Goal: Task Accomplishment & Management: Use online tool/utility

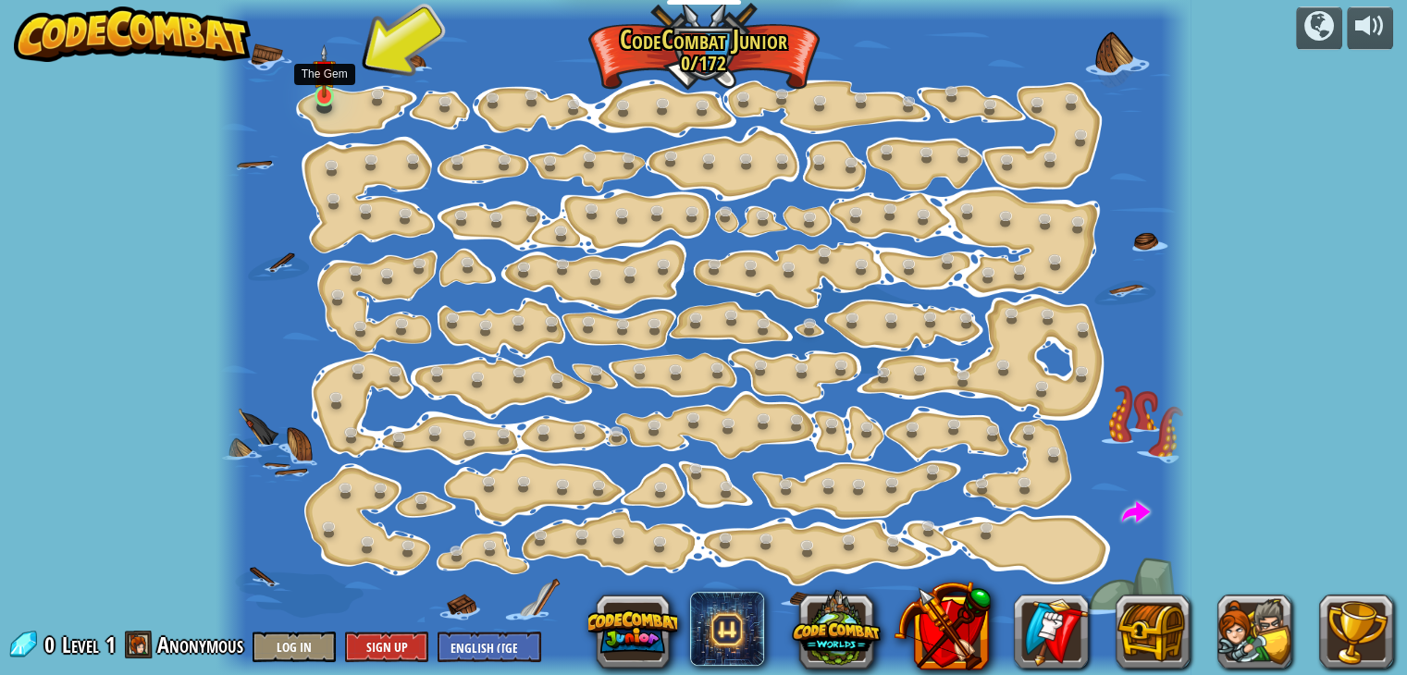
click at [318, 91] on img at bounding box center [325, 71] width 24 height 55
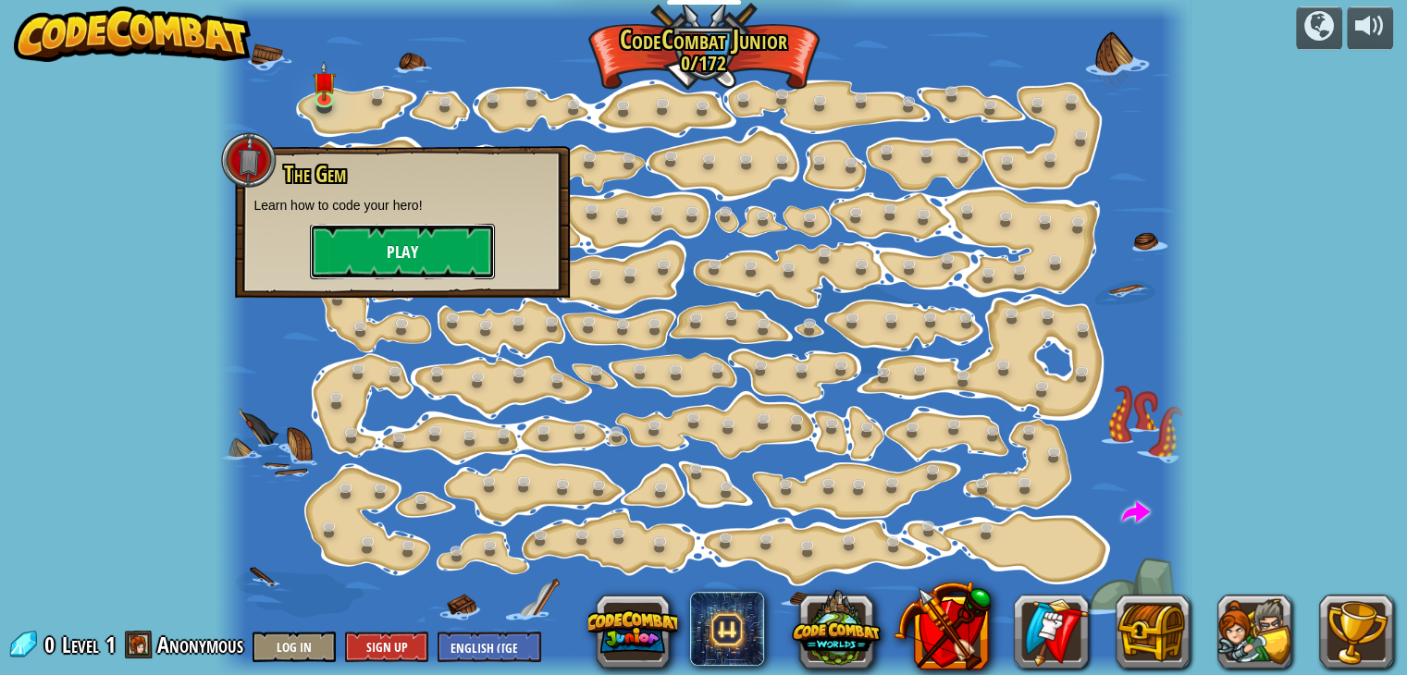
click at [344, 244] on button "Play" at bounding box center [402, 251] width 185 height 55
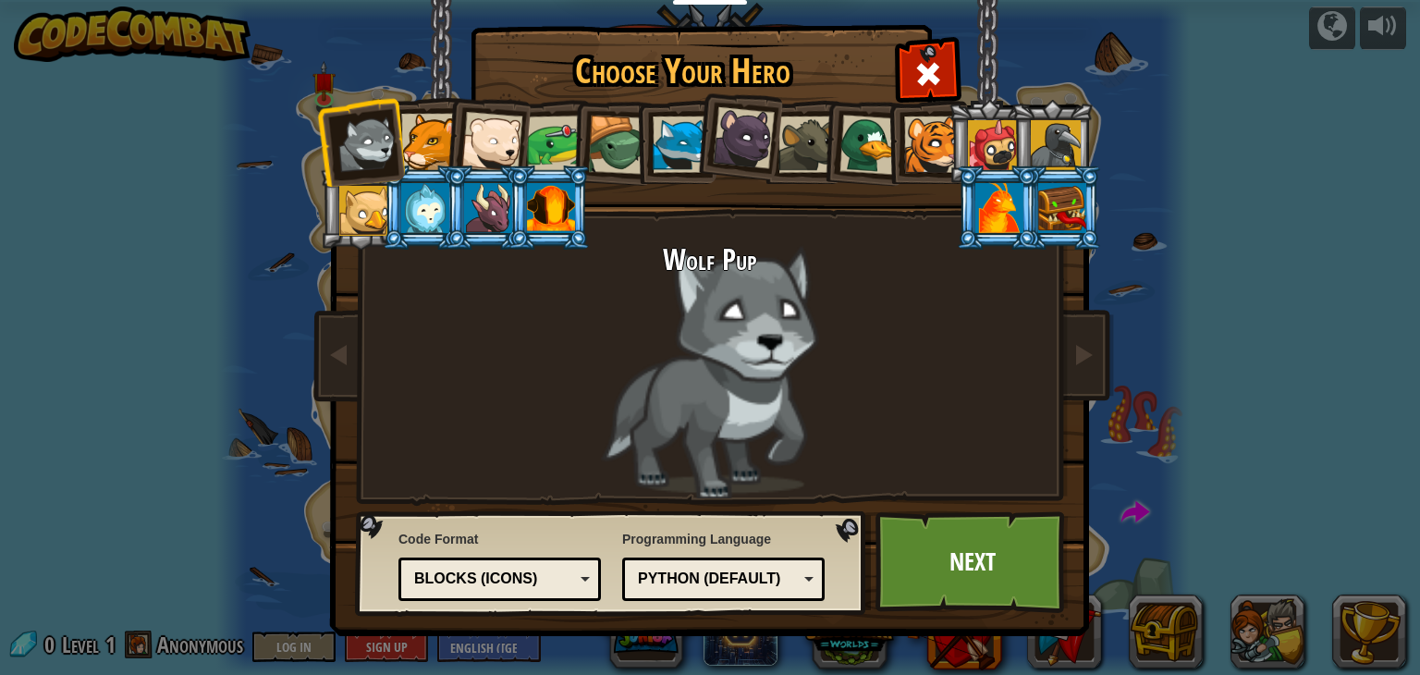
click at [510, 133] on div at bounding box center [491, 142] width 61 height 61
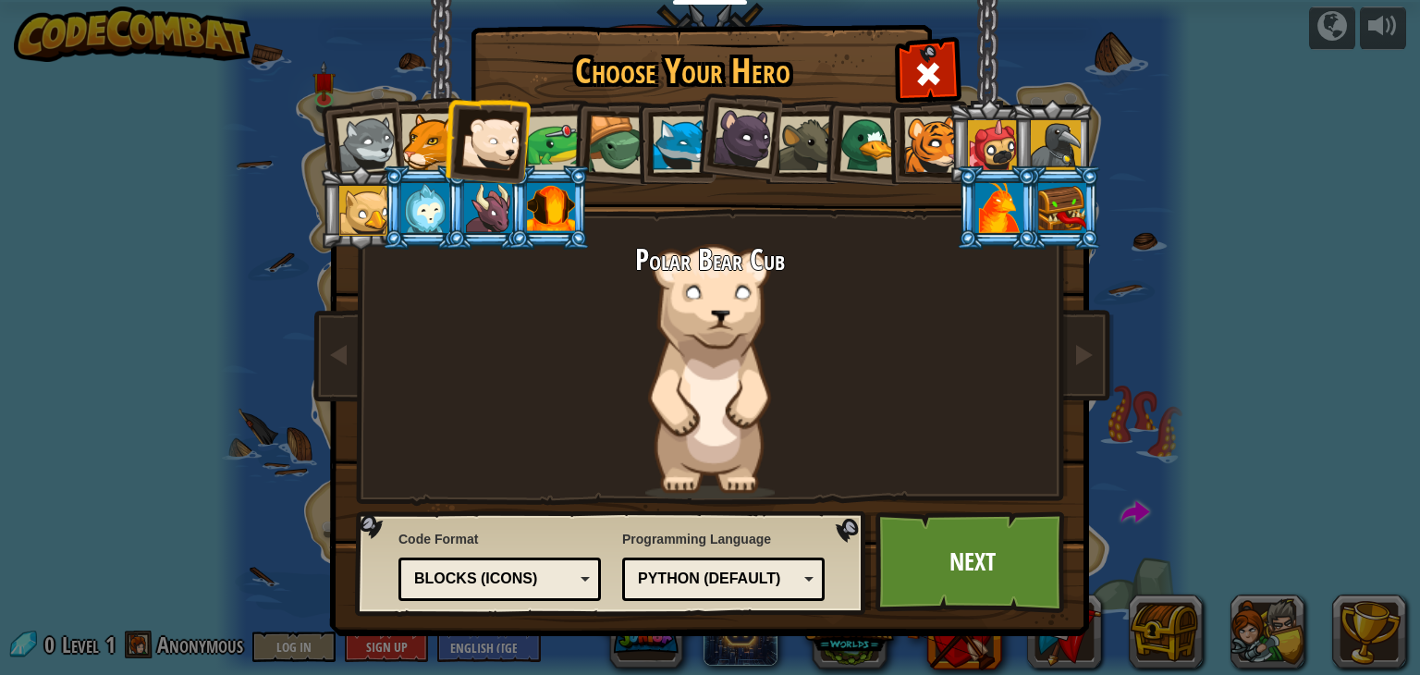
click at [557, 199] on div at bounding box center [551, 208] width 48 height 50
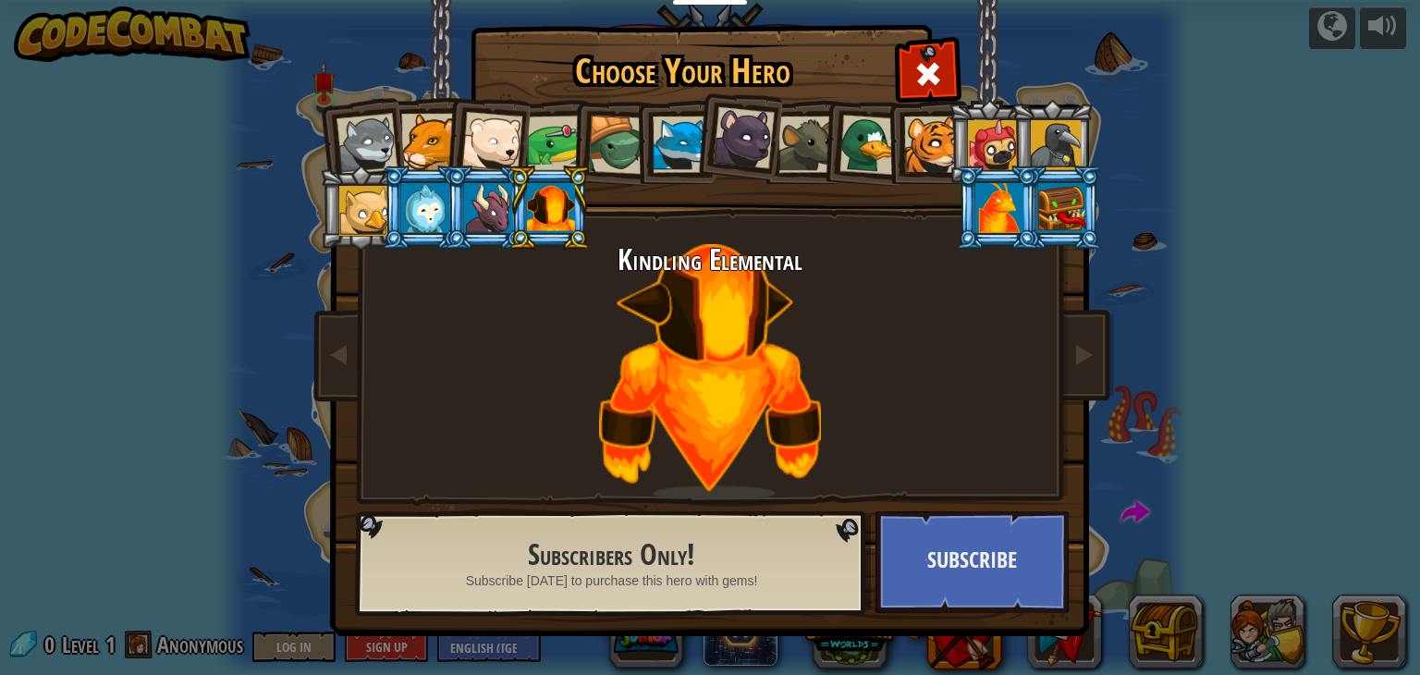
click at [979, 133] on div at bounding box center [993, 145] width 50 height 50
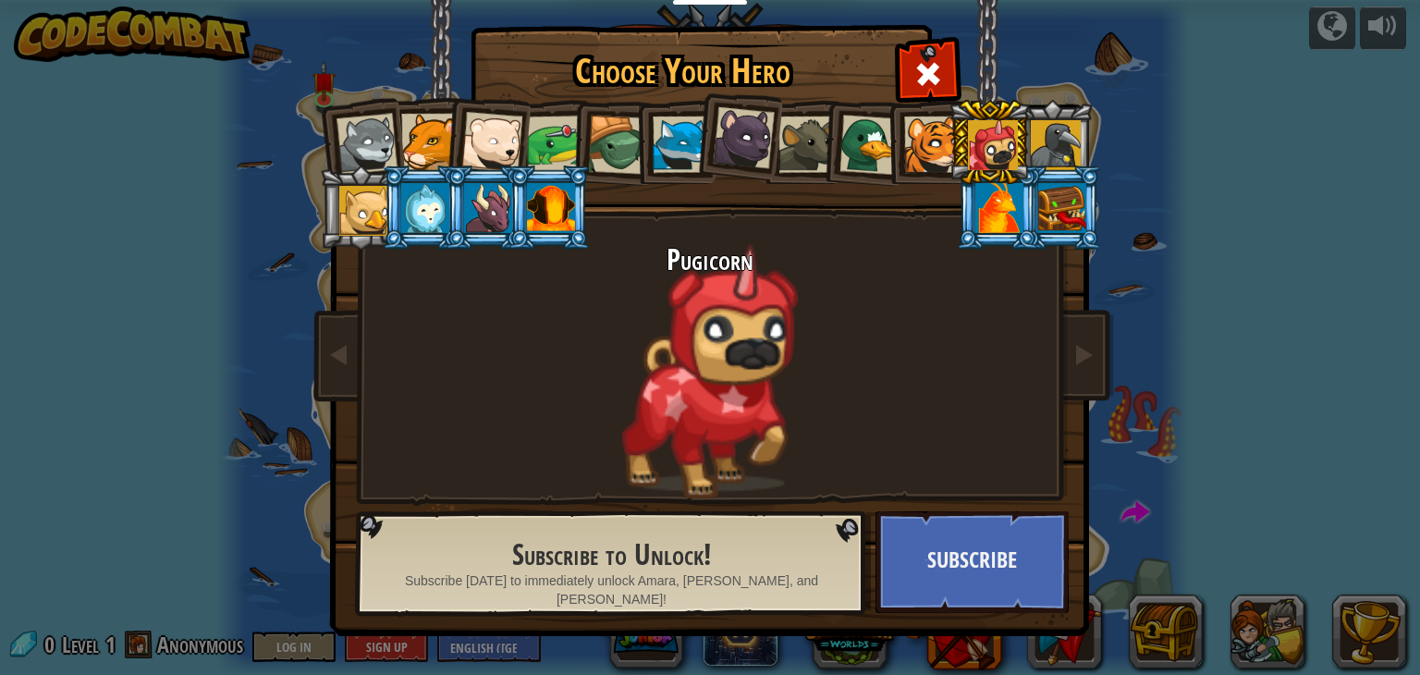
click at [562, 139] on div at bounding box center [555, 144] width 57 height 57
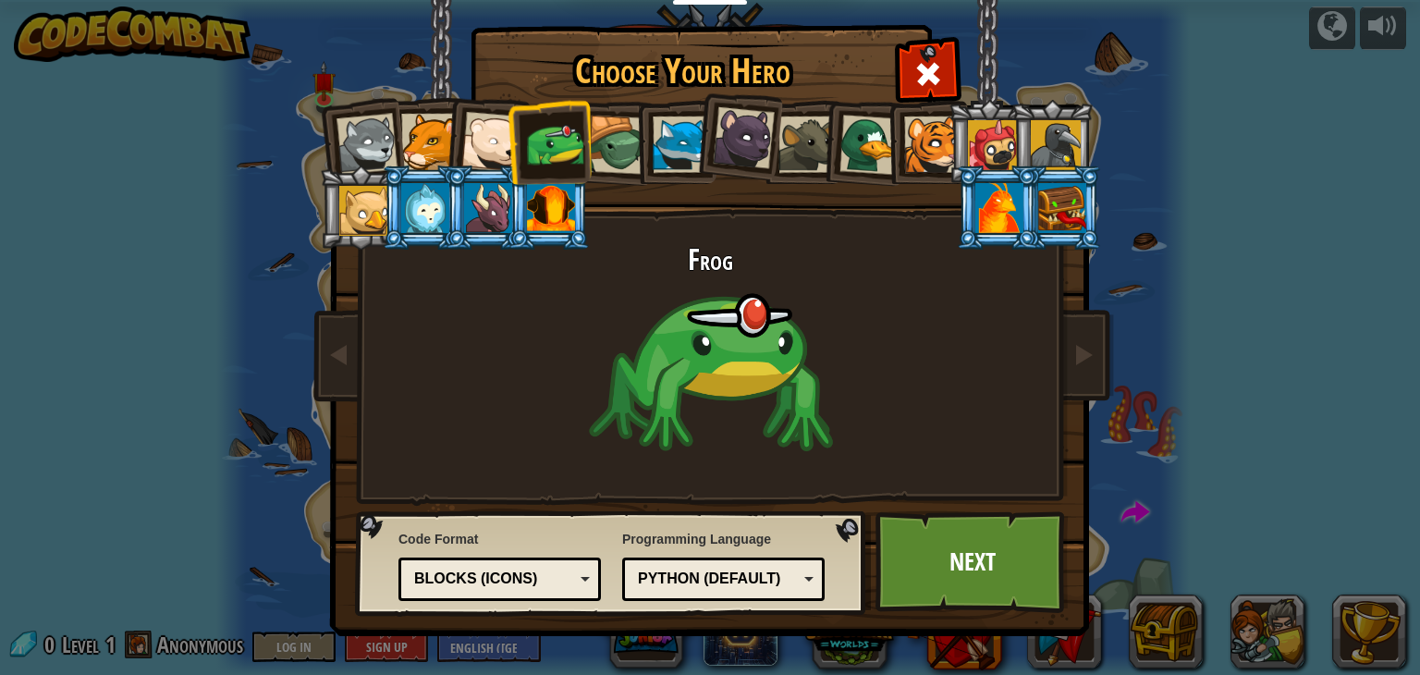
click at [627, 141] on div at bounding box center [617, 145] width 59 height 59
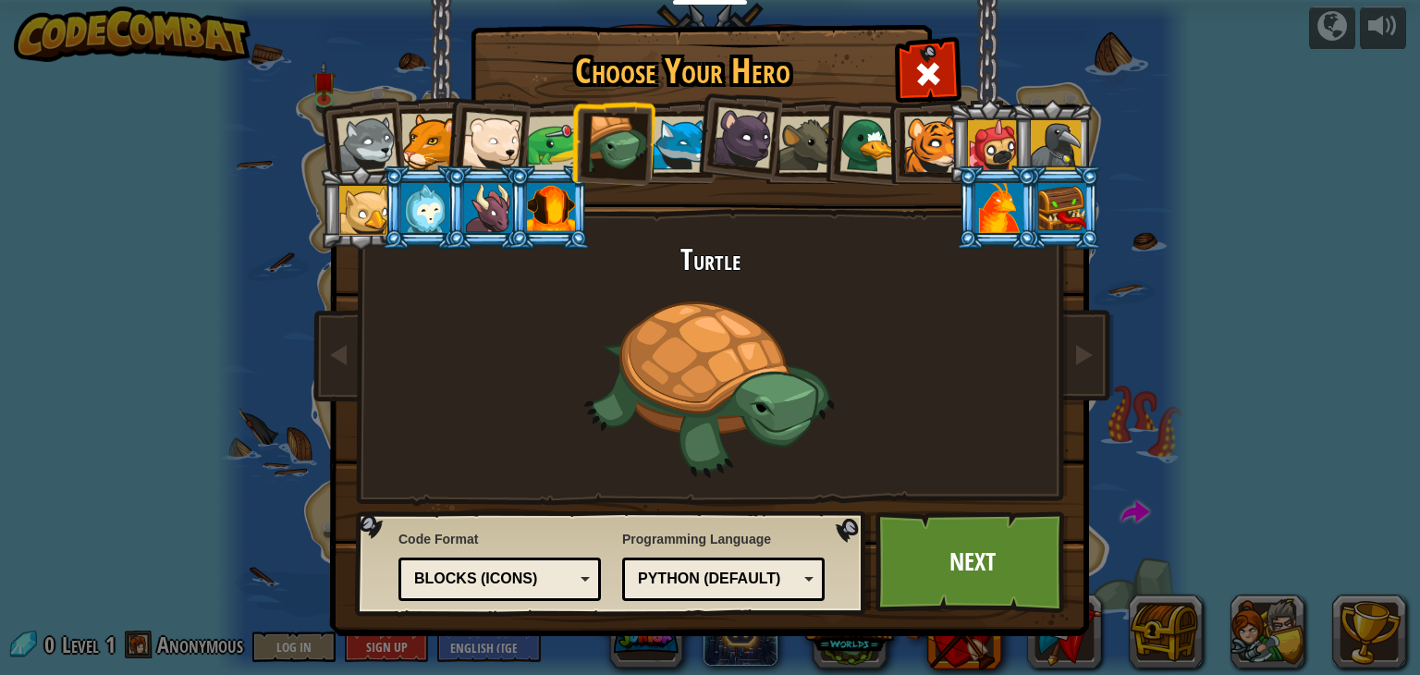
click at [684, 156] on div at bounding box center [681, 145] width 56 height 56
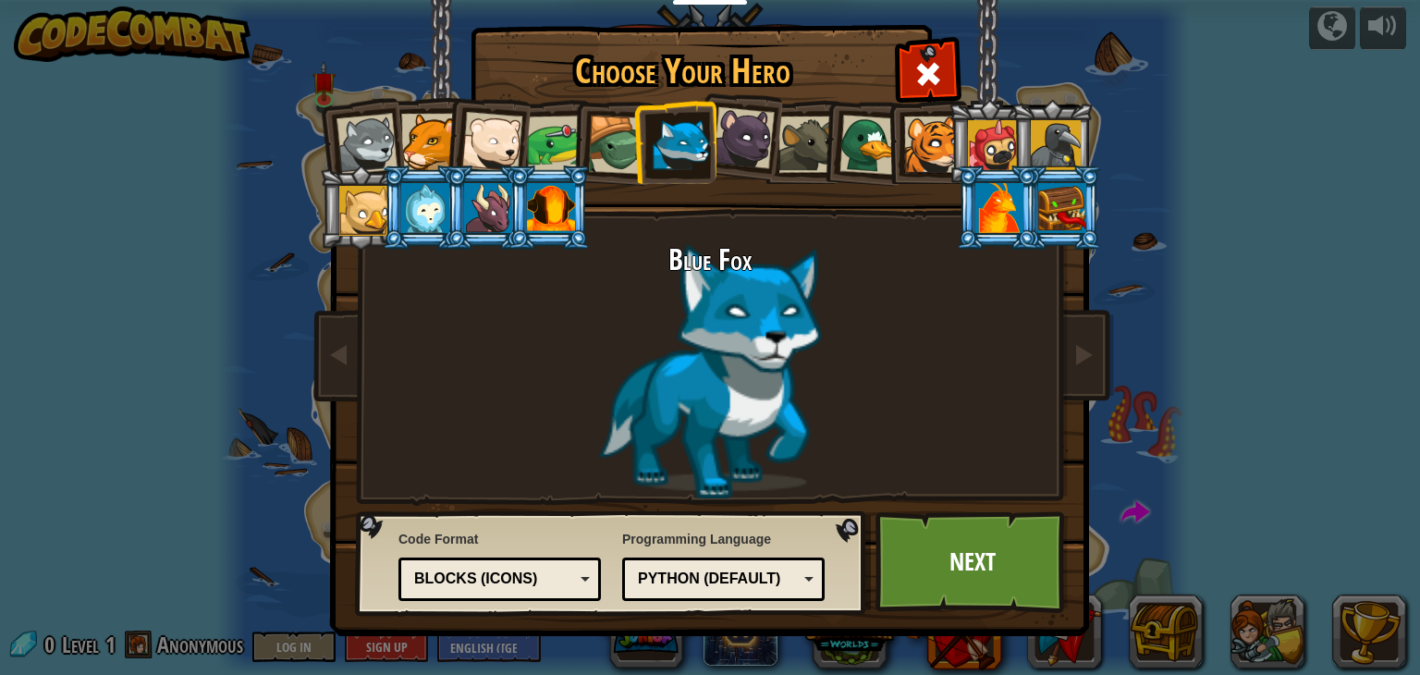
click at [584, 571] on div "Blocks (Icons)" at bounding box center [500, 579] width 178 height 29
click at [935, 567] on link "Next" at bounding box center [972, 562] width 193 height 102
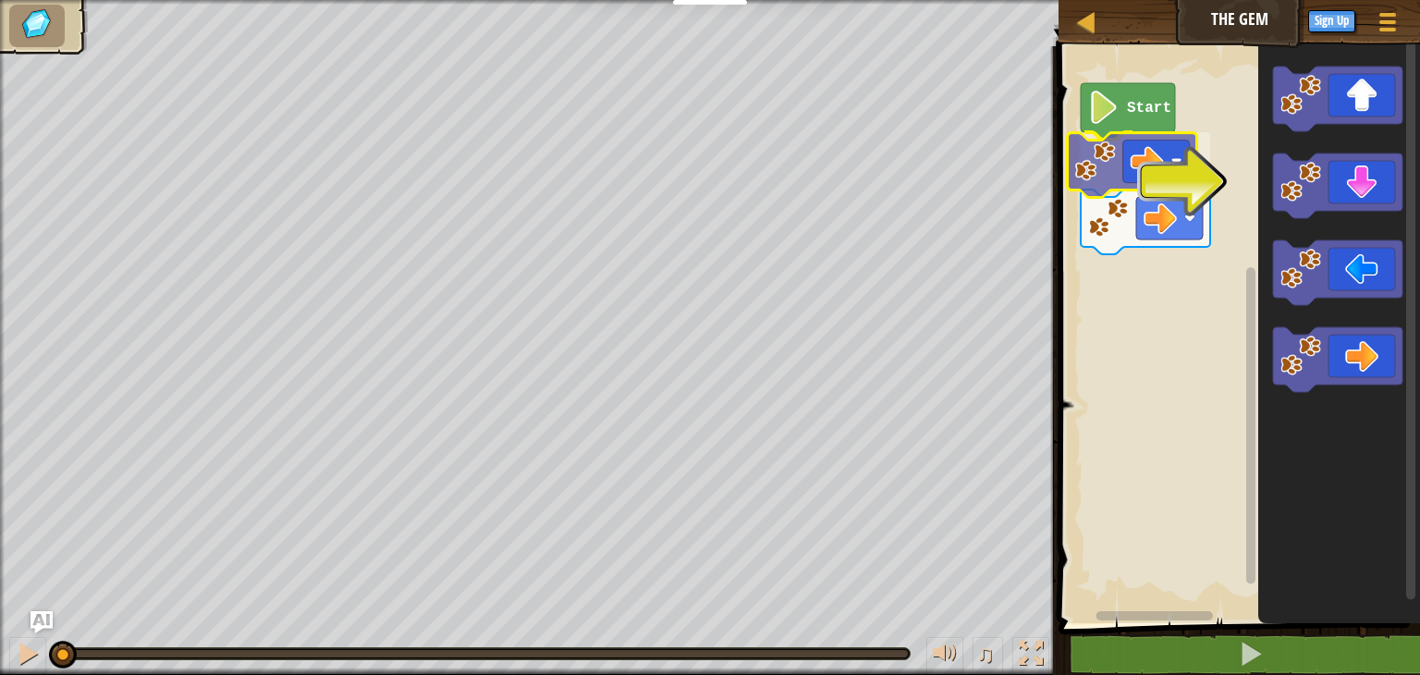
click at [1138, 168] on div "Start" at bounding box center [1236, 330] width 367 height 586
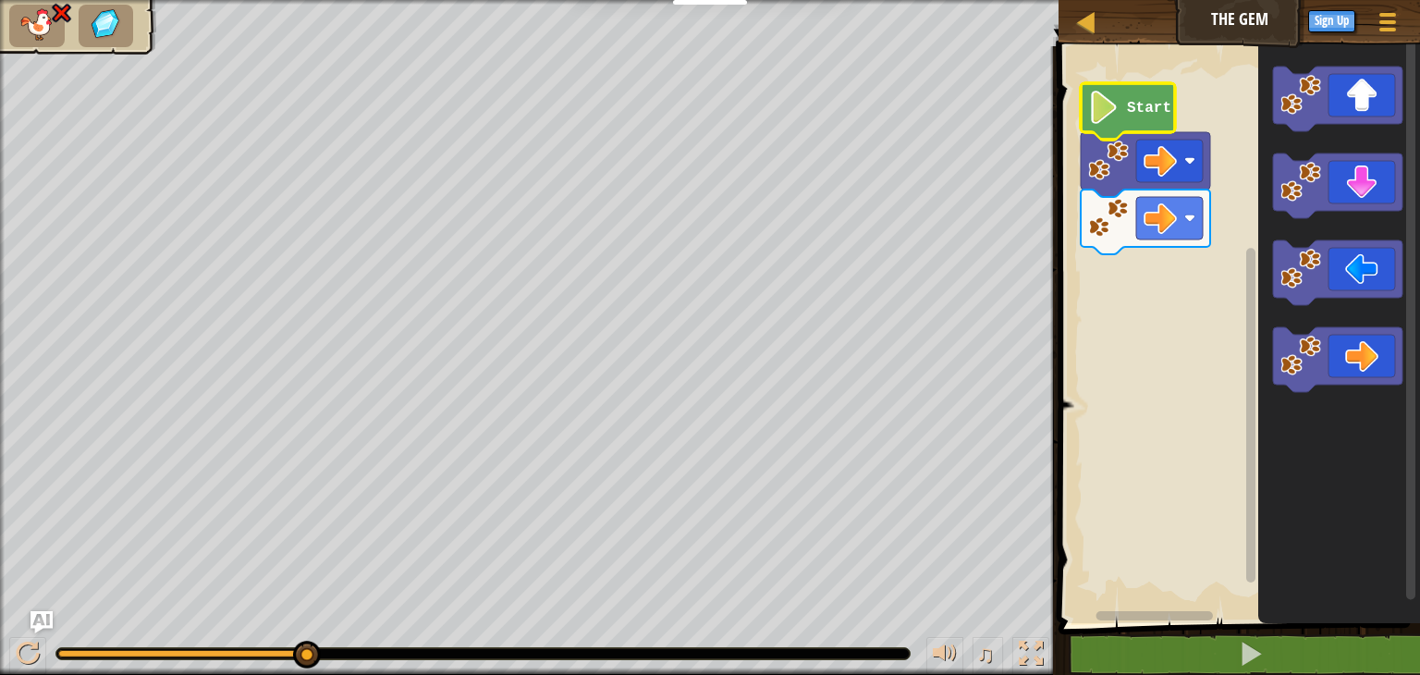
click at [1108, 119] on image "Blockly Workspace" at bounding box center [1103, 107] width 31 height 33
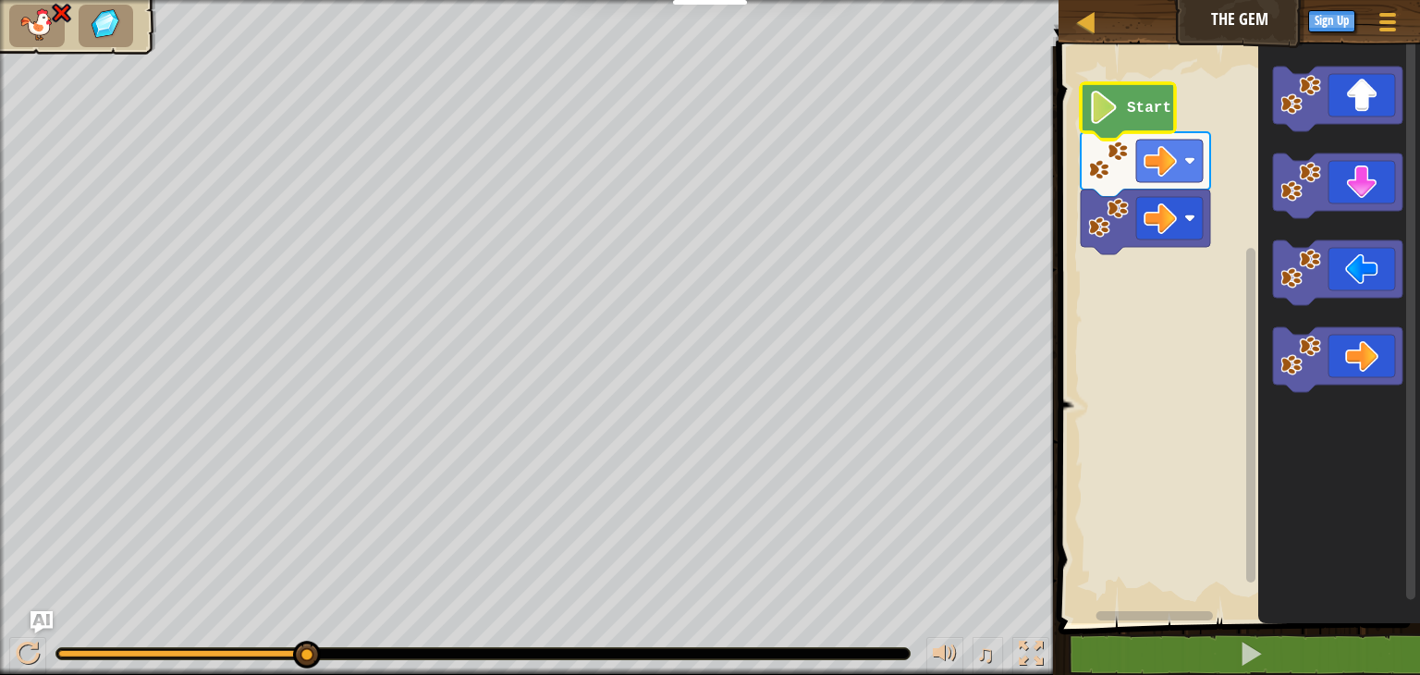
click at [1110, 107] on image "Blockly Workspace" at bounding box center [1103, 107] width 31 height 33
click at [18, 643] on div at bounding box center [28, 654] width 24 height 24
click at [35, 651] on div at bounding box center [28, 654] width 24 height 24
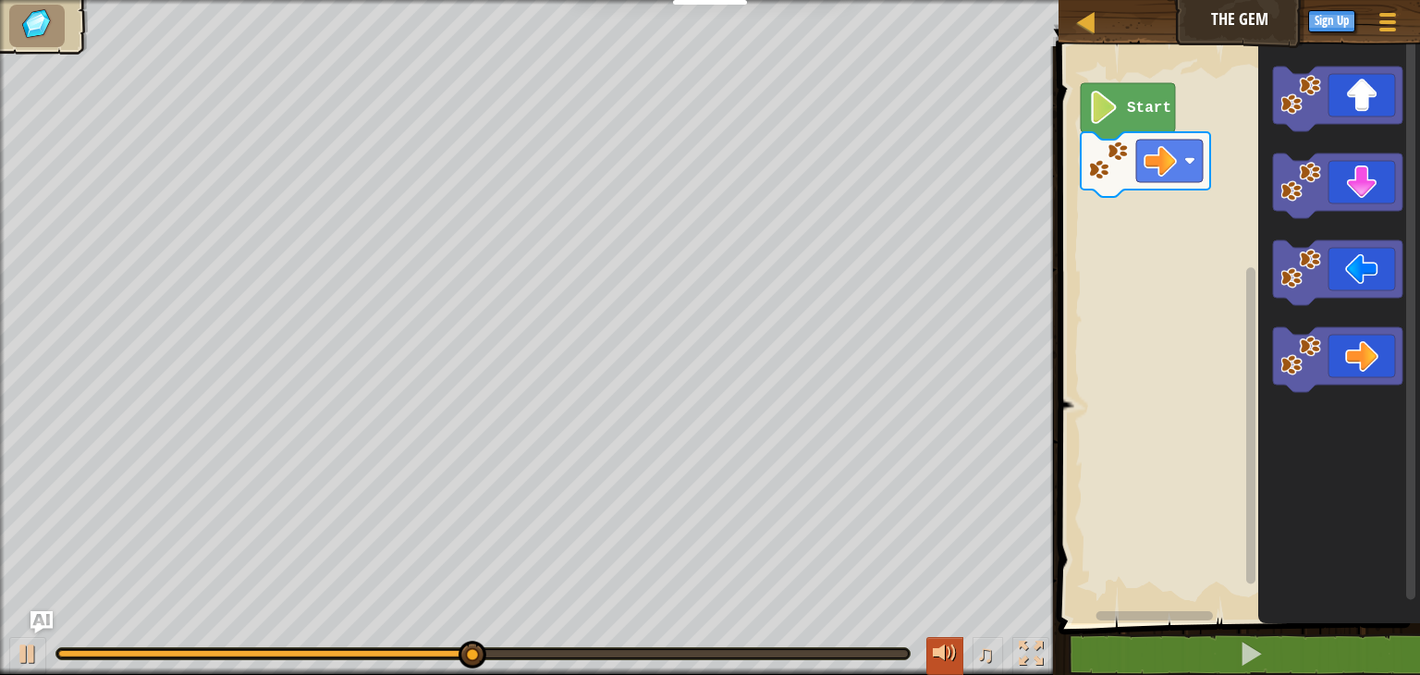
click at [949, 659] on div at bounding box center [945, 654] width 24 height 24
click at [989, 648] on span "♫" at bounding box center [986, 654] width 18 height 28
click at [976, 648] on button "♫" at bounding box center [988, 656] width 31 height 38
click at [1312, 171] on g "Blockly Workspace" at bounding box center [1337, 186] width 129 height 65
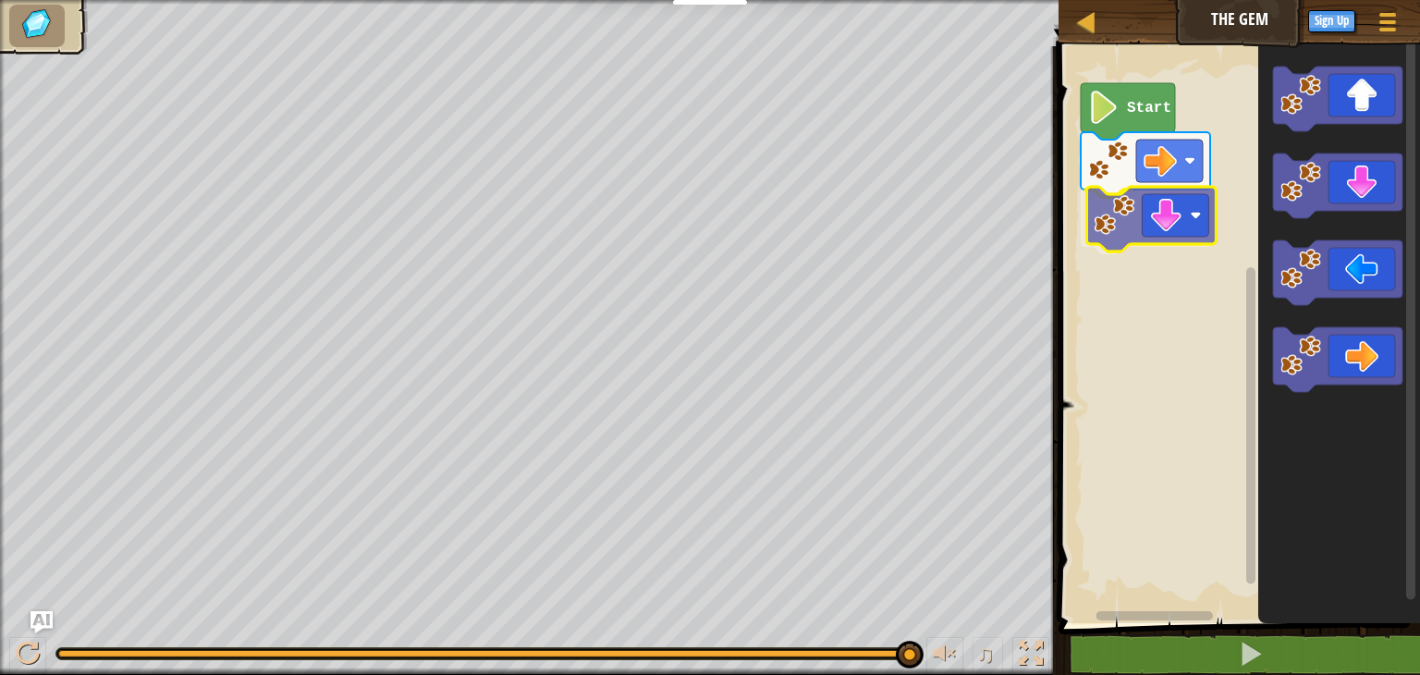
click at [1122, 203] on div "Start" at bounding box center [1236, 330] width 367 height 586
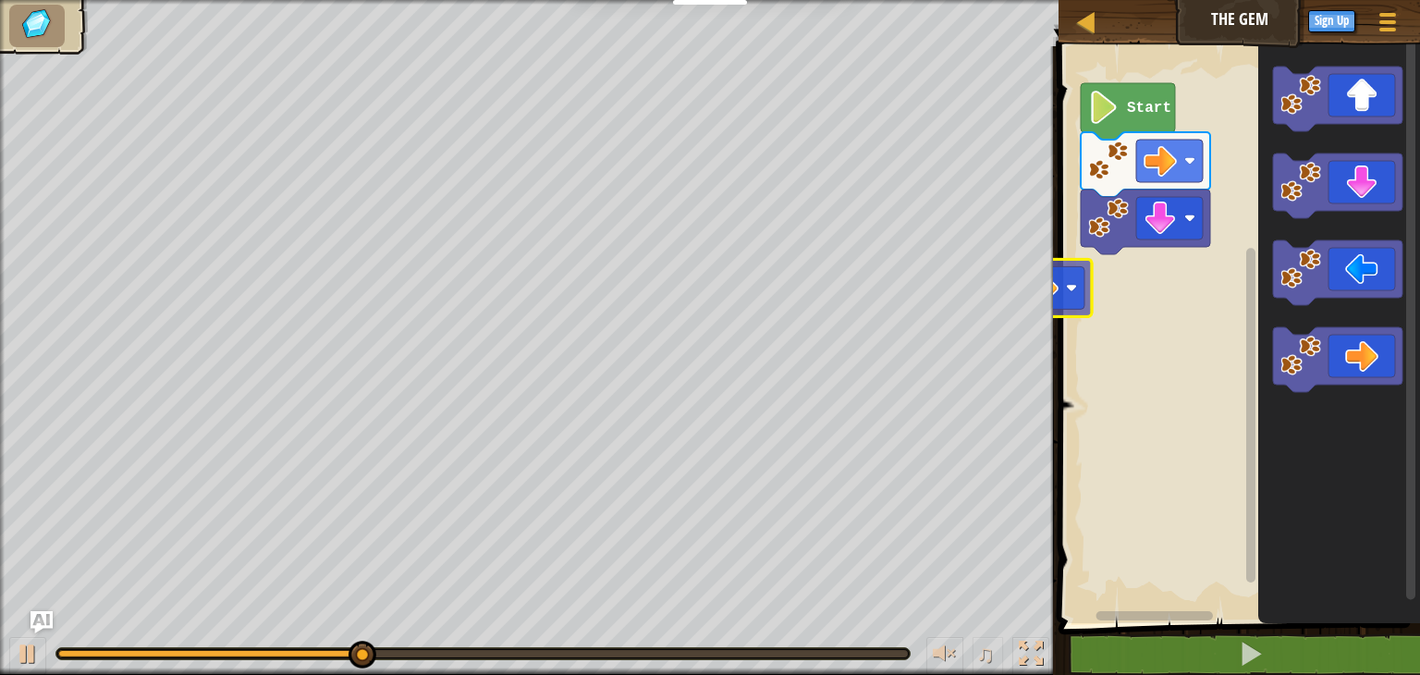
click at [1042, 281] on div "Map The Gem Game Menu Sign Up Ask AI 1 הההההההההההההההההההההההההההההההההההההההה…" at bounding box center [710, 337] width 1420 height 675
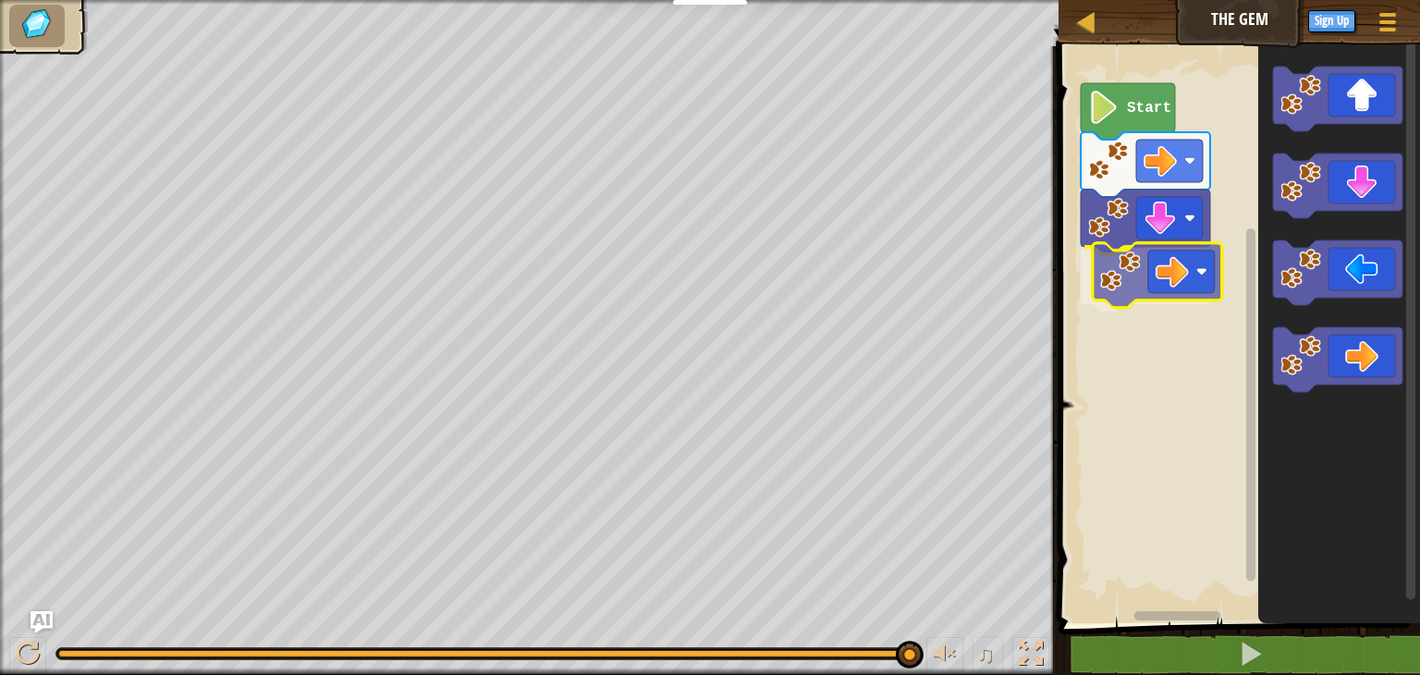
click at [1157, 288] on div "Start" at bounding box center [1236, 330] width 367 height 586
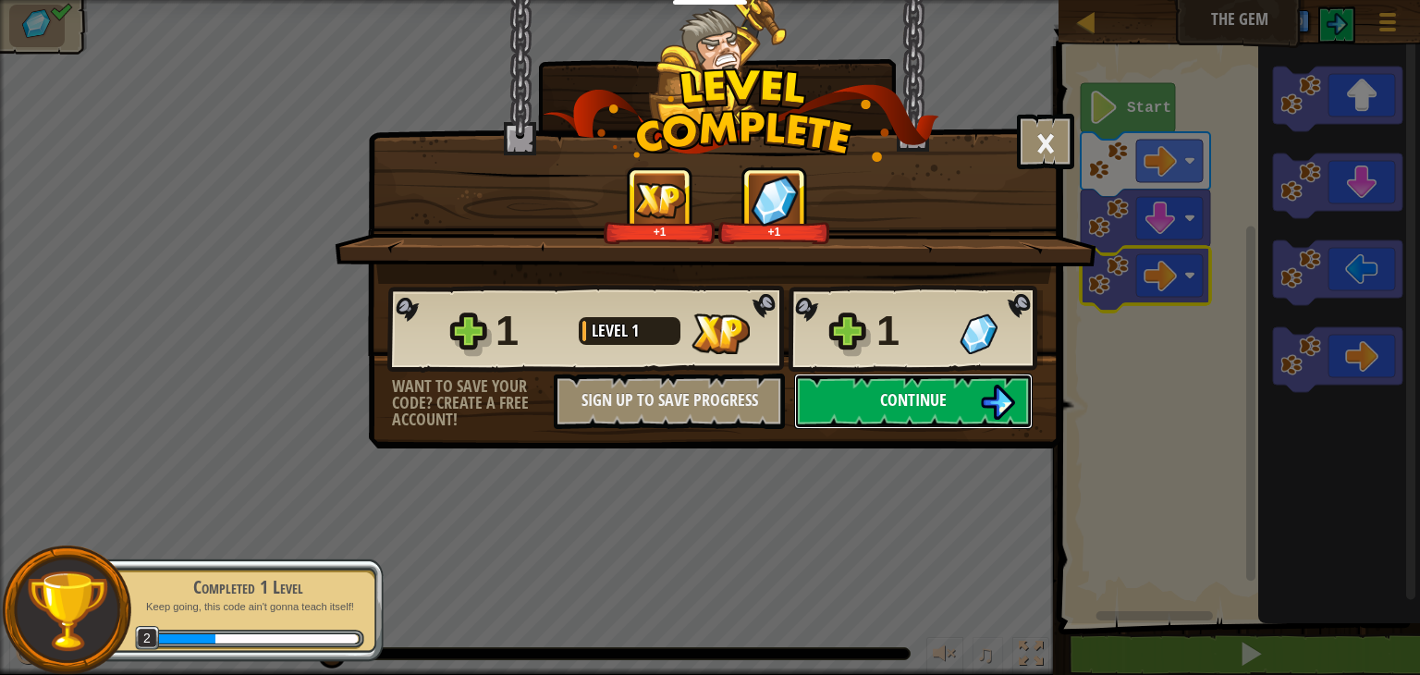
click at [908, 398] on span "Continue" at bounding box center [913, 399] width 67 height 23
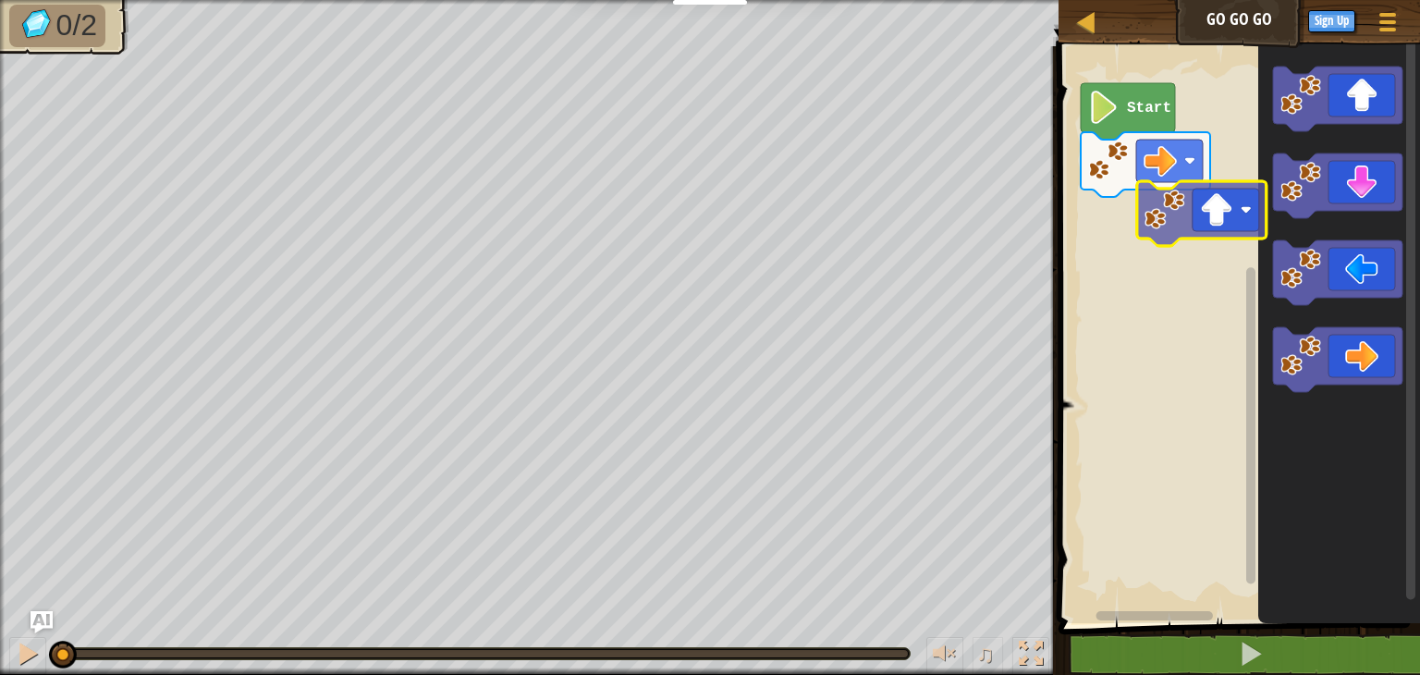
click at [1180, 210] on div "Start" at bounding box center [1236, 330] width 367 height 586
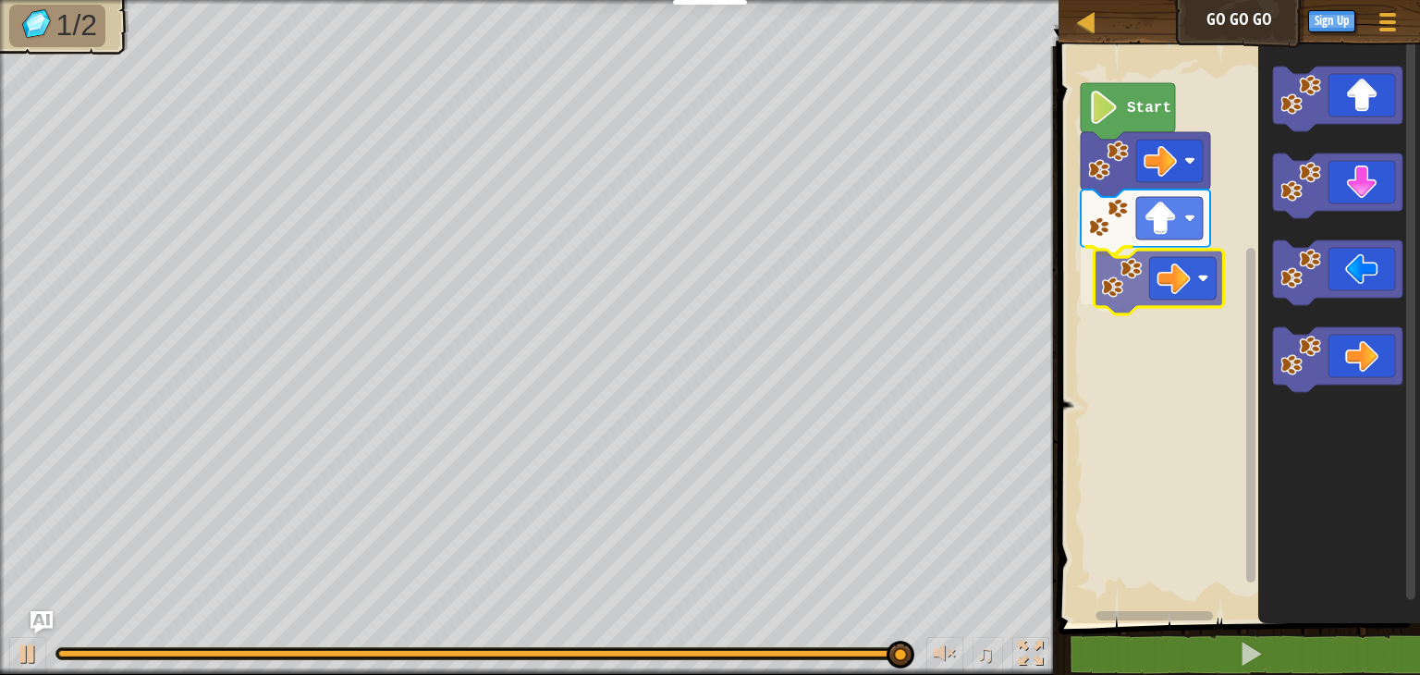
click at [1158, 271] on div "Start" at bounding box center [1236, 330] width 367 height 586
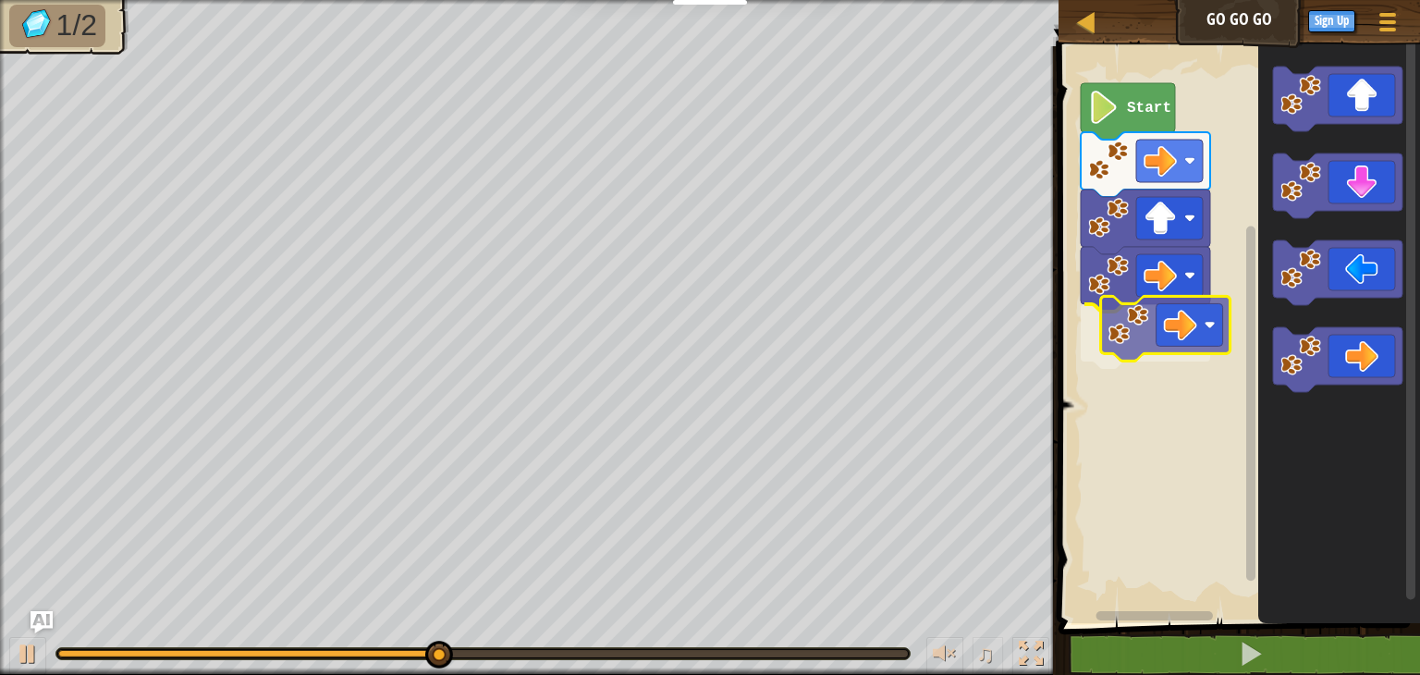
click at [1194, 338] on div "Start" at bounding box center [1236, 330] width 367 height 586
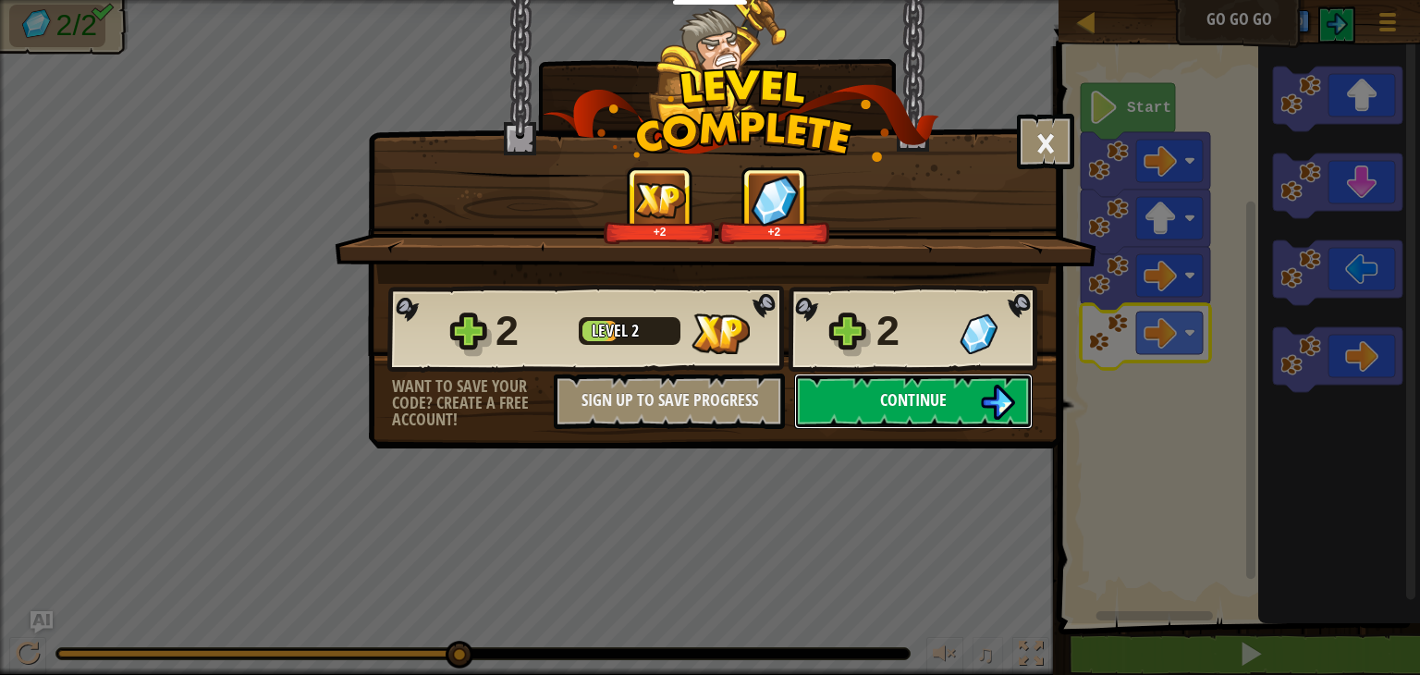
click at [1005, 406] on img at bounding box center [997, 402] width 35 height 35
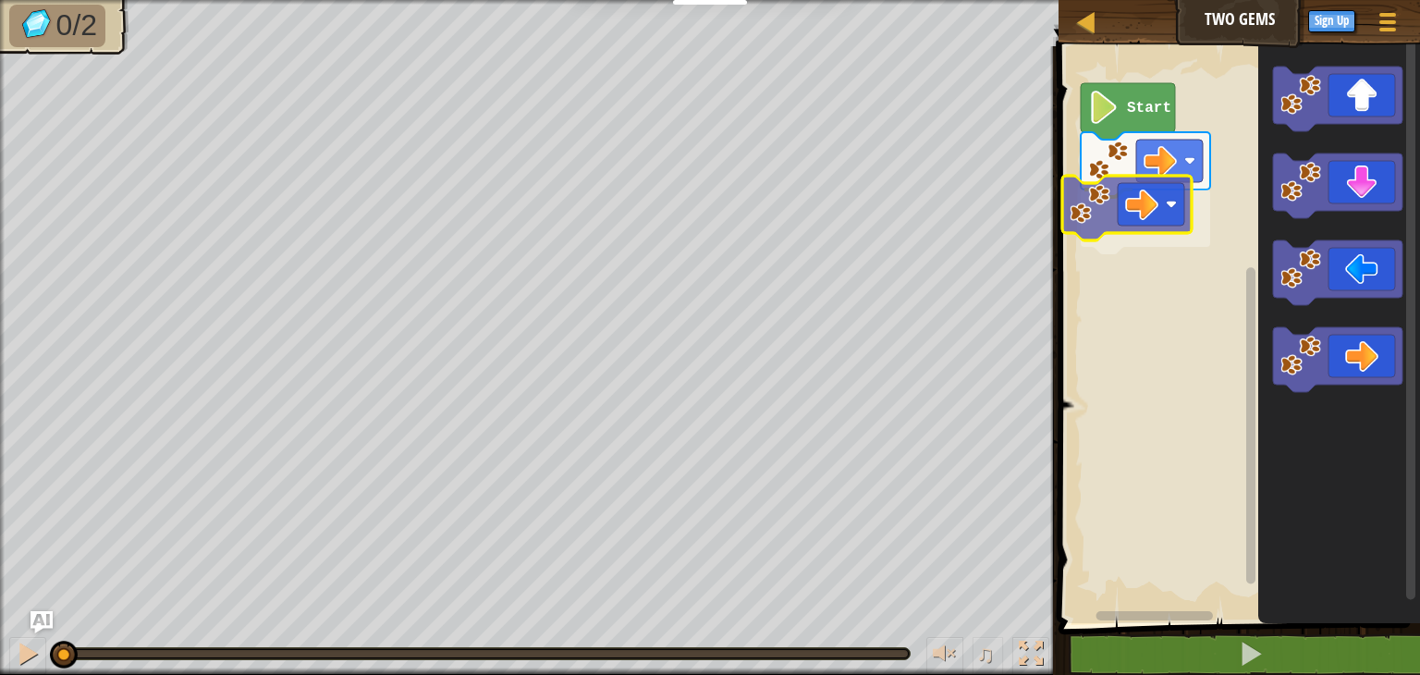
click at [1109, 240] on div "Start" at bounding box center [1236, 330] width 367 height 586
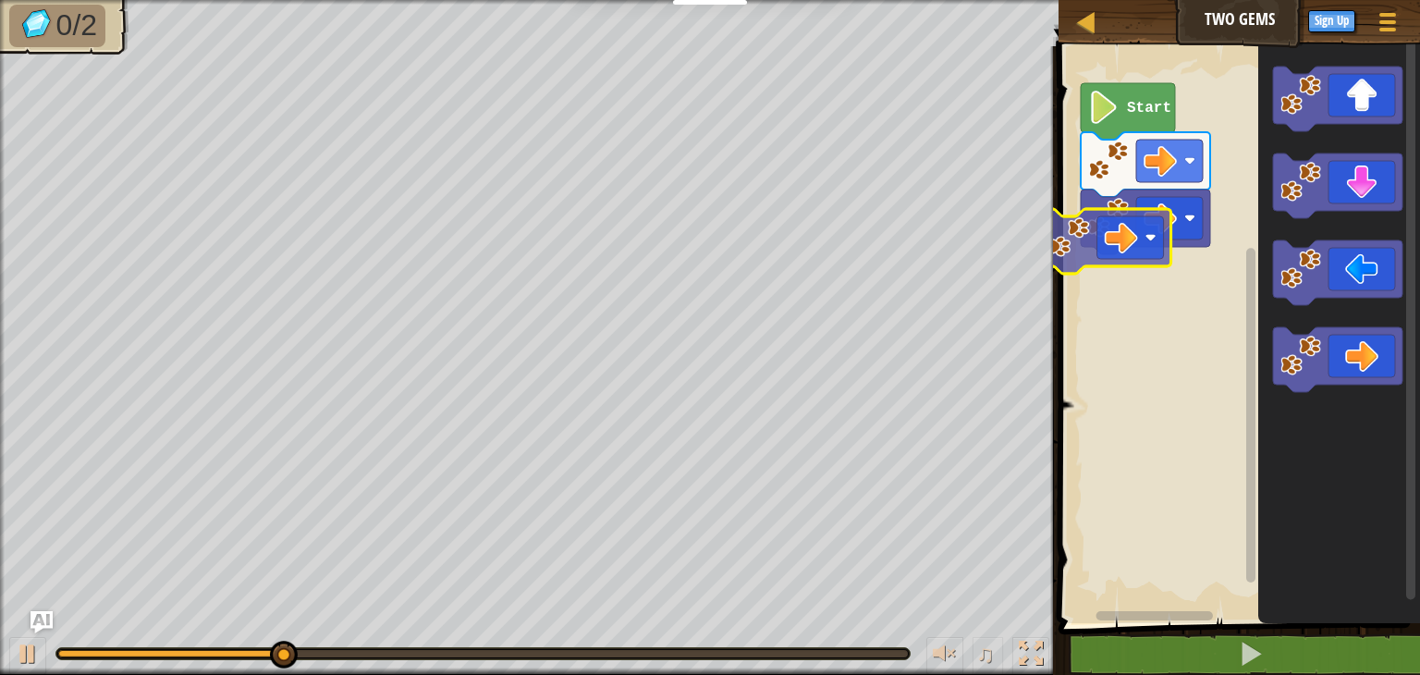
click at [1064, 238] on div "Start" at bounding box center [1236, 330] width 367 height 586
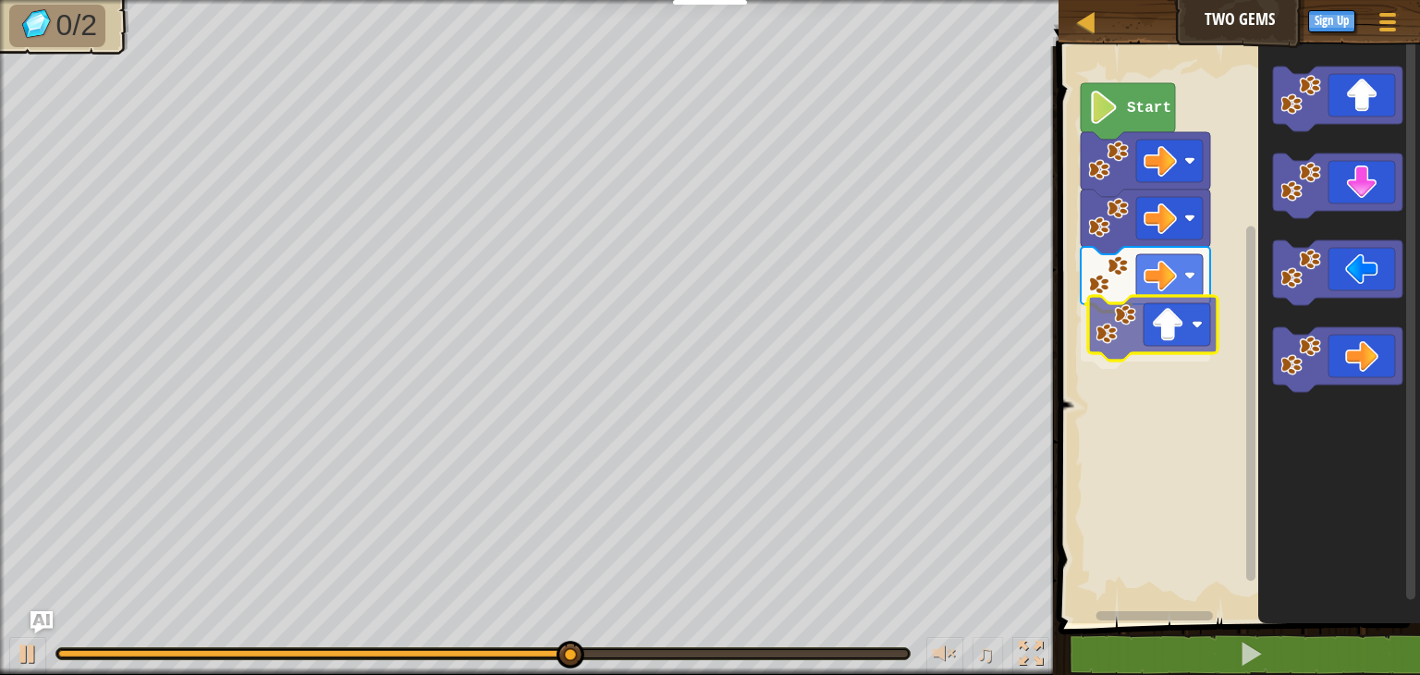
click at [1147, 362] on div "Start" at bounding box center [1236, 330] width 367 height 586
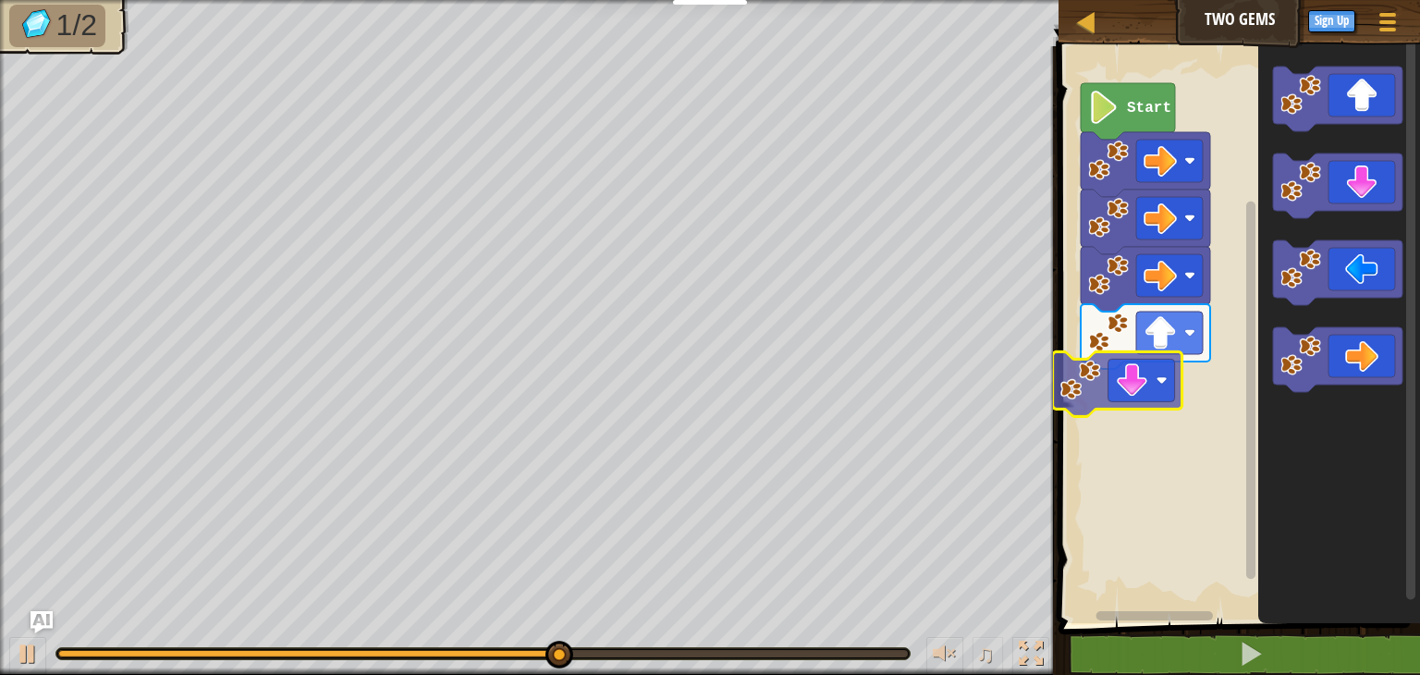
click at [1132, 404] on div "Start" at bounding box center [1236, 330] width 367 height 586
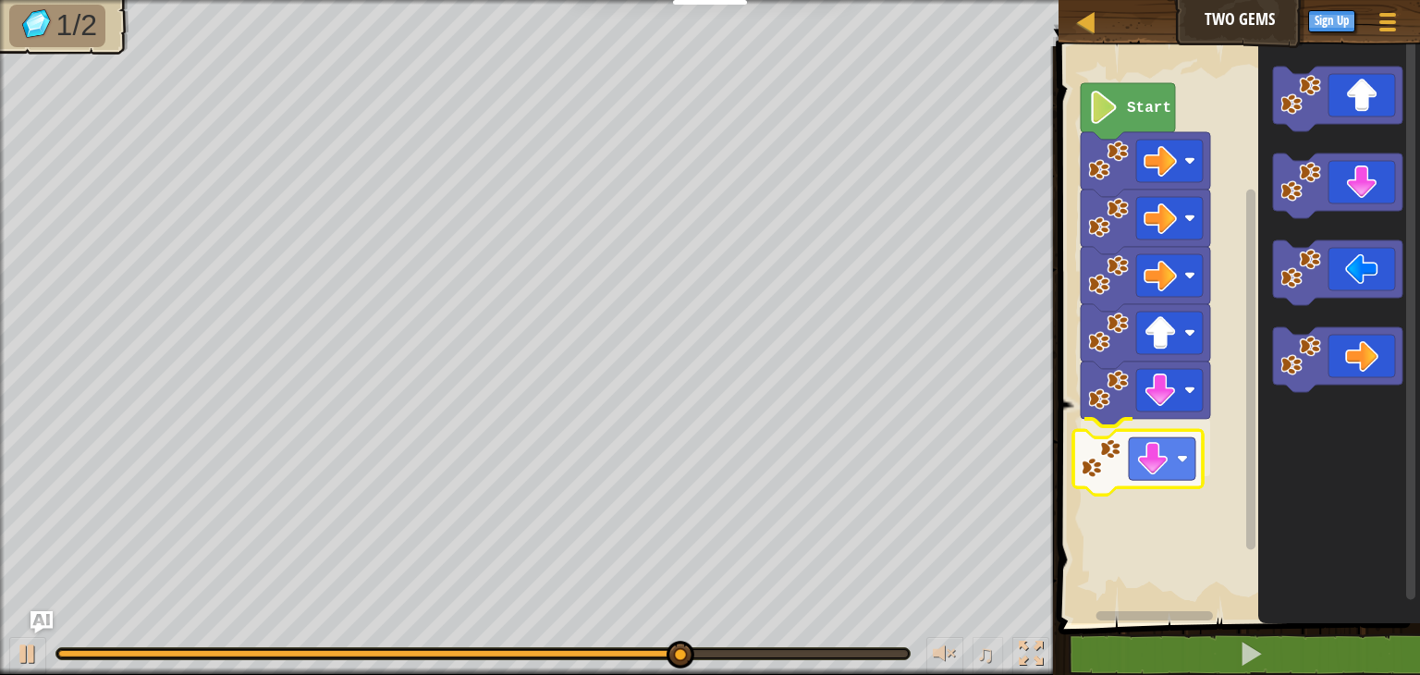
click at [1161, 476] on div "Start" at bounding box center [1236, 330] width 367 height 586
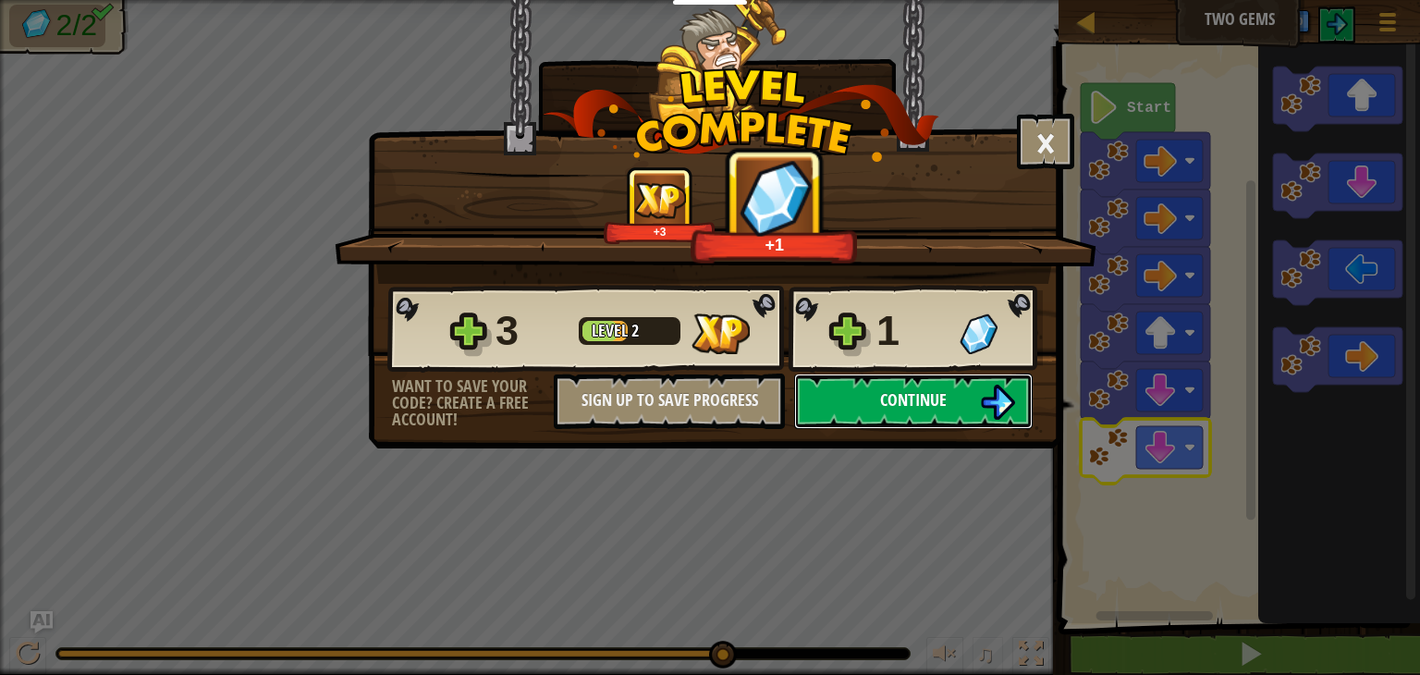
click at [957, 386] on button "Continue" at bounding box center [913, 401] width 239 height 55
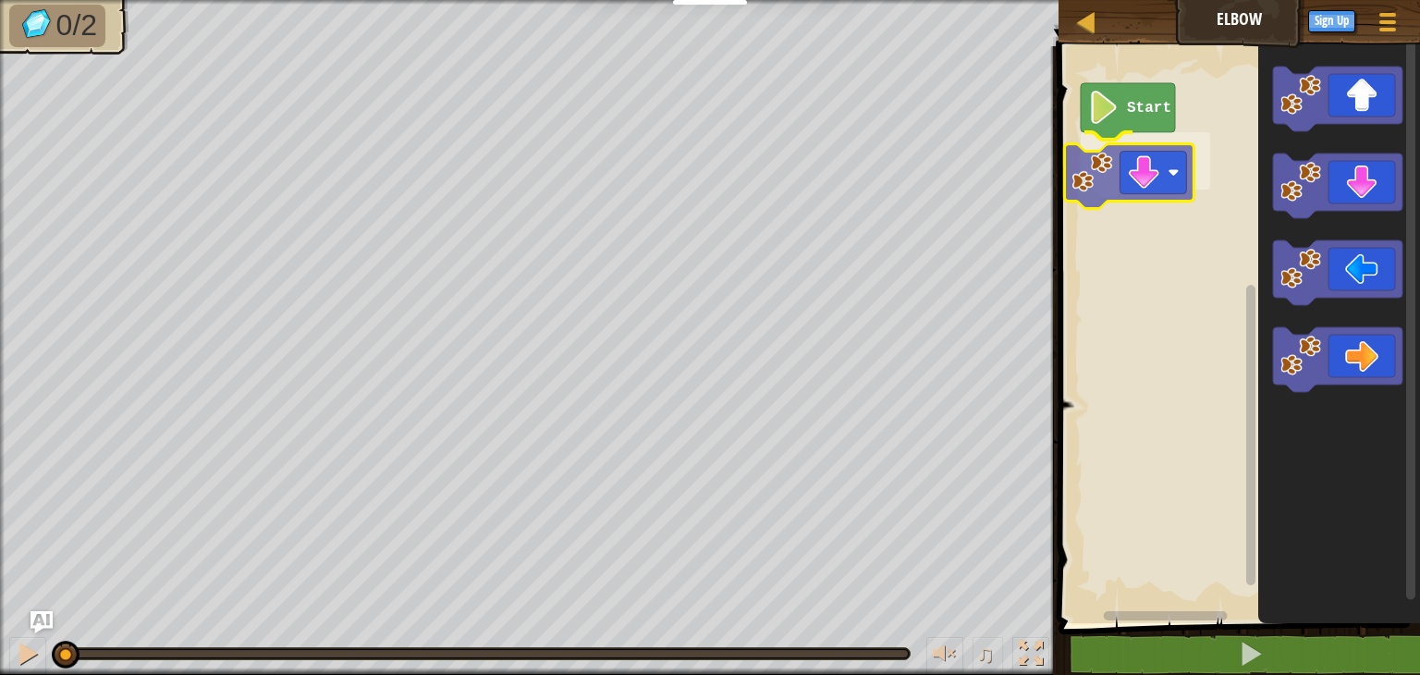
click at [1161, 149] on div "Start" at bounding box center [1236, 330] width 367 height 586
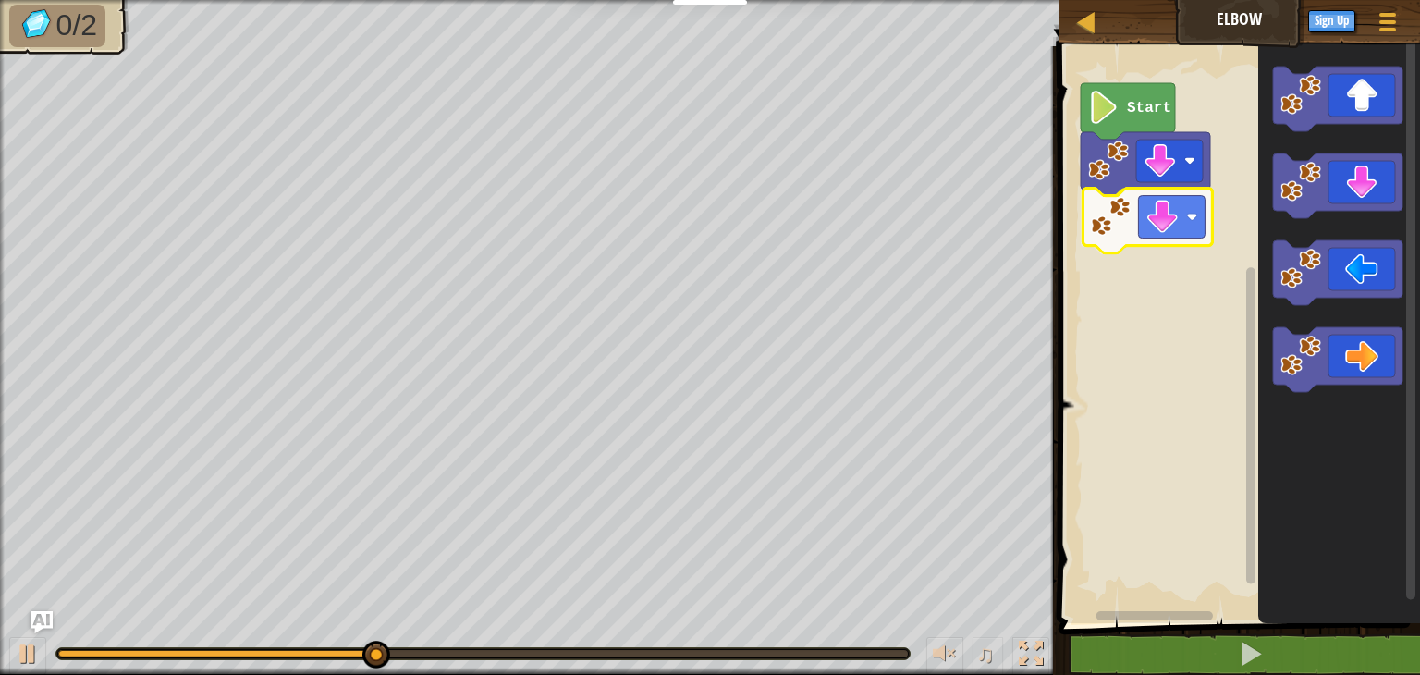
click at [1156, 214] on div "Start" at bounding box center [1236, 330] width 367 height 586
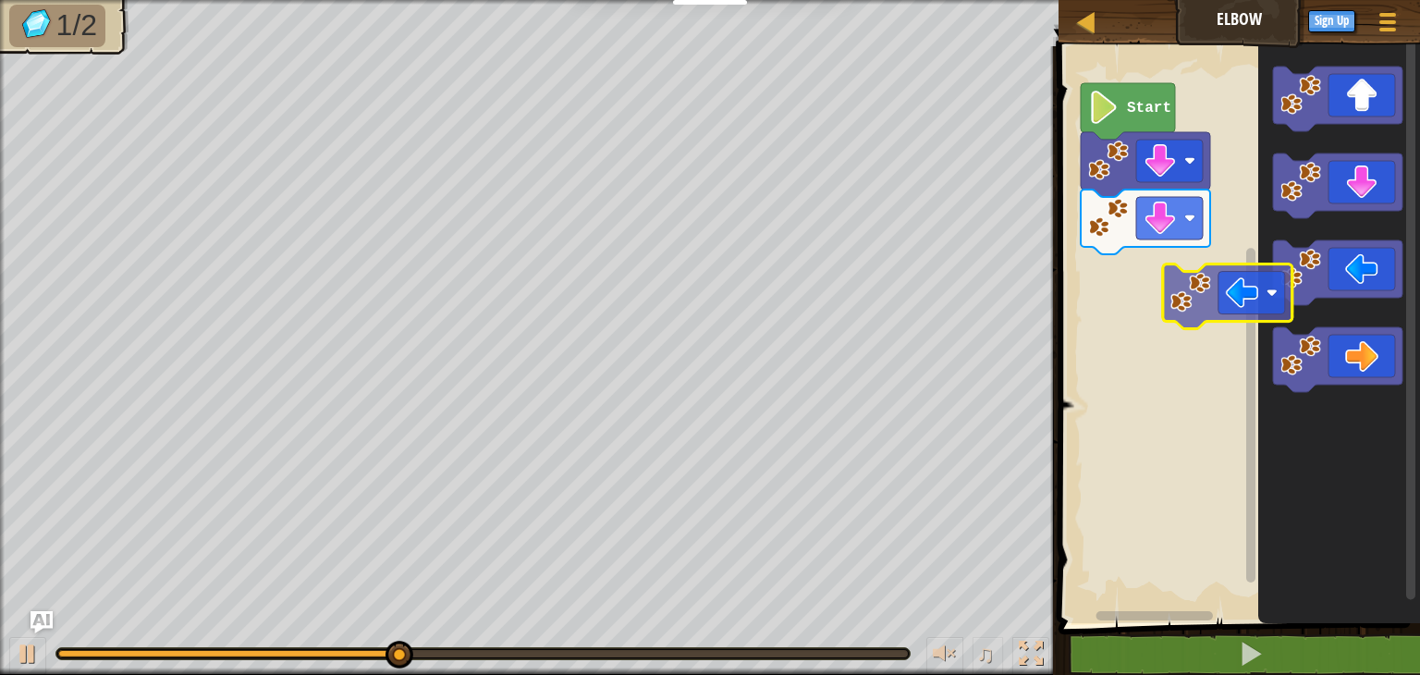
click at [1161, 288] on div "Start" at bounding box center [1236, 330] width 367 height 586
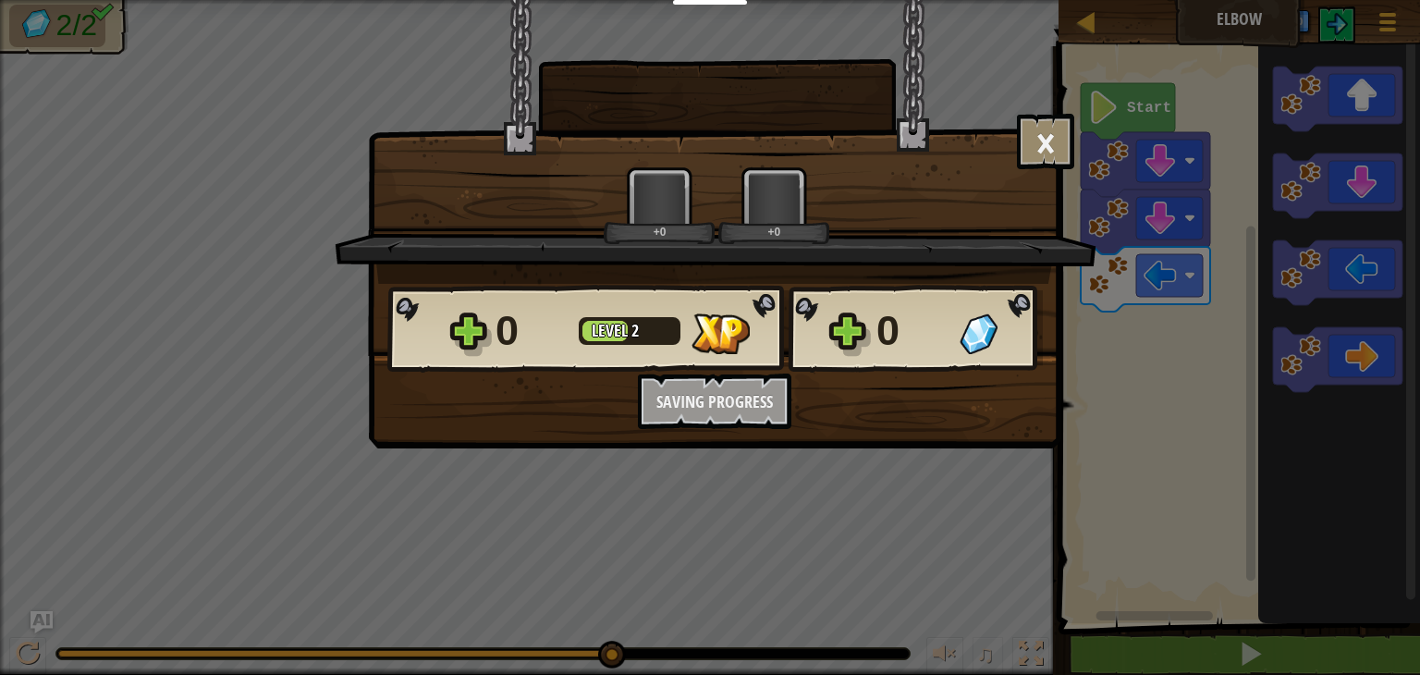
click at [1321, 2] on body "Educators Create Free Account School & District Solutions Teacher Toolkit Previ…" at bounding box center [710, 1] width 1420 height 2
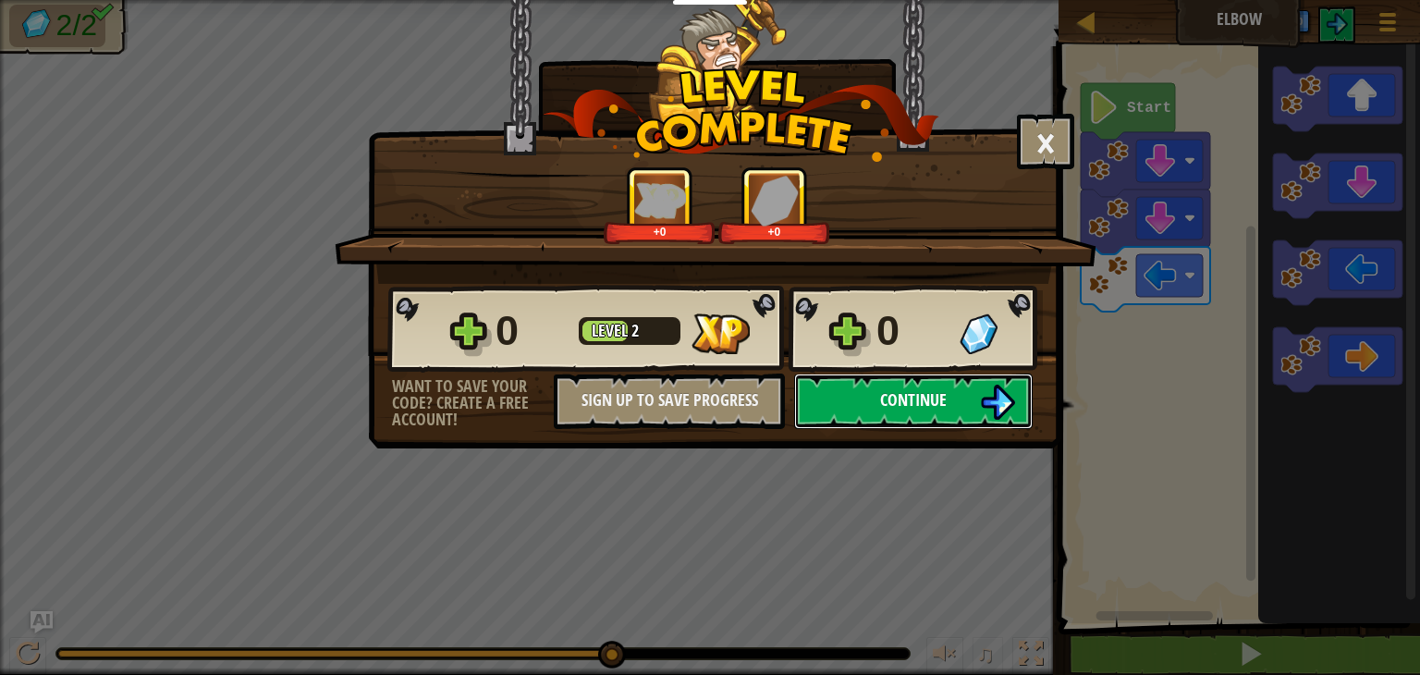
click at [930, 397] on span "Continue" at bounding box center [913, 399] width 67 height 23
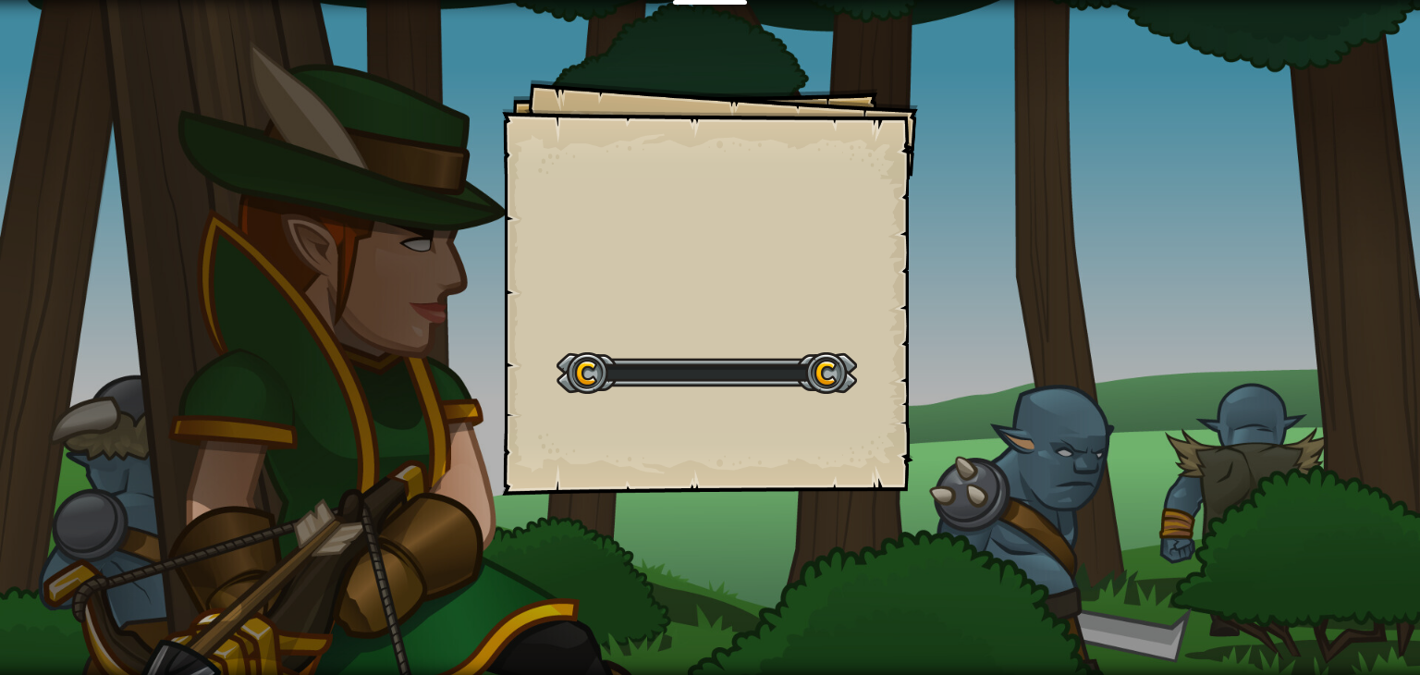
click at [930, 397] on div "Goals Start Level Error loading from server. Try refreshing the page. You'll ne…" at bounding box center [710, 337] width 1420 height 675
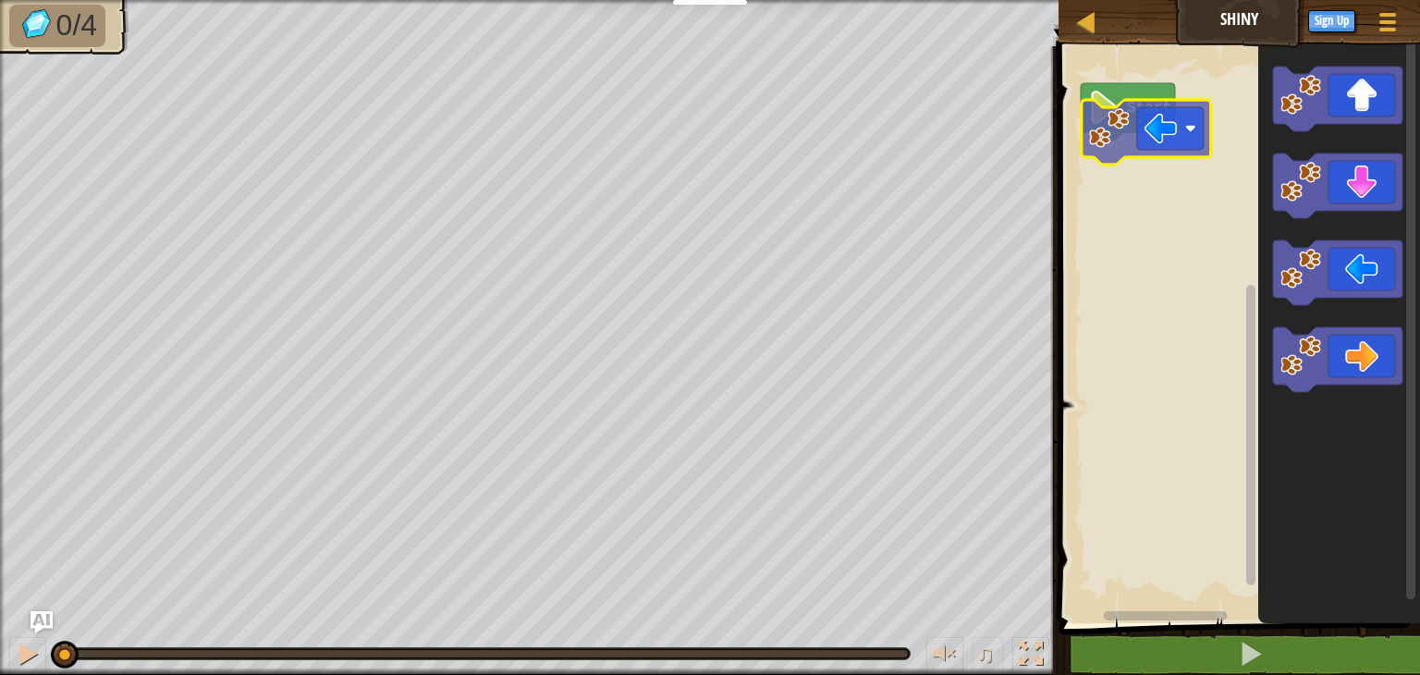
click at [1152, 102] on div "Start" at bounding box center [1236, 330] width 367 height 586
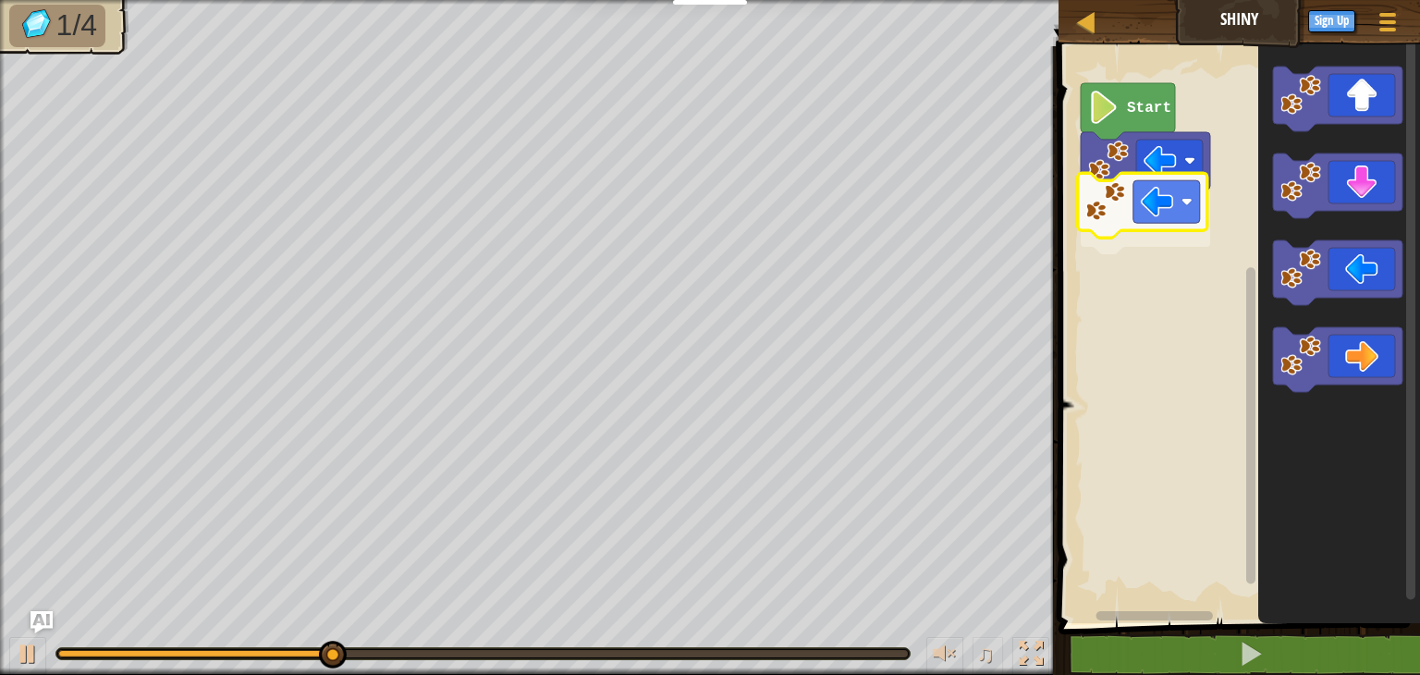
click at [1133, 210] on div "Start" at bounding box center [1236, 330] width 367 height 586
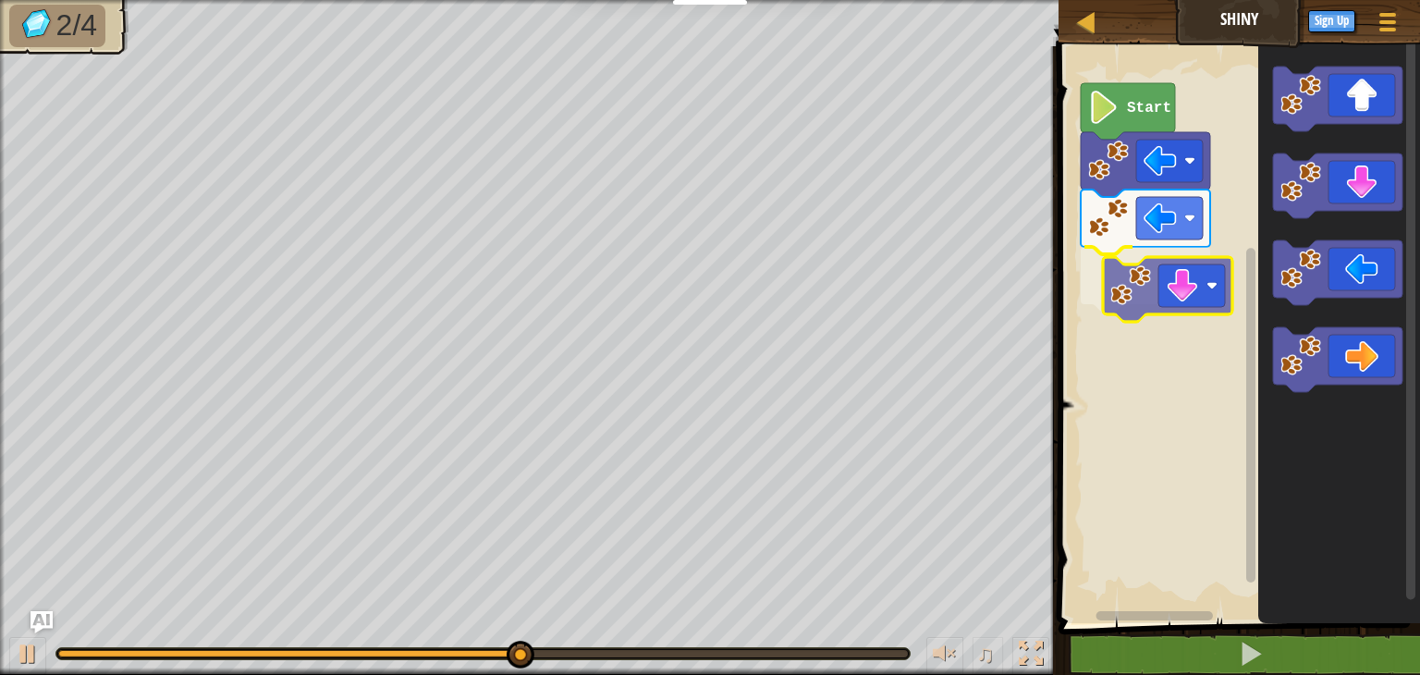
click at [1170, 290] on div "Start" at bounding box center [1236, 330] width 367 height 586
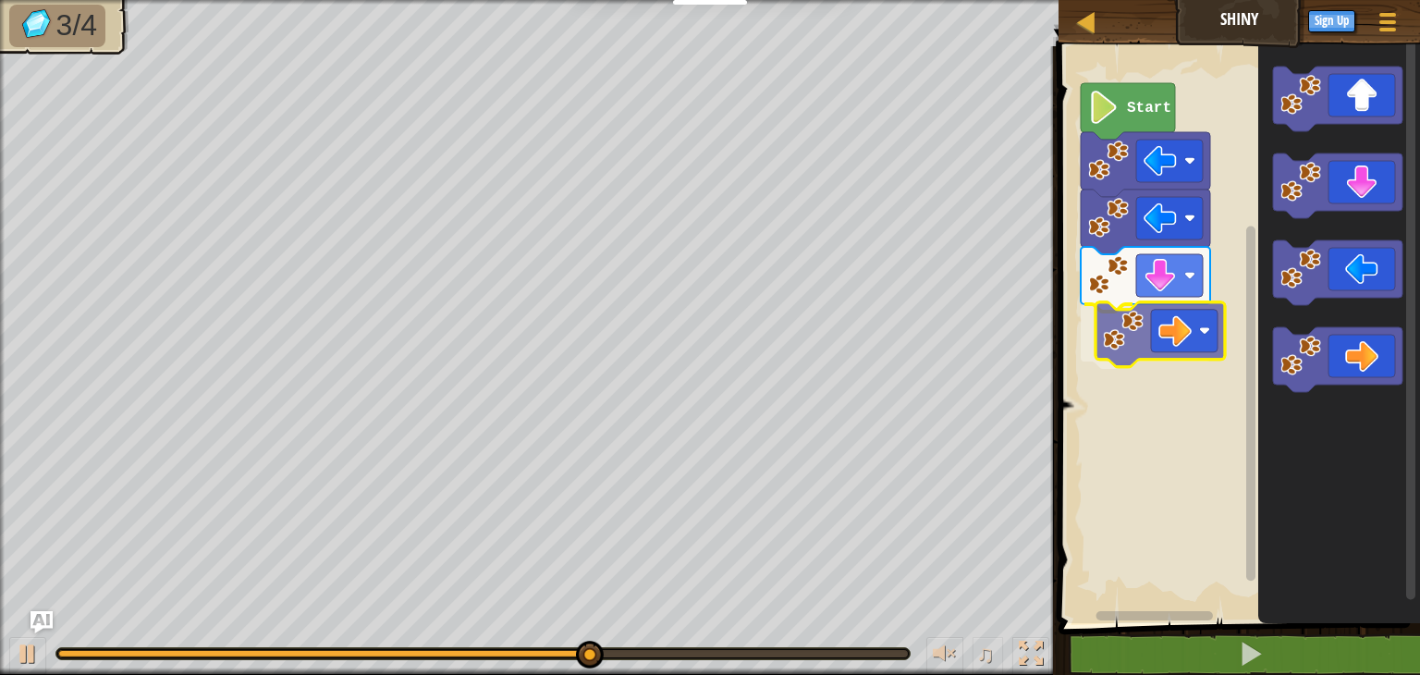
click at [1132, 322] on div "Start" at bounding box center [1236, 330] width 367 height 586
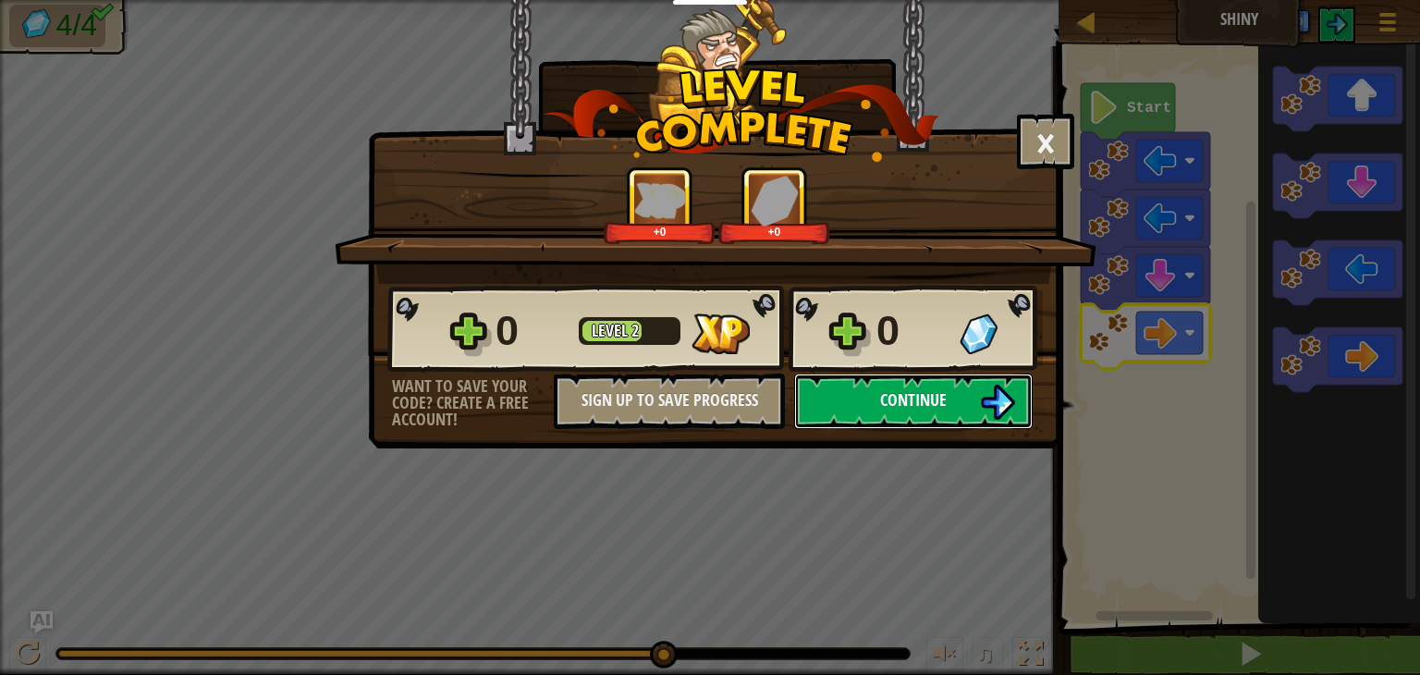
click at [876, 400] on button "Continue" at bounding box center [913, 401] width 239 height 55
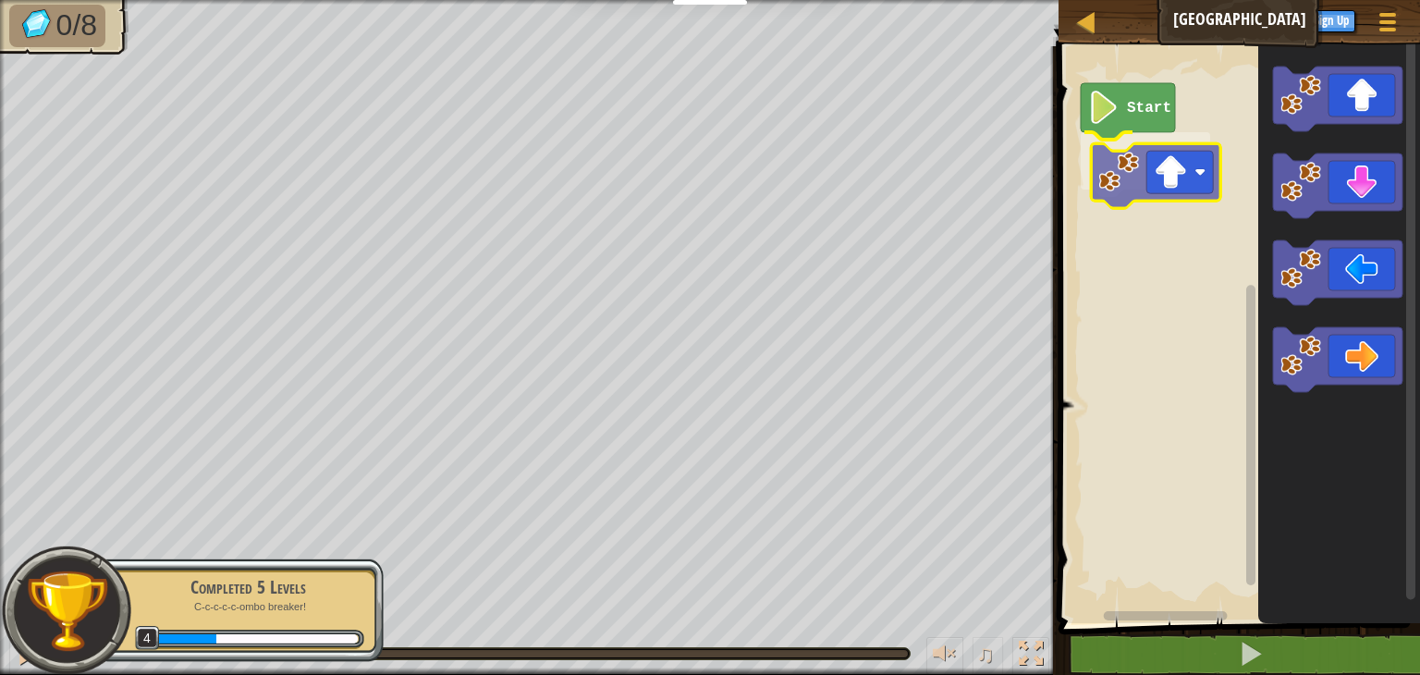
click at [1189, 153] on div "Start" at bounding box center [1236, 330] width 367 height 586
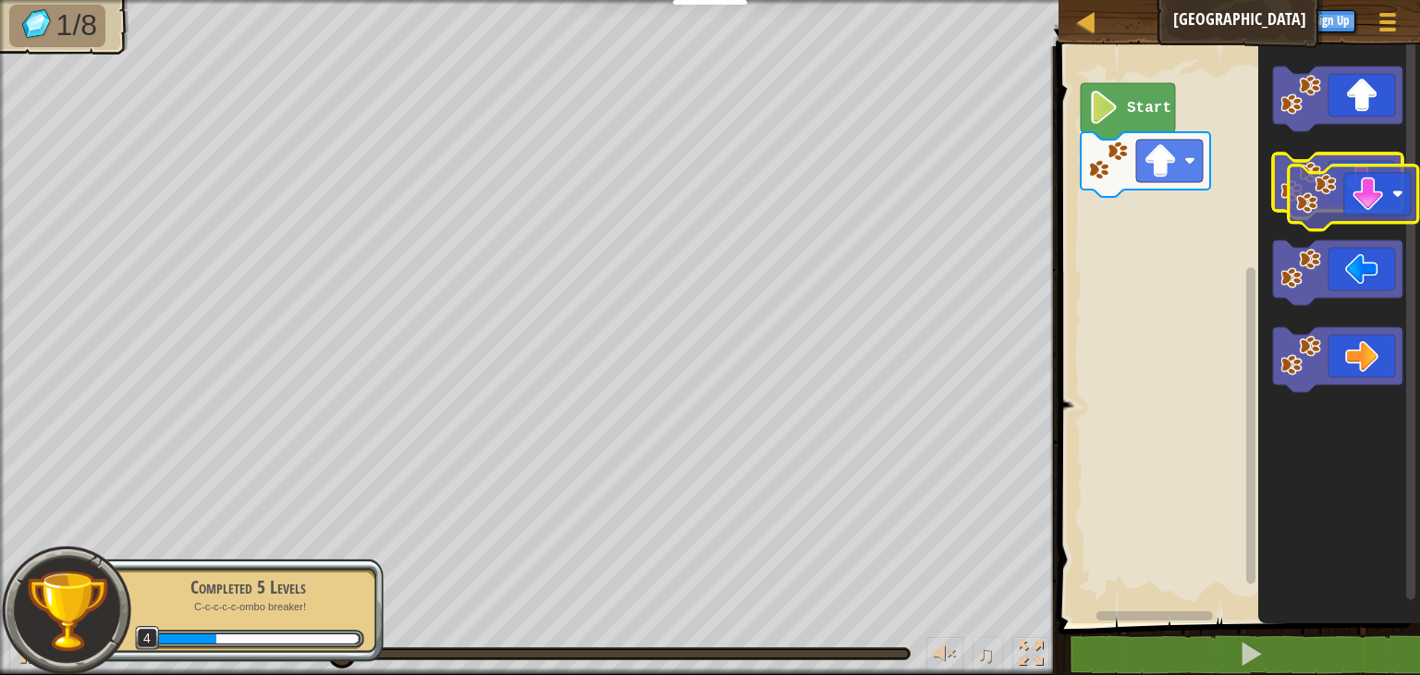
click at [1360, 212] on g "Blockly Workspace" at bounding box center [1337, 230] width 129 height 326
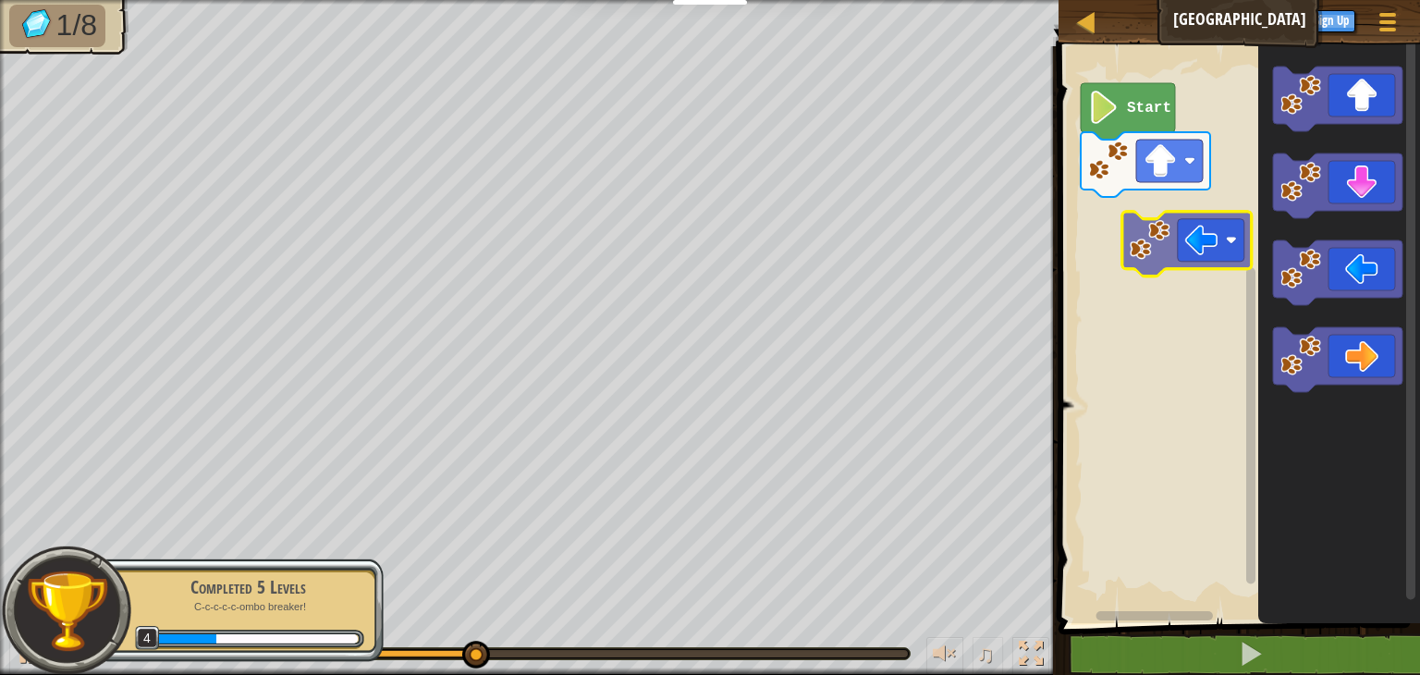
click at [1185, 218] on div "Start" at bounding box center [1236, 330] width 367 height 586
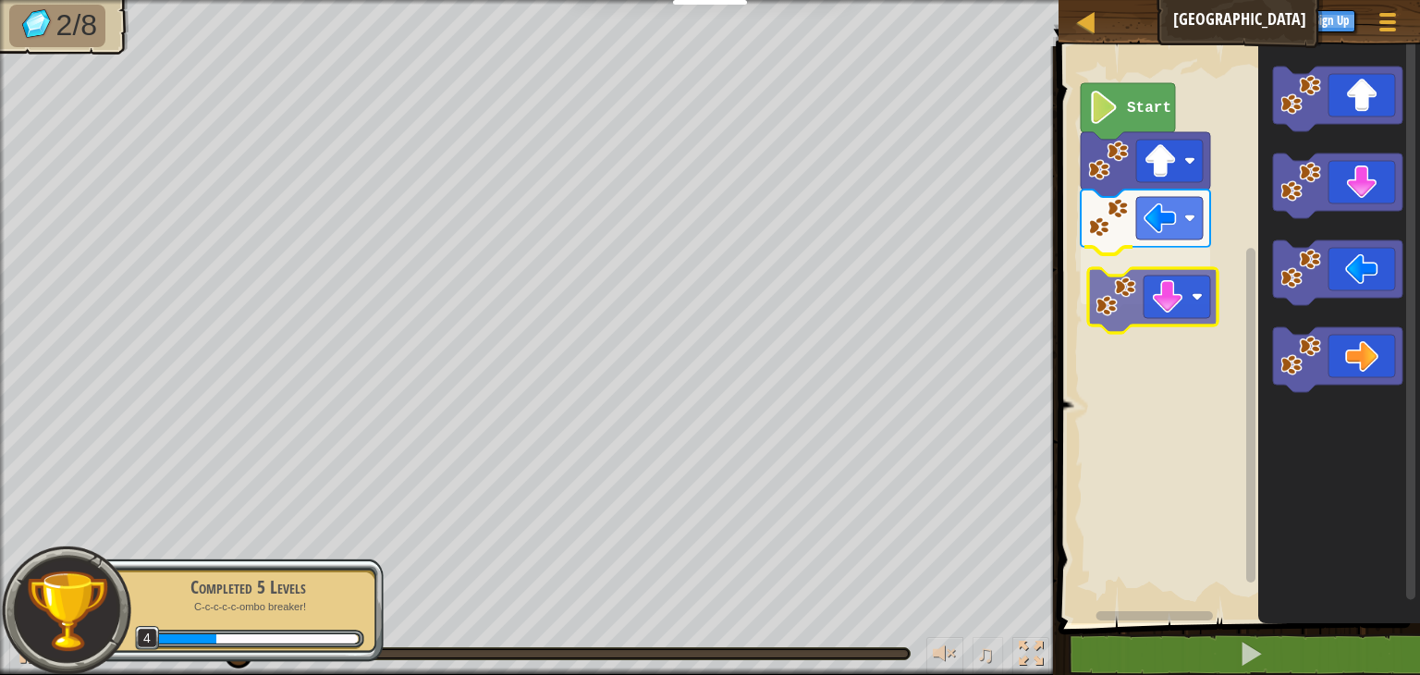
click at [1132, 293] on div "Start" at bounding box center [1236, 330] width 367 height 586
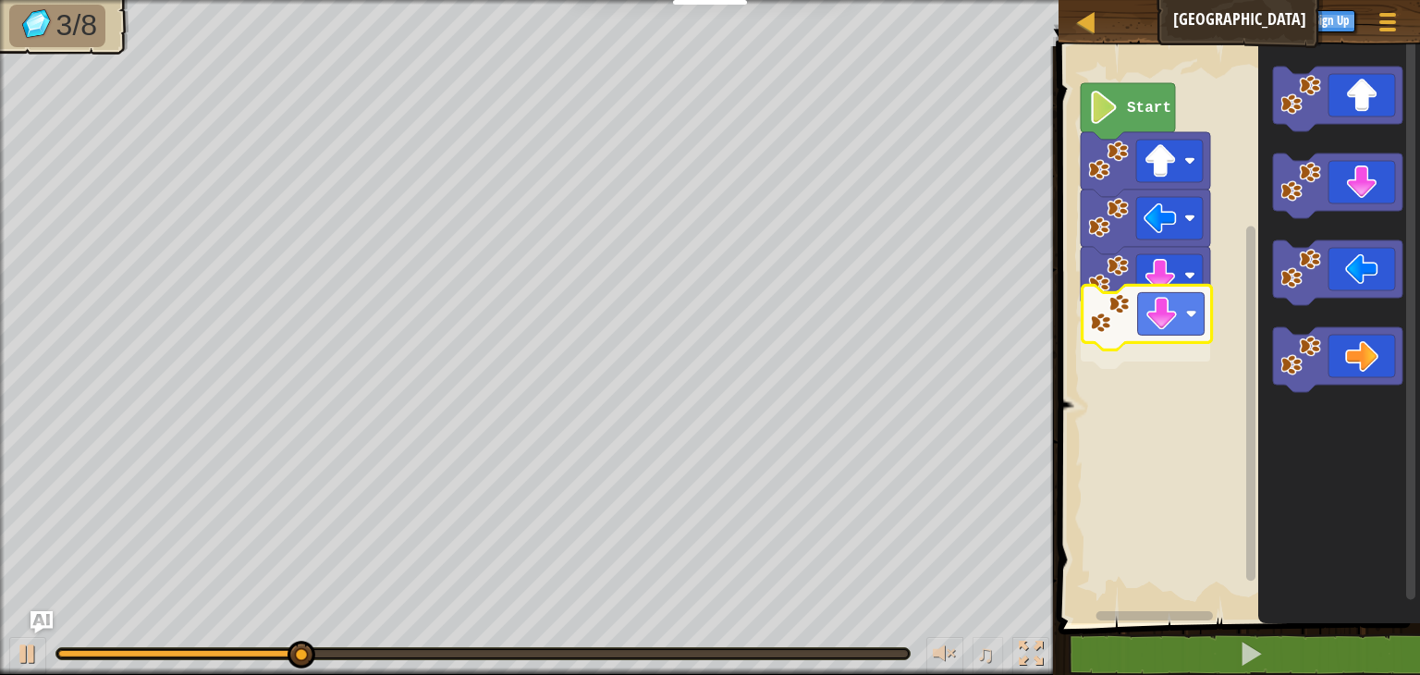
click at [1136, 341] on div "Start" at bounding box center [1236, 330] width 367 height 586
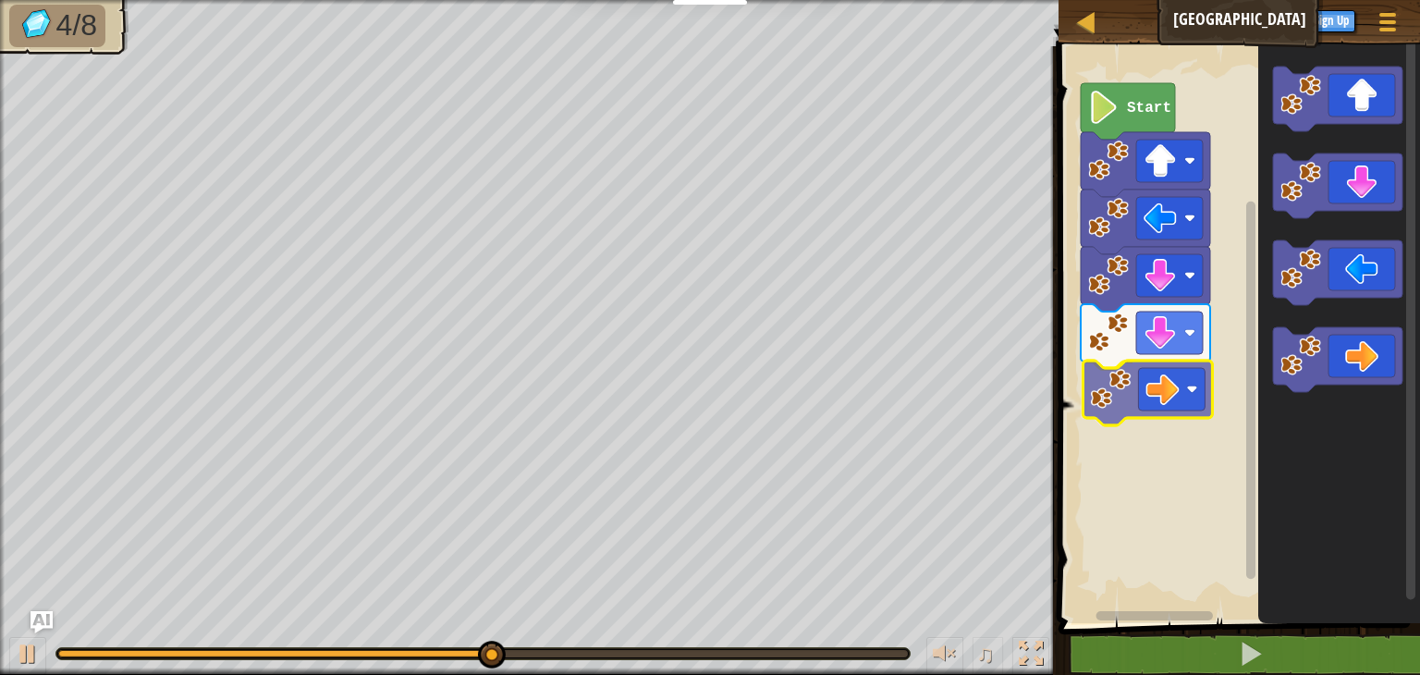
click at [1141, 403] on div "Start" at bounding box center [1236, 330] width 367 height 586
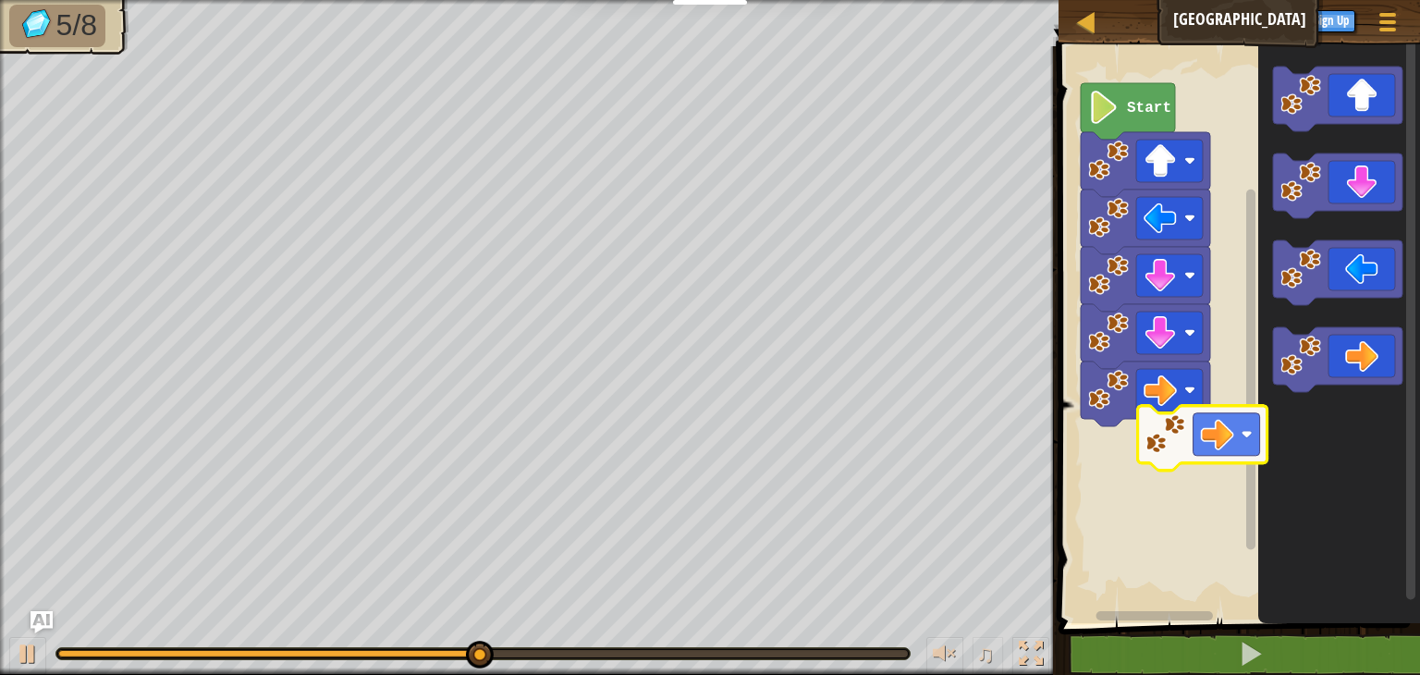
click at [1179, 448] on div "Start" at bounding box center [1236, 330] width 367 height 586
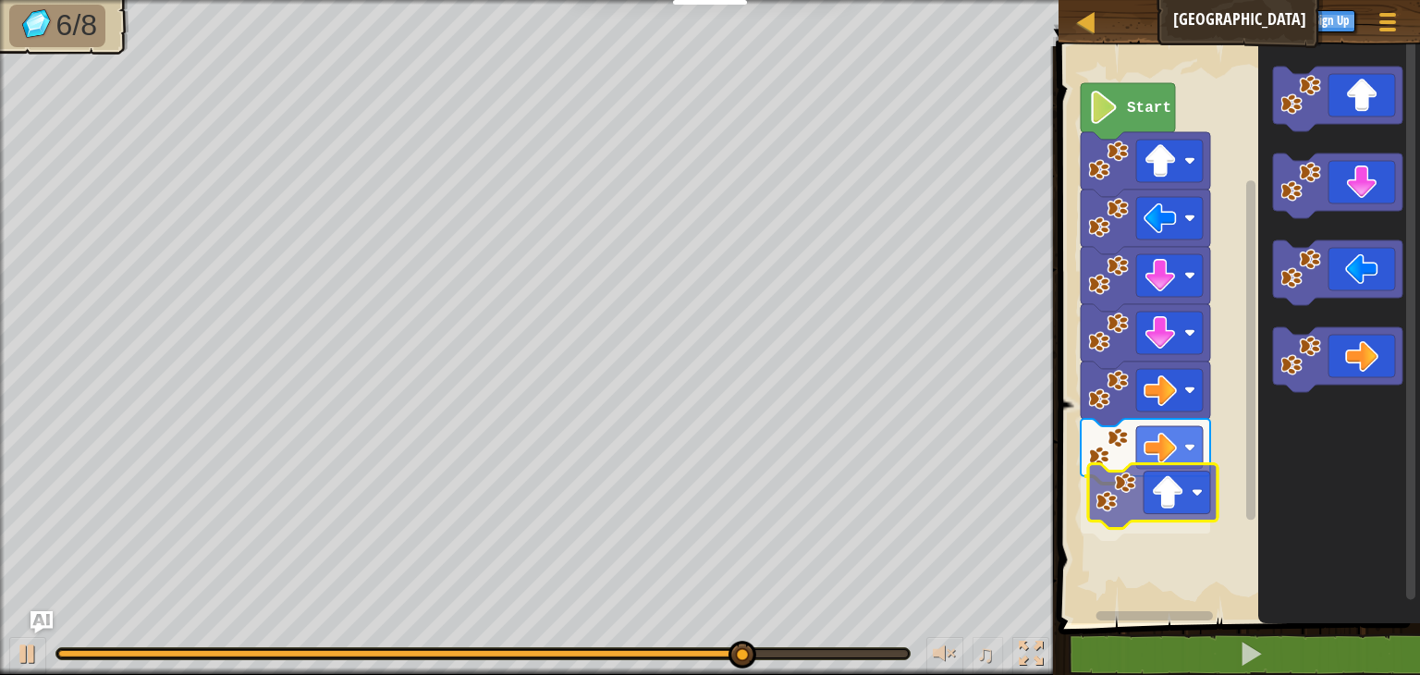
click at [1162, 536] on div "Start" at bounding box center [1236, 330] width 367 height 586
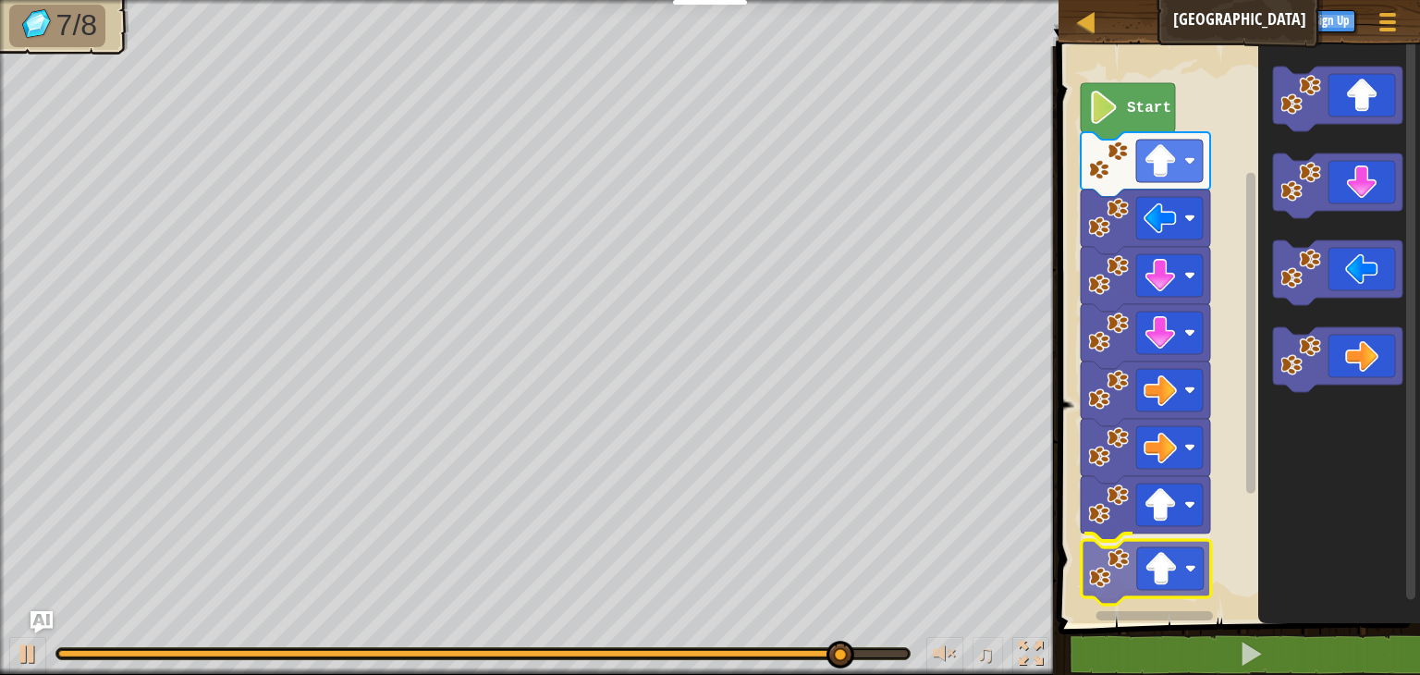
click at [1174, 577] on div "Start" at bounding box center [1236, 330] width 367 height 586
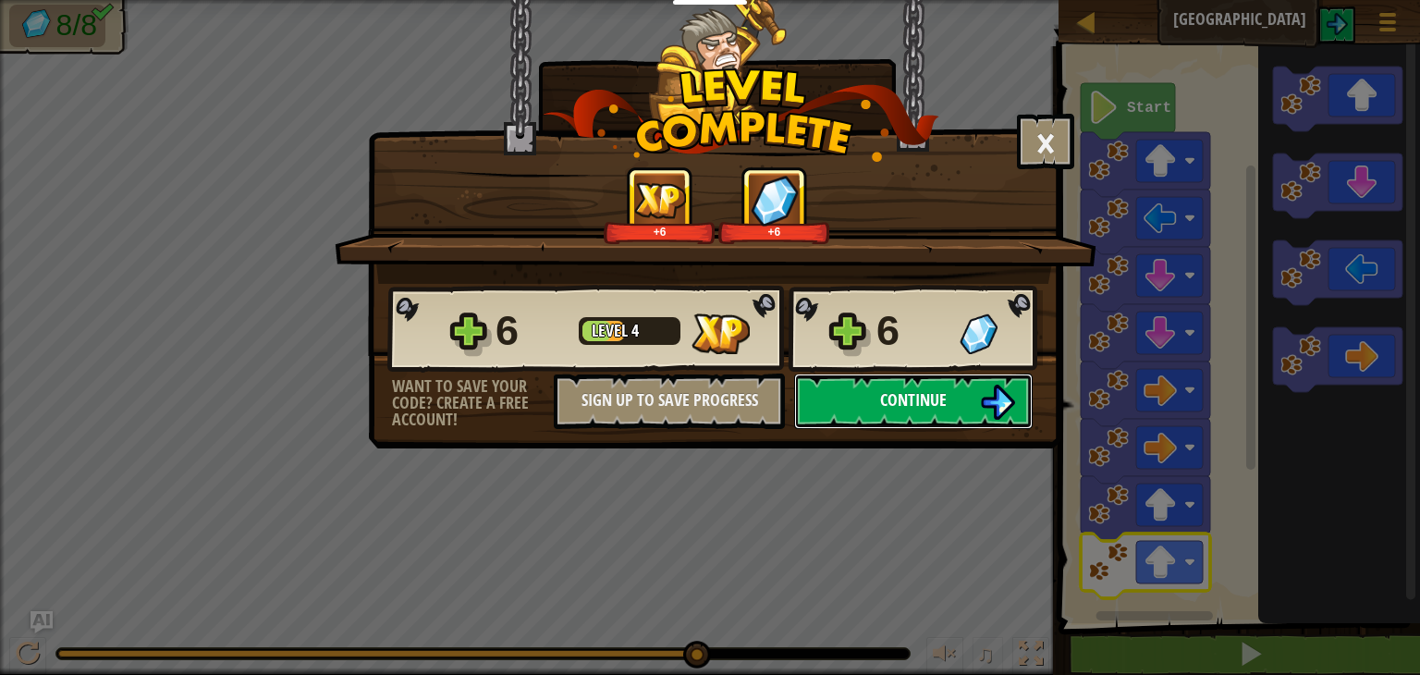
click at [941, 397] on span "Continue" at bounding box center [913, 399] width 67 height 23
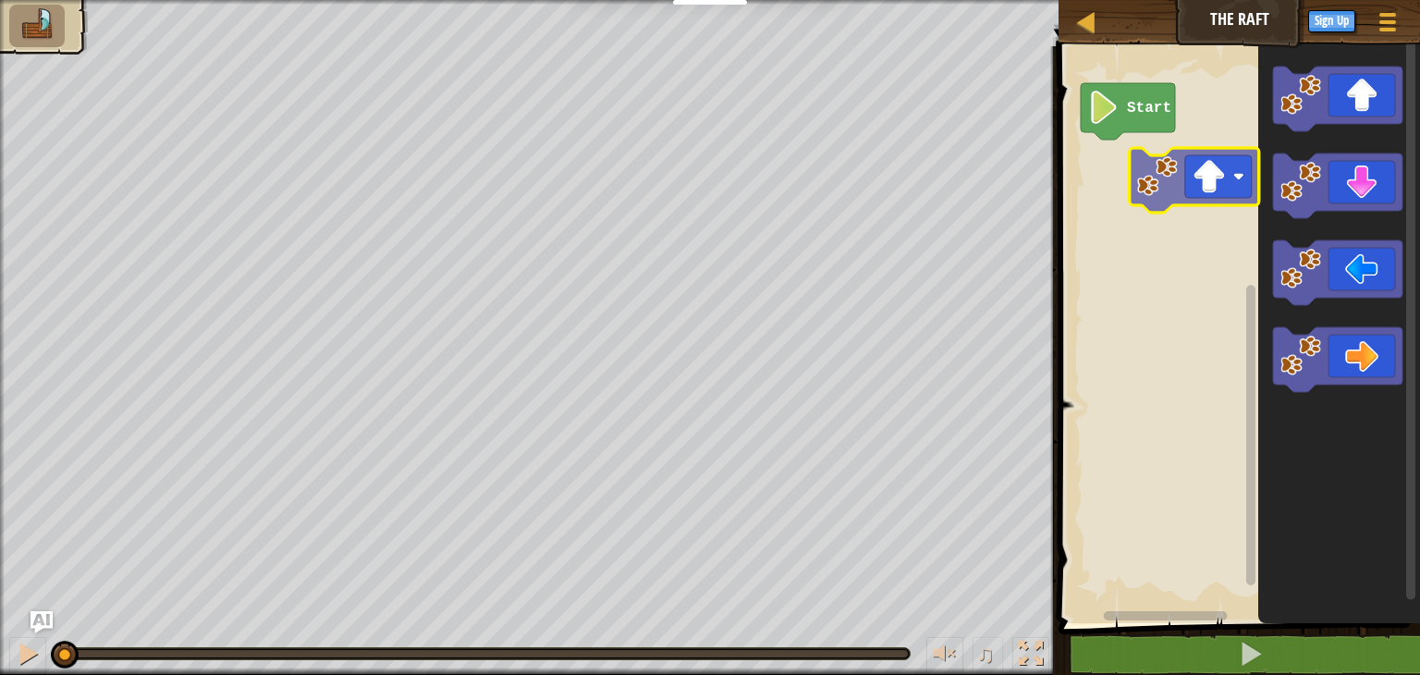
click at [1177, 167] on div "Start" at bounding box center [1236, 330] width 367 height 586
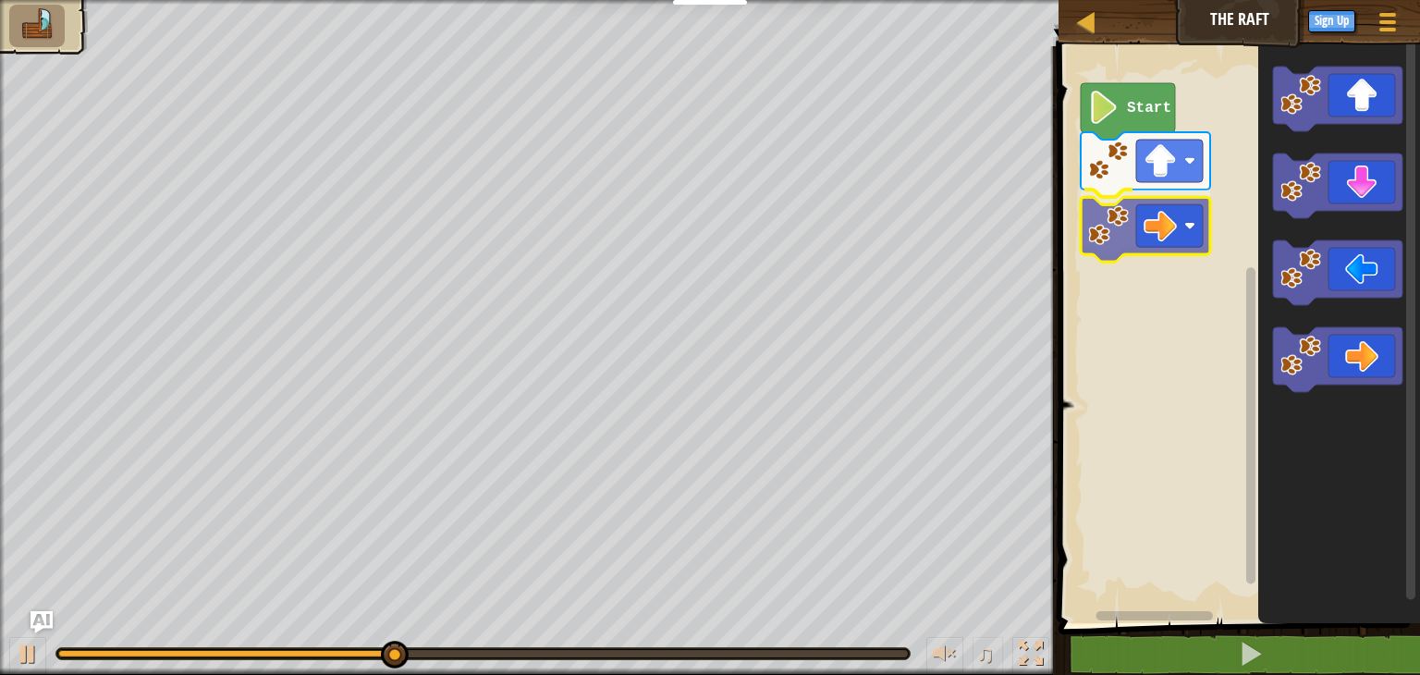
click at [1145, 232] on div "Start" at bounding box center [1236, 330] width 367 height 586
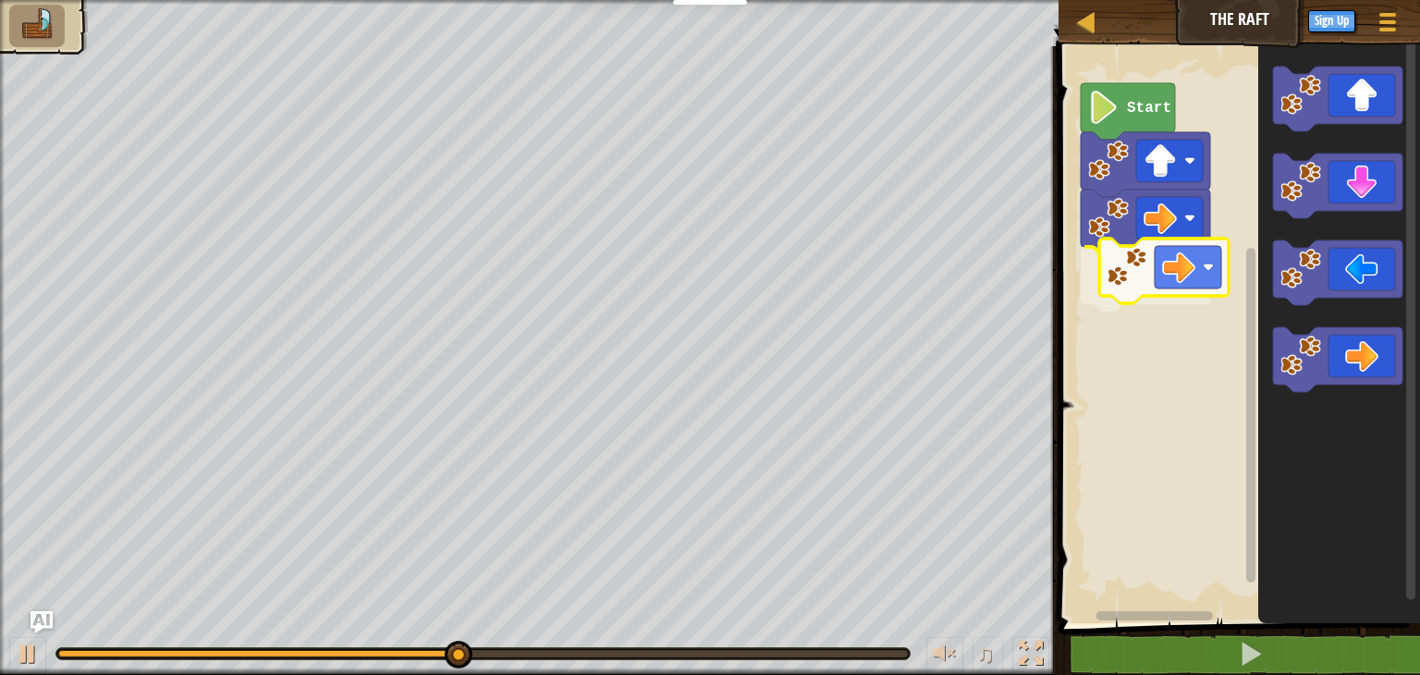
click at [1173, 261] on div "Start" at bounding box center [1236, 330] width 367 height 586
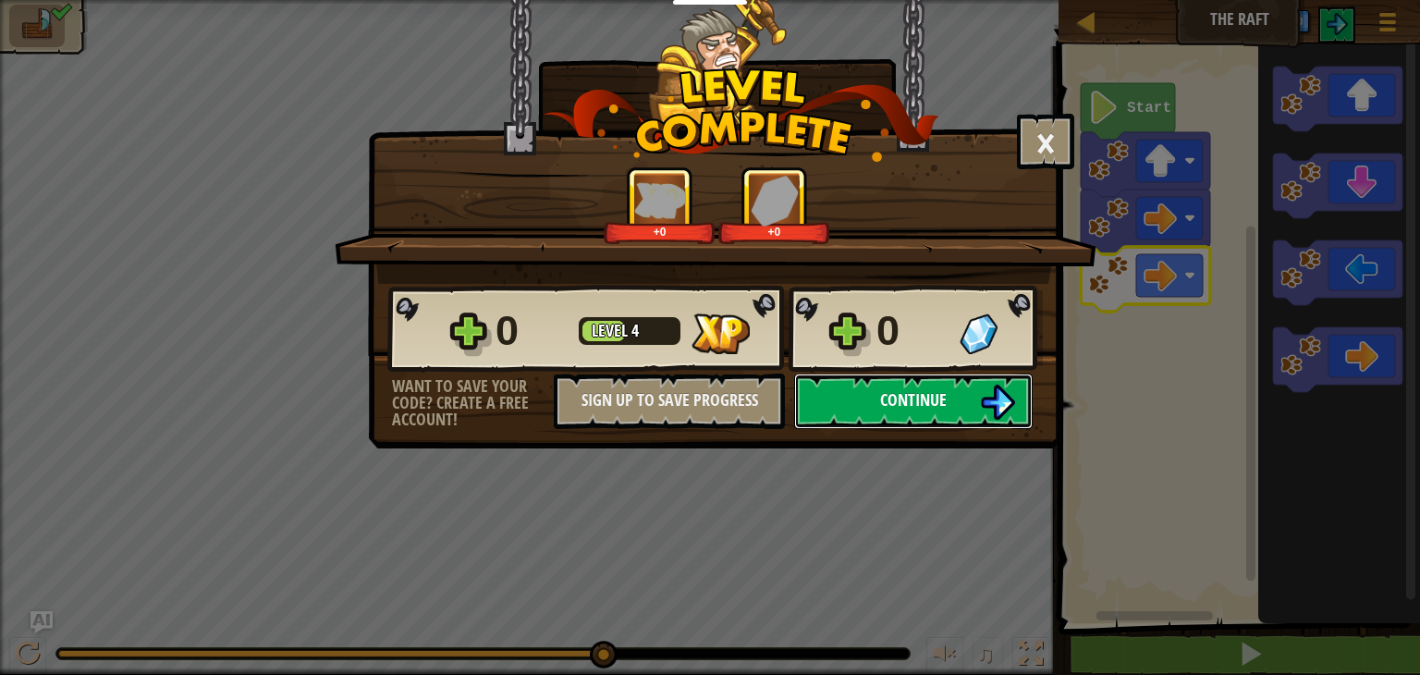
click at [908, 408] on span "Continue" at bounding box center [913, 399] width 67 height 23
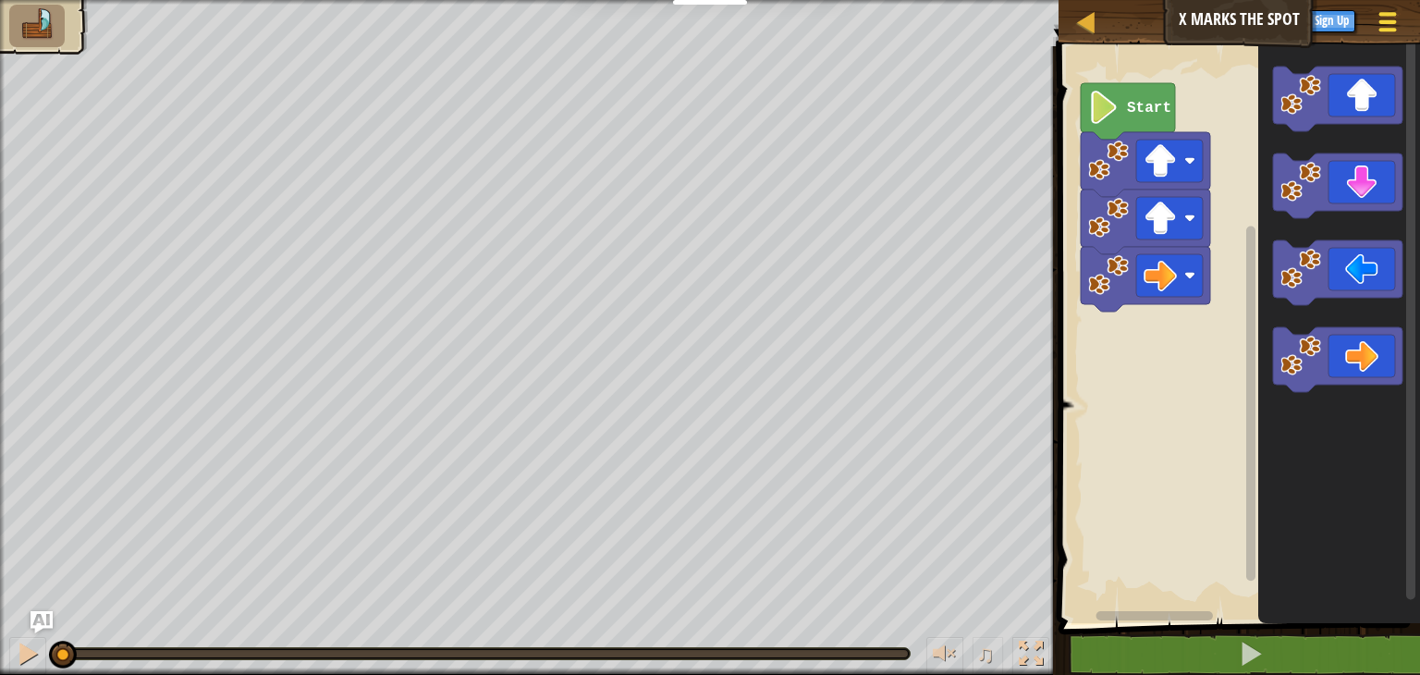
click at [1406, 21] on button "Game Menu" at bounding box center [1388, 25] width 49 height 45
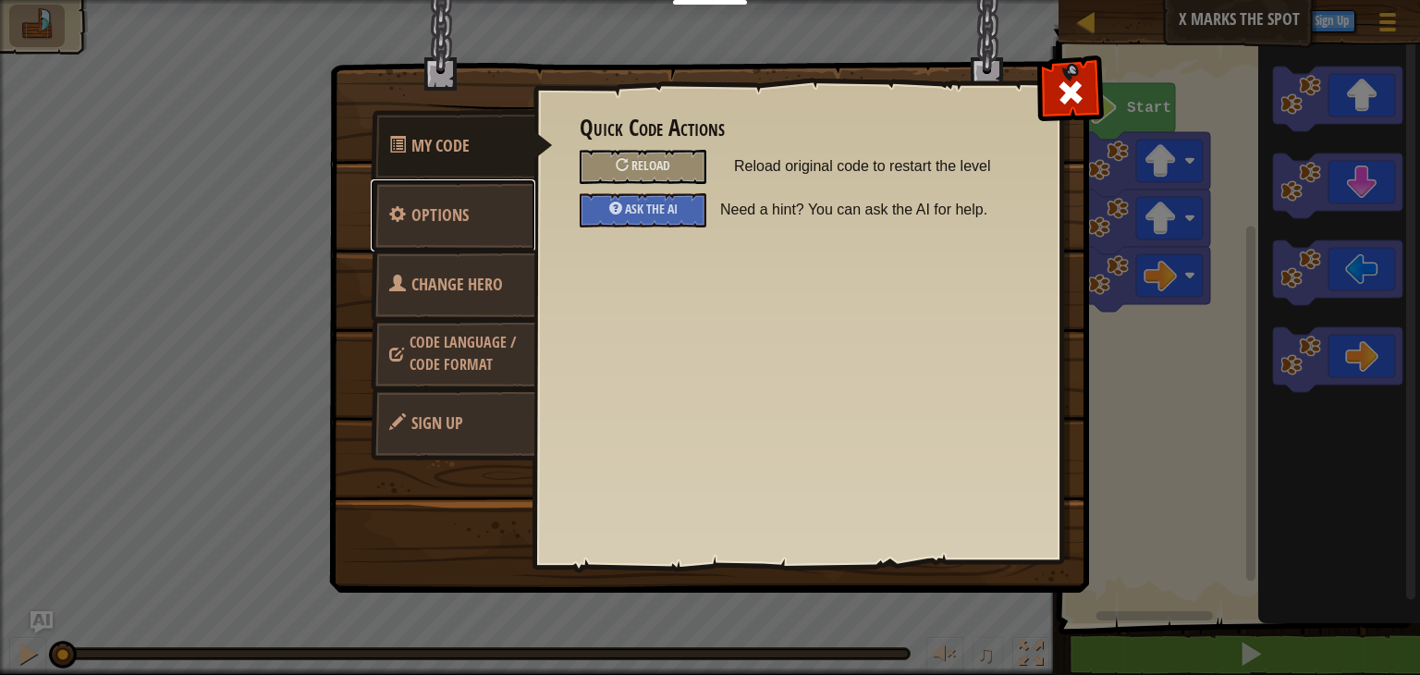
click at [430, 226] on span "Options" at bounding box center [440, 214] width 57 height 23
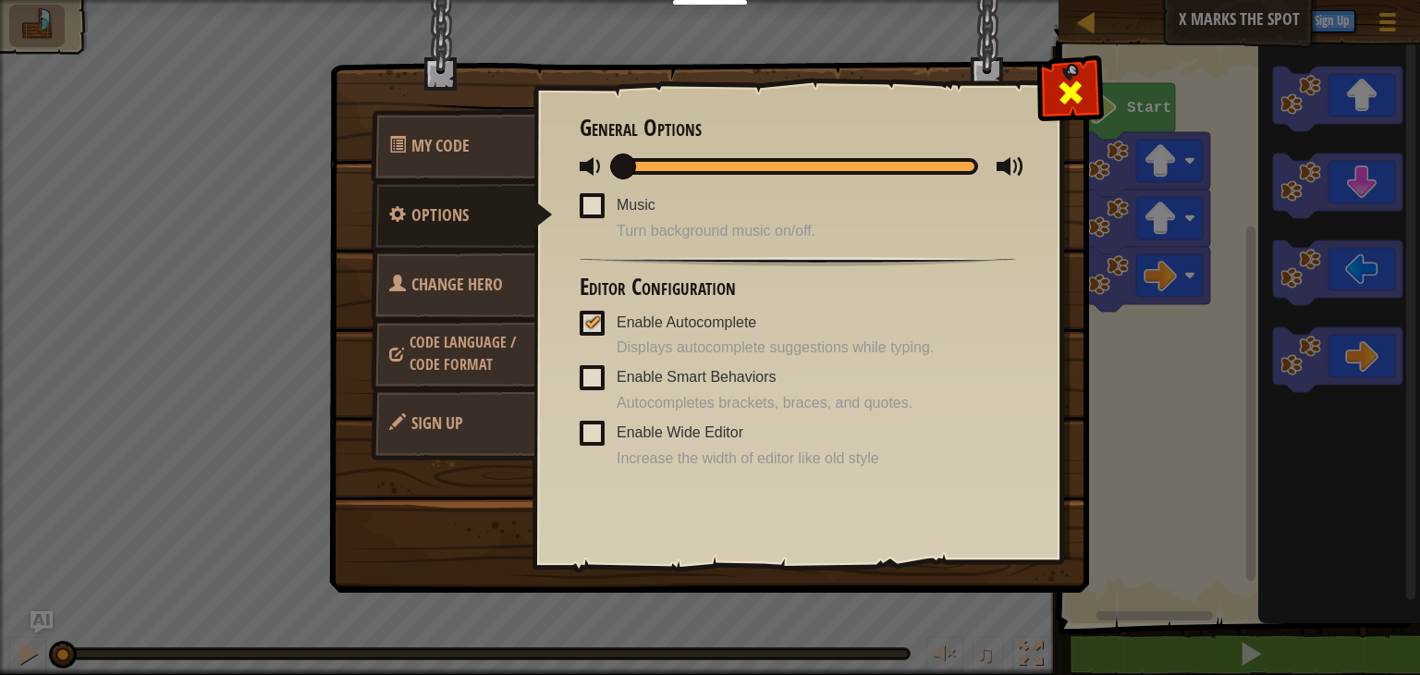
click at [1090, 82] on div at bounding box center [1070, 88] width 58 height 58
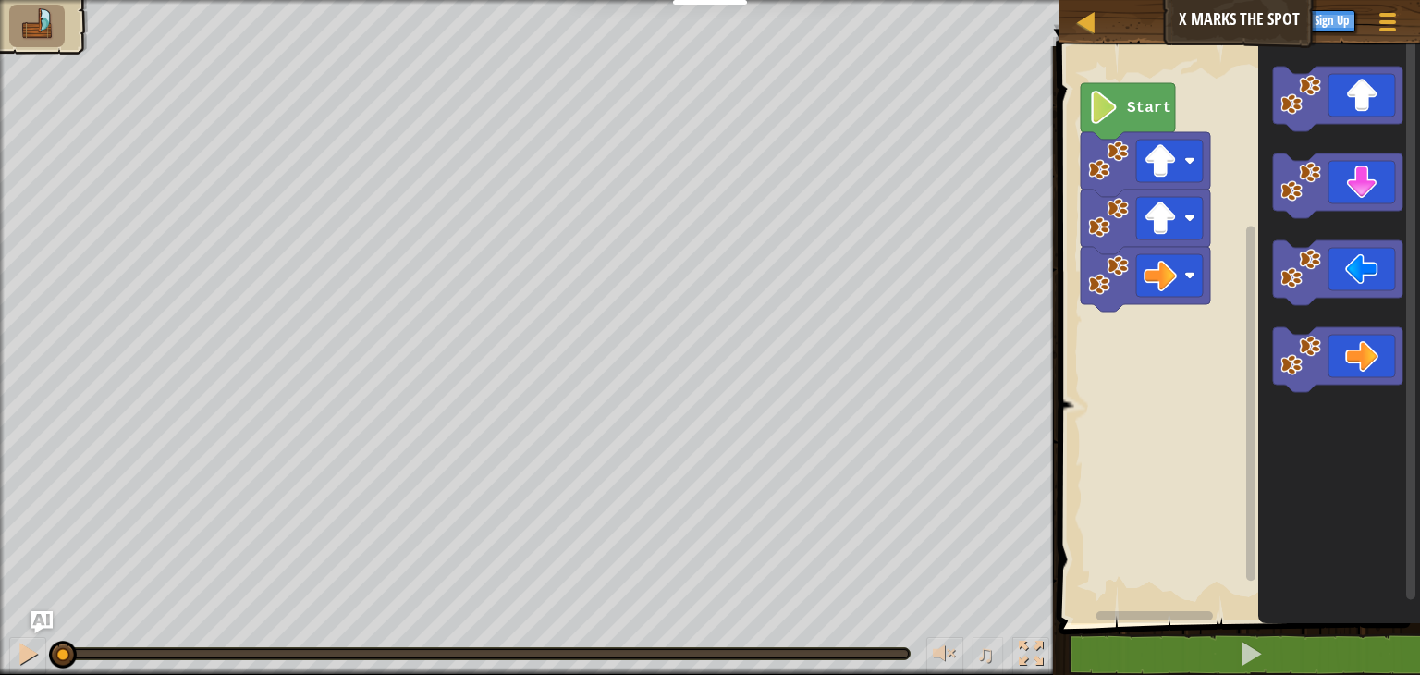
click at [55, 31] on img at bounding box center [37, 24] width 39 height 32
click at [1095, 29] on div at bounding box center [1086, 21] width 23 height 23
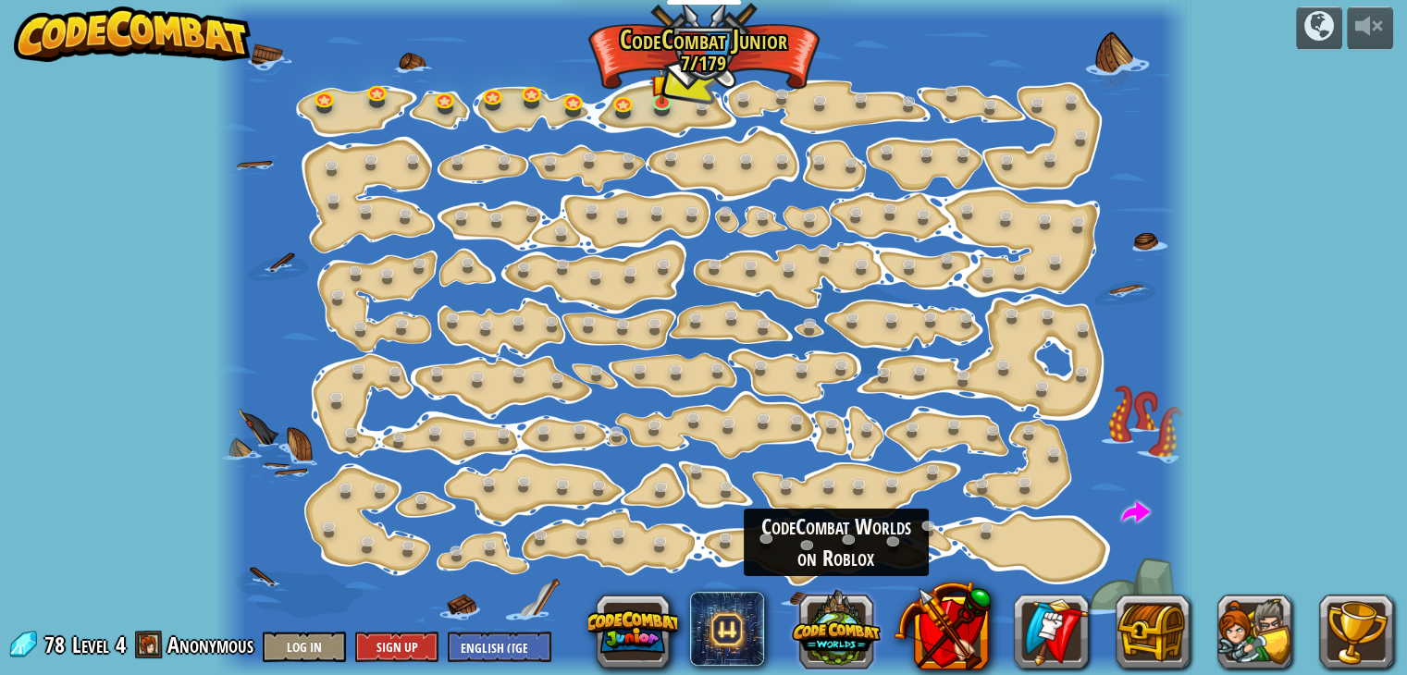
click at [819, 633] on button at bounding box center [836, 628] width 89 height 89
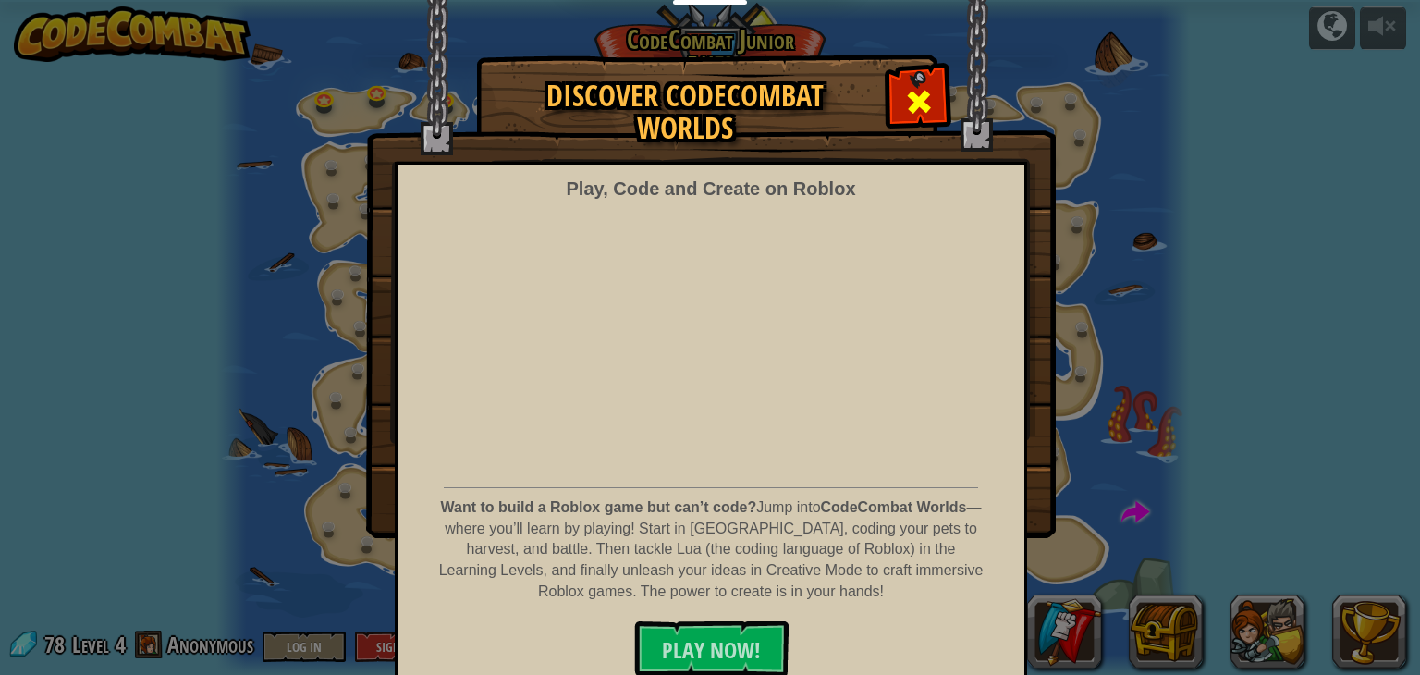
click at [909, 92] on span at bounding box center [919, 102] width 30 height 30
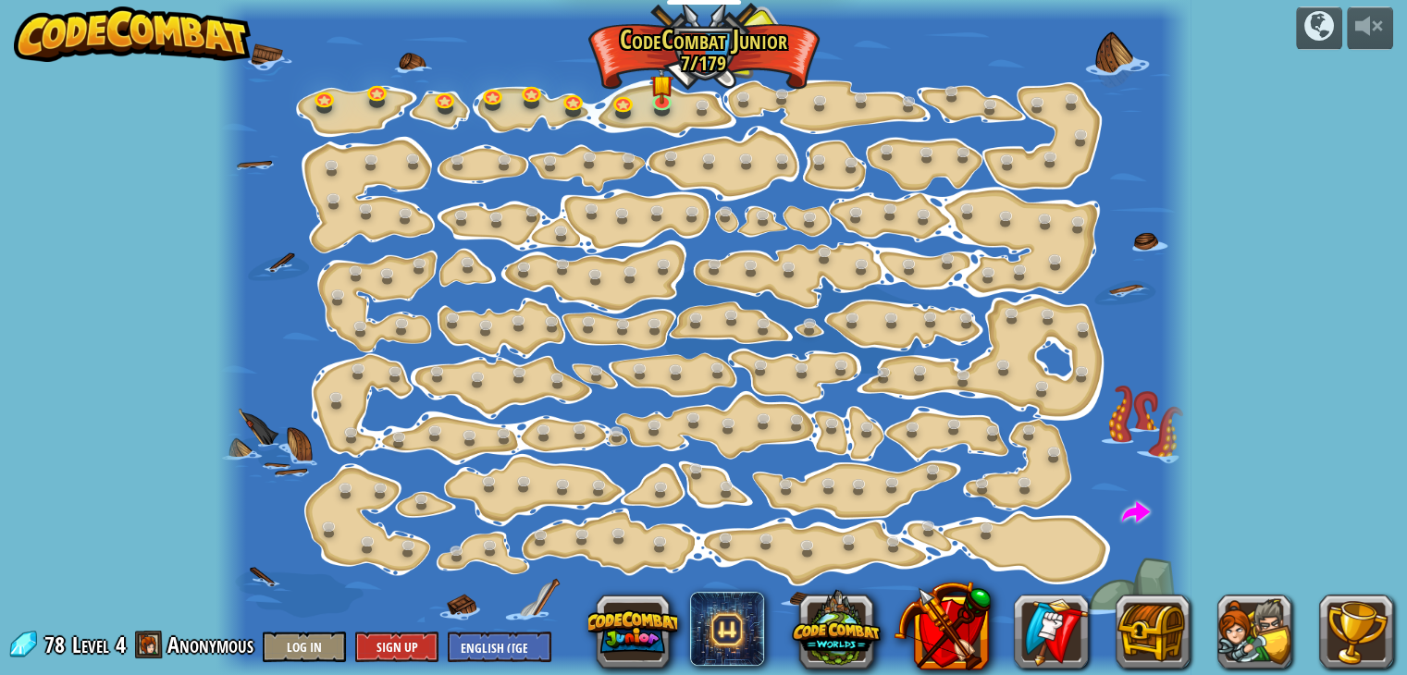
drag, startPoint x: 1220, startPoint y: 188, endPoint x: 1350, endPoint y: 272, distance: 155.2
click at [1350, 272] on div "powered by Step Change (Locked) Change step arguments. Go Smart (Locked) Now we…" at bounding box center [703, 337] width 1407 height 675
click at [1137, 522] on span at bounding box center [1136, 513] width 28 height 28
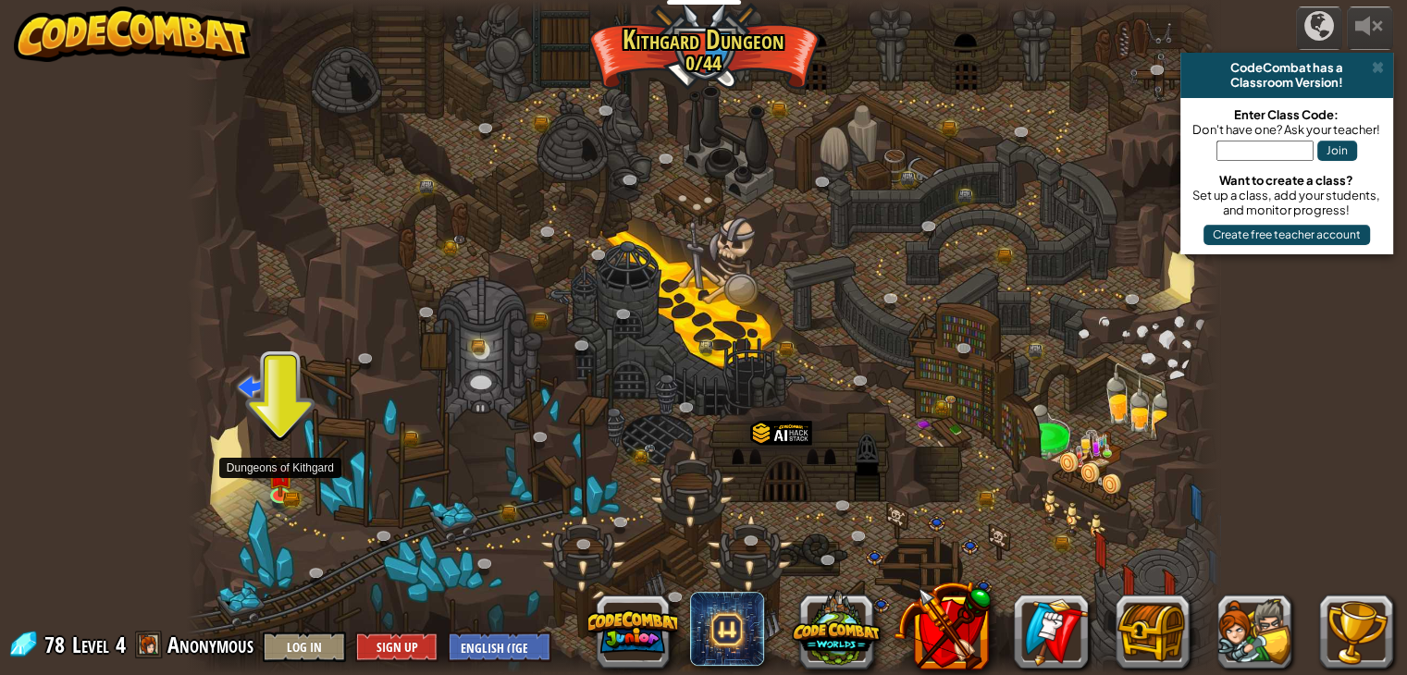
click at [293, 505] on div "Twisted Canyon (Locked) Challenge: collect the most gold using all the programm…" at bounding box center [703, 337] width 1033 height 675
click at [285, 495] on link at bounding box center [282, 492] width 37 height 37
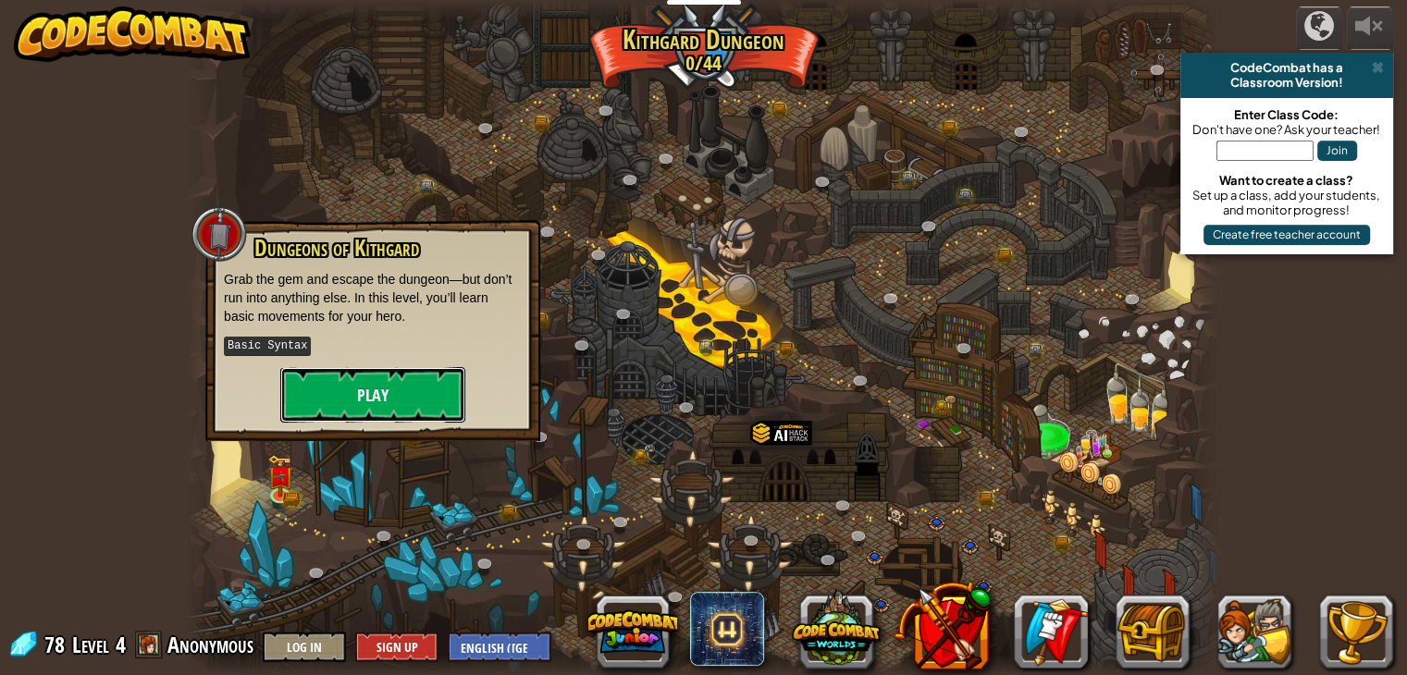
click at [414, 378] on button "Play" at bounding box center [372, 394] width 185 height 55
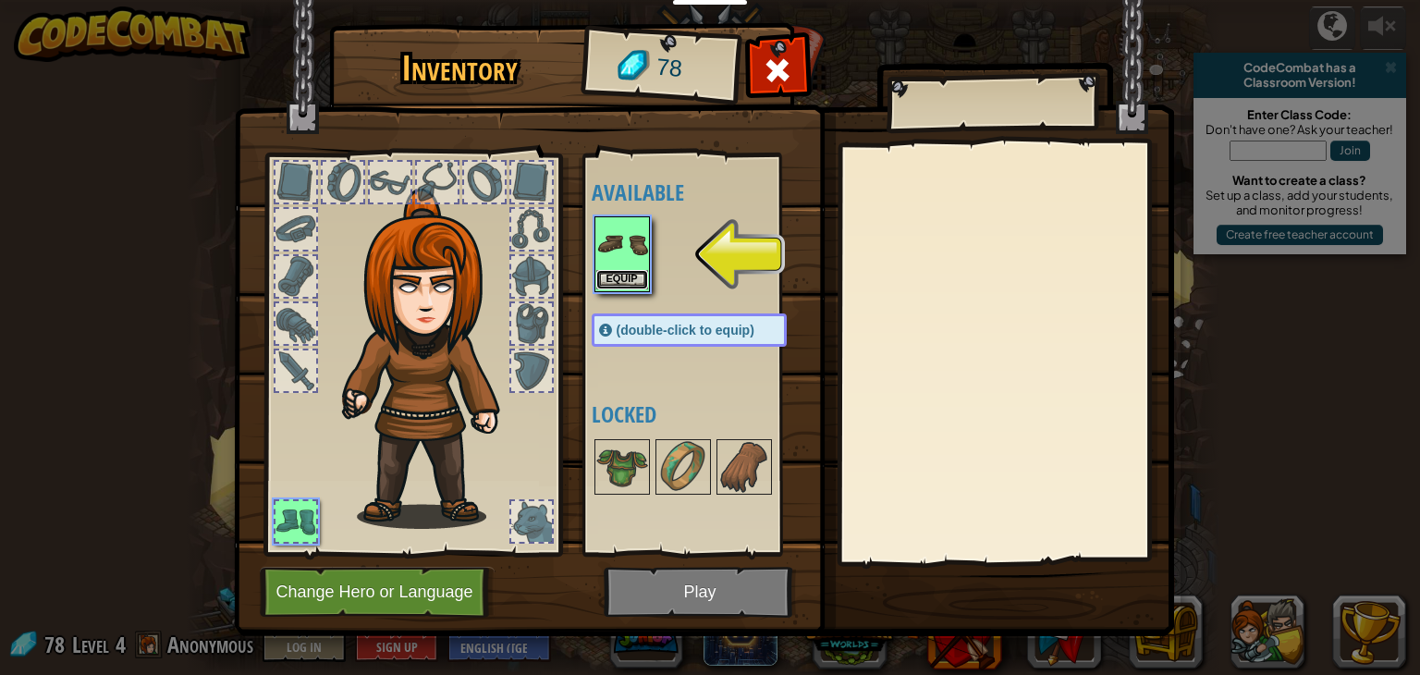
click at [619, 278] on button "Equip" at bounding box center [622, 279] width 52 height 19
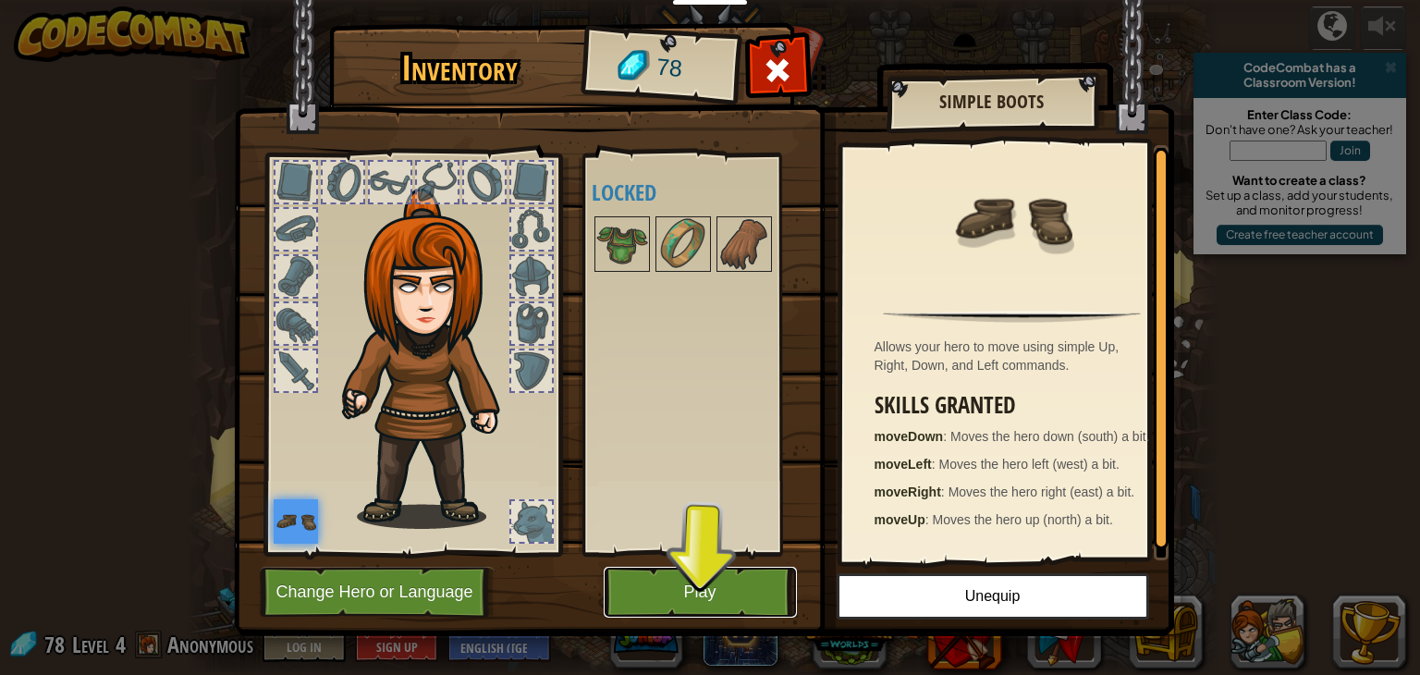
click at [742, 595] on button "Play" at bounding box center [700, 592] width 193 height 51
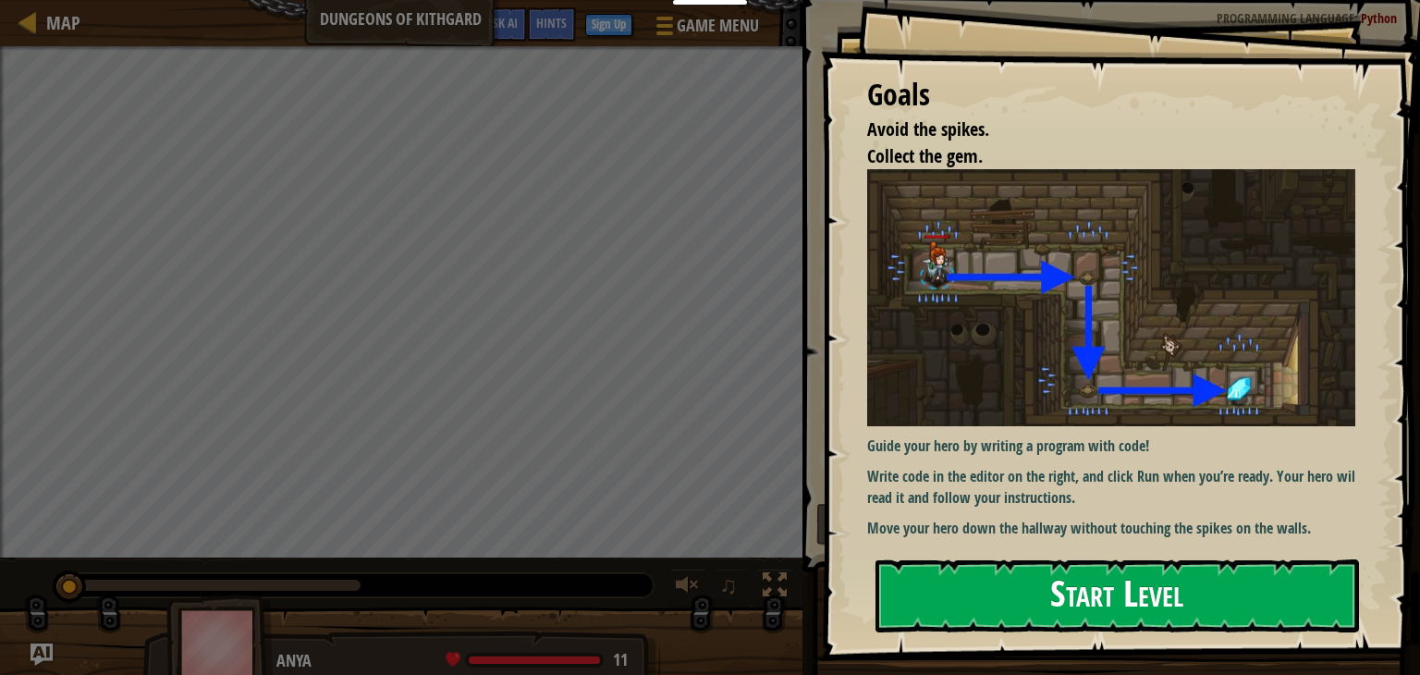
click at [962, 579] on button "Start Level" at bounding box center [1118, 595] width 484 height 73
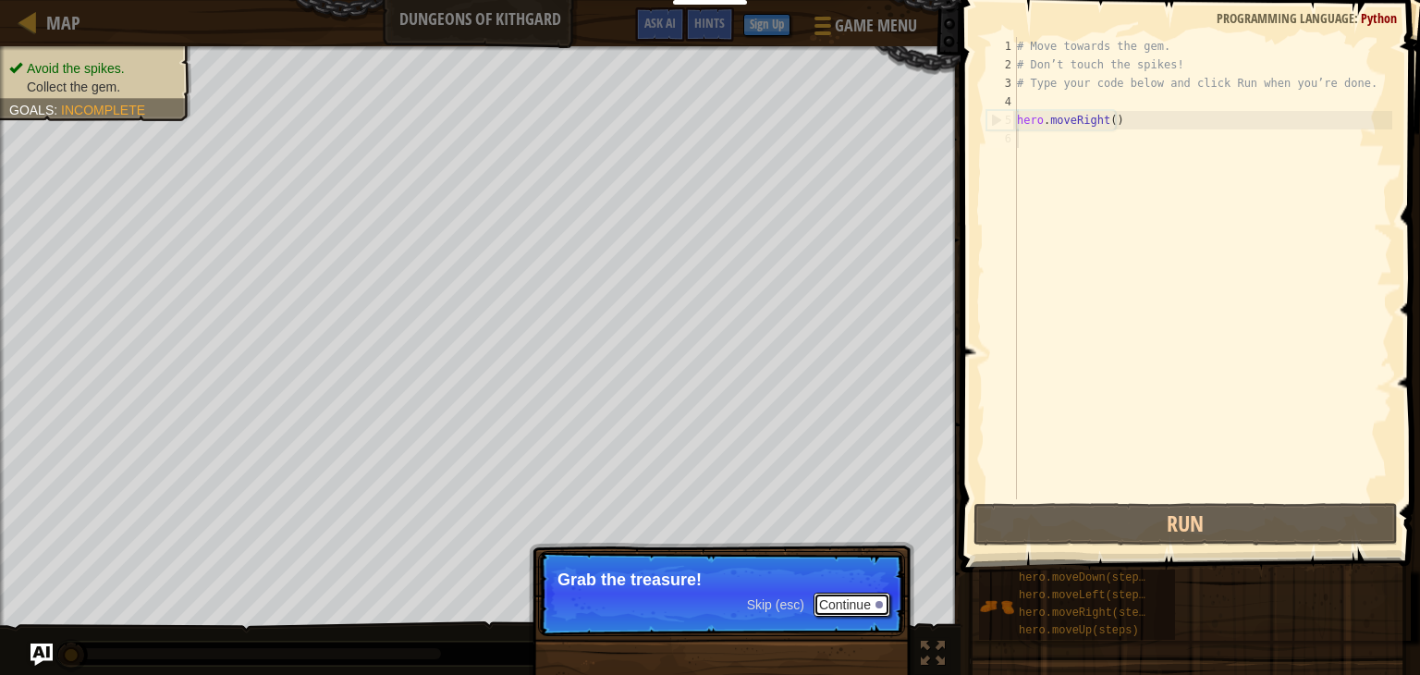
click at [848, 608] on button "Continue" at bounding box center [852, 605] width 77 height 24
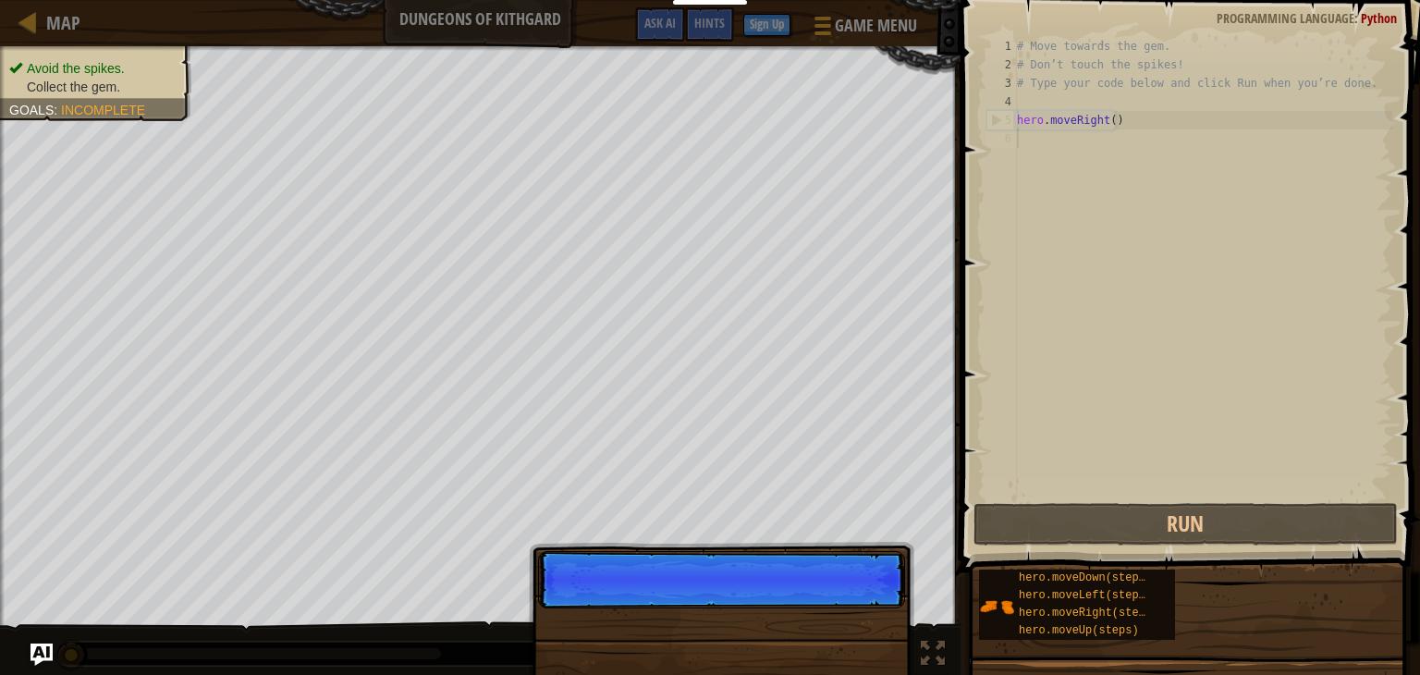
scroll to position [8, 0]
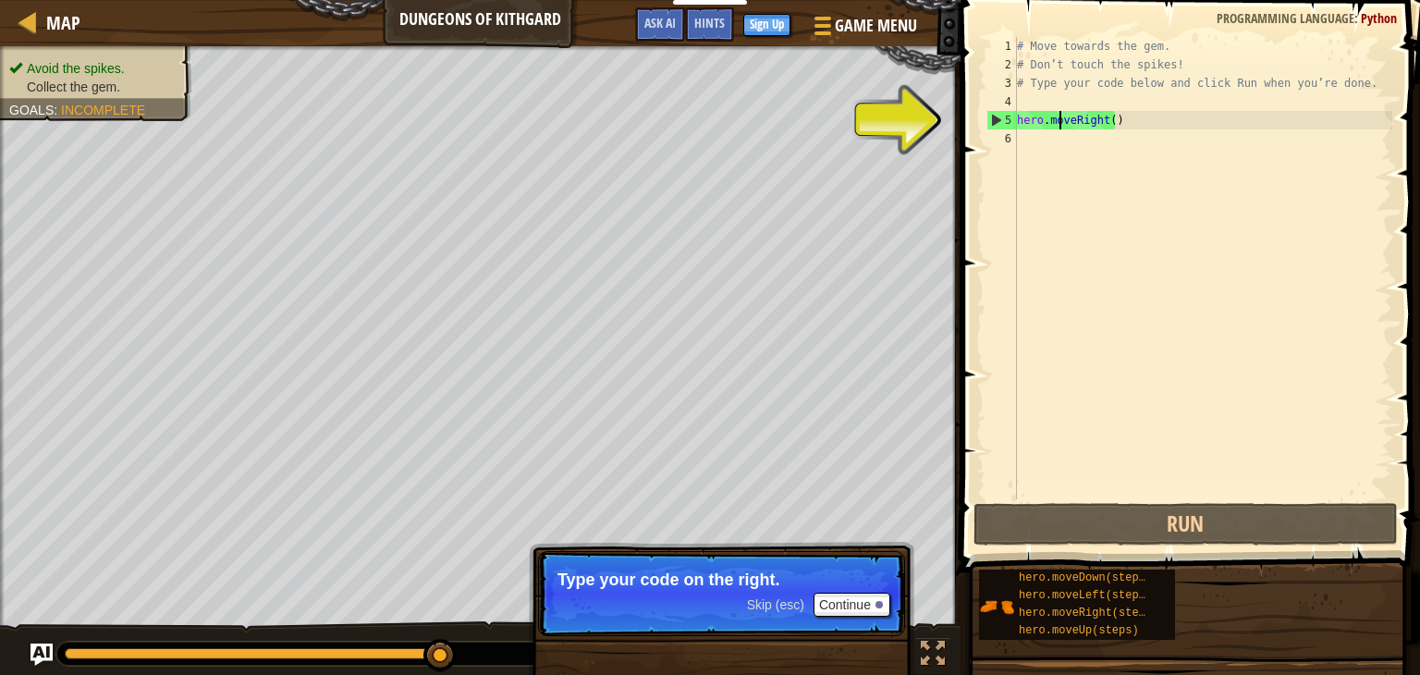
click at [1063, 120] on div "# Move towards the gem. # Don’t touch the spikes! # Type your code below and cl…" at bounding box center [1203, 286] width 379 height 499
type textarea "hero.moveRight()"
click at [1033, 135] on div "# Move towards the gem. # Don’t touch the spikes! # Type your code below and cl…" at bounding box center [1203, 286] width 379 height 499
type textarea "m"
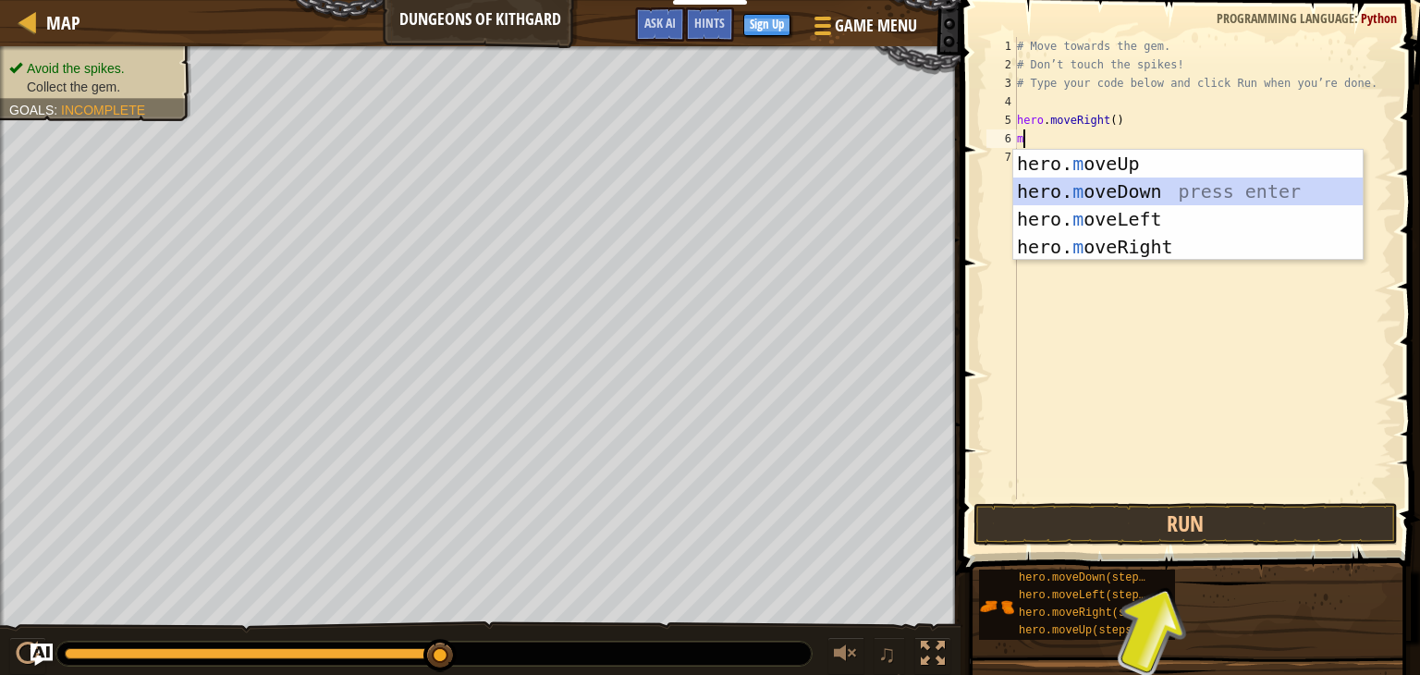
click at [1064, 199] on div "hero. m oveUp press enter hero. m oveDown press enter hero. m oveLeft press ent…" at bounding box center [1189, 233] width 350 height 166
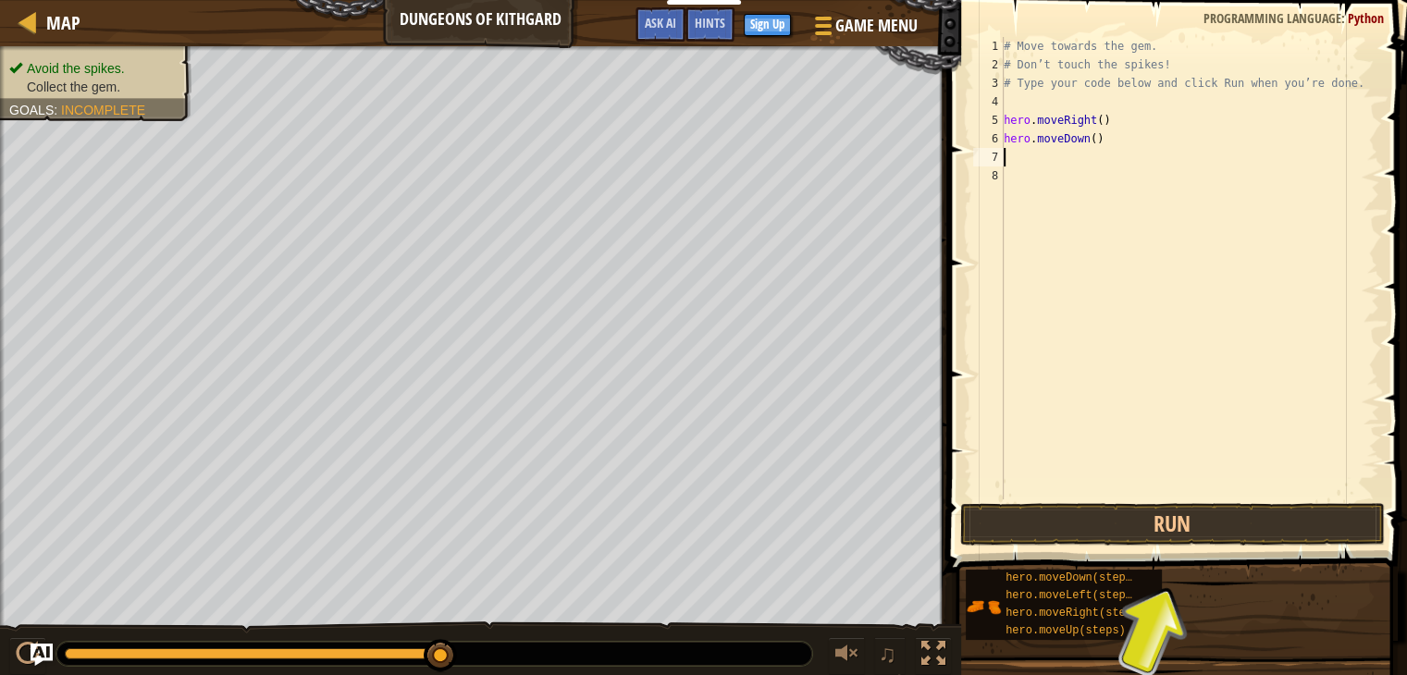
type textarea "m"
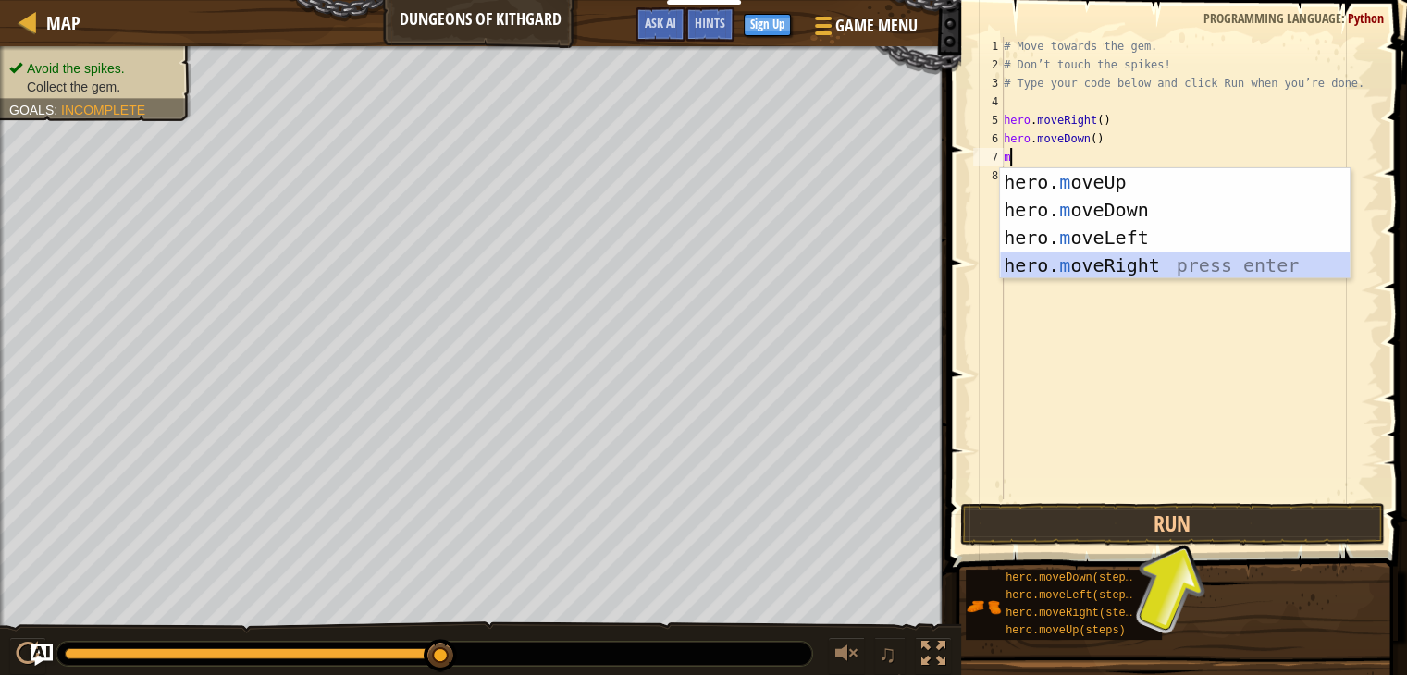
click at [1117, 259] on div "hero. m oveUp press enter hero. m oveDown press enter hero. m oveLeft press ent…" at bounding box center [1175, 251] width 350 height 166
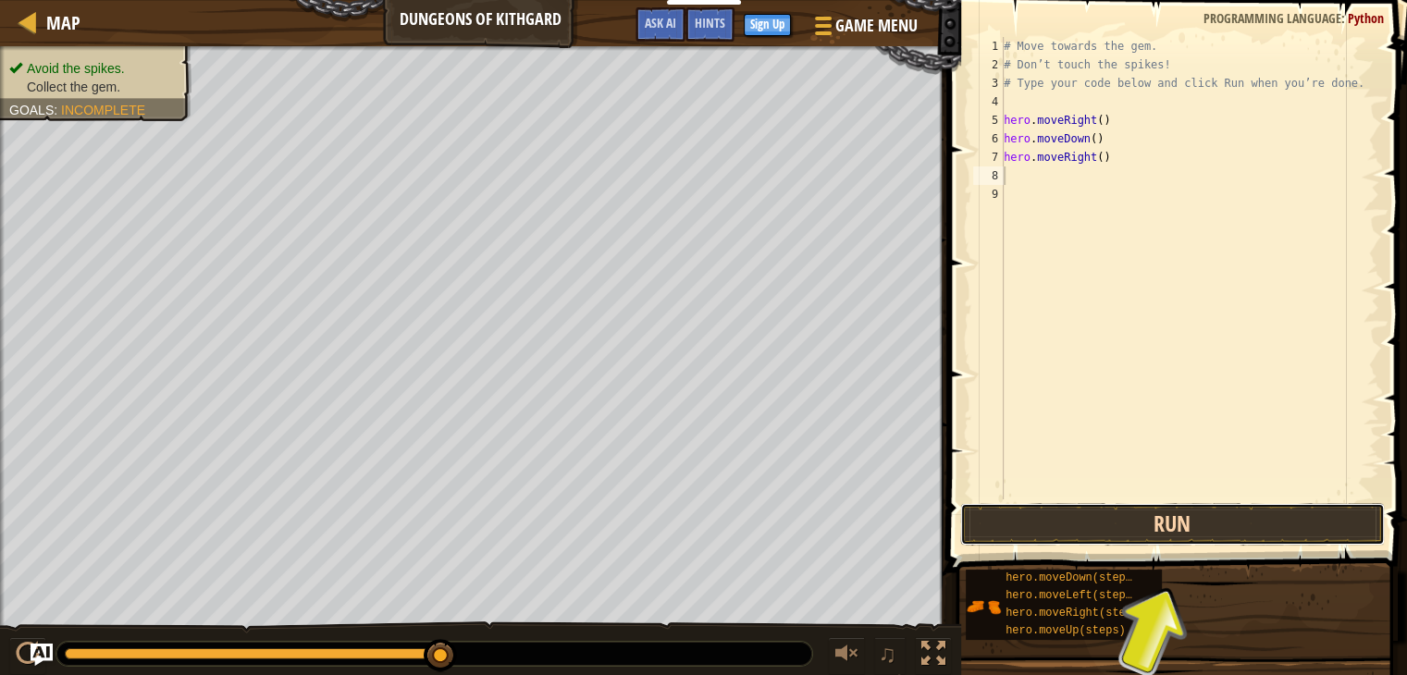
click at [1150, 522] on button "Run" at bounding box center [1172, 524] width 424 height 43
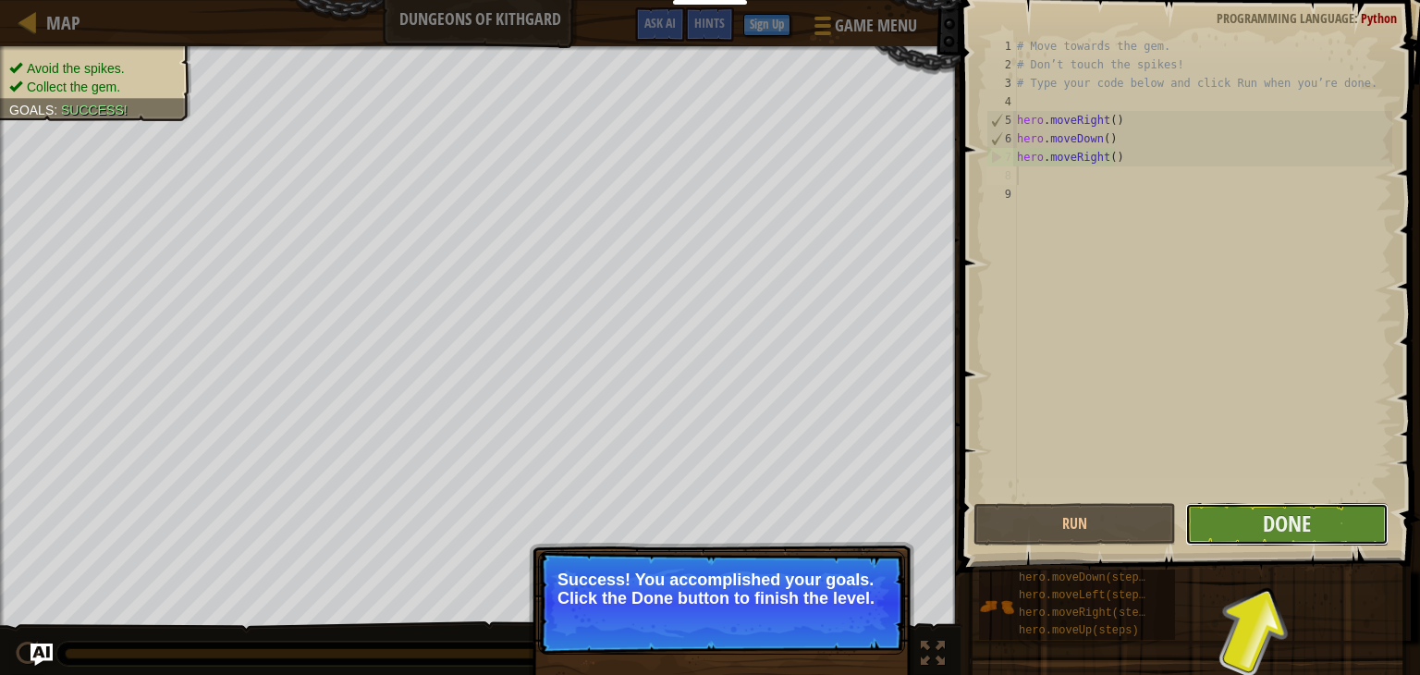
click at [1229, 543] on button "Done" at bounding box center [1287, 524] width 203 height 43
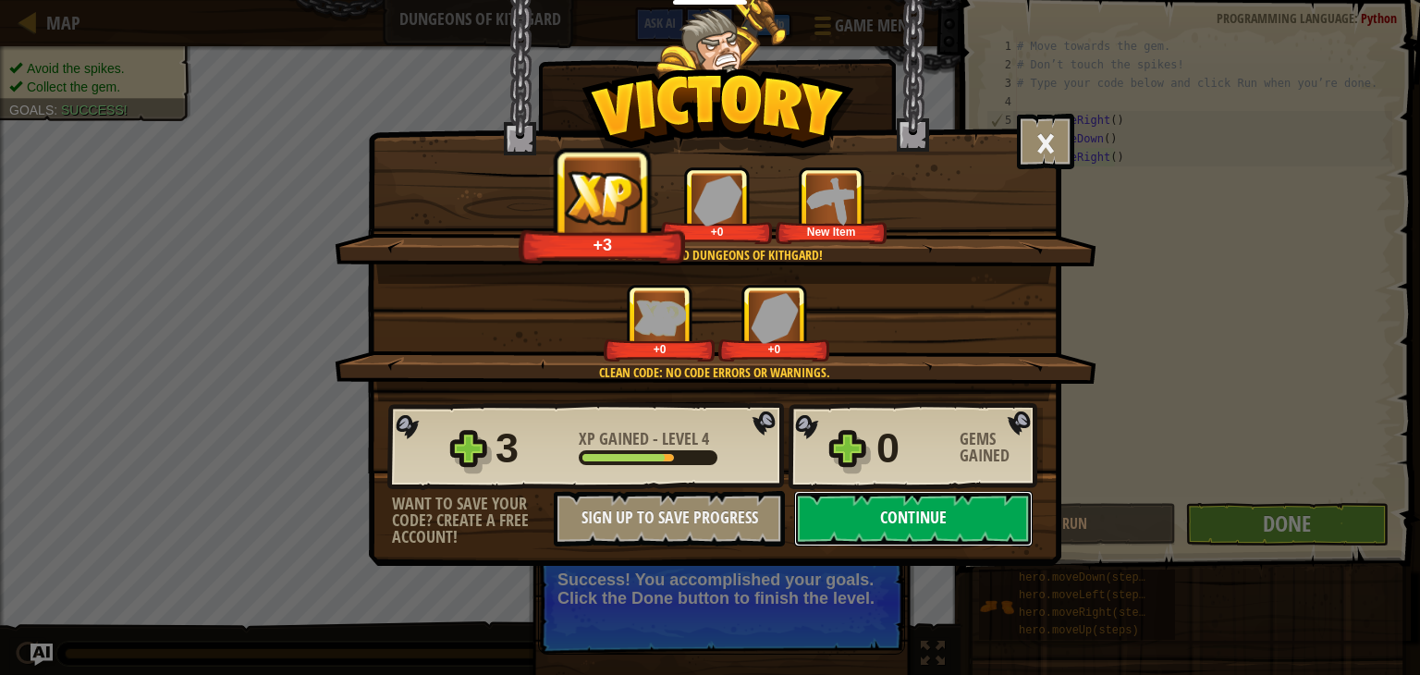
click at [906, 523] on button "Continue" at bounding box center [913, 518] width 239 height 55
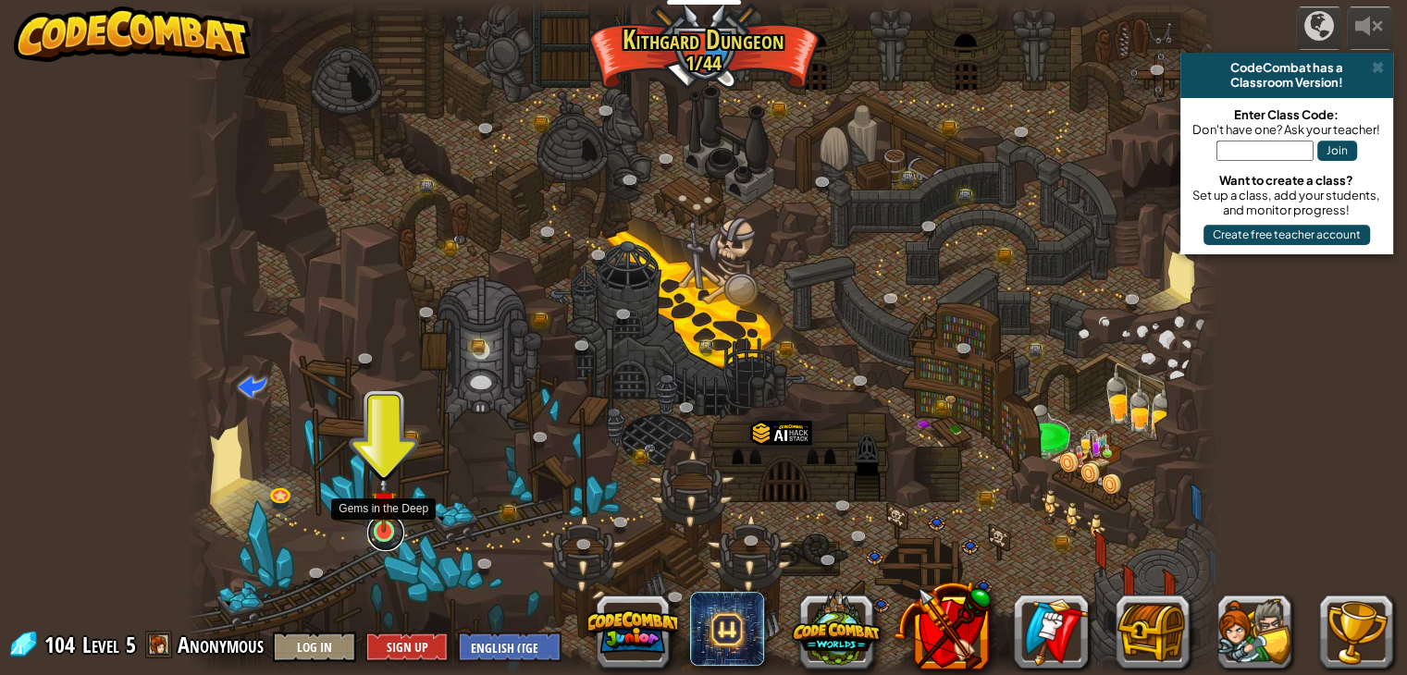
click at [374, 537] on link at bounding box center [385, 532] width 37 height 37
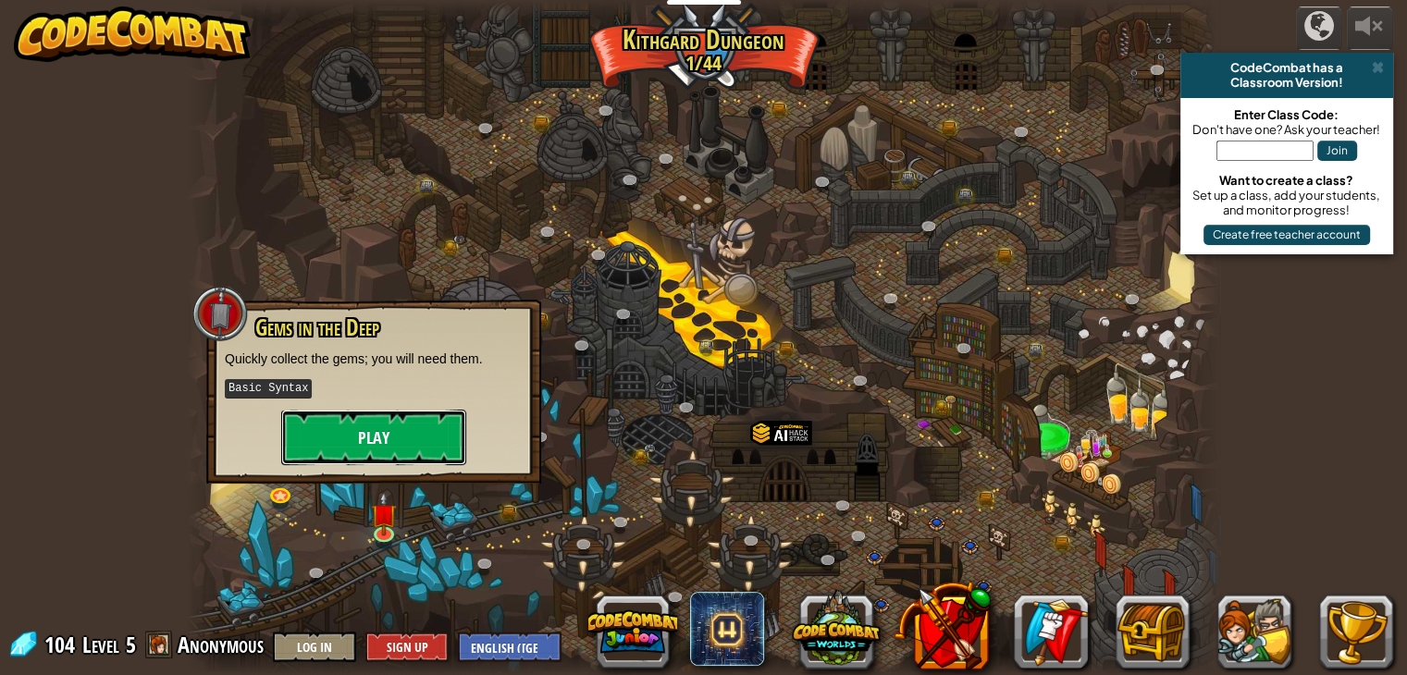
click at [387, 423] on button "Play" at bounding box center [373, 437] width 185 height 55
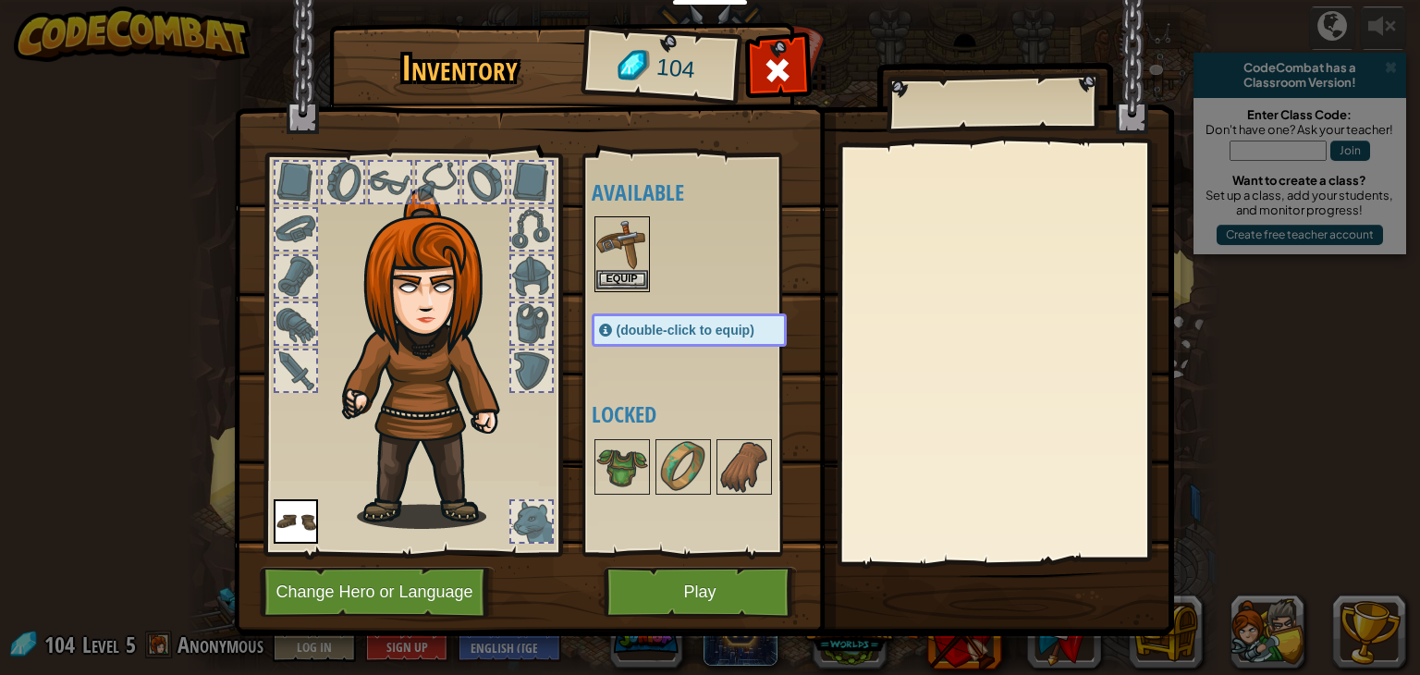
click at [627, 258] on img at bounding box center [622, 244] width 52 height 52
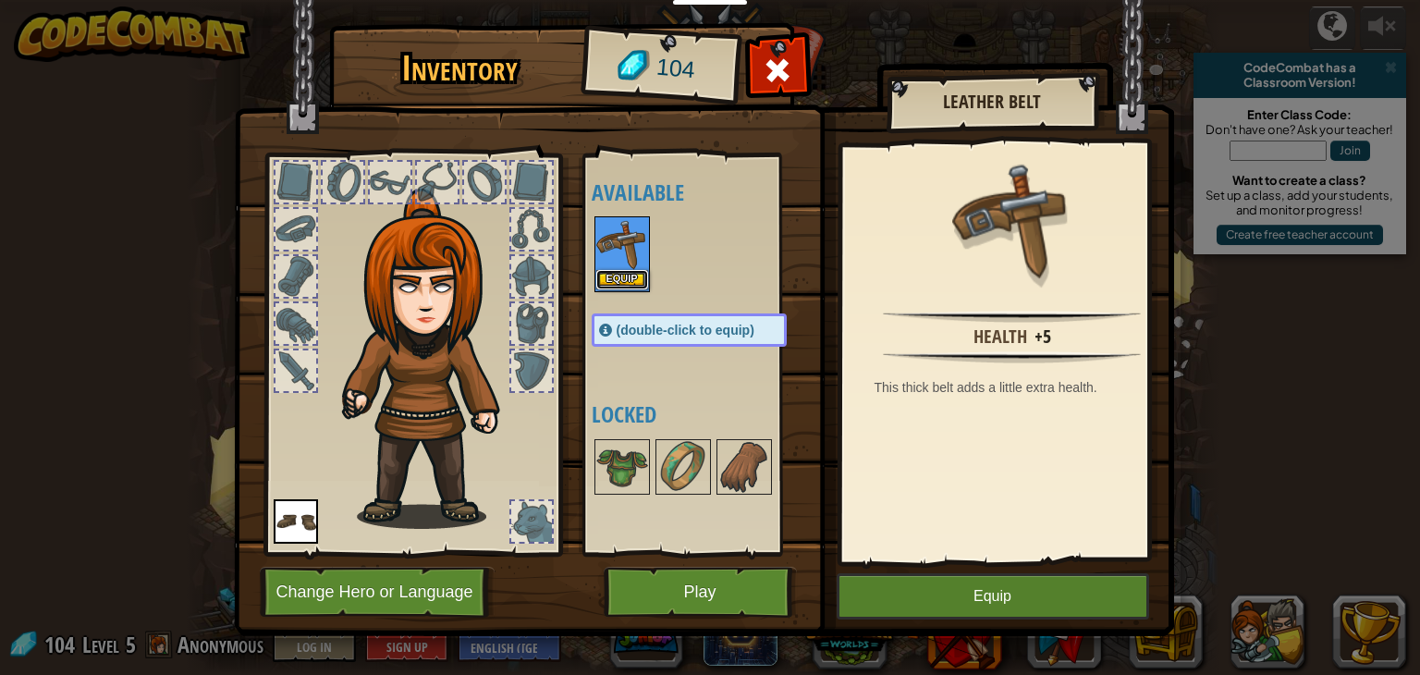
click at [625, 277] on button "Equip" at bounding box center [622, 279] width 52 height 19
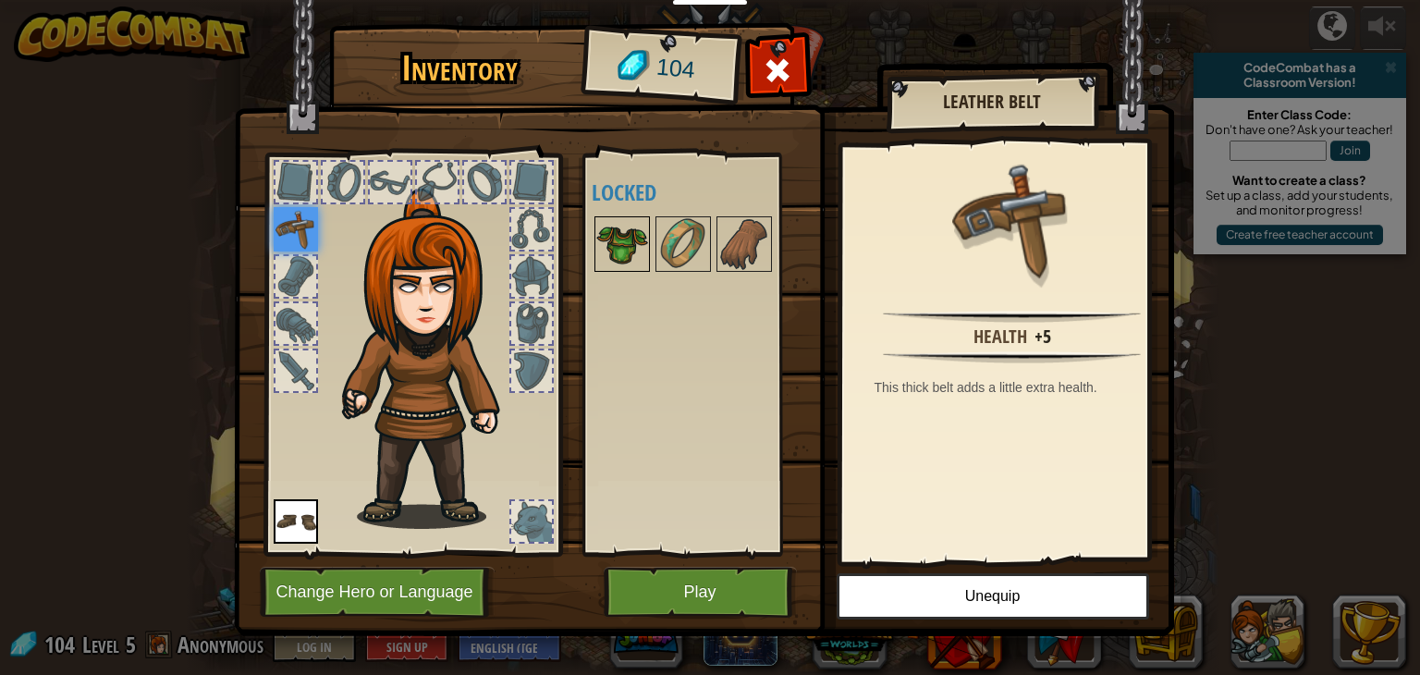
click at [621, 241] on img at bounding box center [622, 244] width 52 height 52
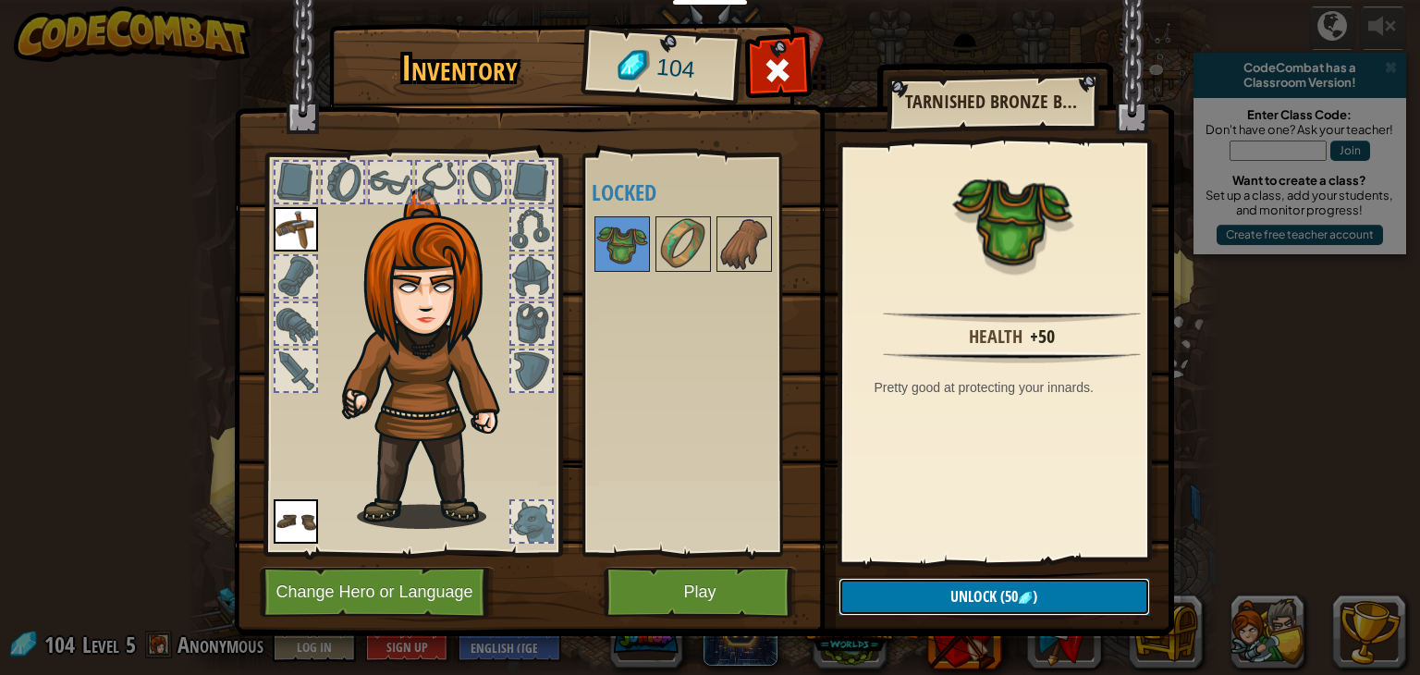
click at [979, 608] on button "Unlock (50 )" at bounding box center [995, 597] width 312 height 38
click at [970, 596] on button "Confirm" at bounding box center [995, 597] width 312 height 38
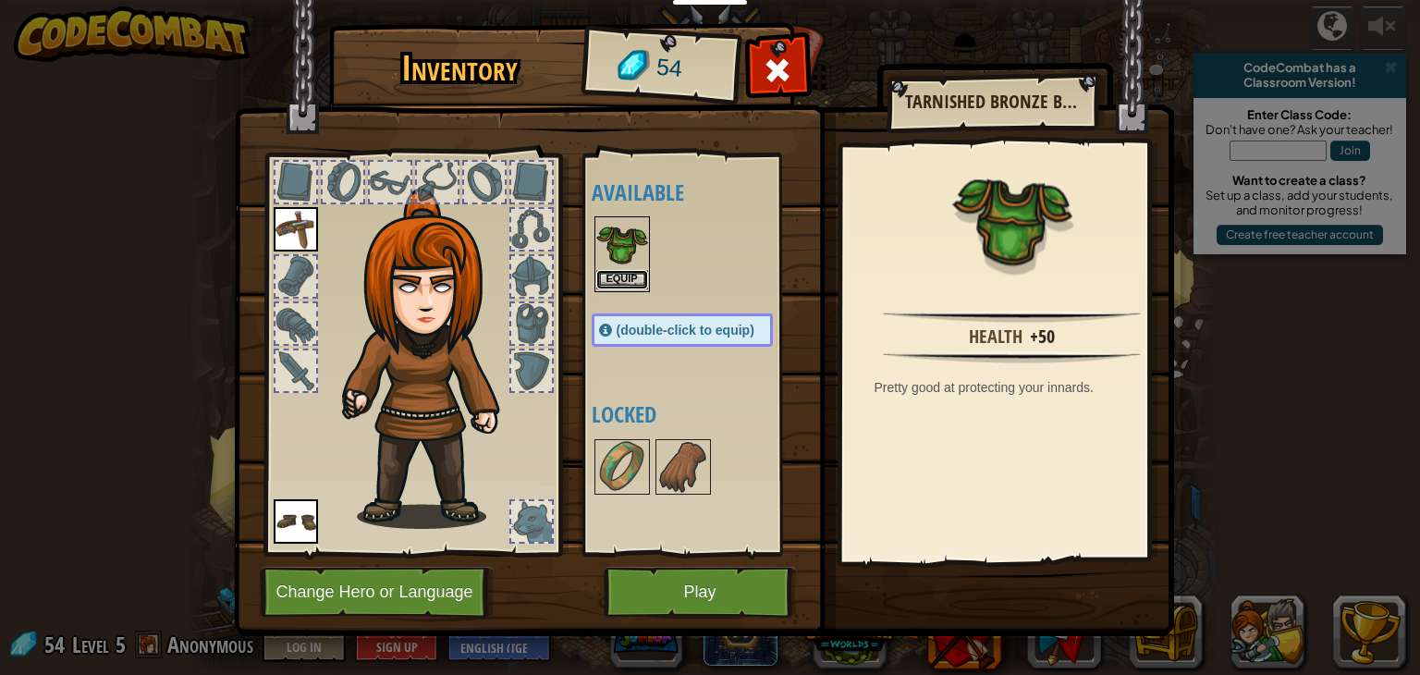
click at [625, 278] on button "Equip" at bounding box center [622, 279] width 52 height 19
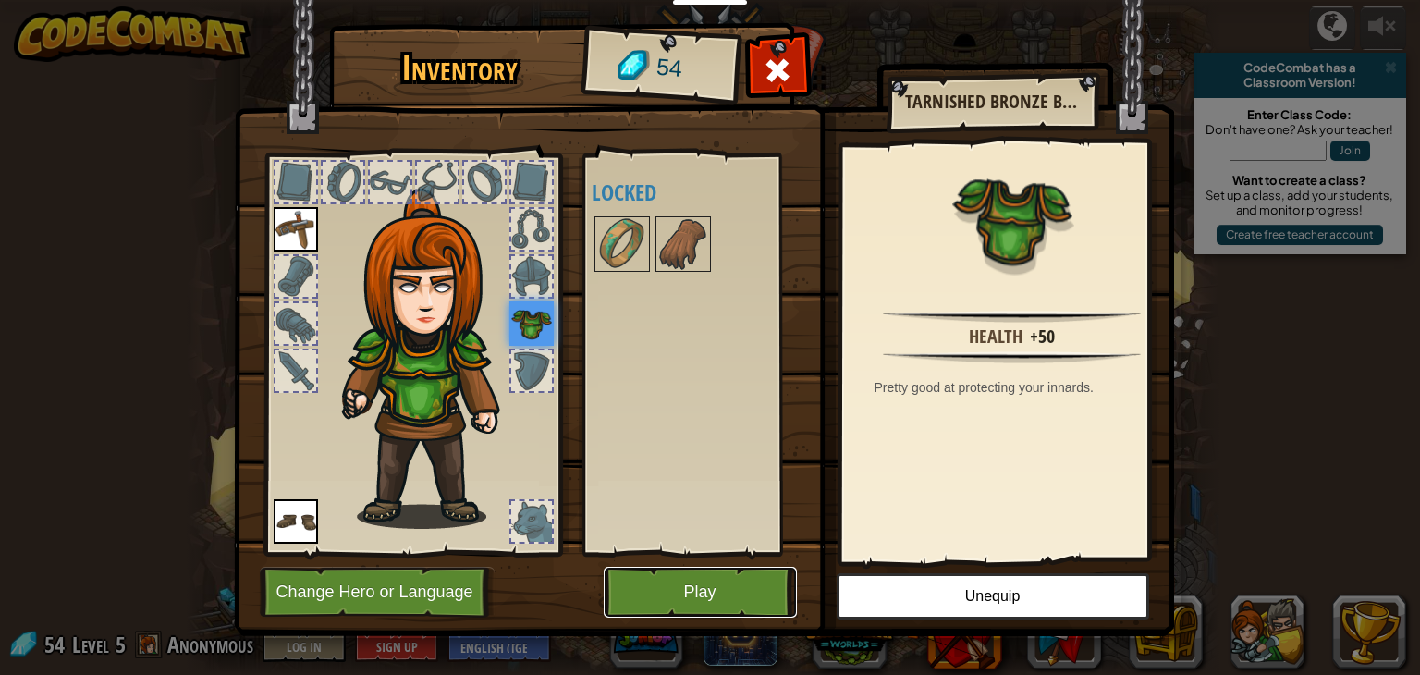
click at [668, 574] on button "Play" at bounding box center [700, 592] width 193 height 51
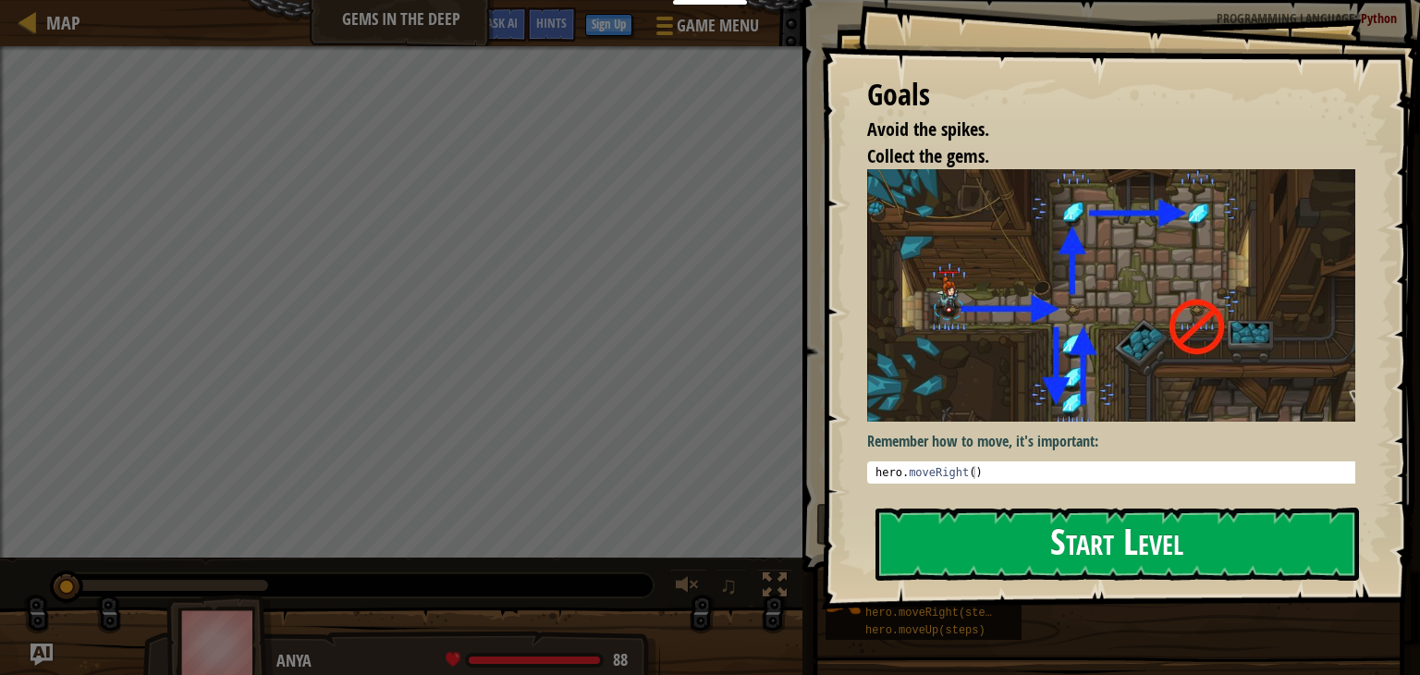
click at [1065, 553] on button "Start Level" at bounding box center [1118, 544] width 484 height 73
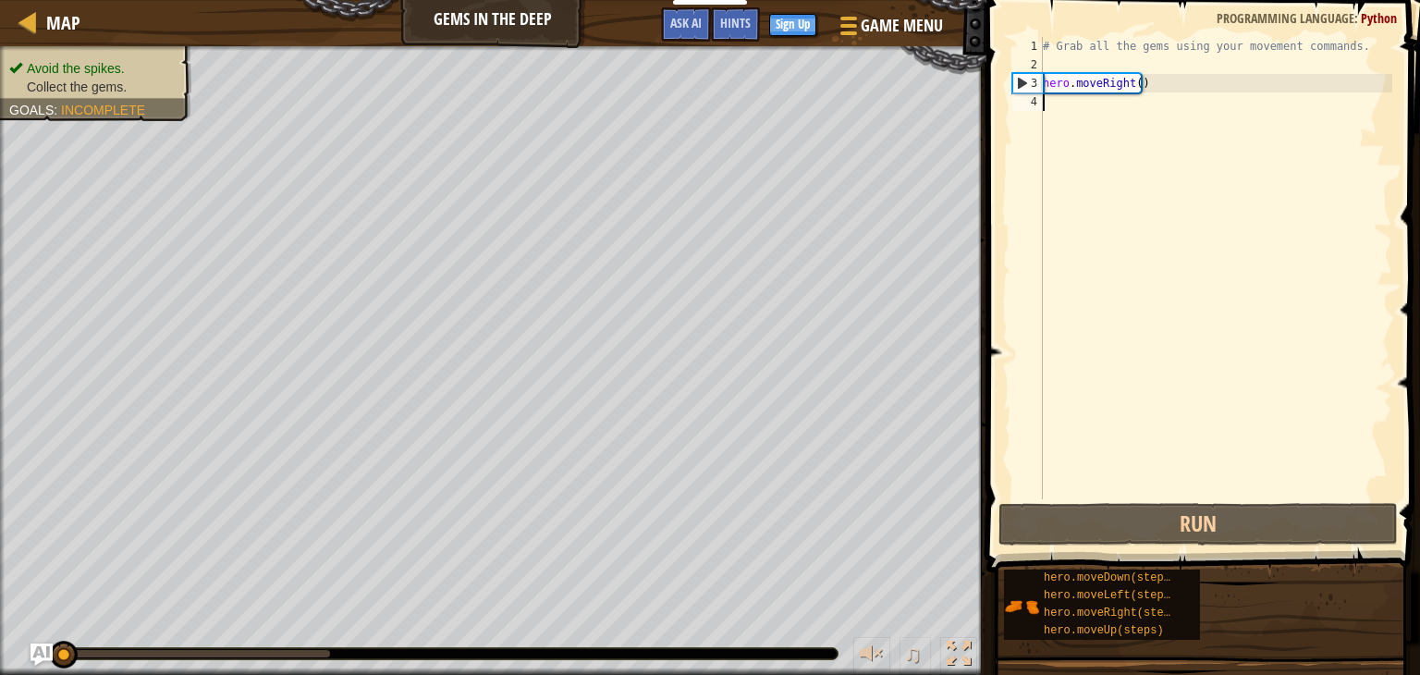
type textarea "m"
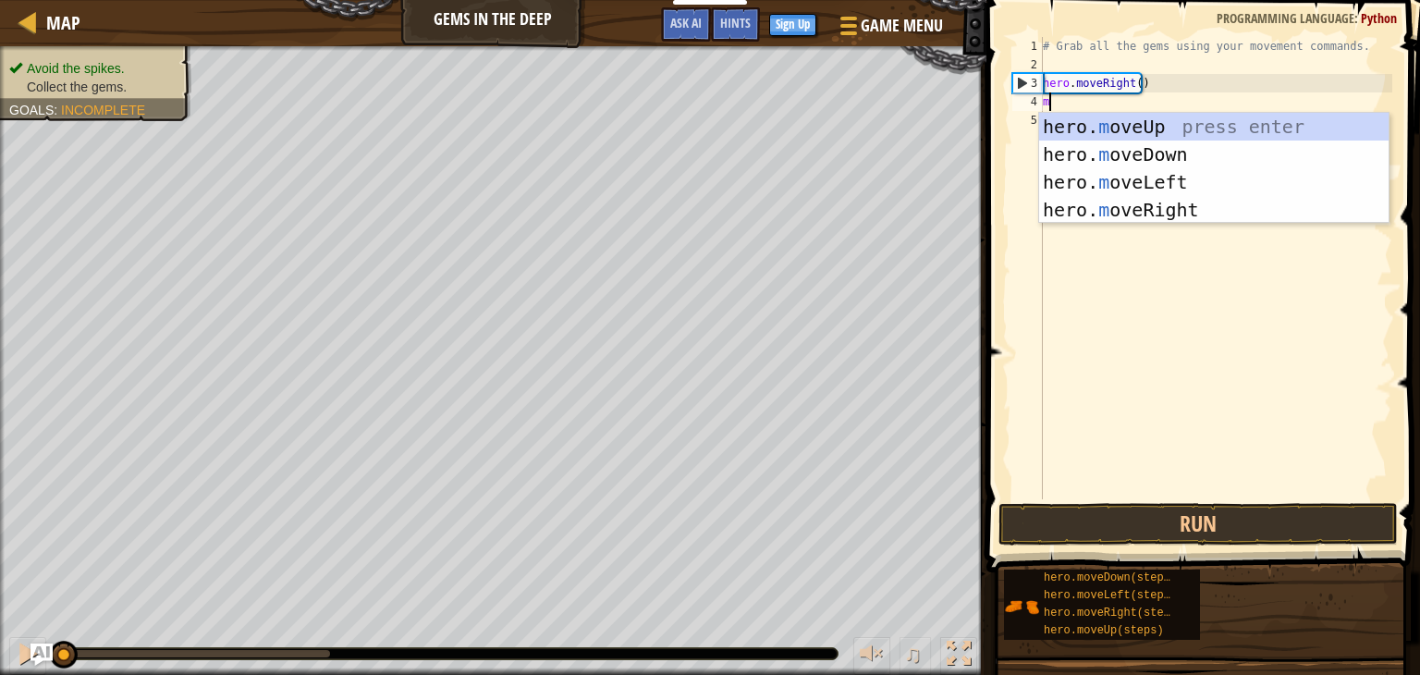
scroll to position [8, 0]
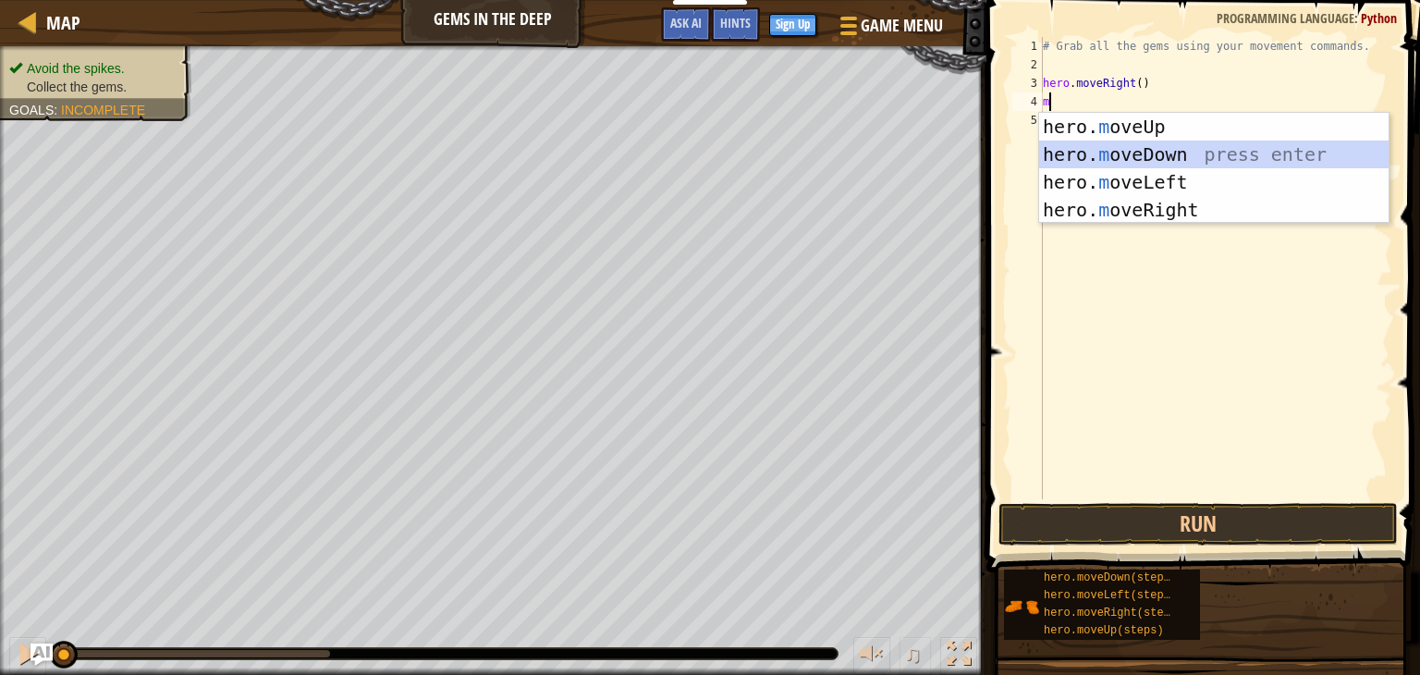
click at [1174, 153] on div "hero. m oveUp press enter hero. m oveDown press enter hero. m oveLeft press ent…" at bounding box center [1214, 196] width 350 height 166
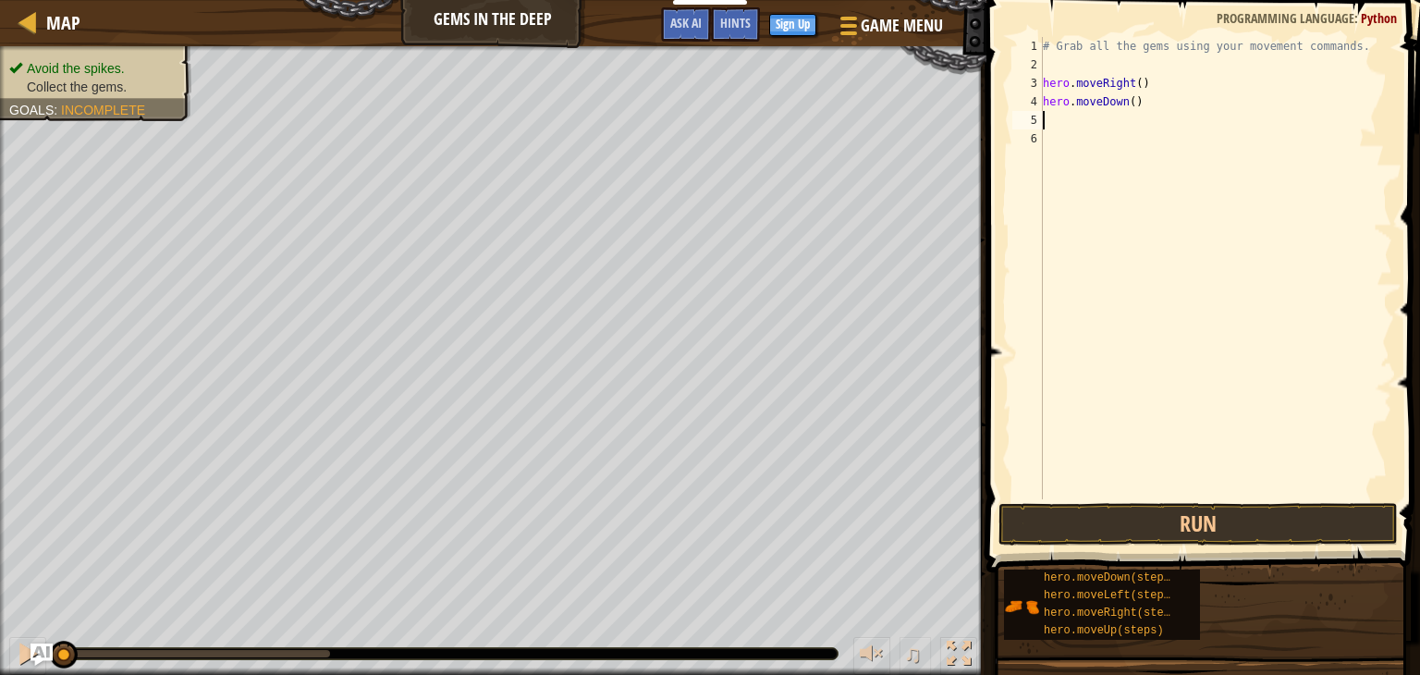
type textarea "m"
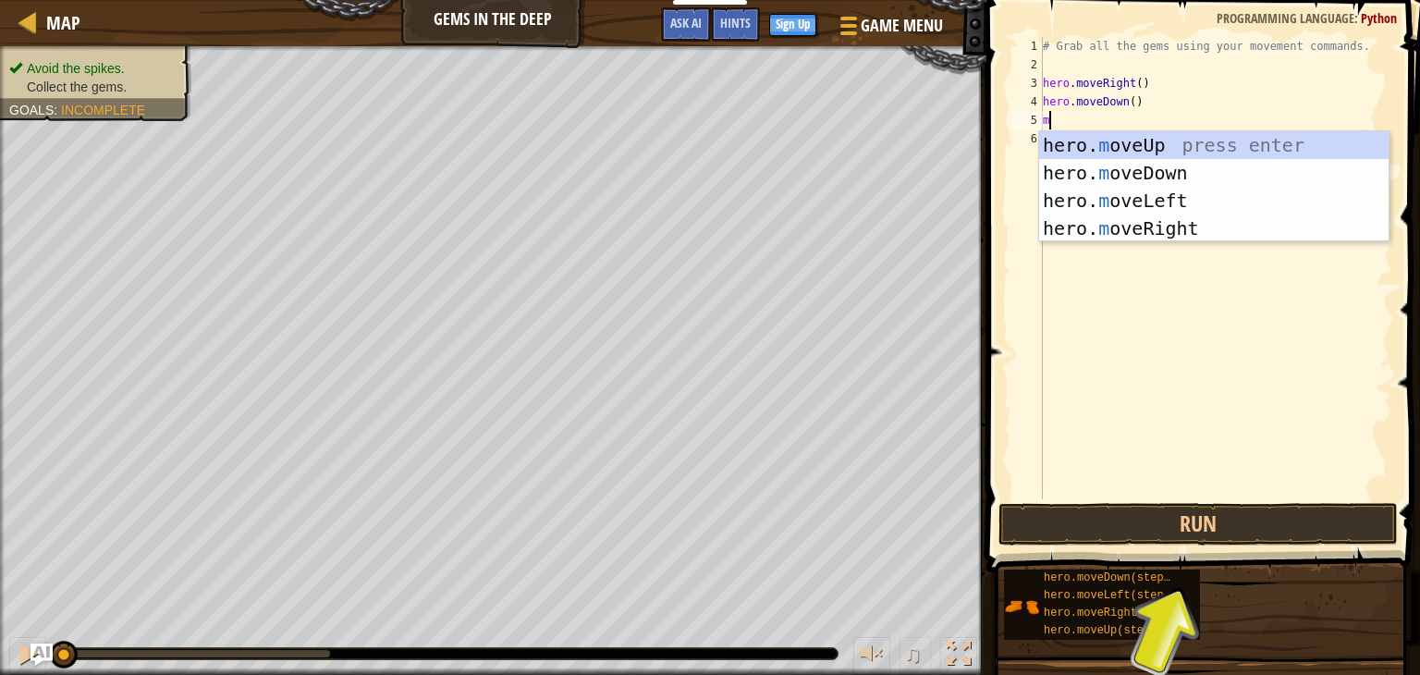
click at [1174, 153] on div "hero. m oveUp press enter hero. m oveDown press enter hero. m oveLeft press ent…" at bounding box center [1214, 214] width 350 height 166
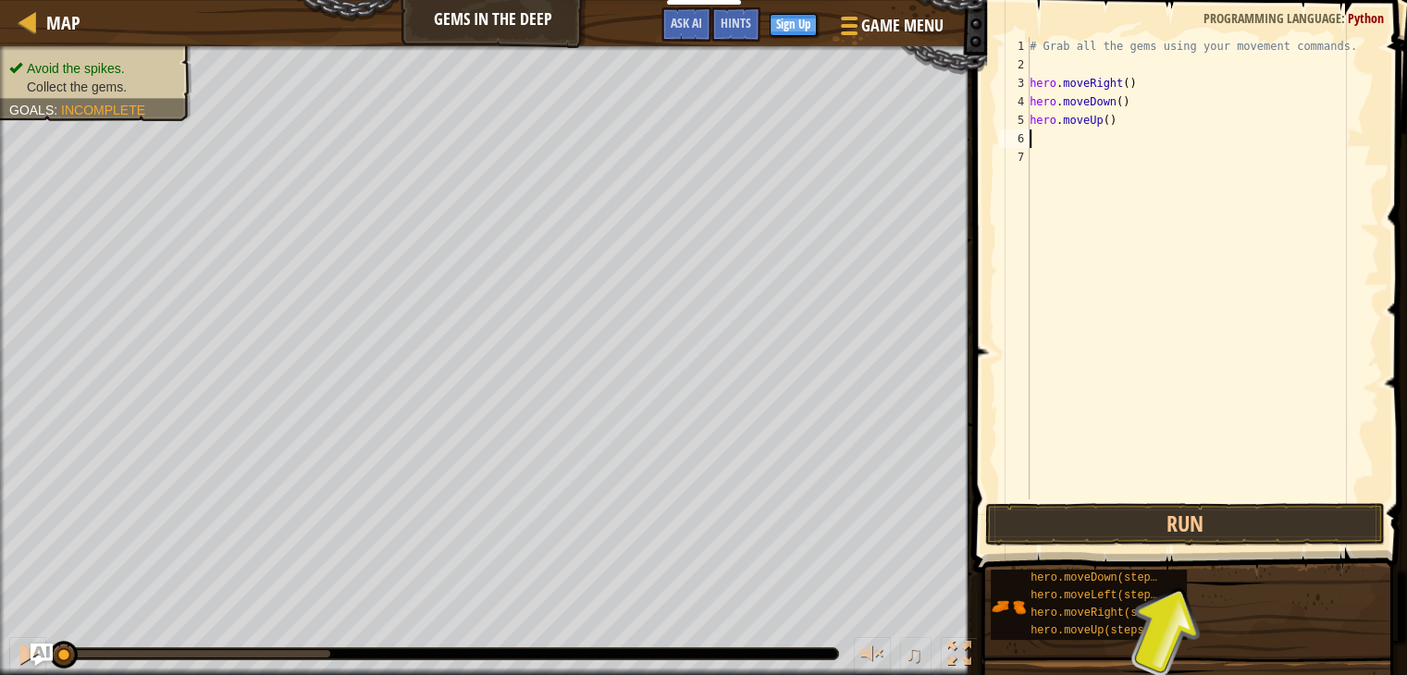
type textarea "m"
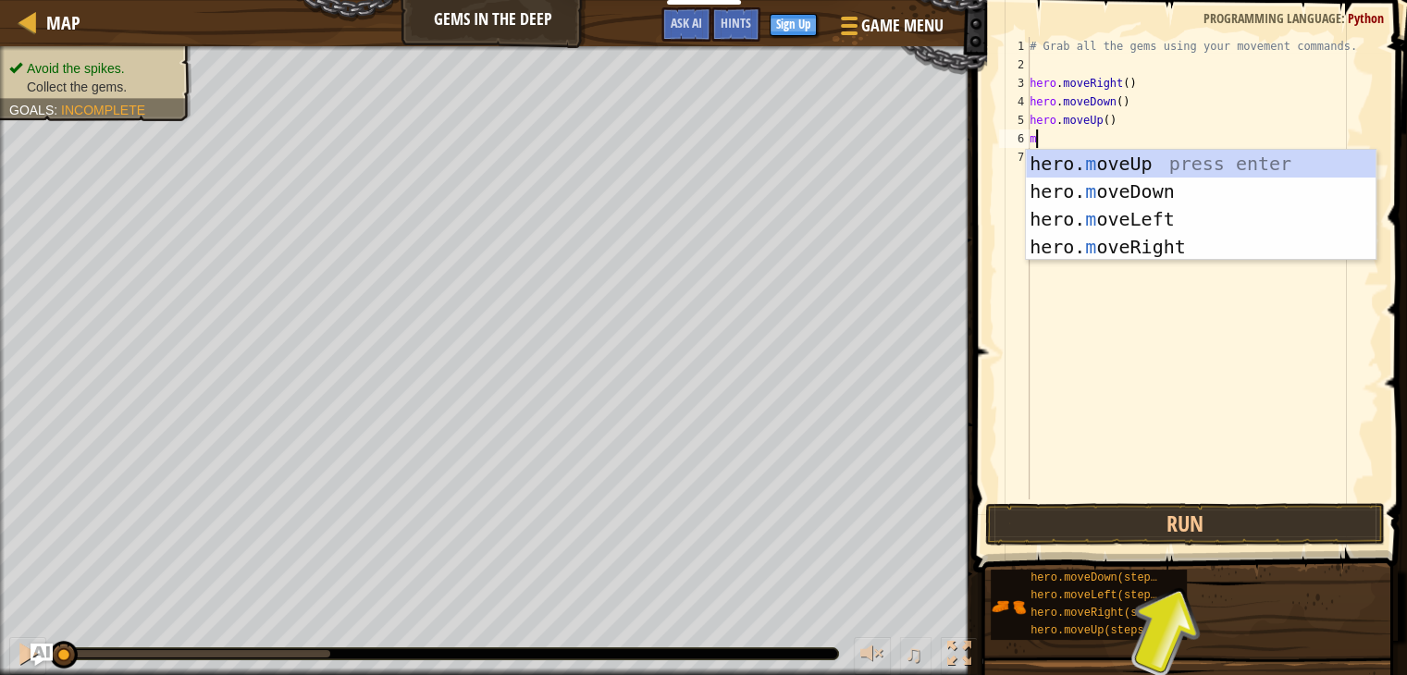
click at [1174, 153] on div "hero. m oveUp press enter hero. m oveDown press enter hero. m oveLeft press ent…" at bounding box center [1201, 233] width 350 height 166
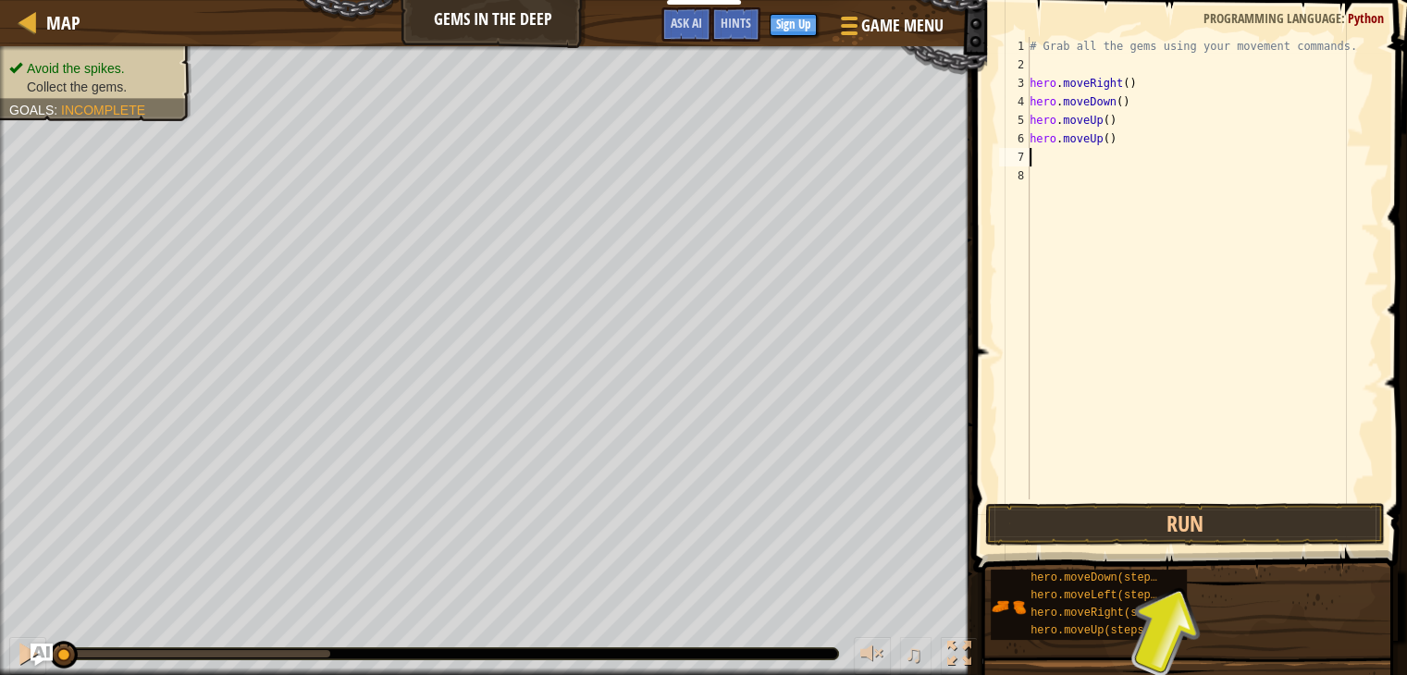
type textarea "m"
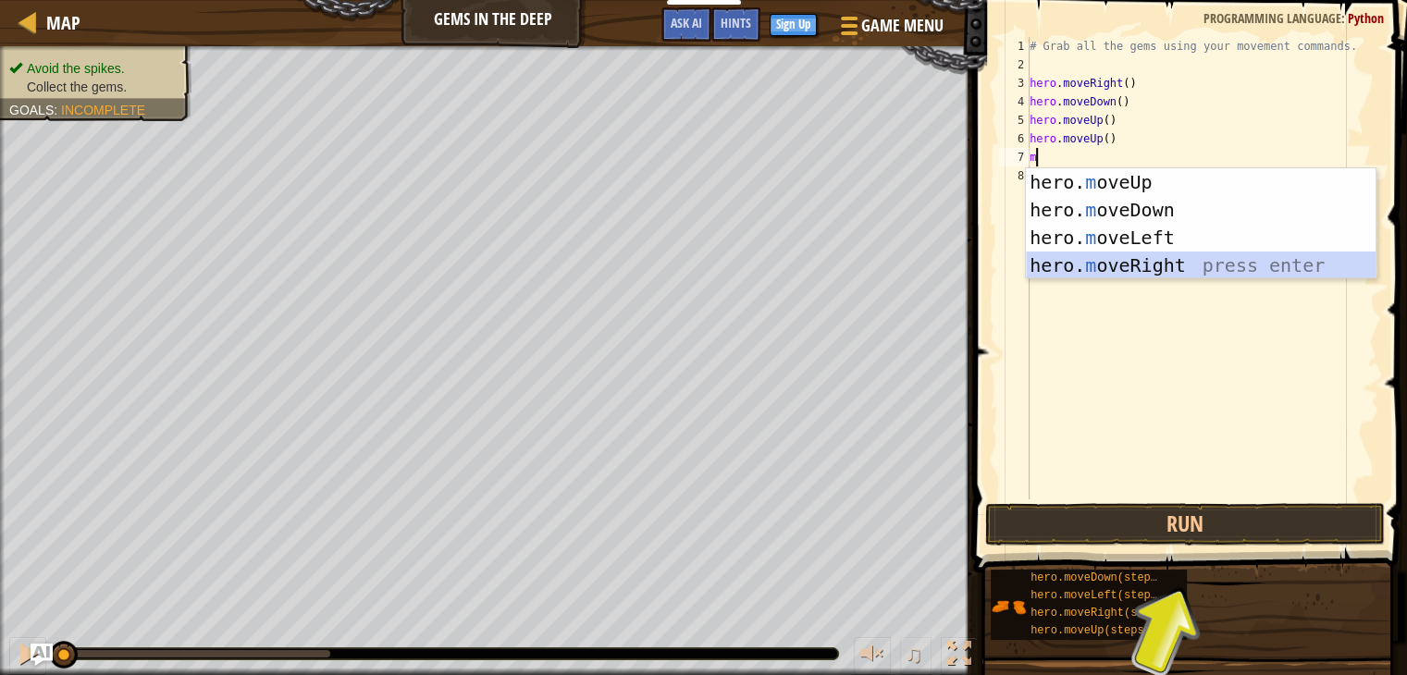
click at [1154, 257] on div "hero. m oveUp press enter hero. m oveDown press enter hero. m oveLeft press ent…" at bounding box center [1201, 251] width 350 height 166
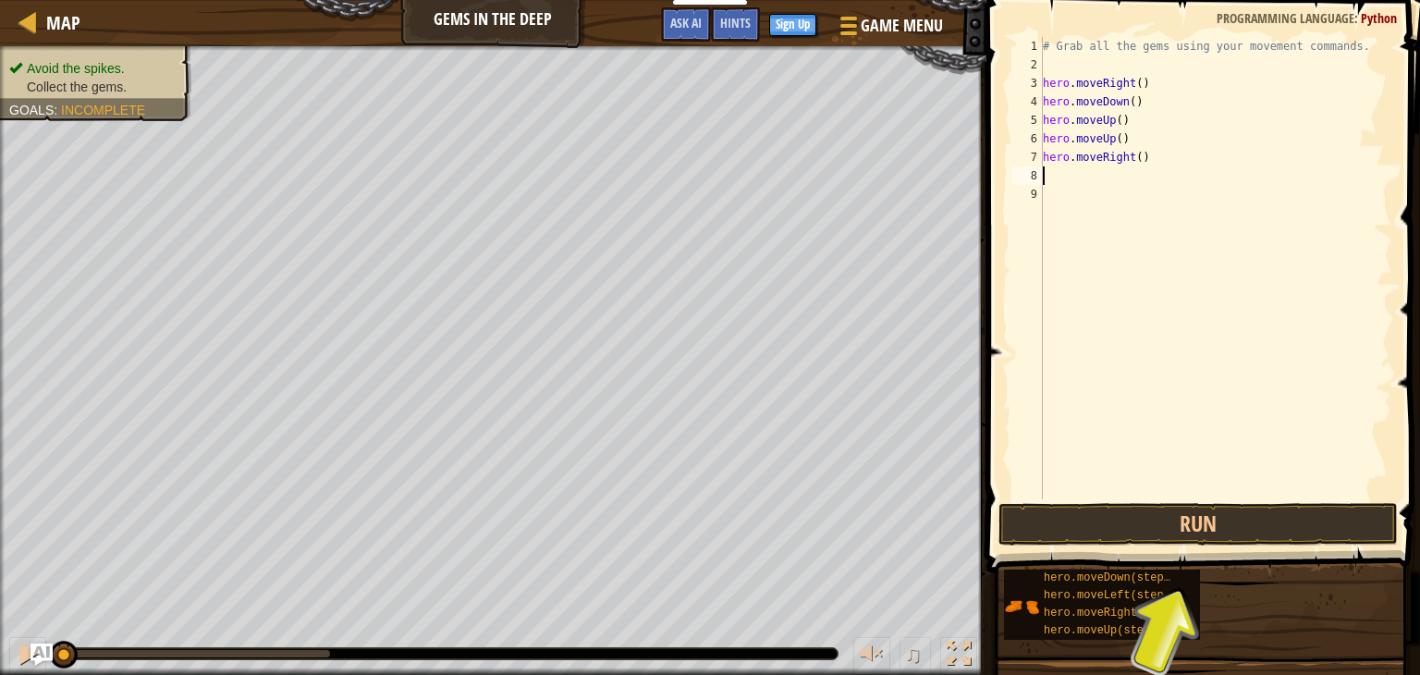
type textarea "m"
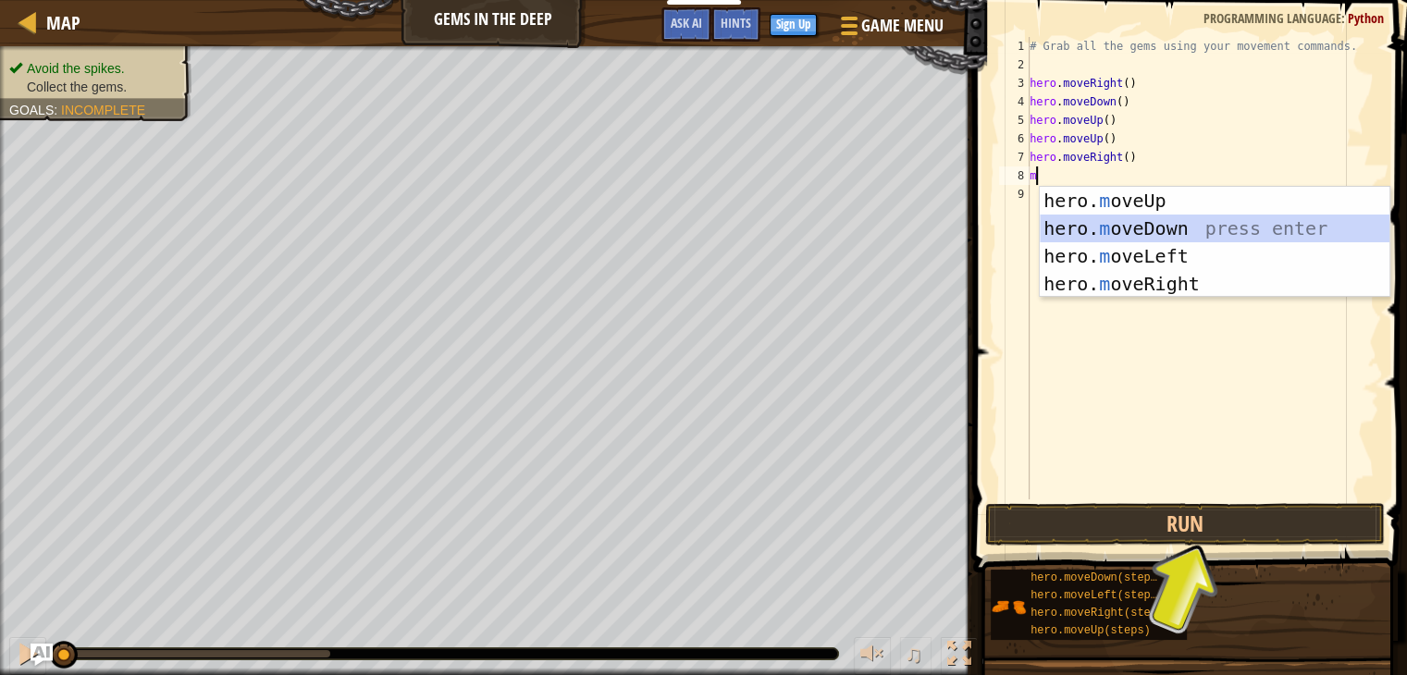
click at [1163, 223] on div "hero. m oveUp press enter hero. m oveDown press enter hero. m oveLeft press ent…" at bounding box center [1214, 270] width 350 height 166
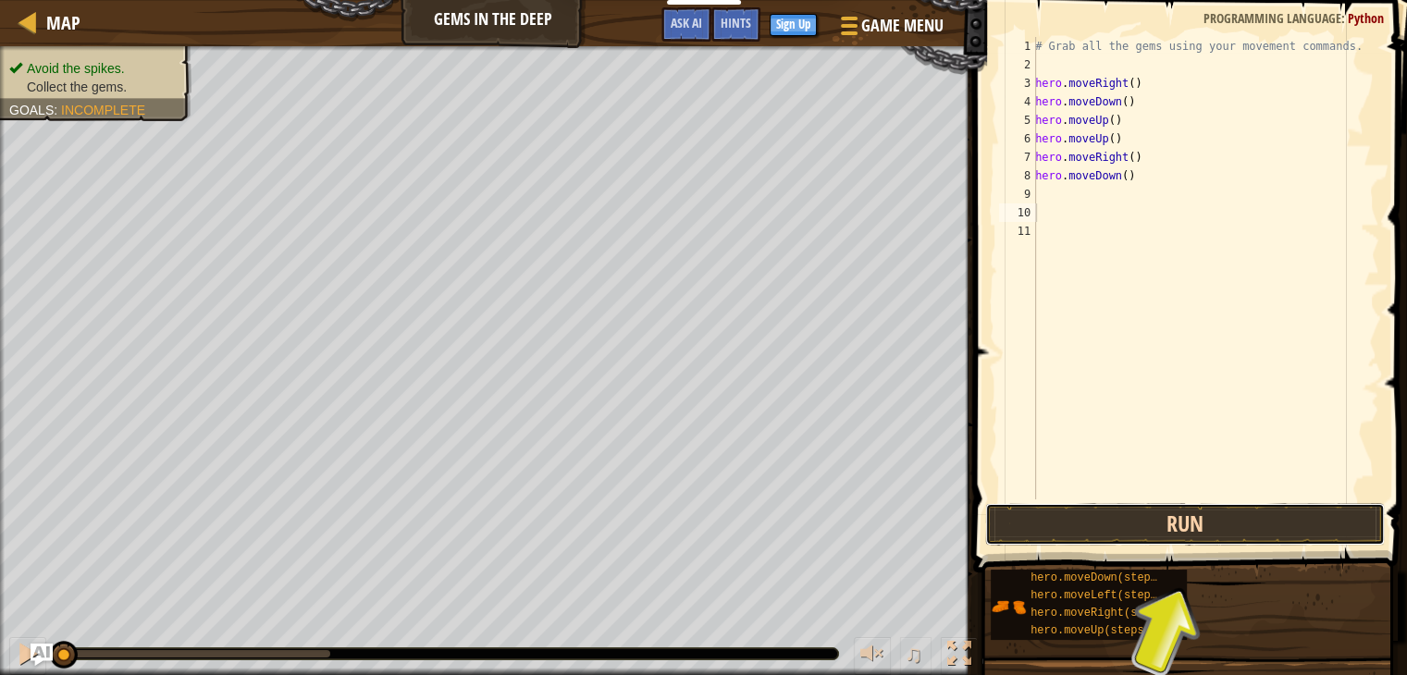
click at [1176, 520] on button "Run" at bounding box center [1184, 524] width 399 height 43
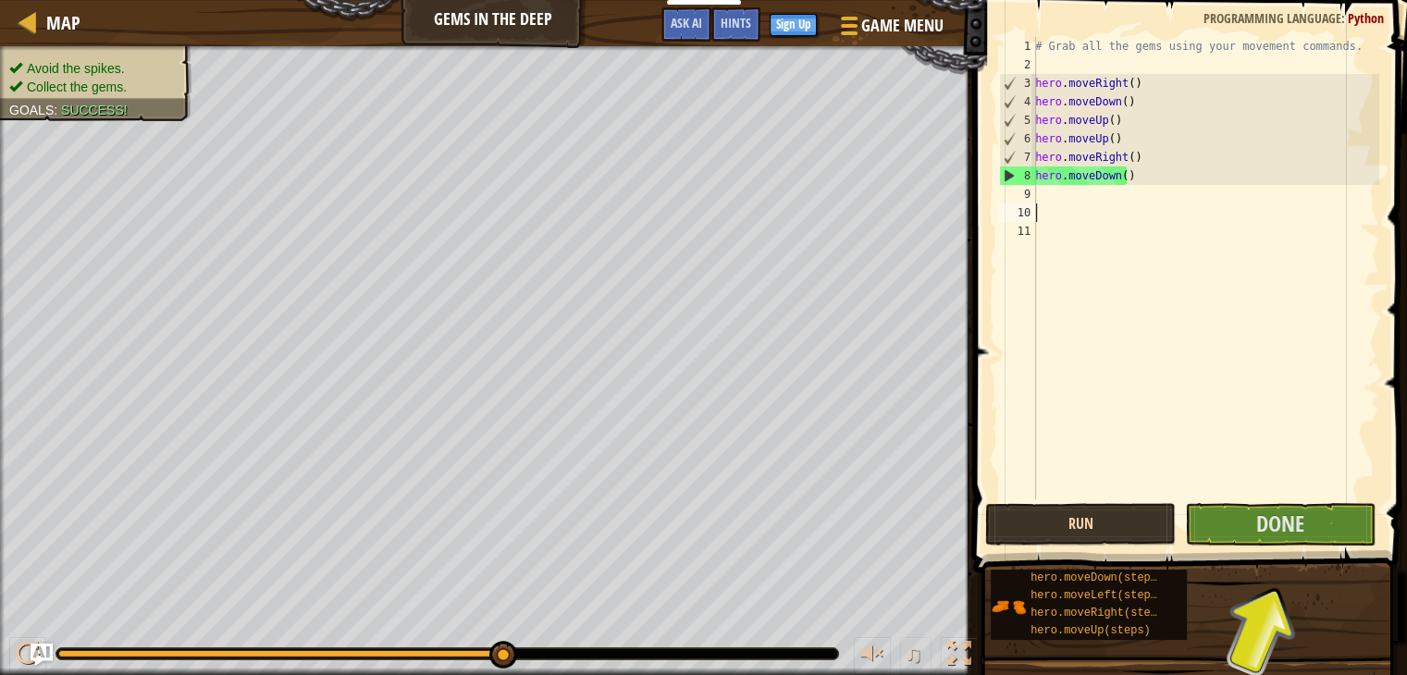
type textarea "m"
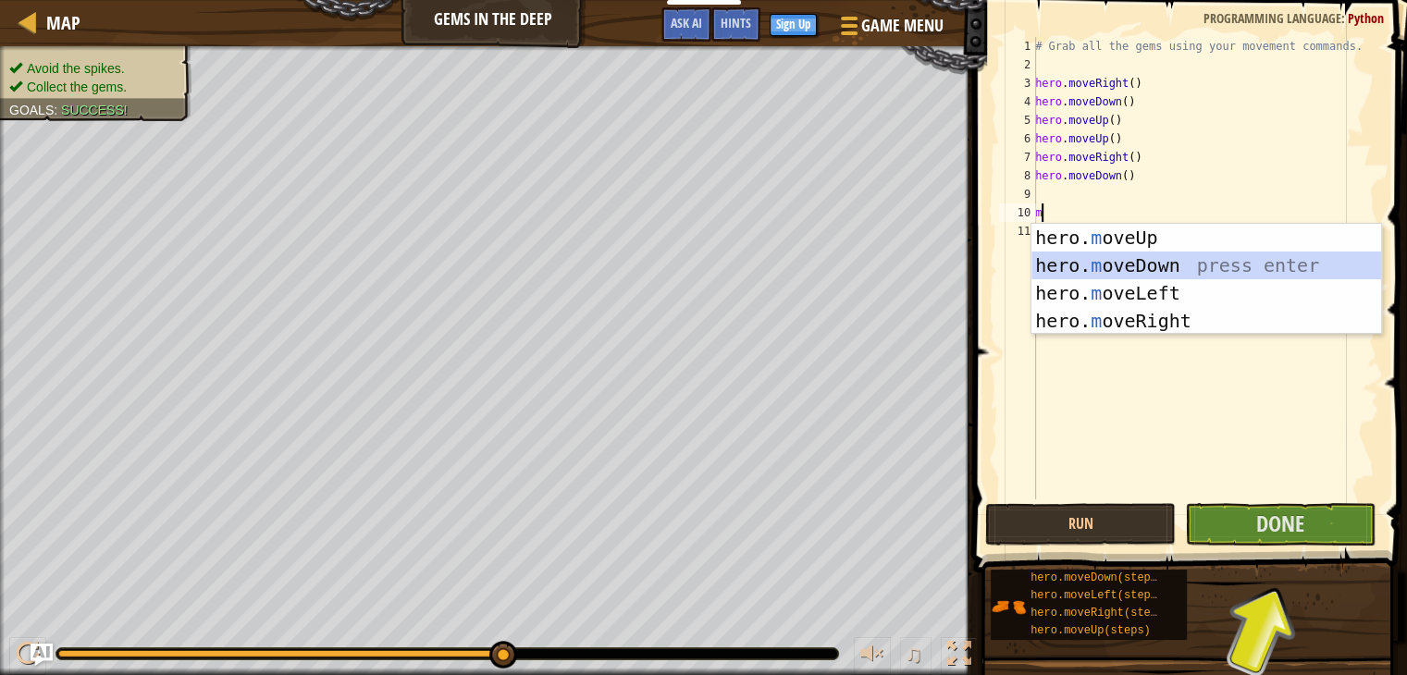
click at [1216, 267] on div "hero. m oveUp press enter hero. m oveDown press enter hero. m oveLeft press ent…" at bounding box center [1206, 307] width 350 height 166
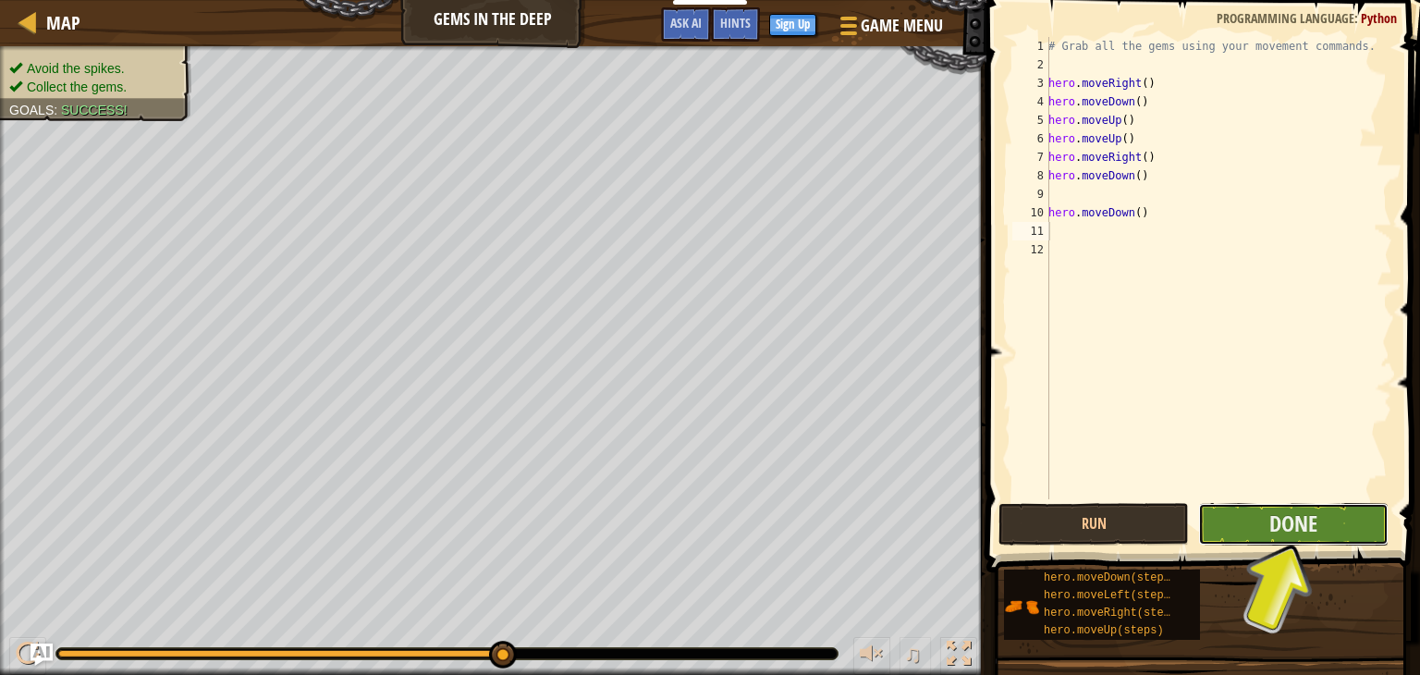
click at [1219, 527] on button "Done" at bounding box center [1293, 524] width 190 height 43
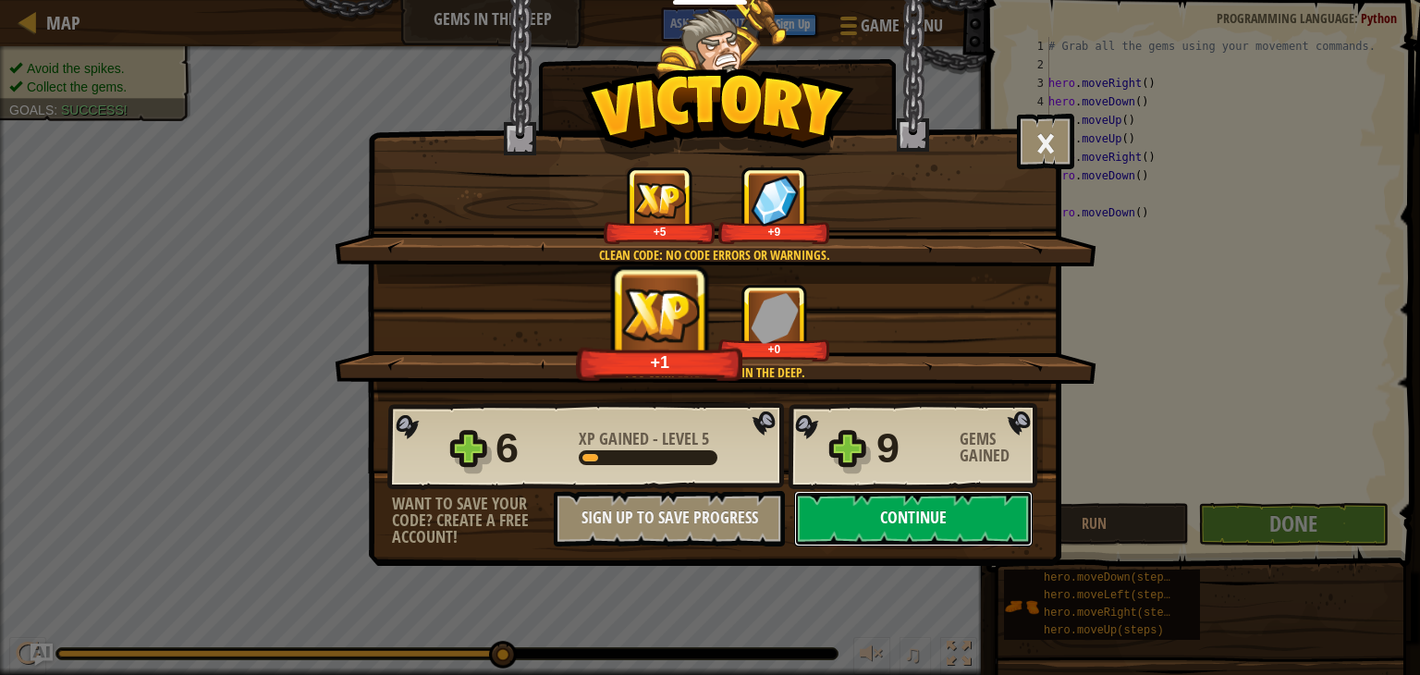
click at [915, 526] on button "Continue" at bounding box center [913, 518] width 239 height 55
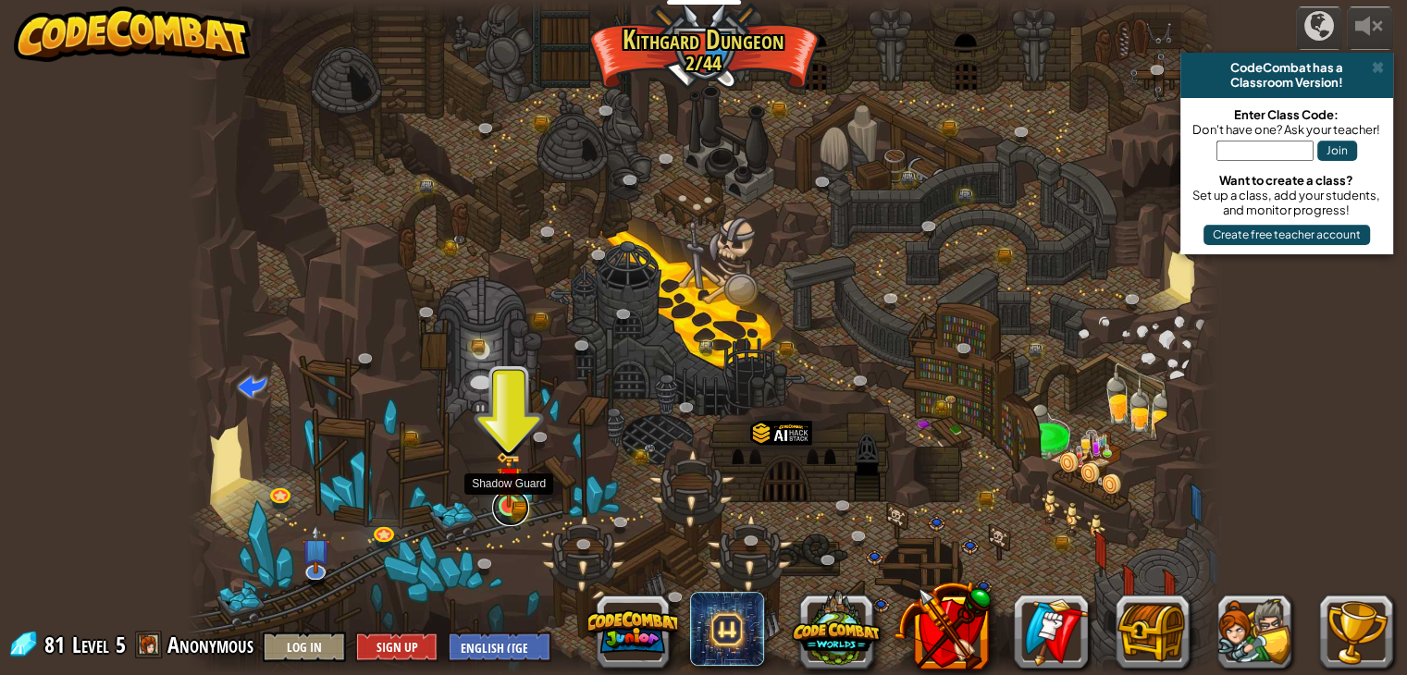
click at [509, 508] on link at bounding box center [510, 507] width 37 height 37
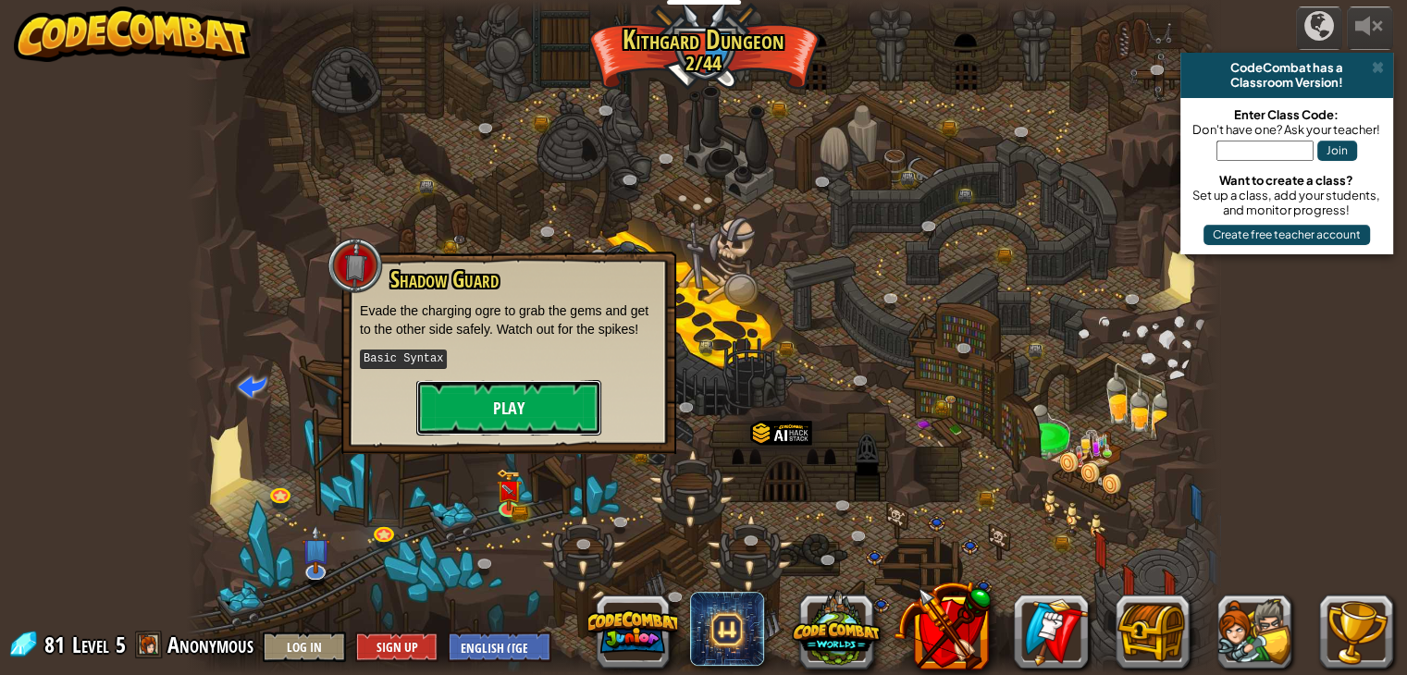
click at [502, 409] on button "Play" at bounding box center [508, 407] width 185 height 55
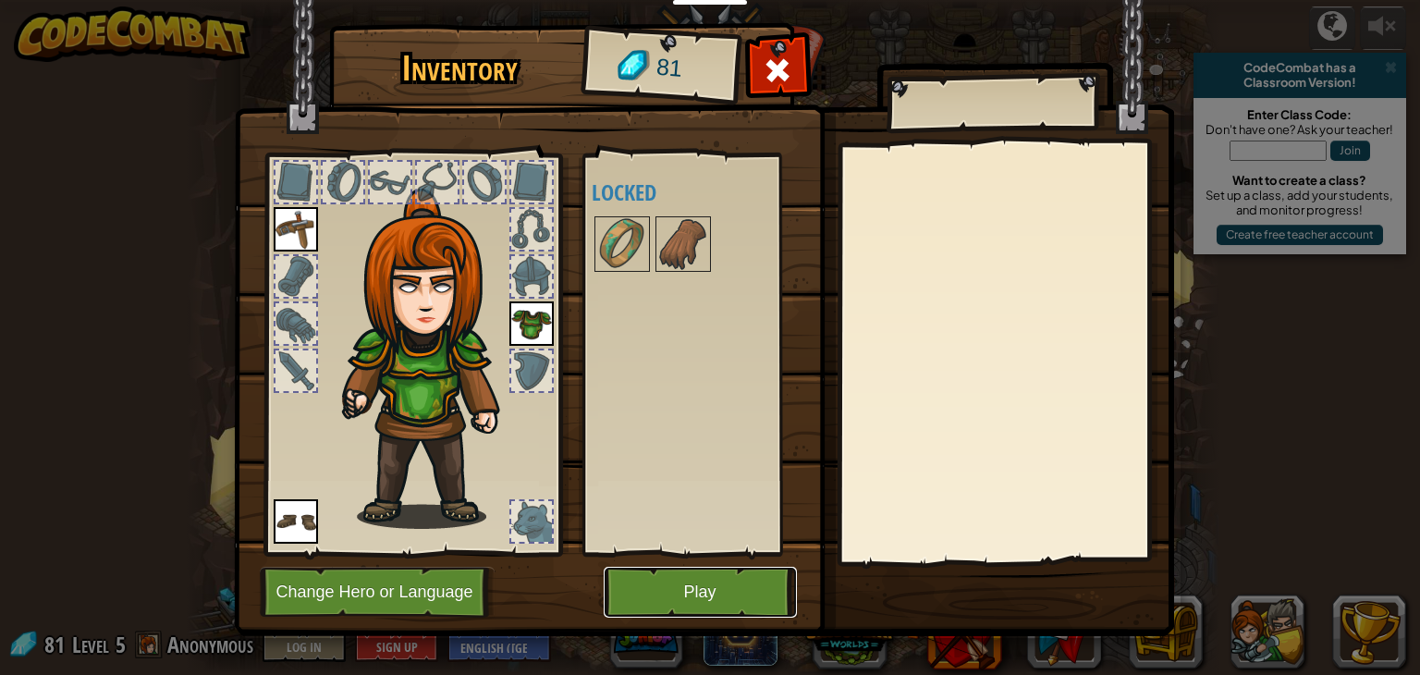
click at [636, 589] on button "Play" at bounding box center [700, 592] width 193 height 51
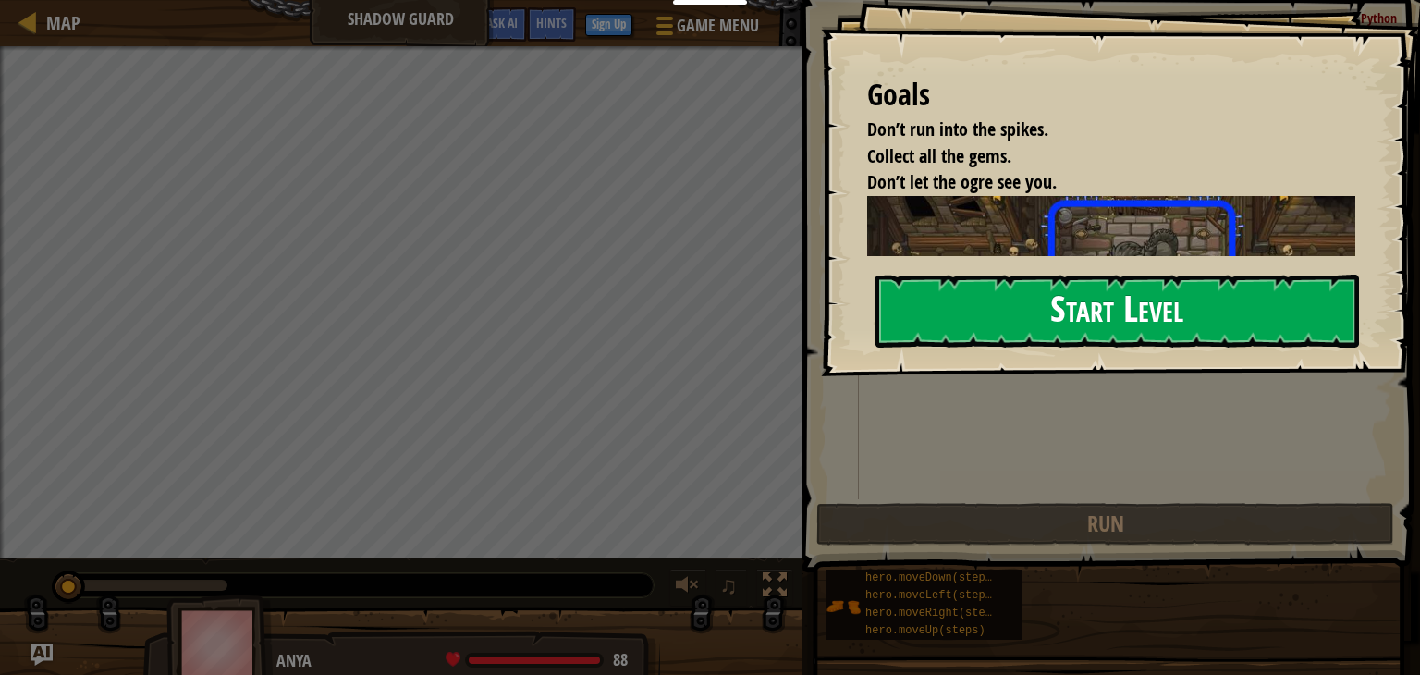
click at [1026, 305] on button "Start Level" at bounding box center [1118, 311] width 484 height 73
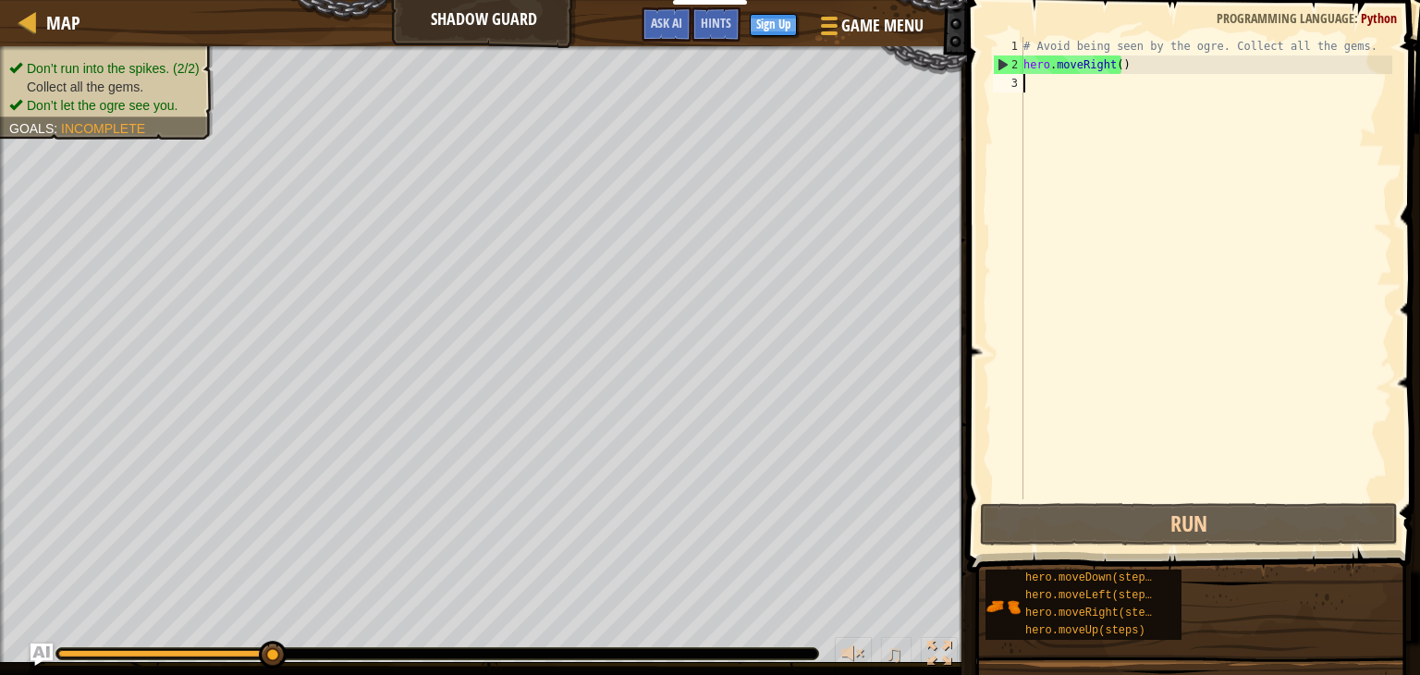
click at [1063, 104] on div "# Avoid being seen by the ogre. Collect all the gems. hero . moveRight ( )" at bounding box center [1206, 286] width 373 height 499
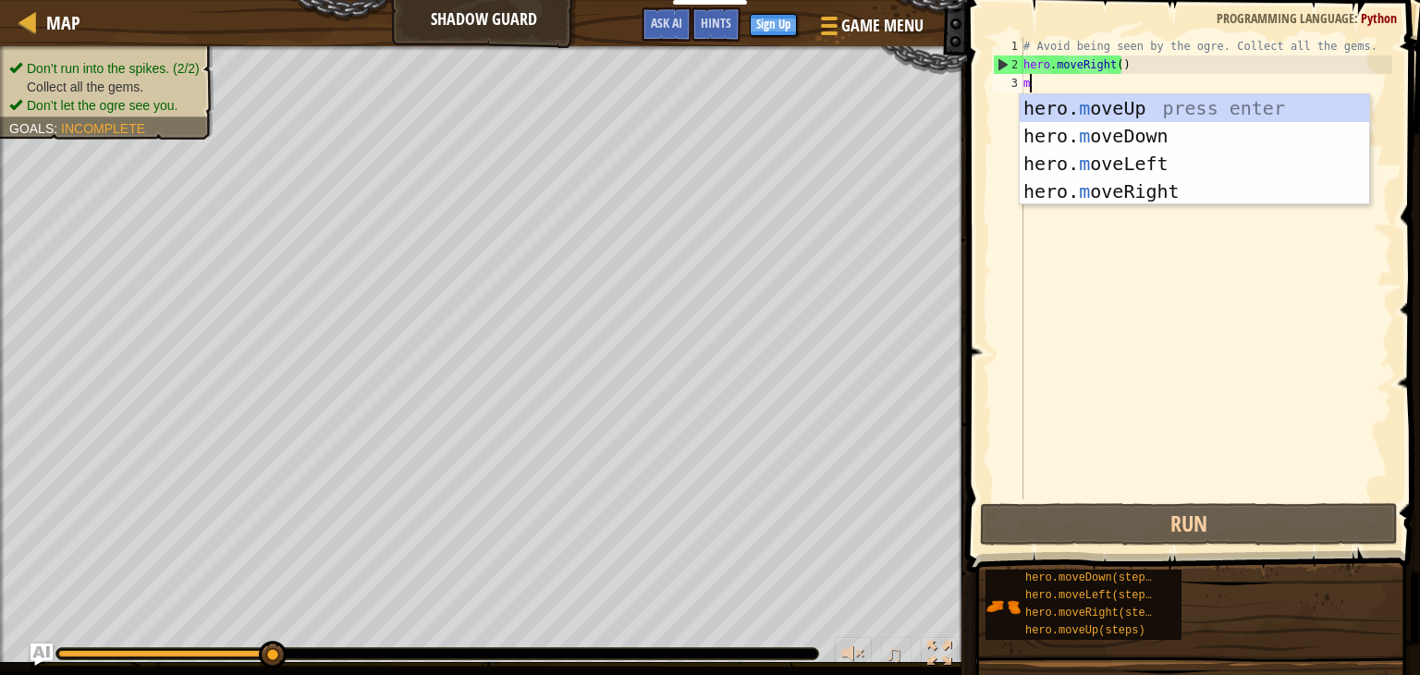
type textarea "m"
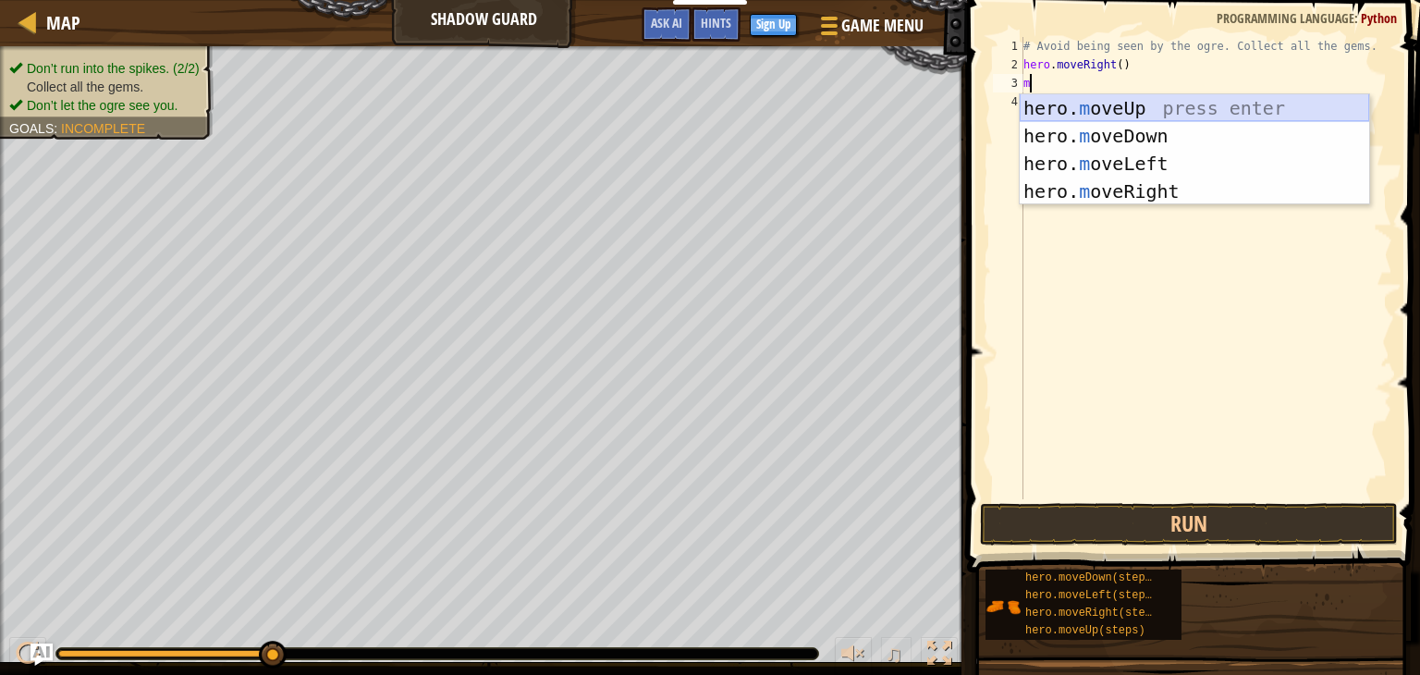
click at [1091, 105] on div "hero. m oveUp press enter hero. m oveDown press enter hero. m oveLeft press ent…" at bounding box center [1195, 177] width 350 height 166
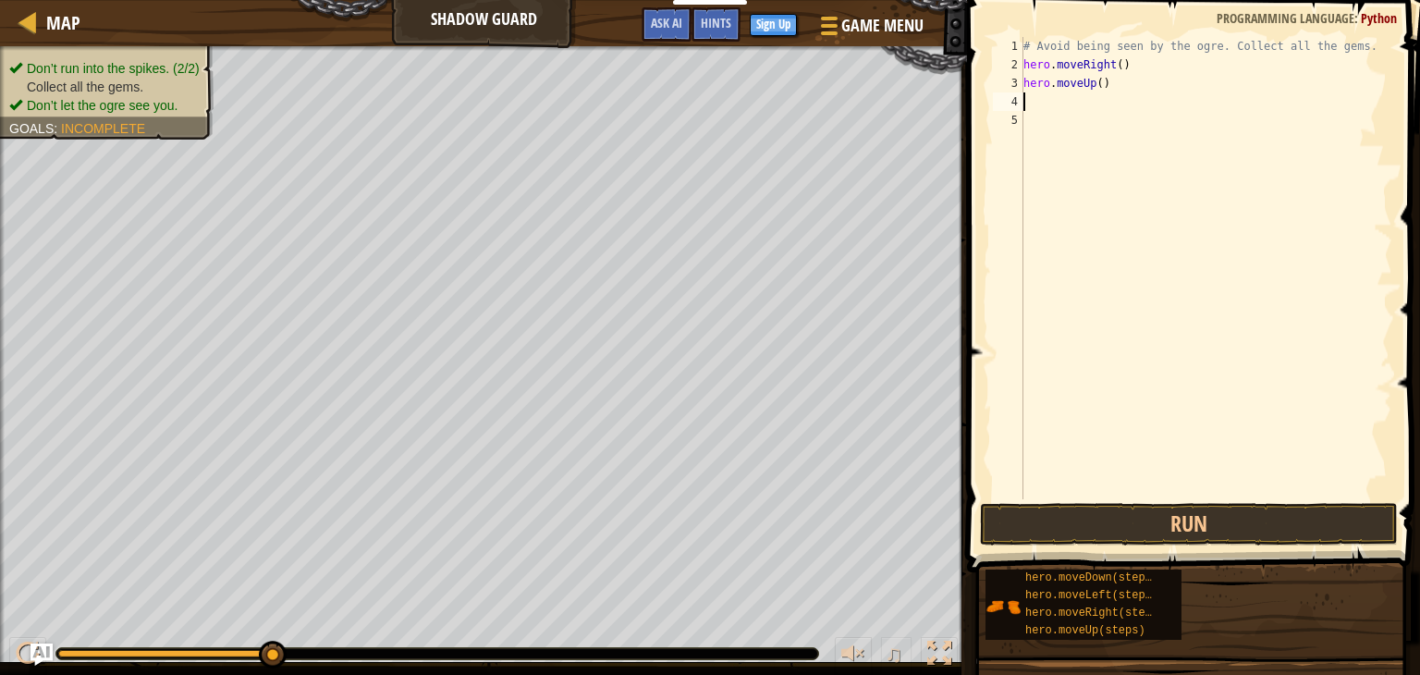
type textarea "m"
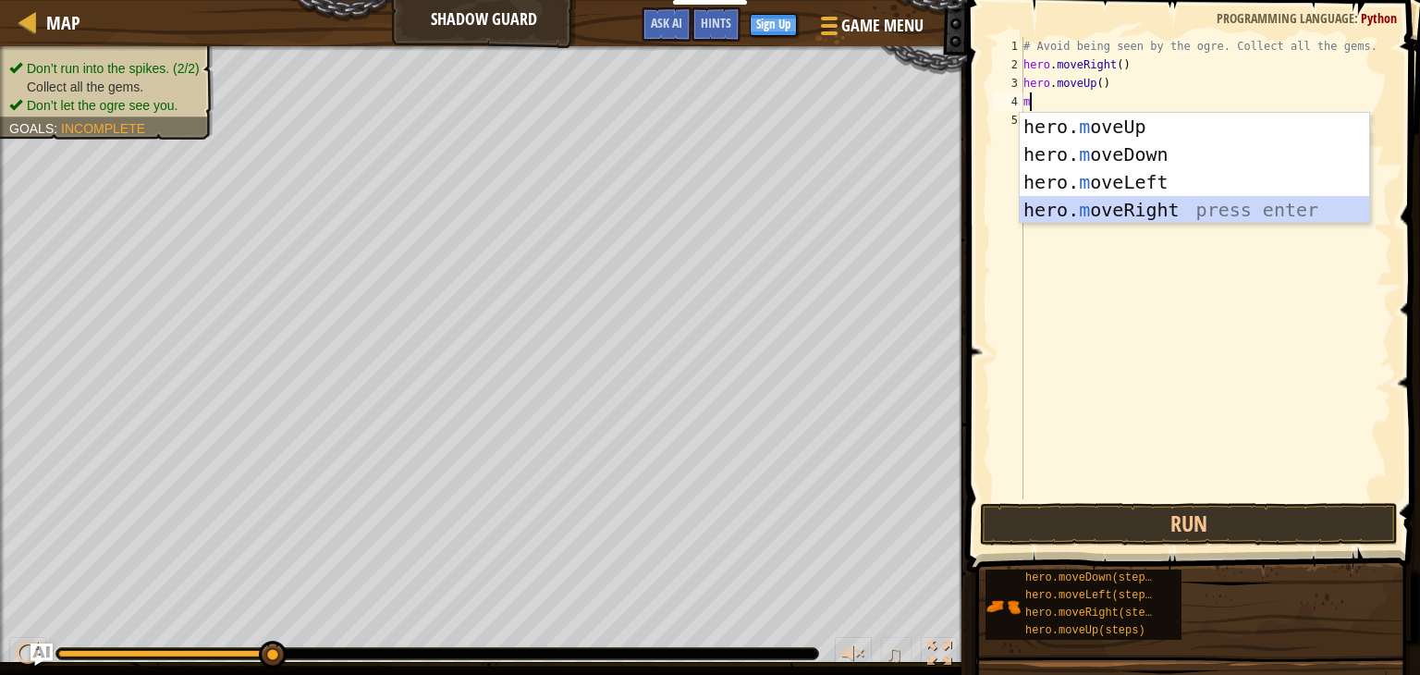
click at [1108, 204] on div "hero. m oveUp press enter hero. m oveDown press enter hero. m oveLeft press ent…" at bounding box center [1195, 196] width 350 height 166
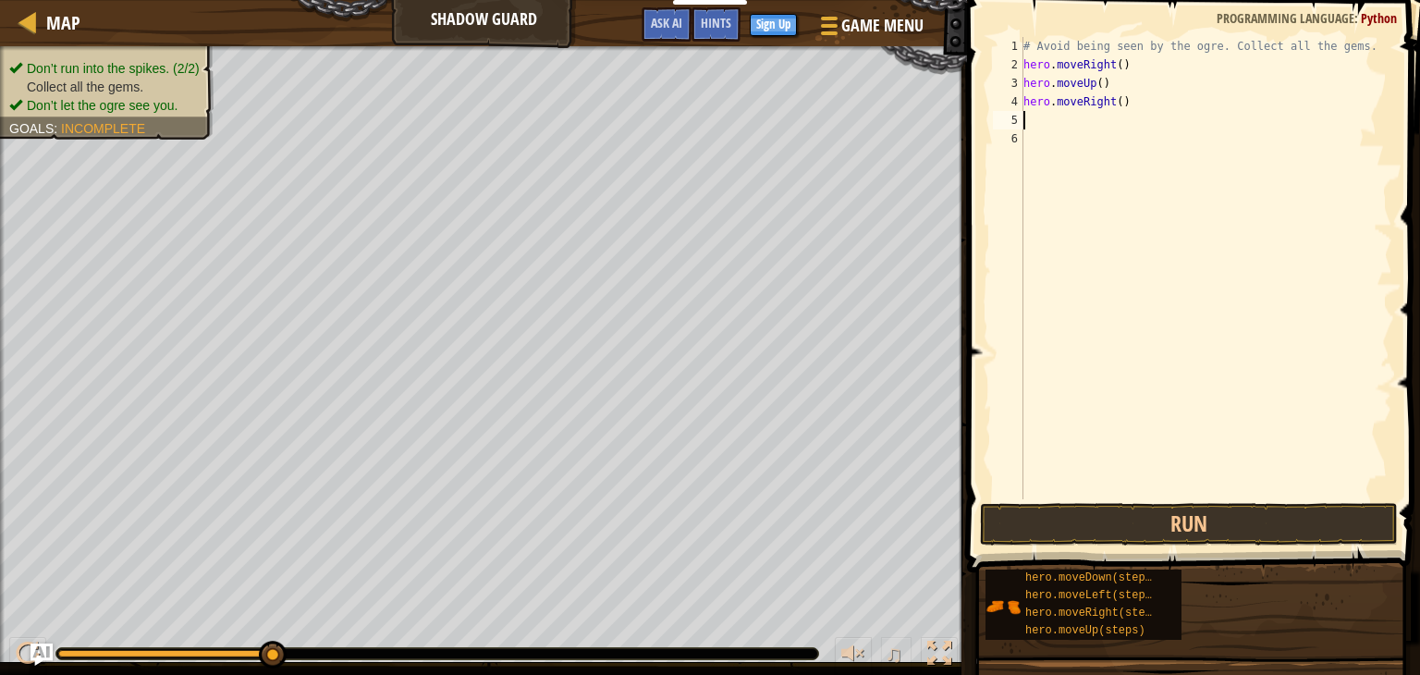
type textarea "m"
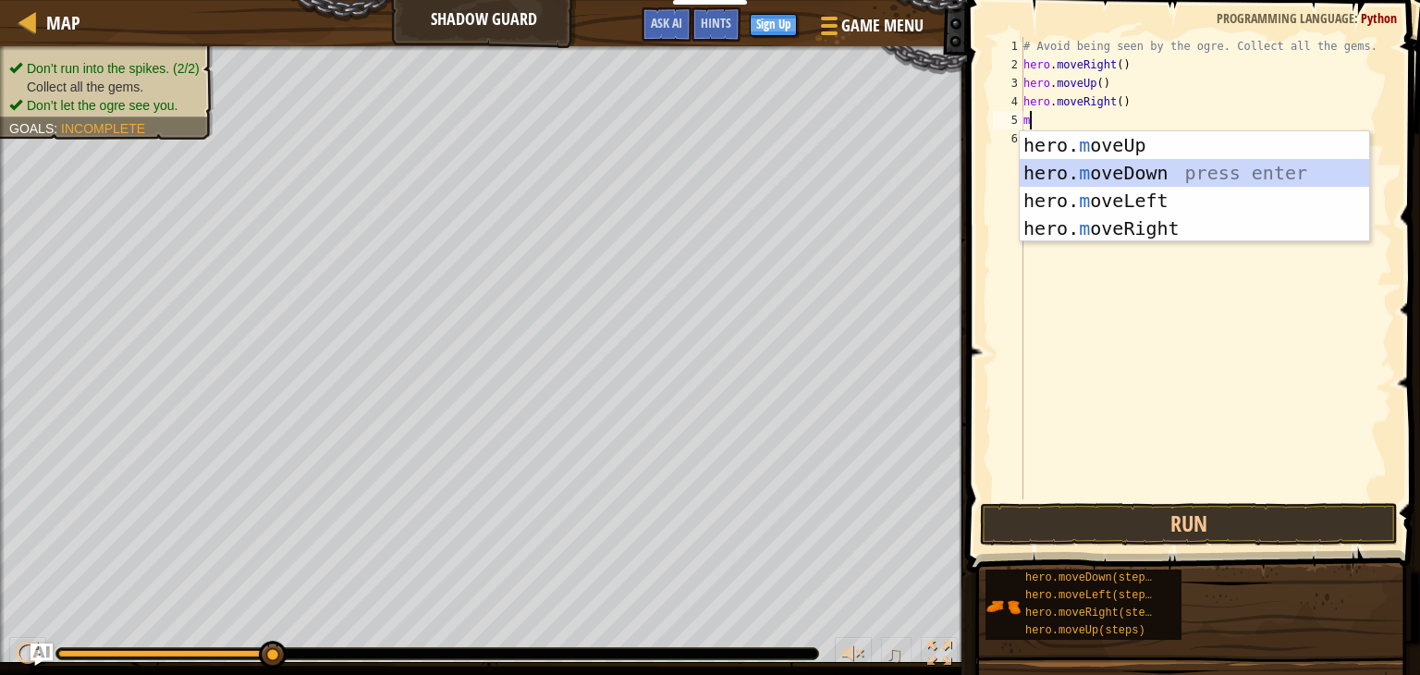
click at [1124, 172] on div "hero. m oveUp press enter hero. m oveDown press enter hero. m oveLeft press ent…" at bounding box center [1195, 214] width 350 height 166
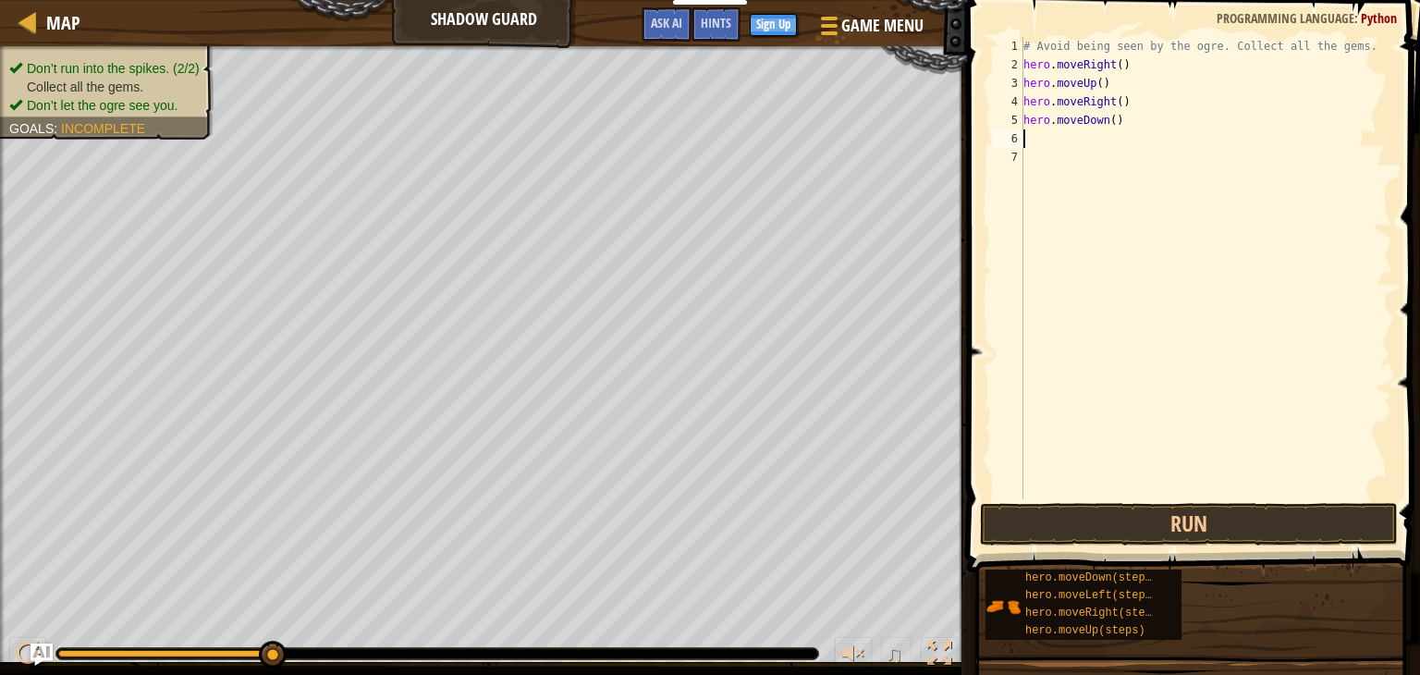
type textarea "m"
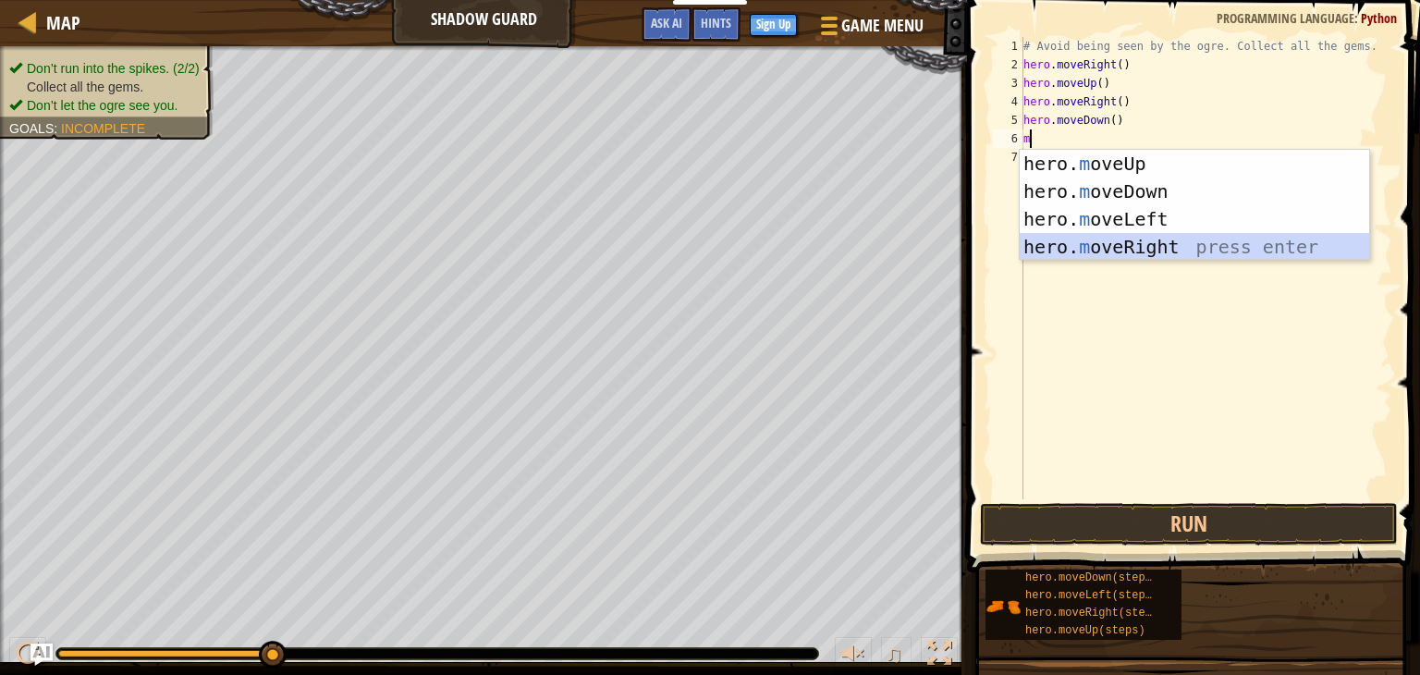
click at [1122, 249] on div "hero. m oveUp press enter hero. m oveDown press enter hero. m oveLeft press ent…" at bounding box center [1195, 233] width 350 height 166
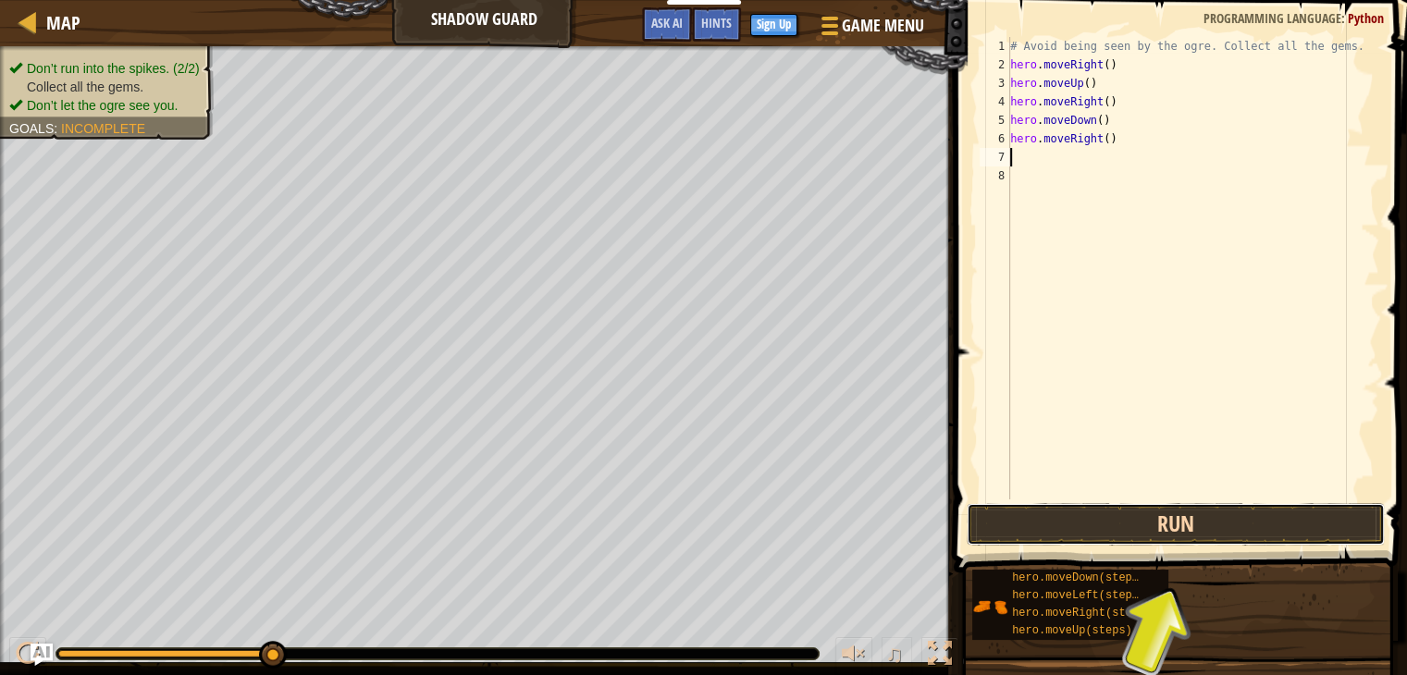
click at [1151, 537] on button "Run" at bounding box center [1175, 524] width 418 height 43
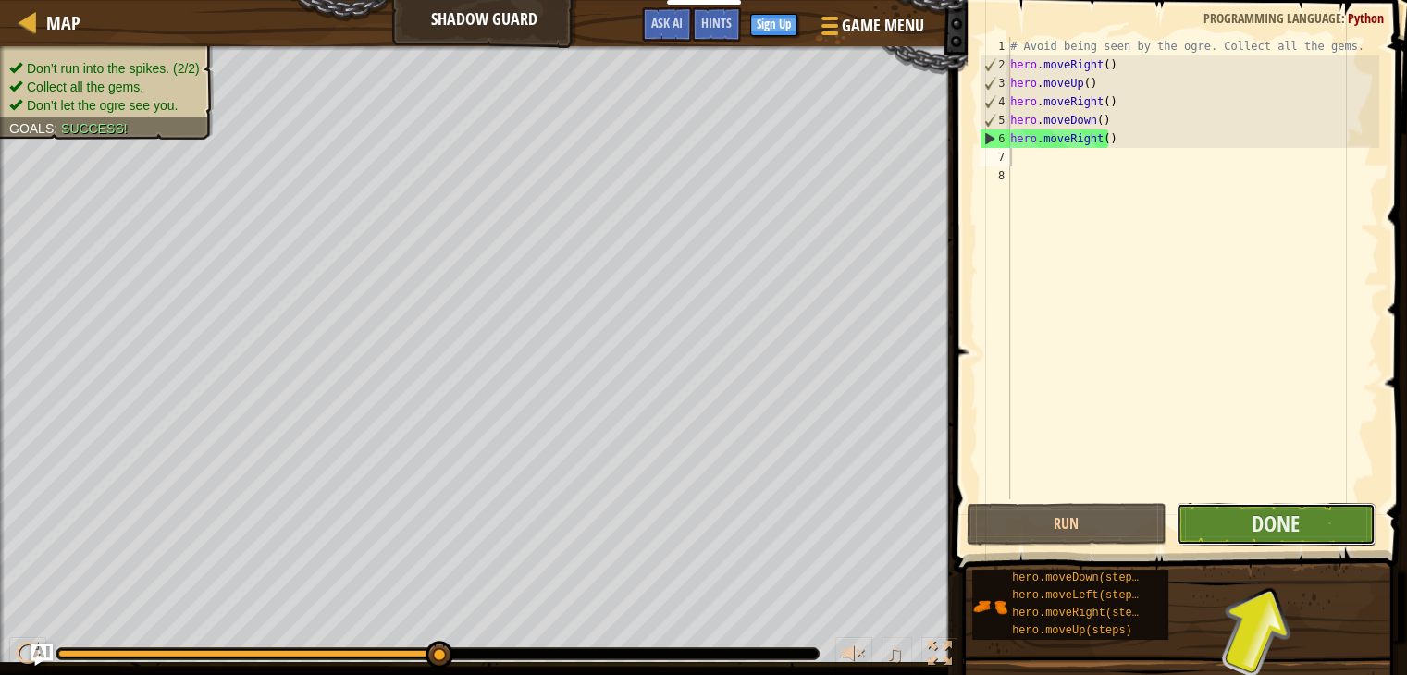
click at [1330, 514] on button "Done" at bounding box center [1275, 524] width 200 height 43
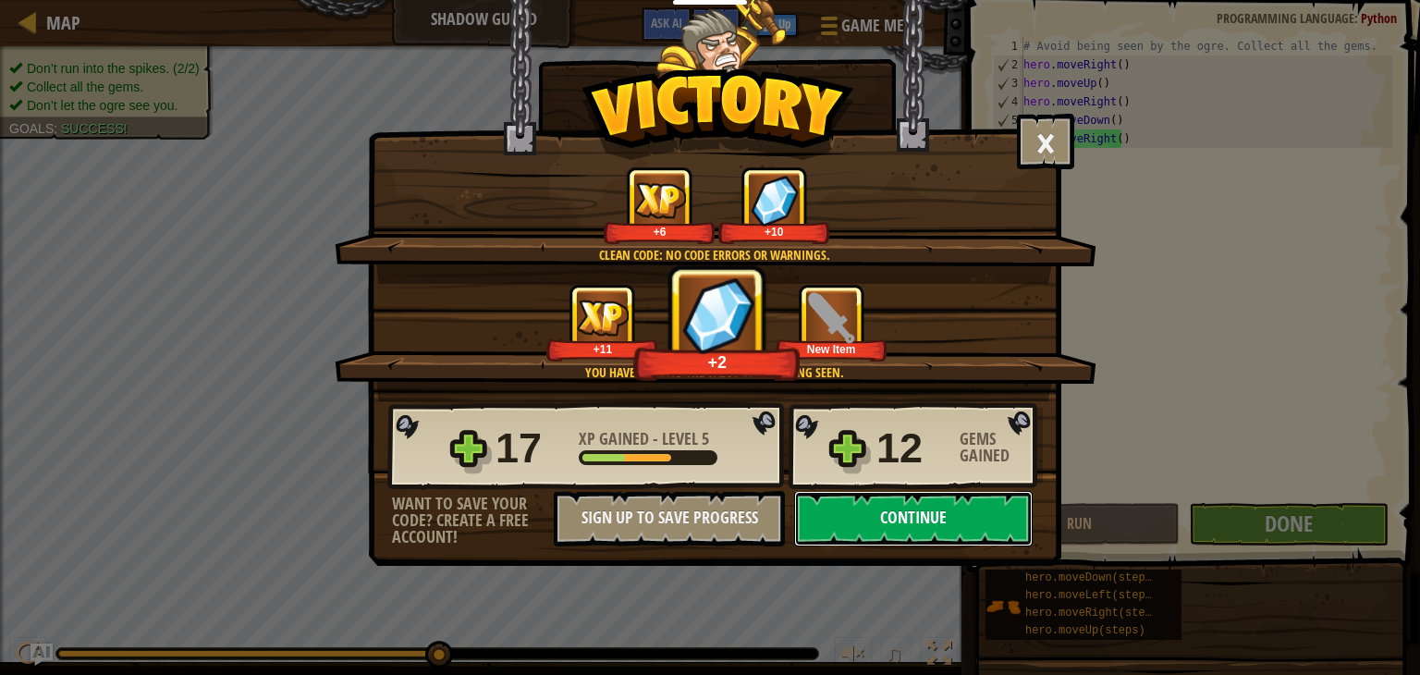
click at [977, 521] on button "Continue" at bounding box center [913, 518] width 239 height 55
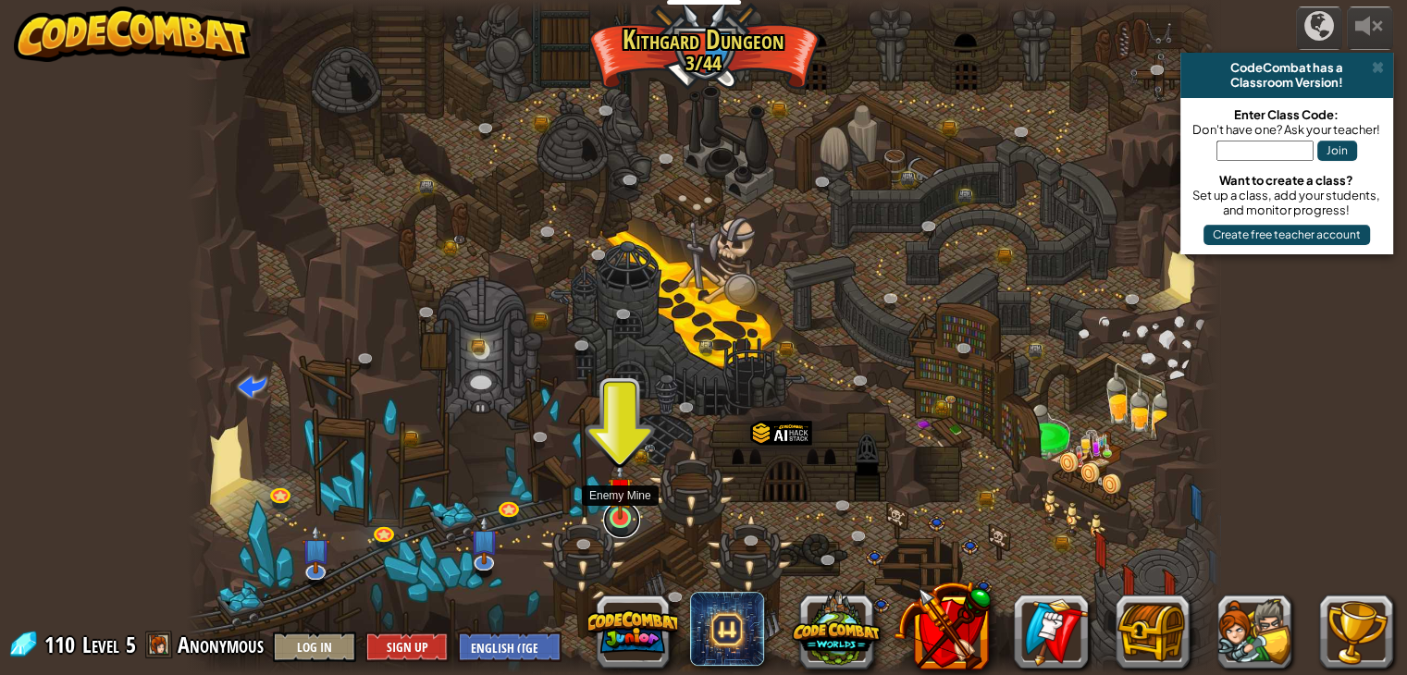
click at [619, 522] on link at bounding box center [621, 519] width 37 height 37
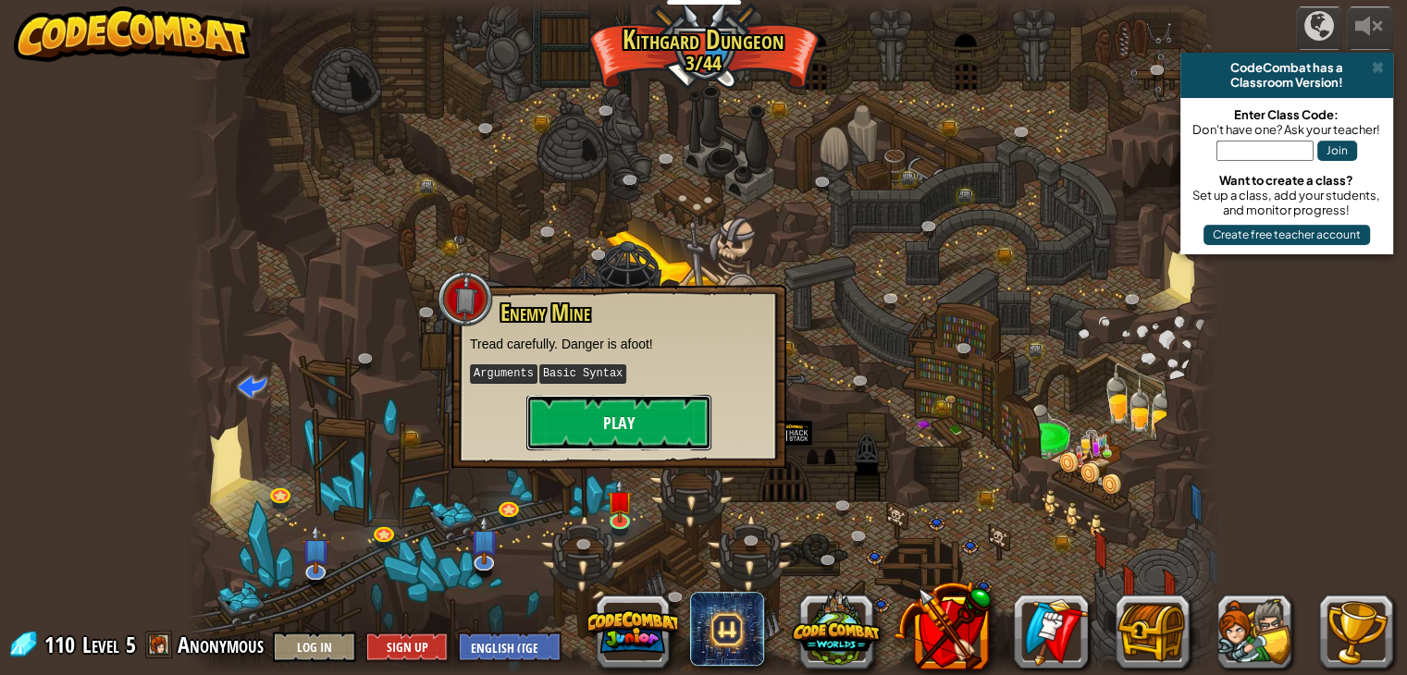
click at [630, 417] on button "Play" at bounding box center [618, 422] width 185 height 55
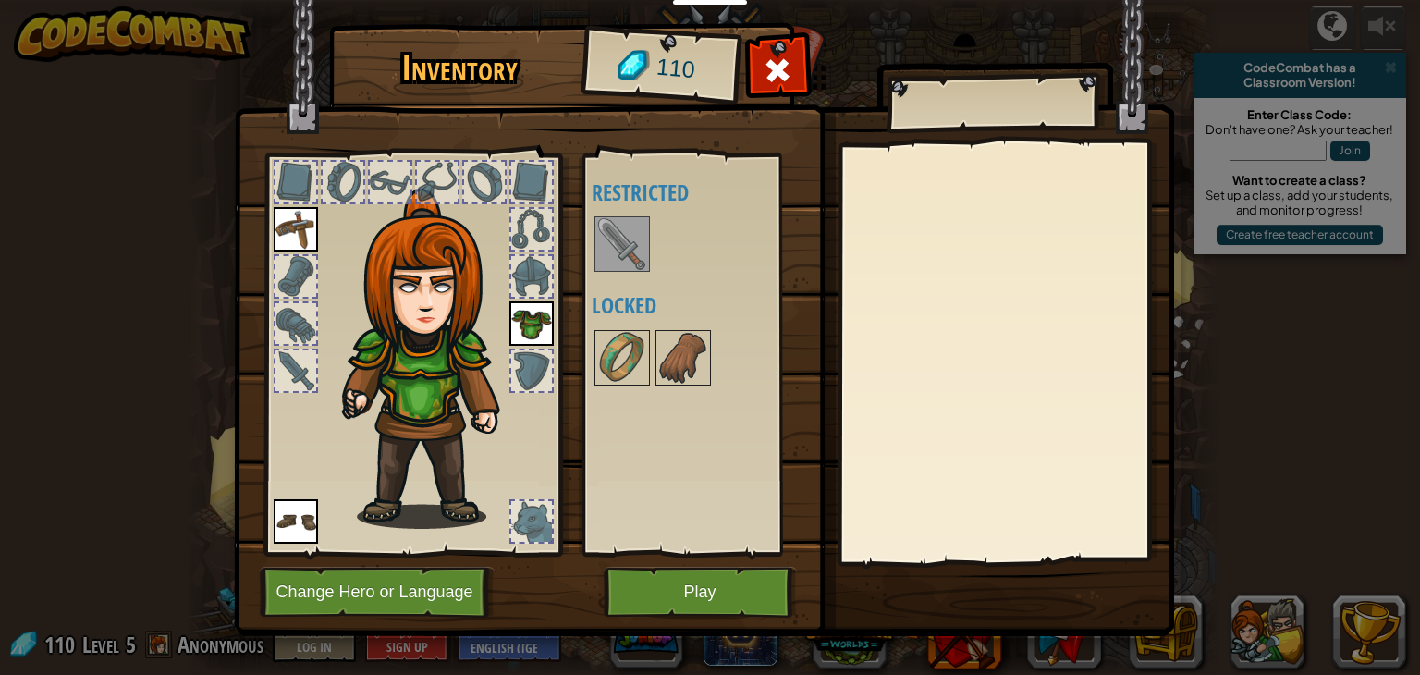
click at [629, 250] on img at bounding box center [622, 244] width 52 height 52
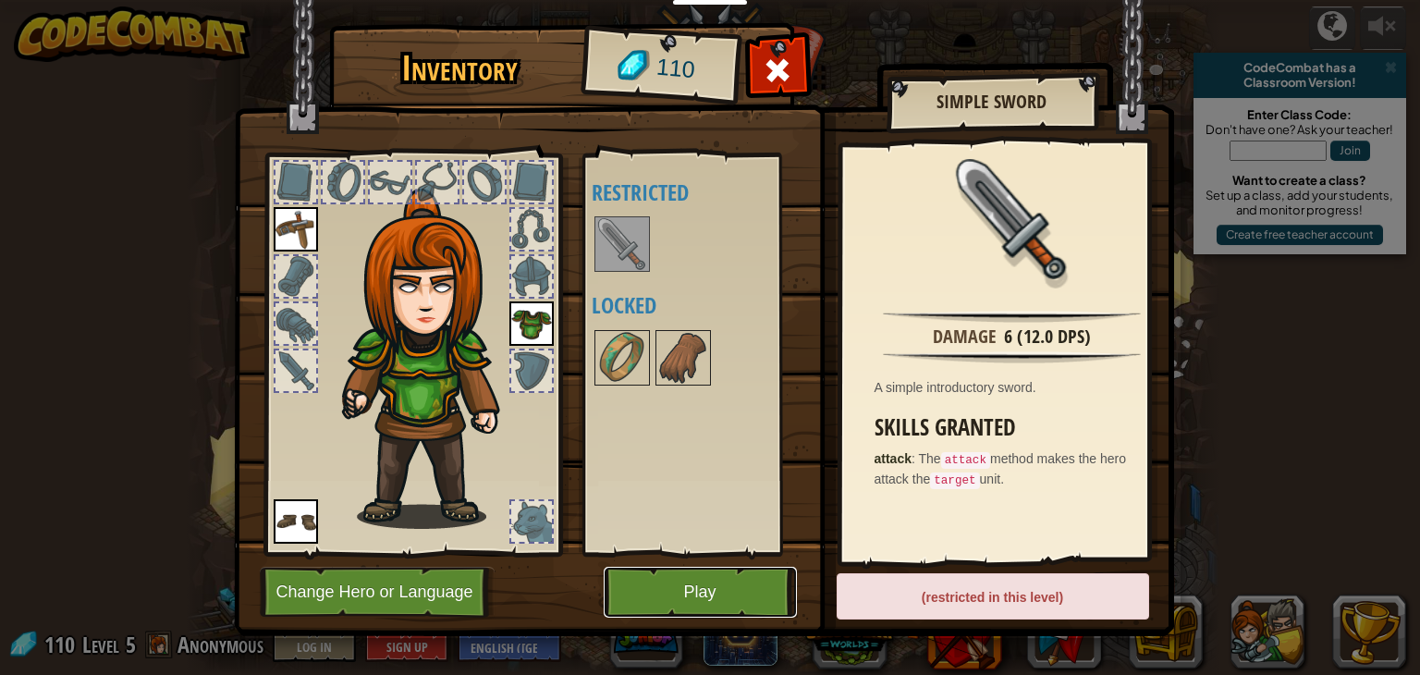
click at [663, 587] on button "Play" at bounding box center [700, 592] width 193 height 51
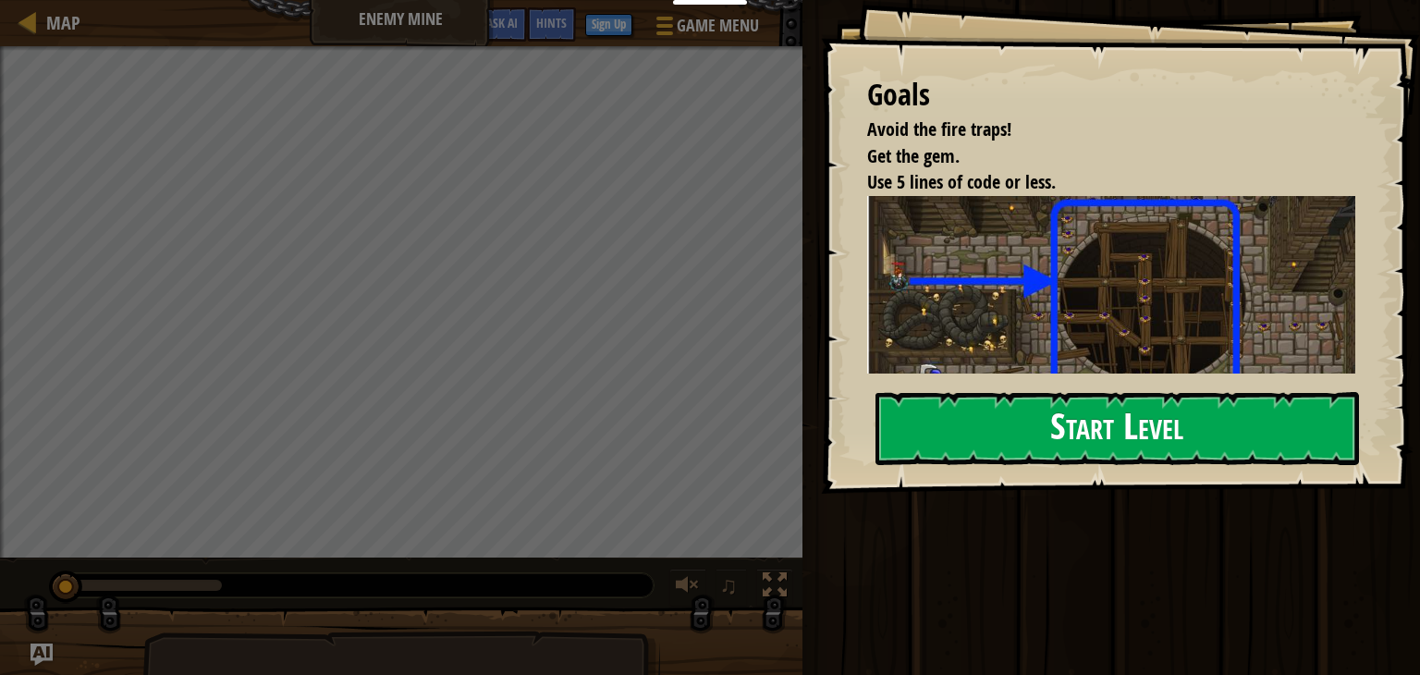
click at [1086, 432] on button "Start Level" at bounding box center [1118, 428] width 484 height 73
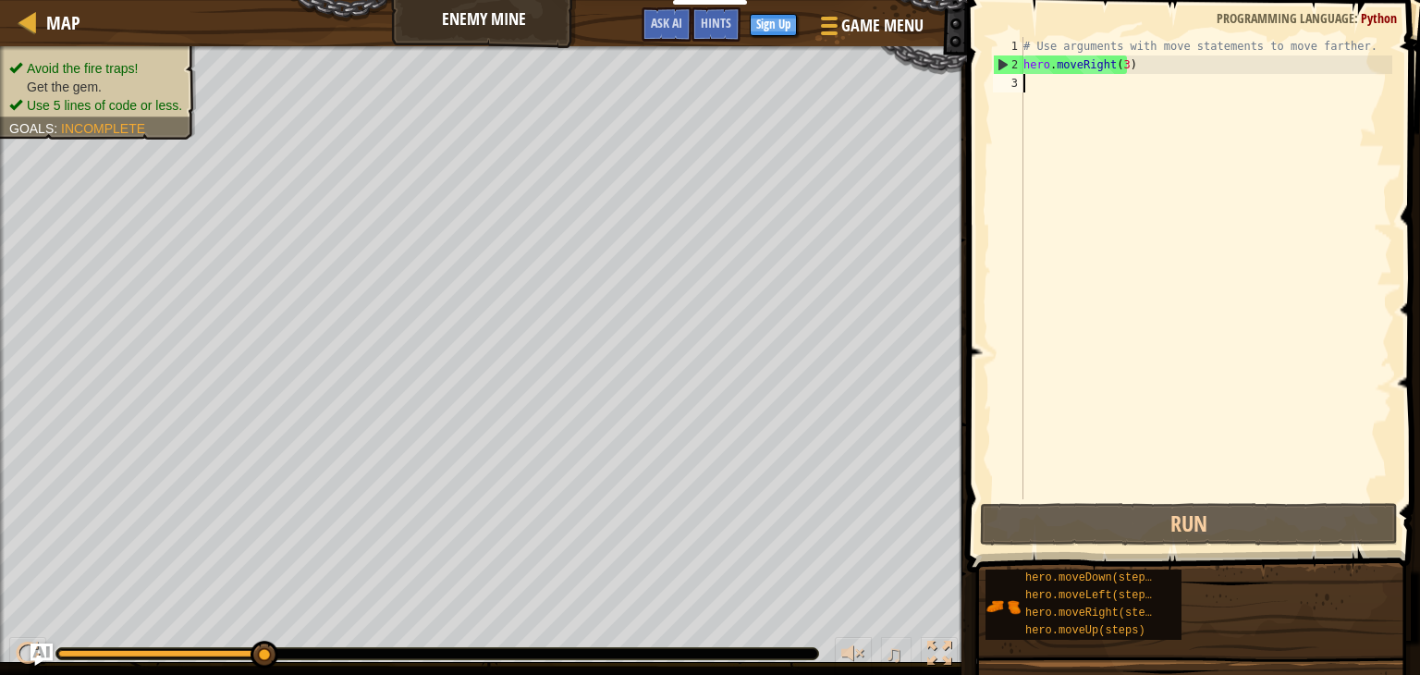
type textarea "m"
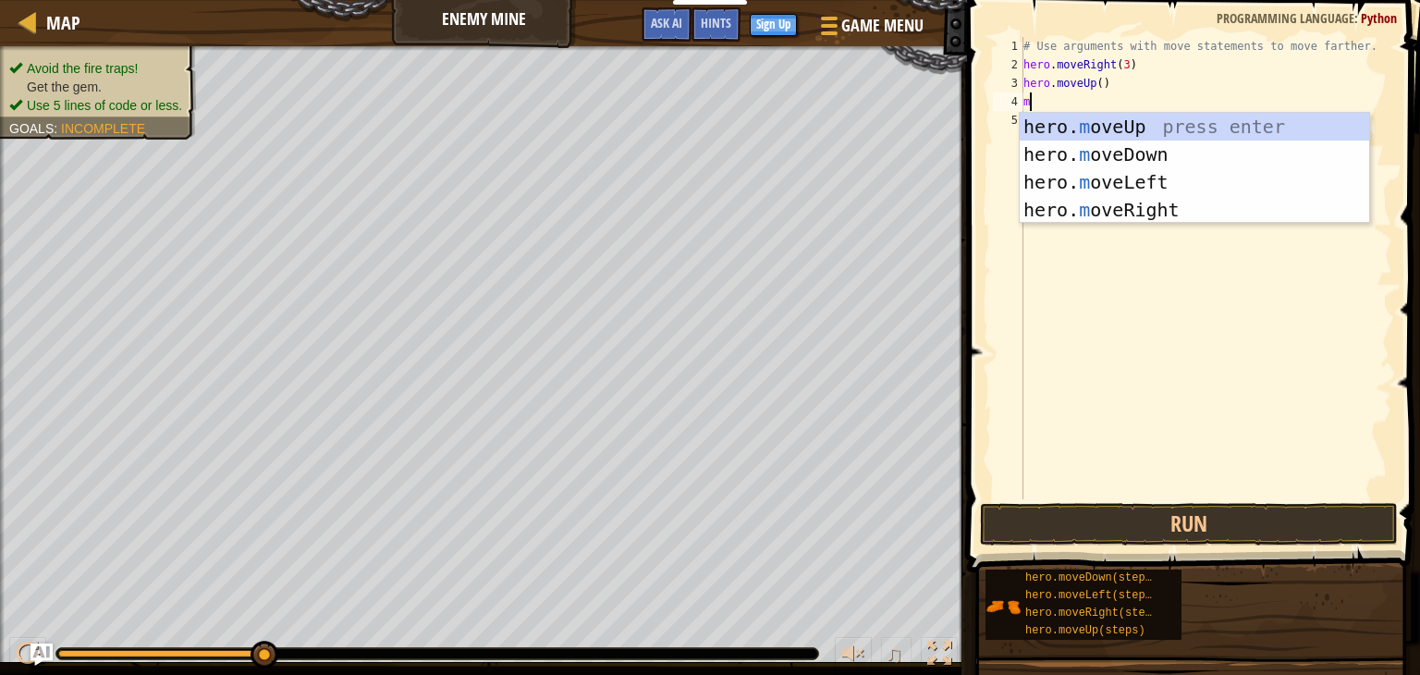
type textarea "m"
click at [1067, 208] on div "hero. m oveUp press enter hero. m oveDown press enter hero. m oveLeft press ent…" at bounding box center [1195, 196] width 350 height 166
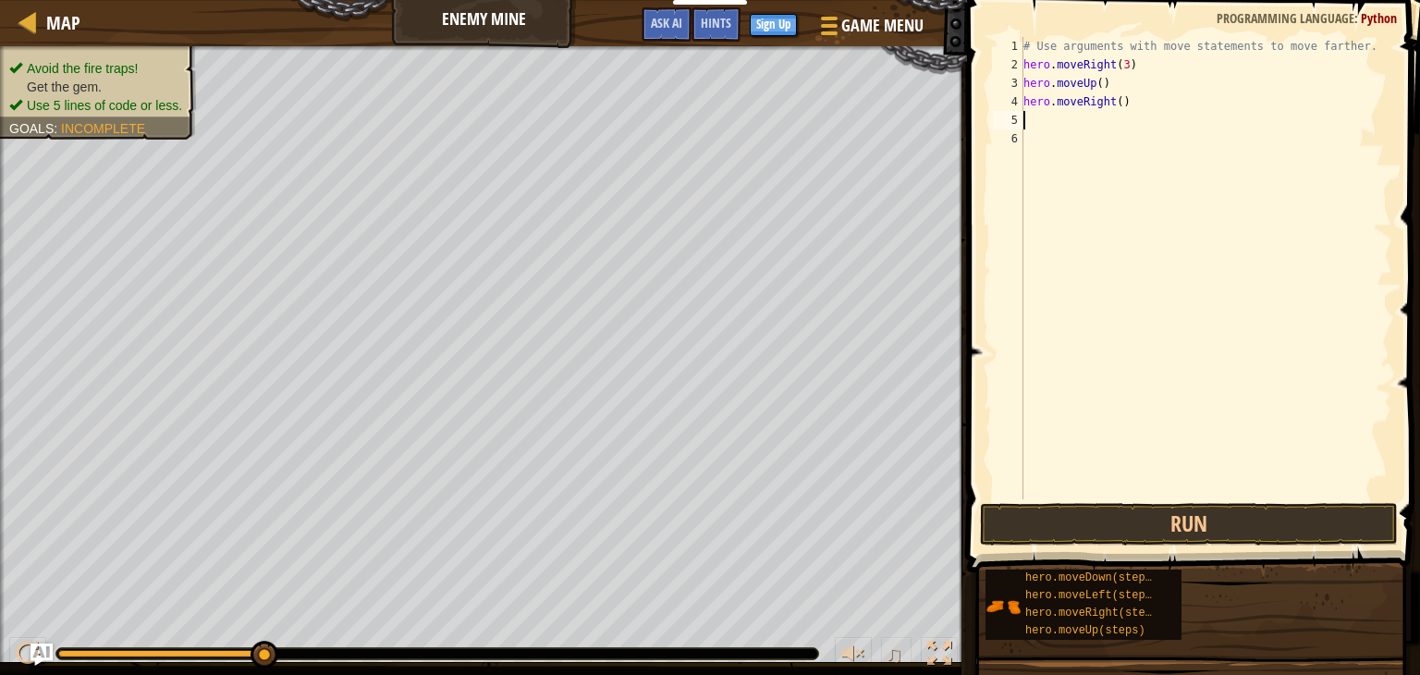
type textarea "m"
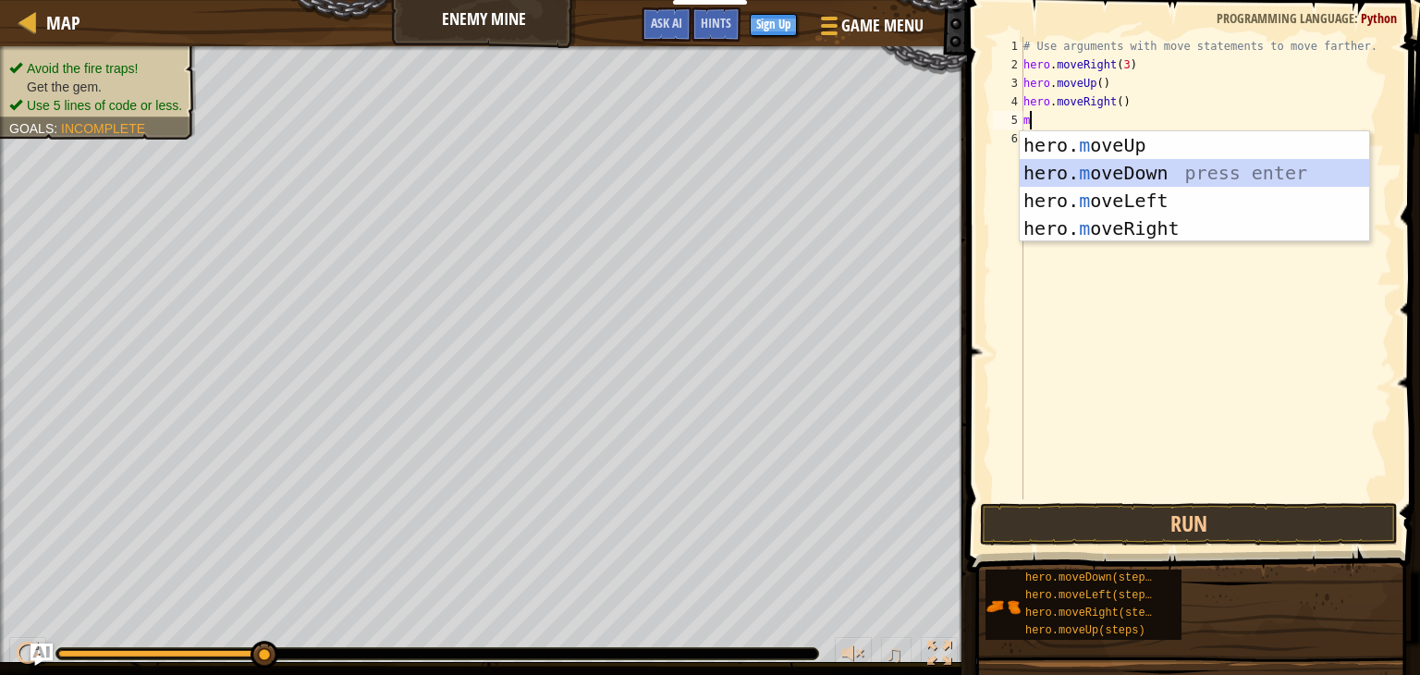
click at [1088, 166] on div "hero. m oveUp press enter hero. m oveDown press enter hero. m oveLeft press ent…" at bounding box center [1195, 214] width 350 height 166
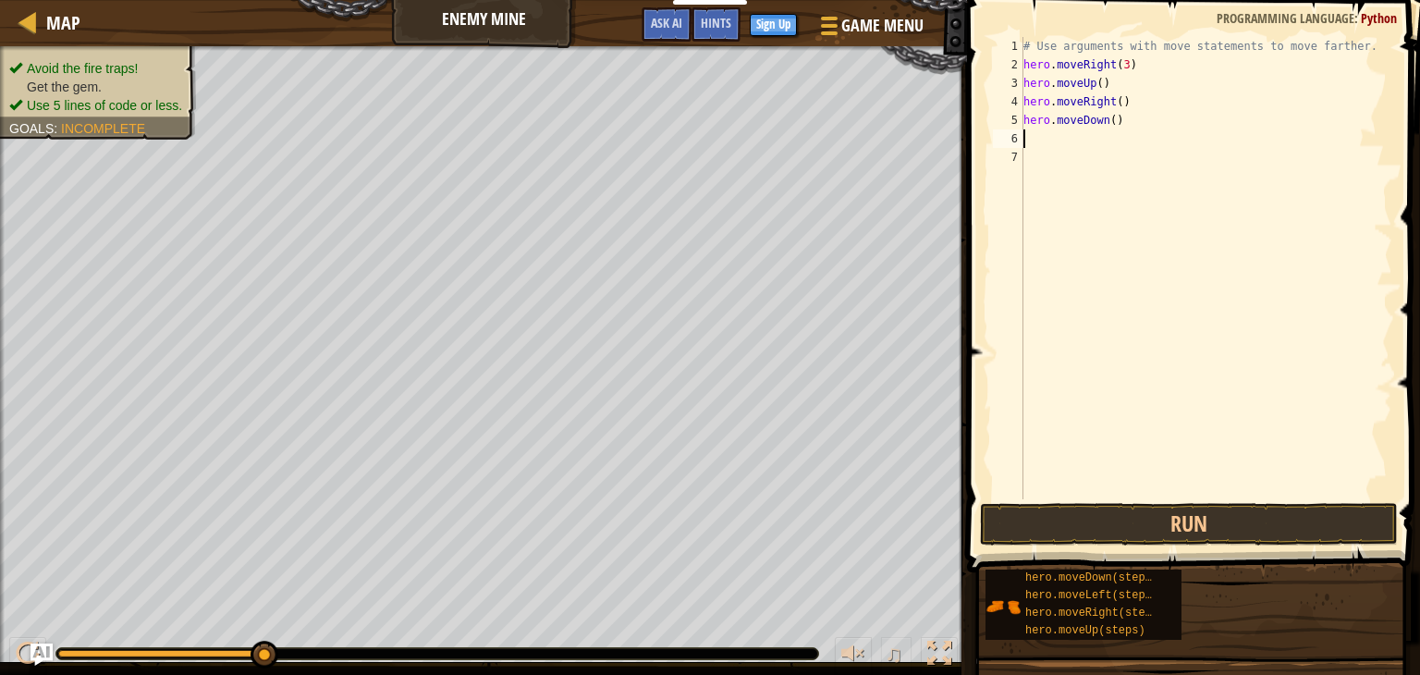
click at [1107, 122] on div "# Use arguments with move statements to move farther. hero . moveRight ( 3 ) he…" at bounding box center [1206, 286] width 373 height 499
type textarea "hero.moveDown(3)"
click at [1078, 137] on div "# Use arguments with move statements to move farther. hero . moveRight ( 3 ) he…" at bounding box center [1206, 286] width 373 height 499
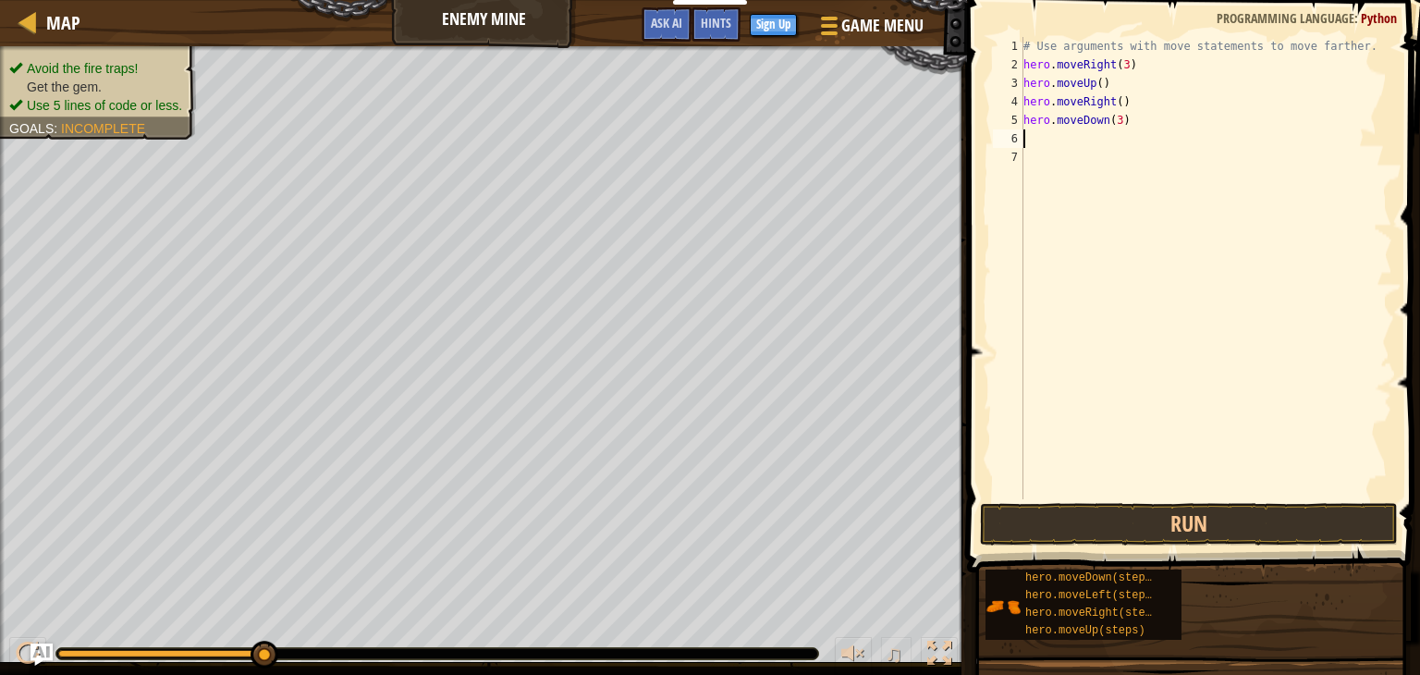
type textarea "m"
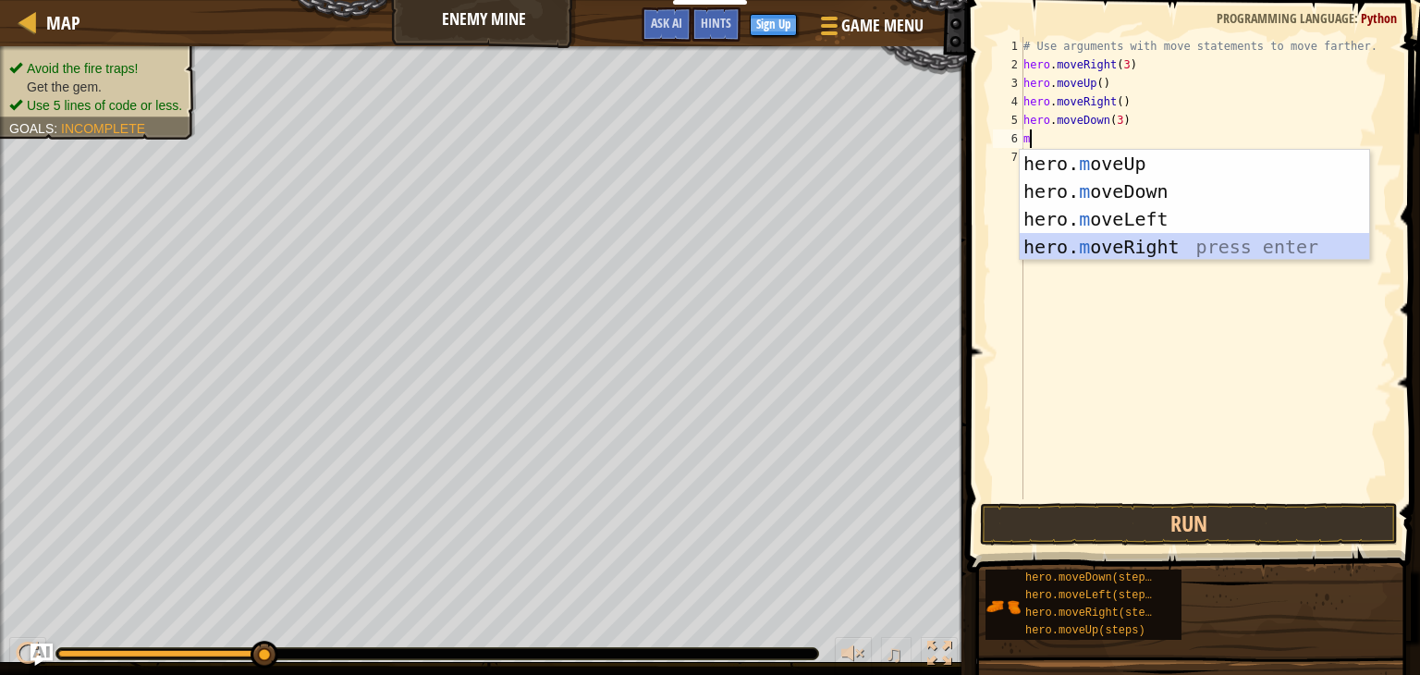
click at [1100, 238] on div "hero. m oveUp press enter hero. m oveDown press enter hero. m oveLeft press ent…" at bounding box center [1195, 233] width 350 height 166
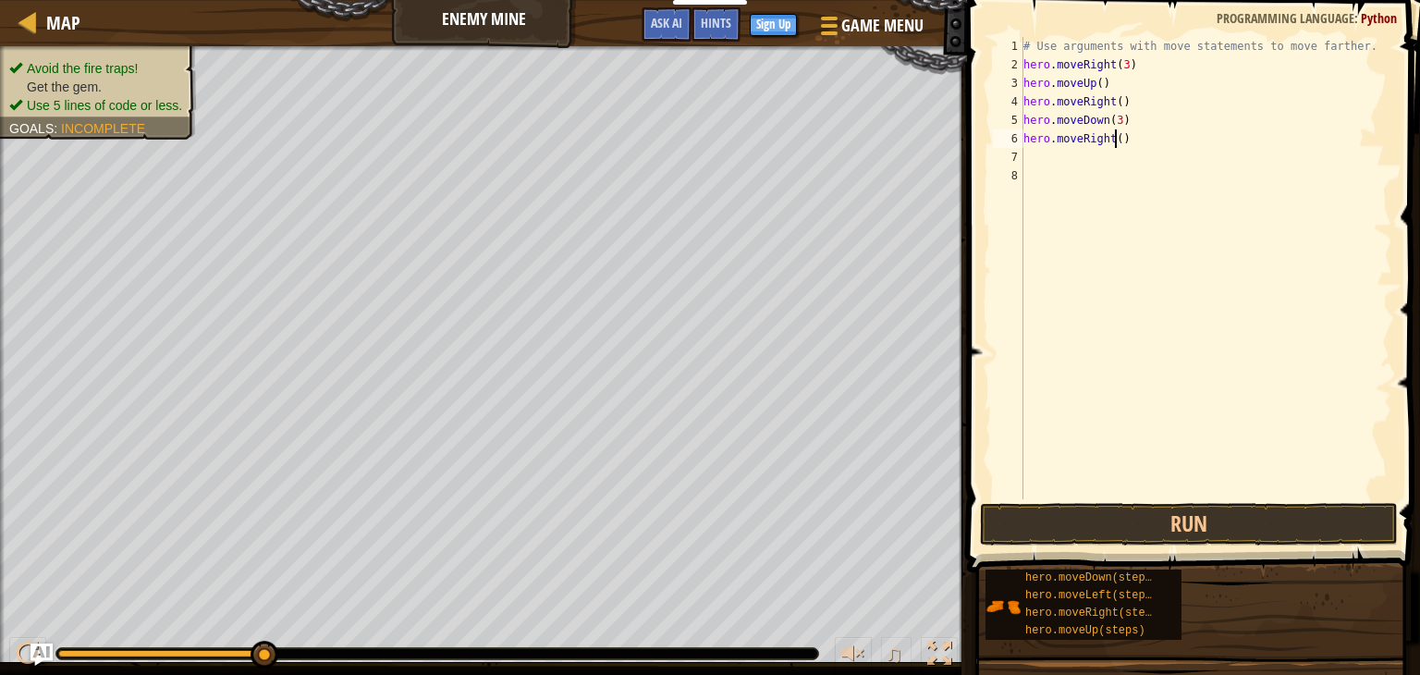
click at [1114, 138] on div "# Use arguments with move statements to move farther. hero . moveRight ( 3 ) he…" at bounding box center [1206, 286] width 373 height 499
type textarea "hero.moveRight(2)"
click at [1190, 522] on button "Run" at bounding box center [1189, 524] width 418 height 43
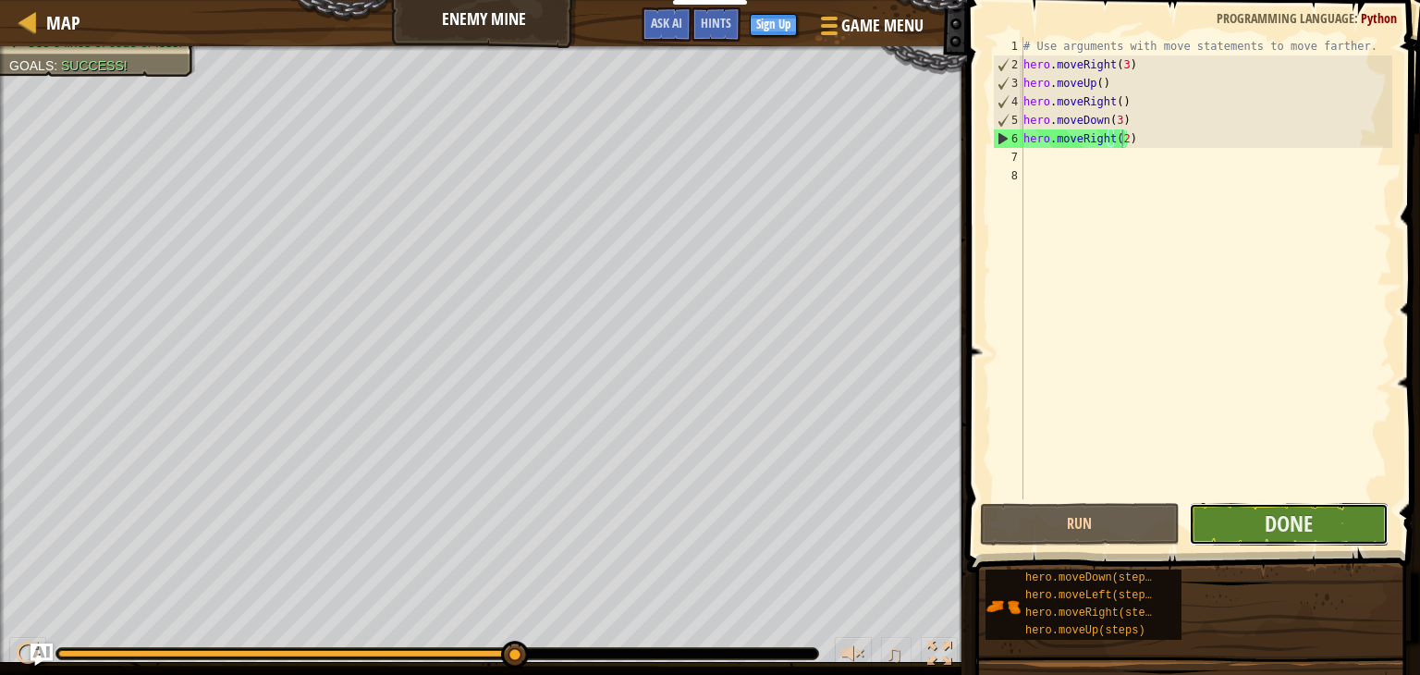
click at [1318, 509] on button "Done" at bounding box center [1289, 524] width 200 height 43
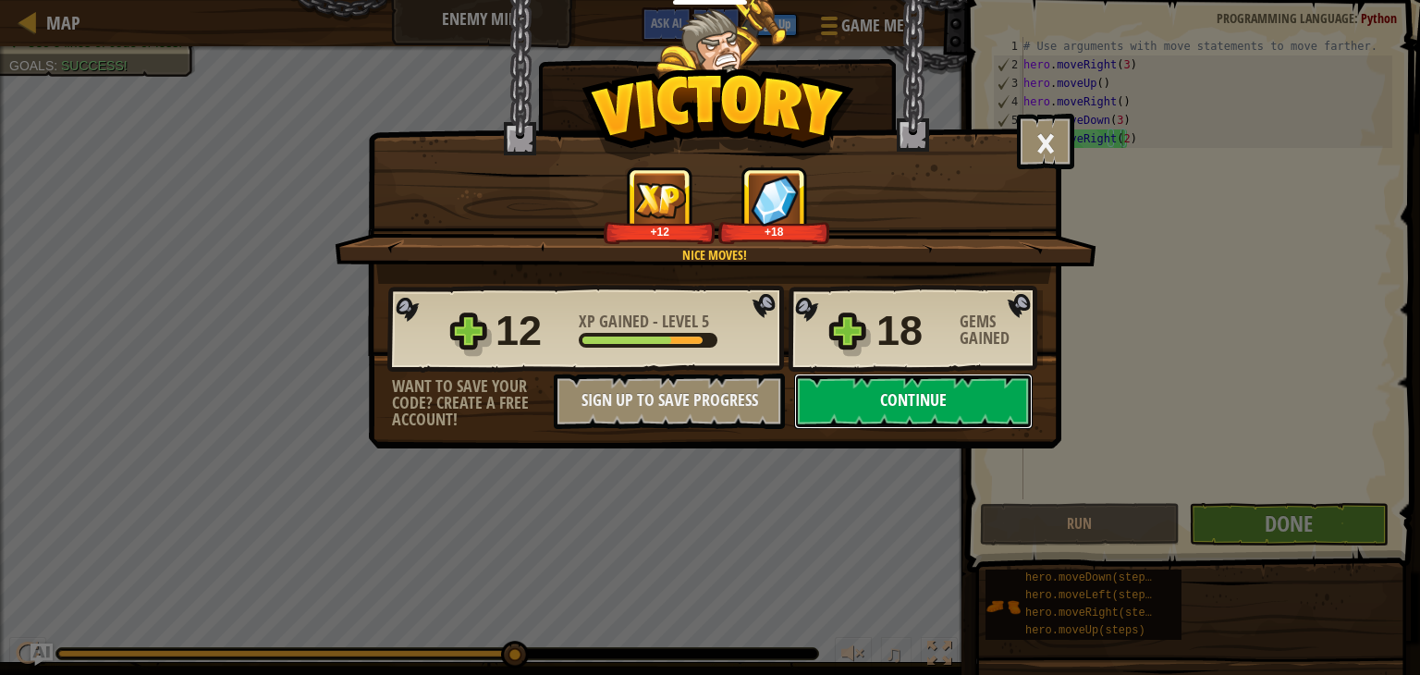
click at [912, 419] on button "Continue" at bounding box center [913, 401] width 239 height 55
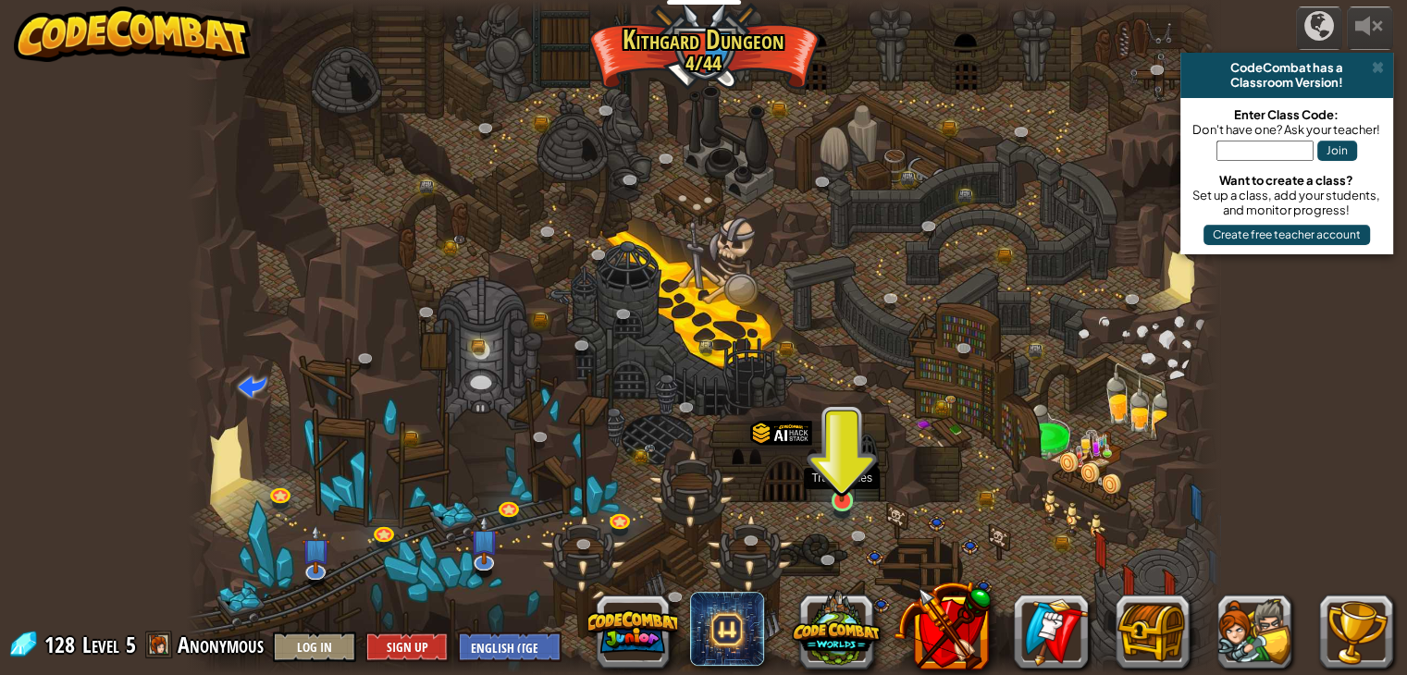
click at [833, 497] on img at bounding box center [842, 473] width 26 height 59
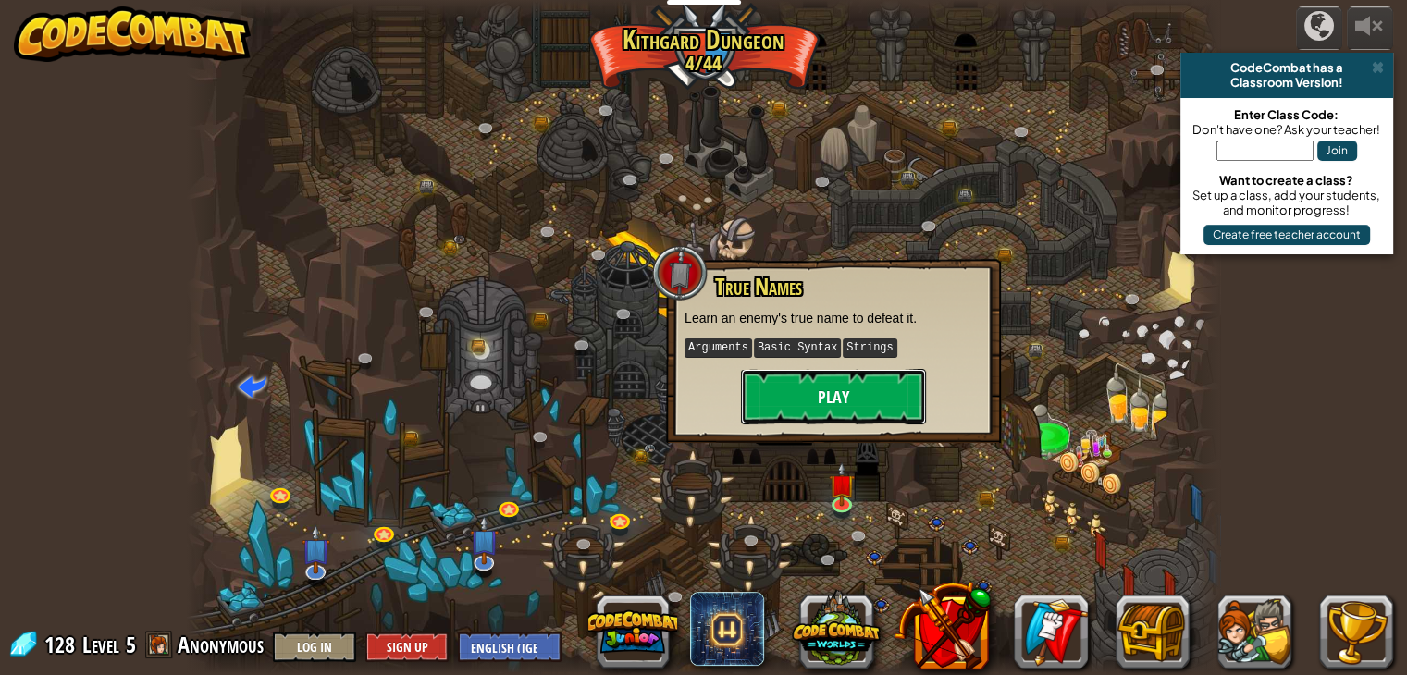
click at [851, 380] on button "Play" at bounding box center [833, 396] width 185 height 55
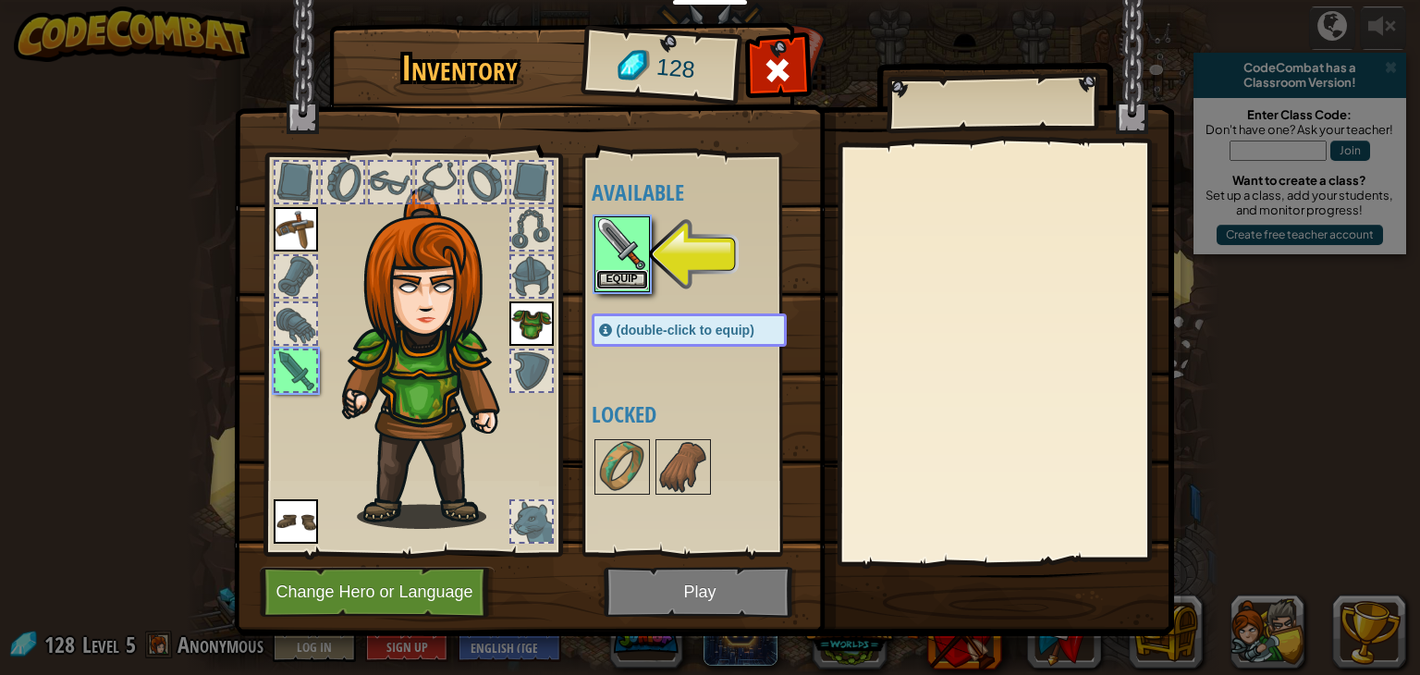
click at [621, 275] on button "Equip" at bounding box center [622, 279] width 52 height 19
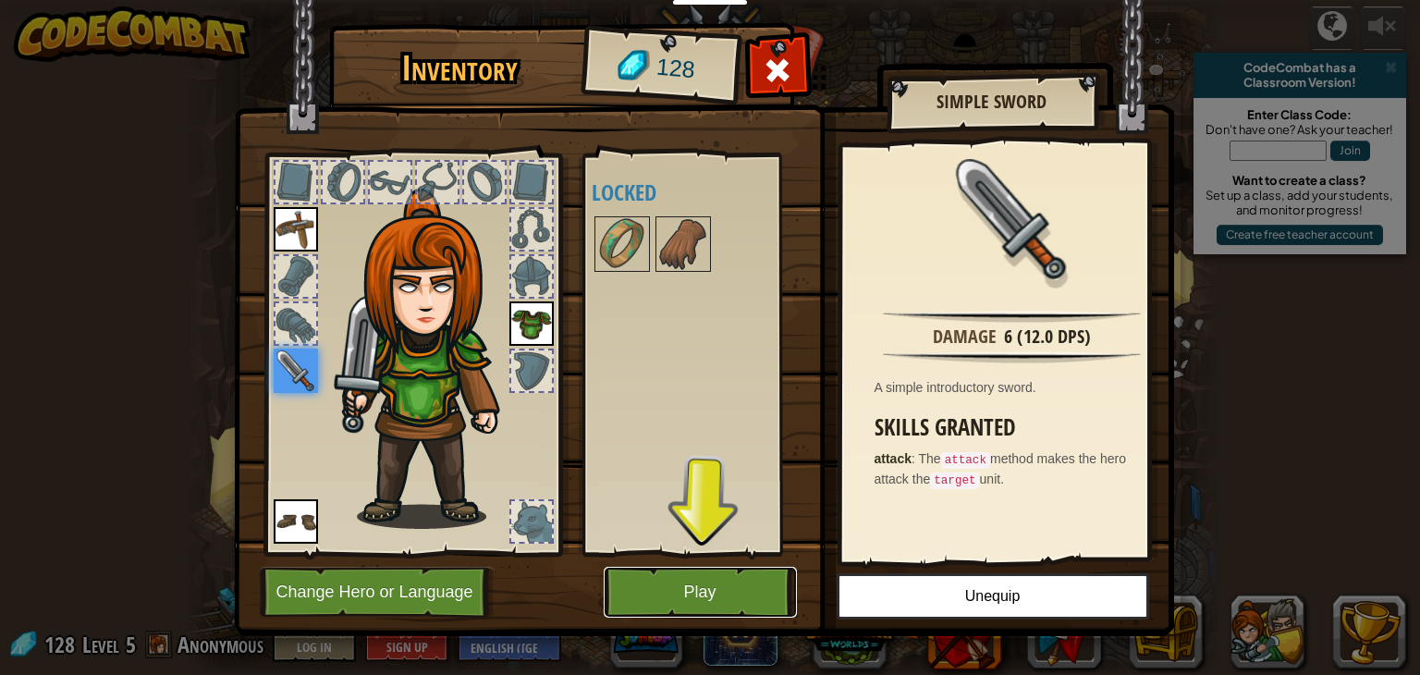
click at [710, 574] on button "Play" at bounding box center [700, 592] width 193 height 51
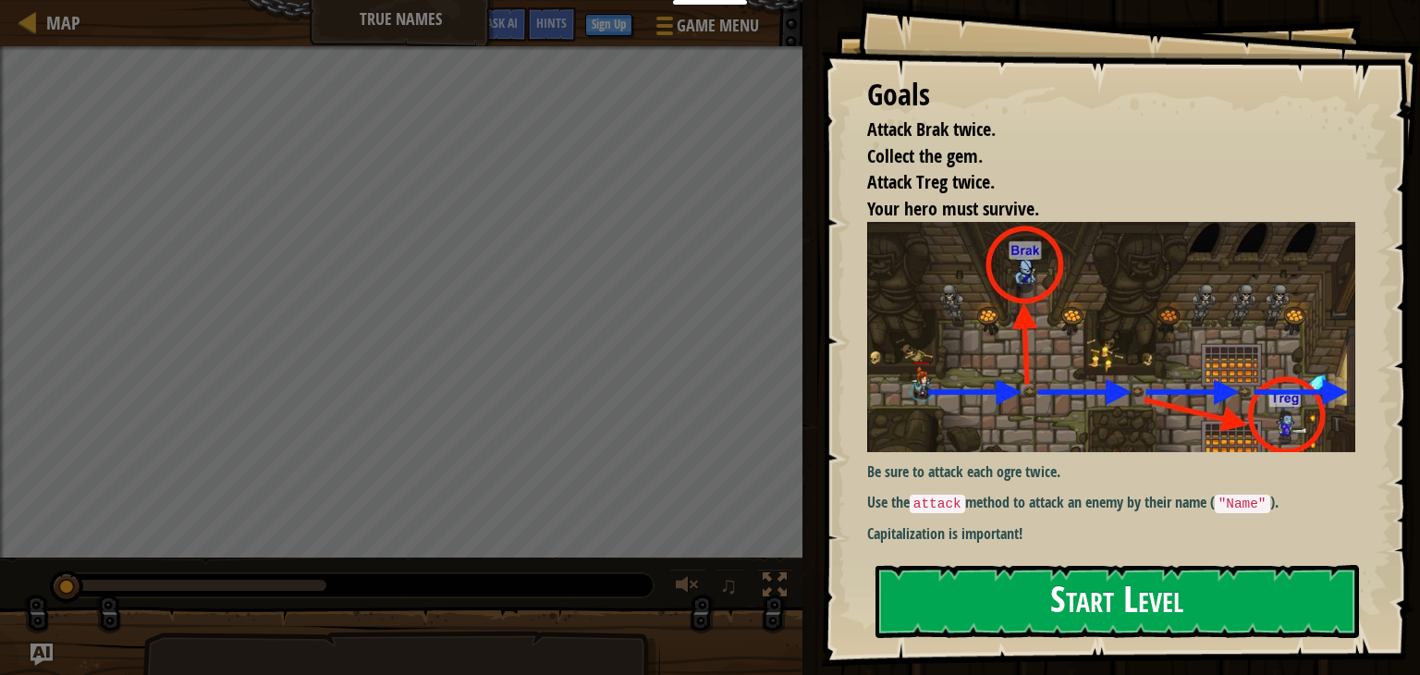
click at [1004, 596] on button "Start Level" at bounding box center [1118, 601] width 484 height 73
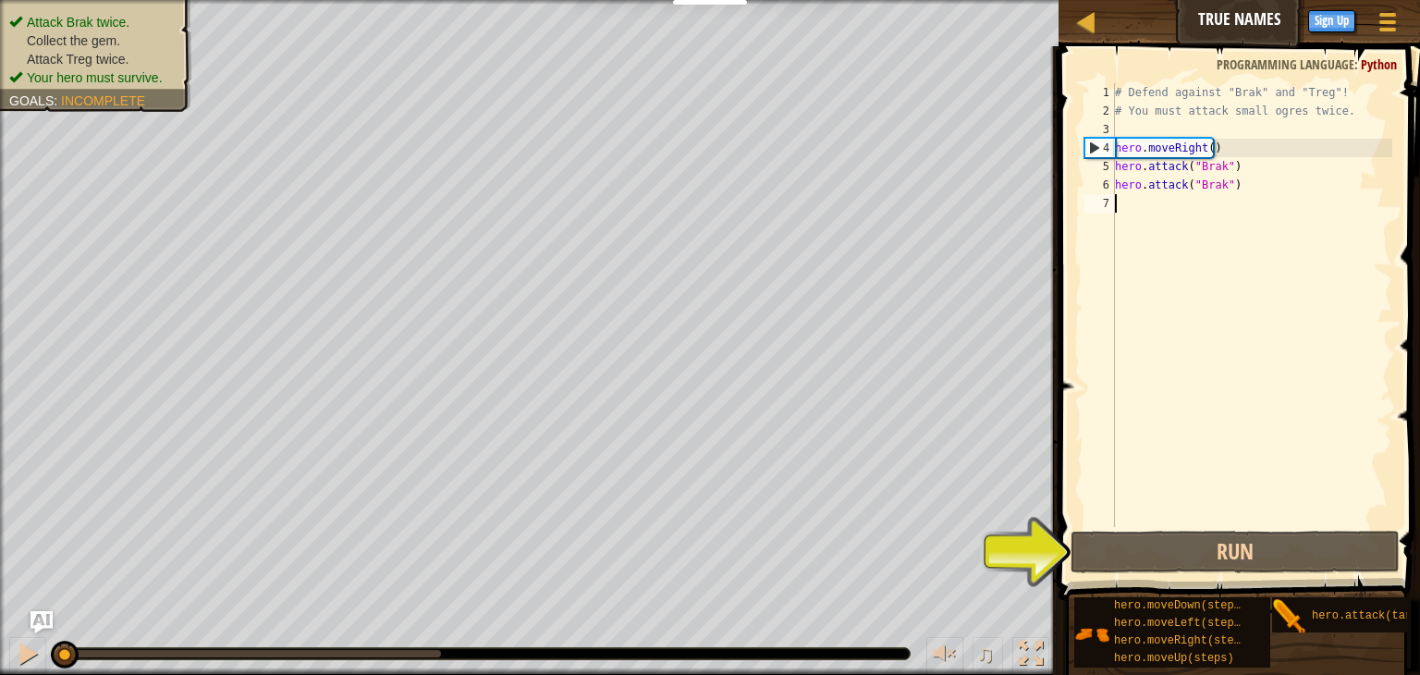
type textarea "m"
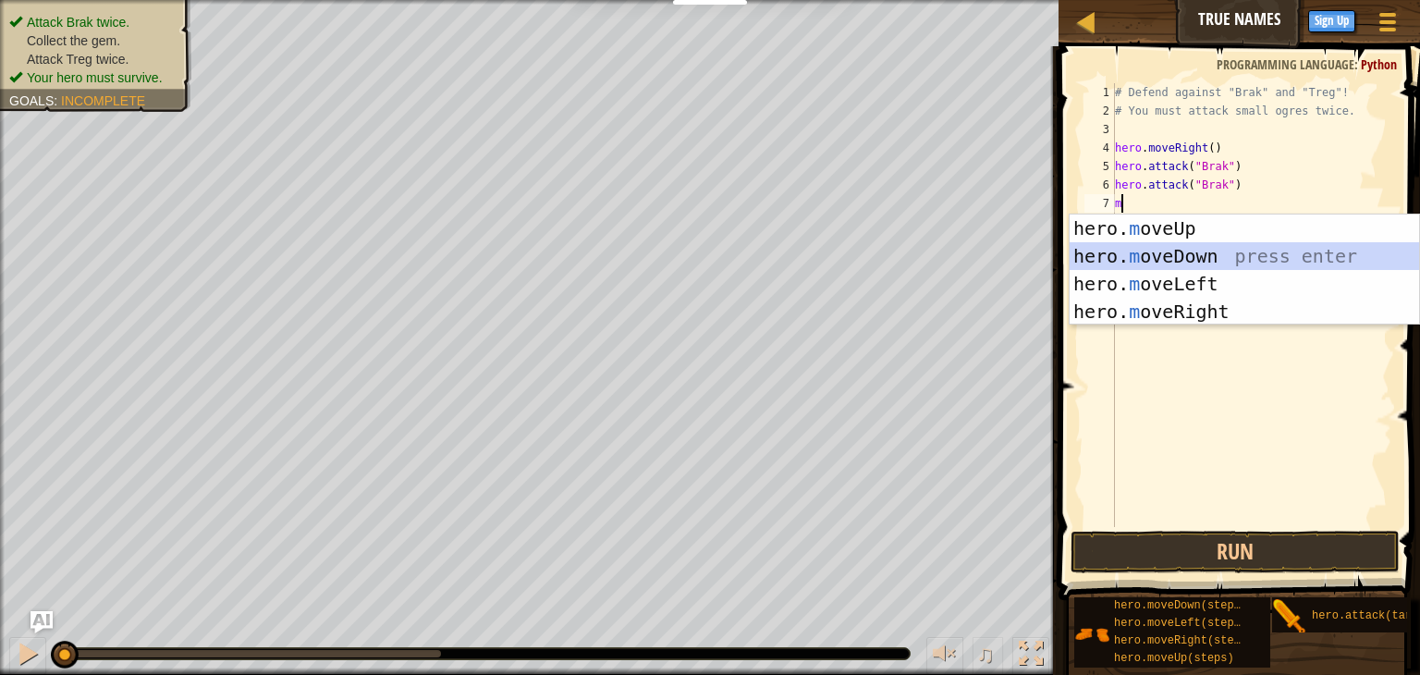
click at [1163, 245] on div "hero. m oveUp press enter hero. m oveDown press enter hero. m oveLeft press ent…" at bounding box center [1245, 298] width 350 height 166
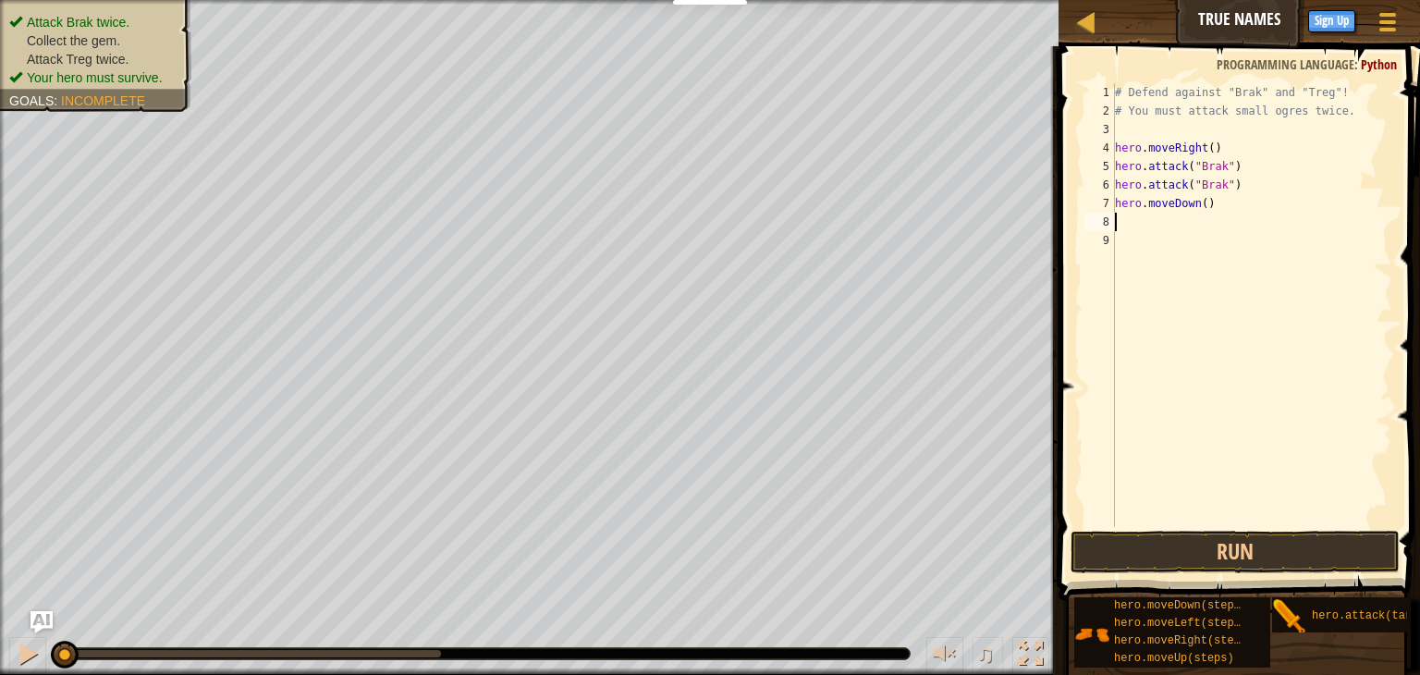
type textarea "m"
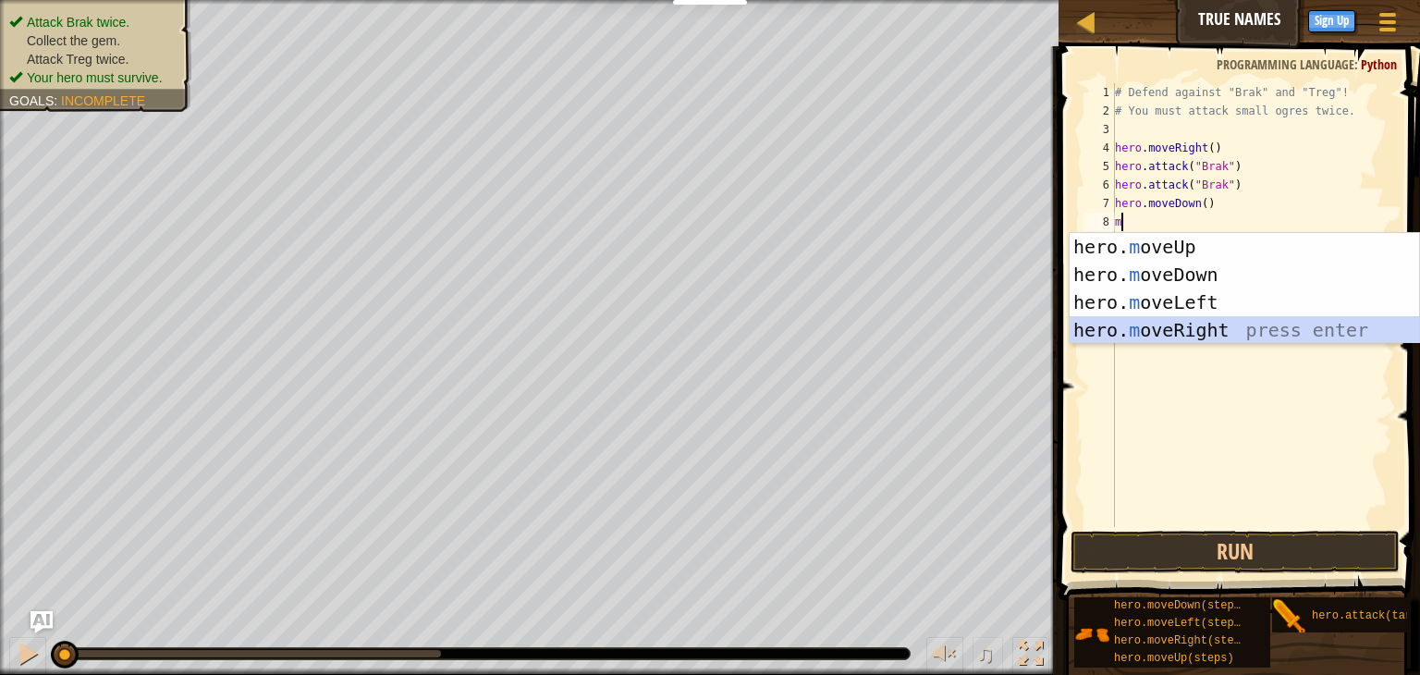
click at [1161, 316] on div "hero. m oveUp press enter hero. m oveDown press enter hero. m oveLeft press ent…" at bounding box center [1245, 316] width 350 height 166
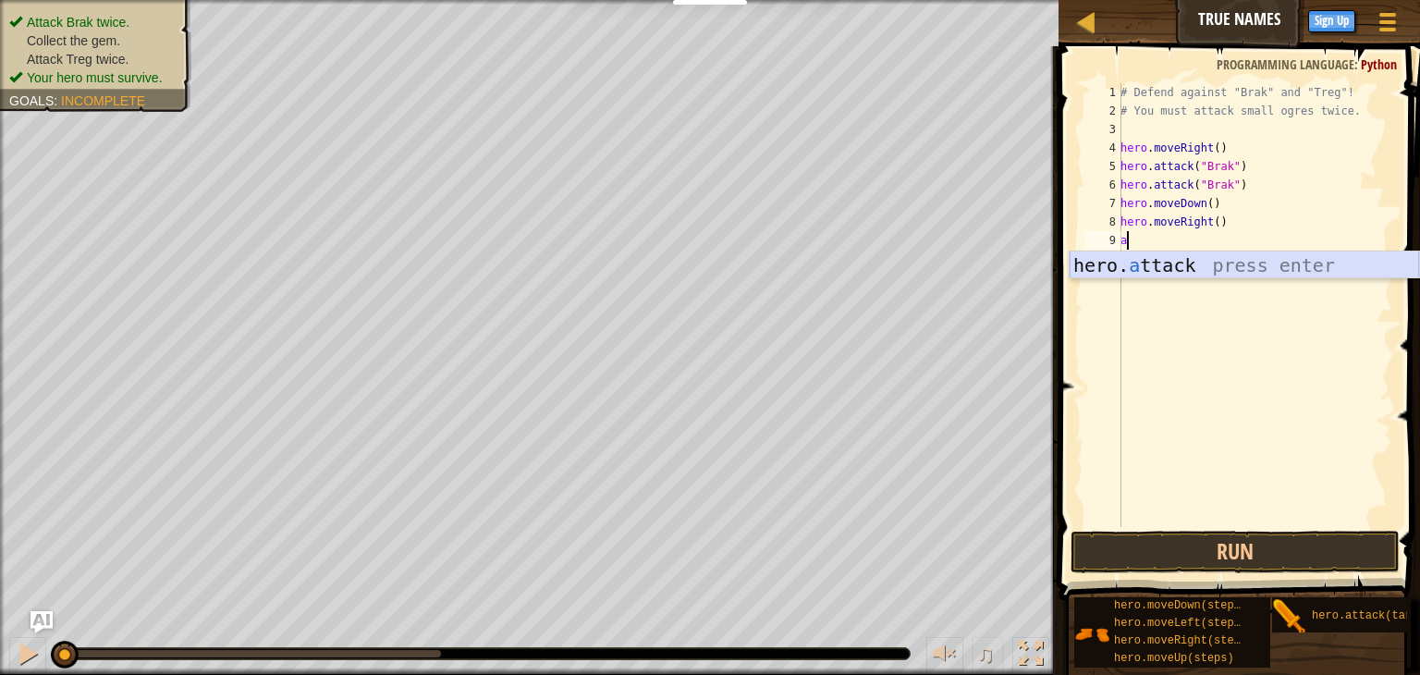
click at [1164, 269] on div "hero. a ttack press enter" at bounding box center [1245, 293] width 350 height 83
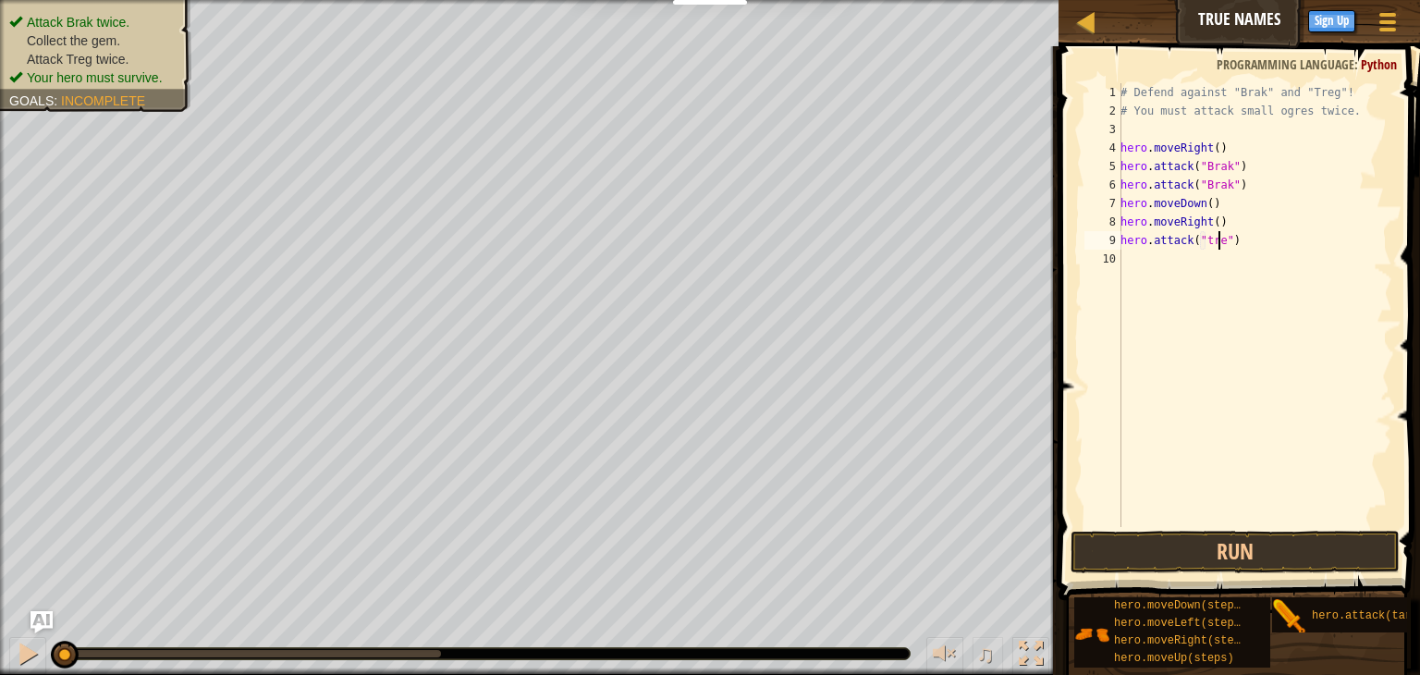
scroll to position [8, 7]
type textarea "hero.attack("treg")"
click at [1124, 268] on div "# Defend against "Brak" and "Treg"! # You must attack small ogres twice. hero .…" at bounding box center [1255, 323] width 276 height 481
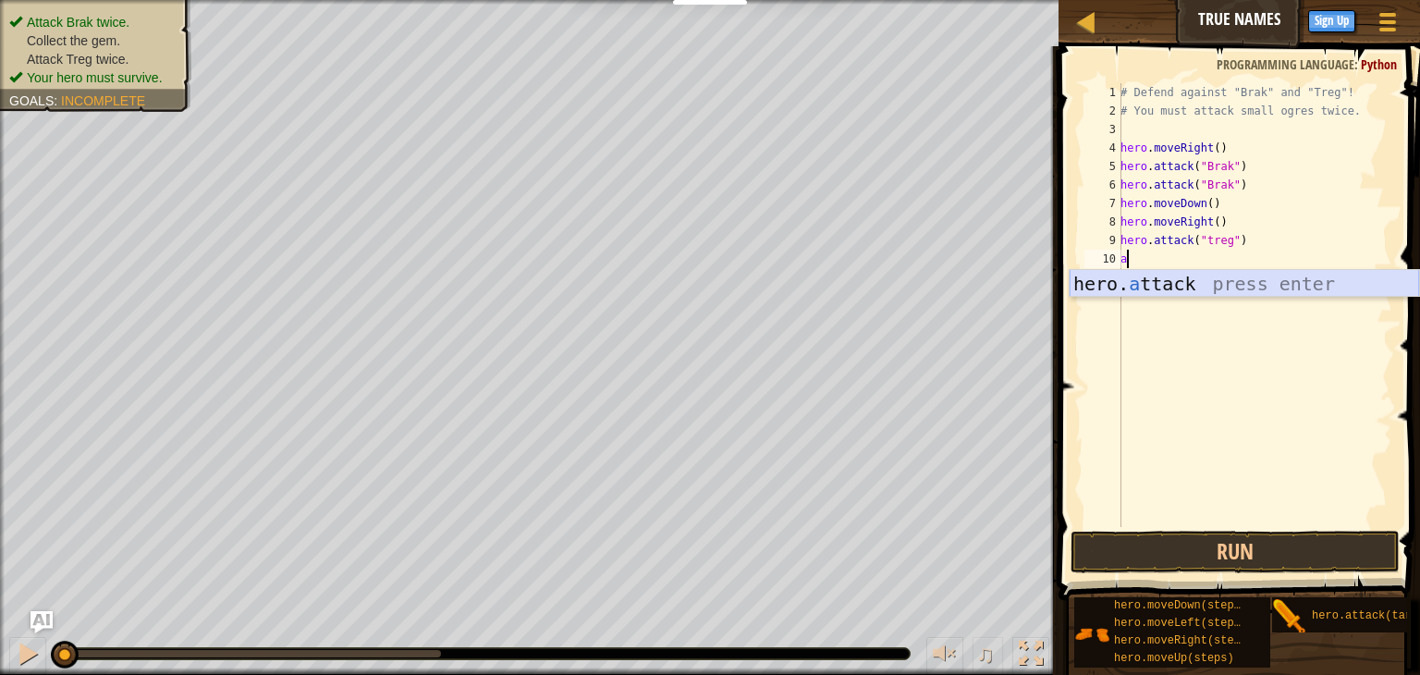
click at [1225, 284] on div "hero. a ttack press enter" at bounding box center [1245, 311] width 350 height 83
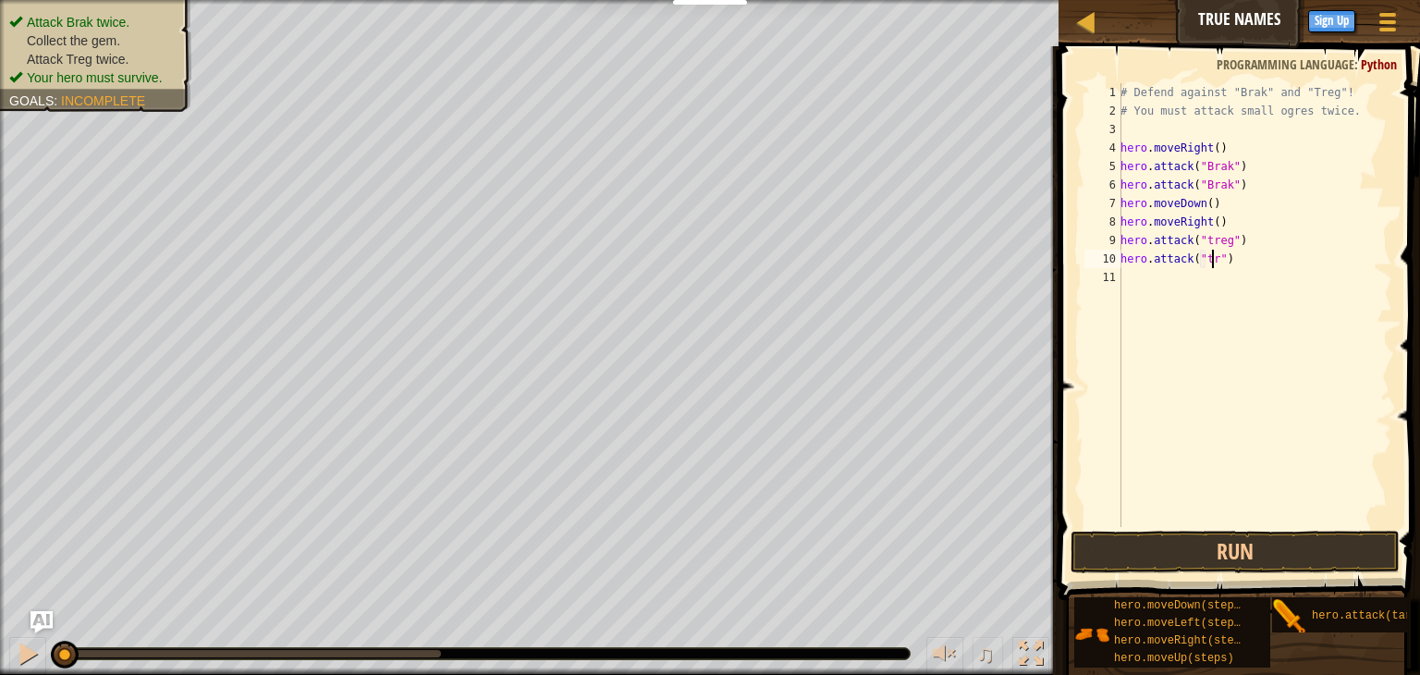
scroll to position [8, 7]
type textarea "hero.attack("treg")"
click at [1201, 536] on button "Run" at bounding box center [1235, 552] width 329 height 43
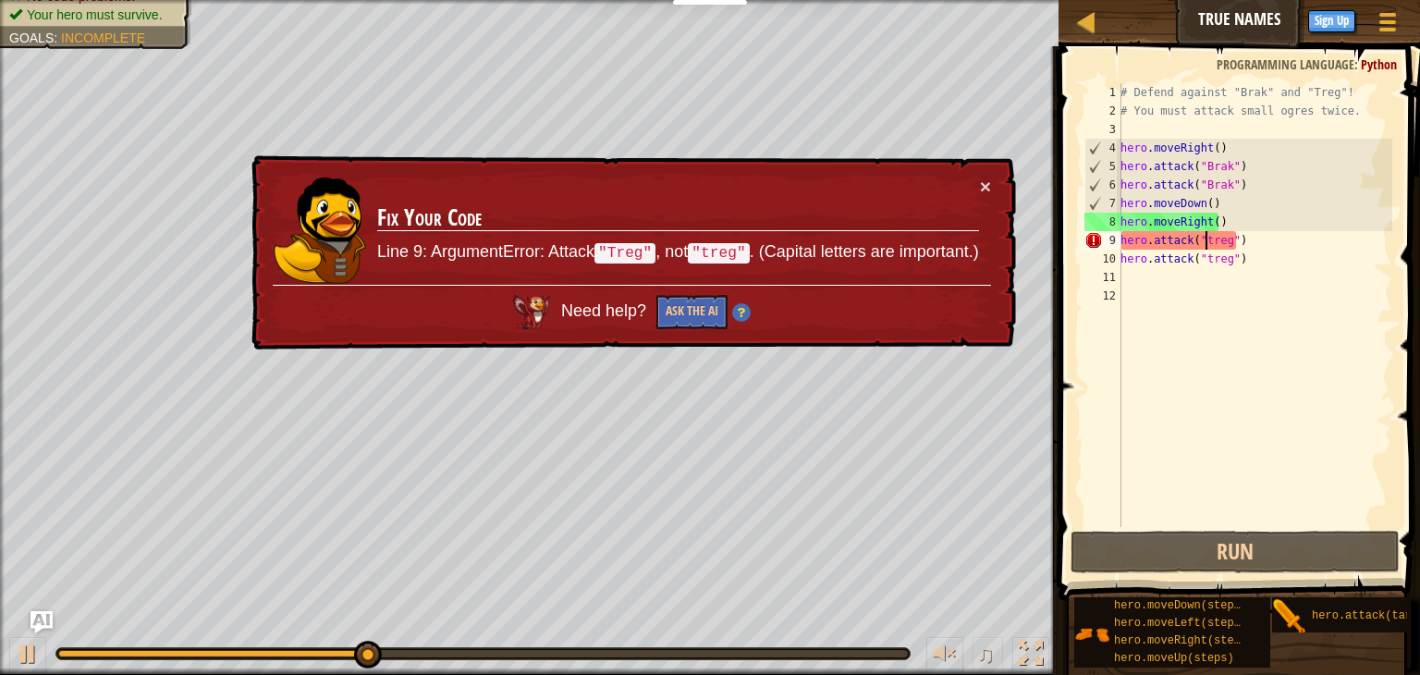
click at [1209, 242] on div "# Defend against "Brak" and "Treg"! # You must attack small ogres twice. hero .…" at bounding box center [1255, 323] width 276 height 481
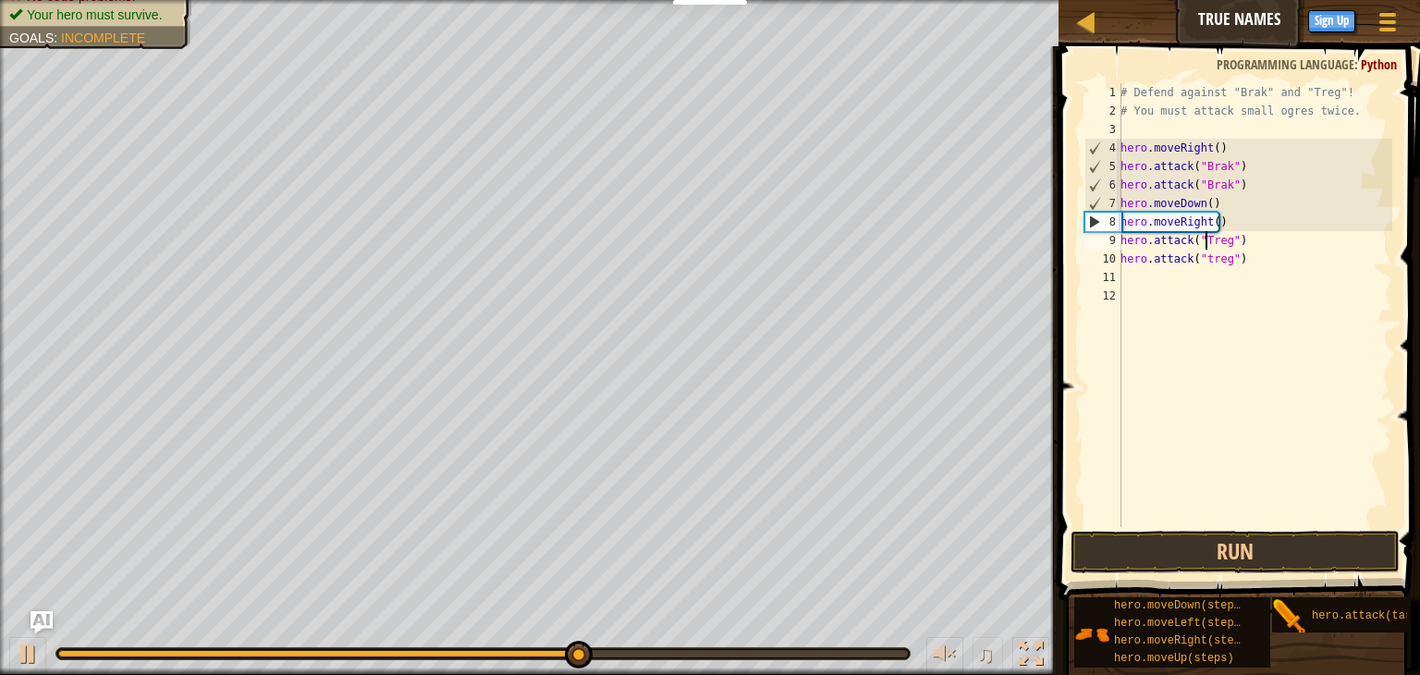
scroll to position [8, 1]
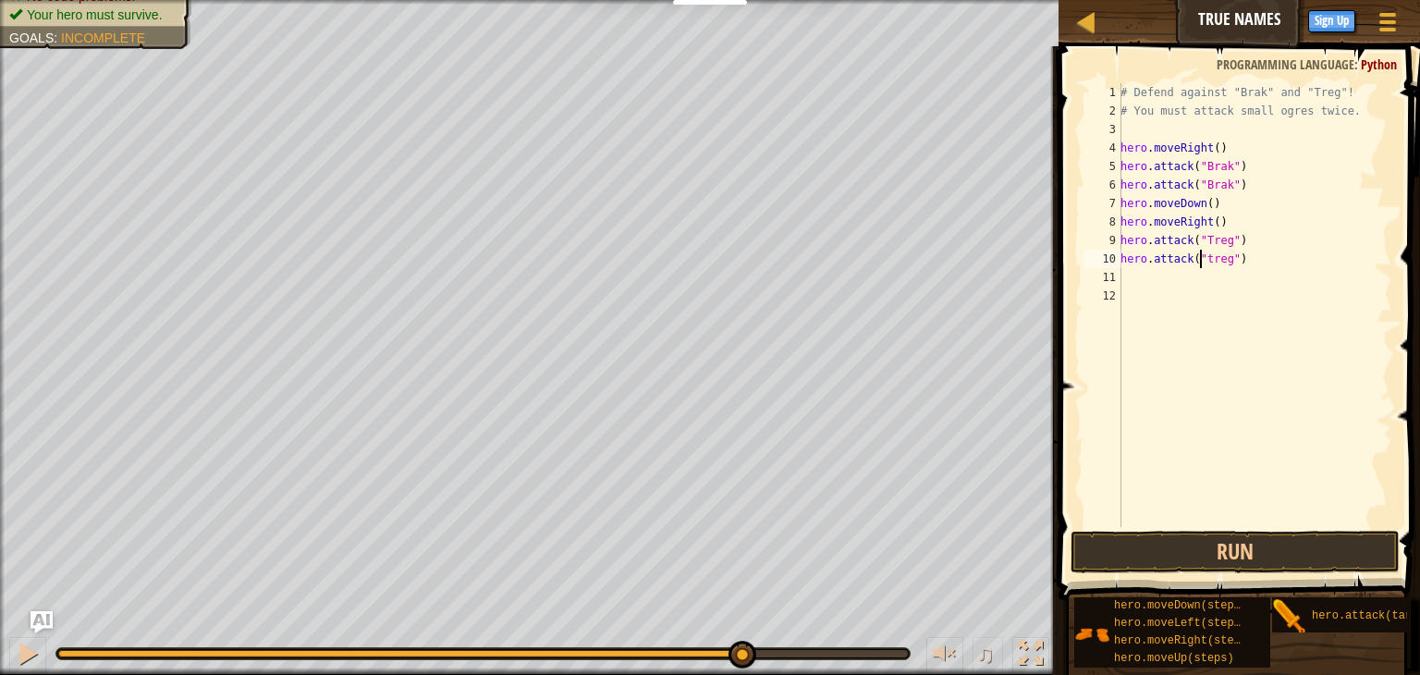
click at [1203, 264] on div "# Defend against "Brak" and "Treg"! # You must attack small ogres twice. hero .…" at bounding box center [1255, 323] width 276 height 481
type textarea "hero.attack("Treg")"
click at [1217, 547] on button "Run" at bounding box center [1235, 552] width 329 height 43
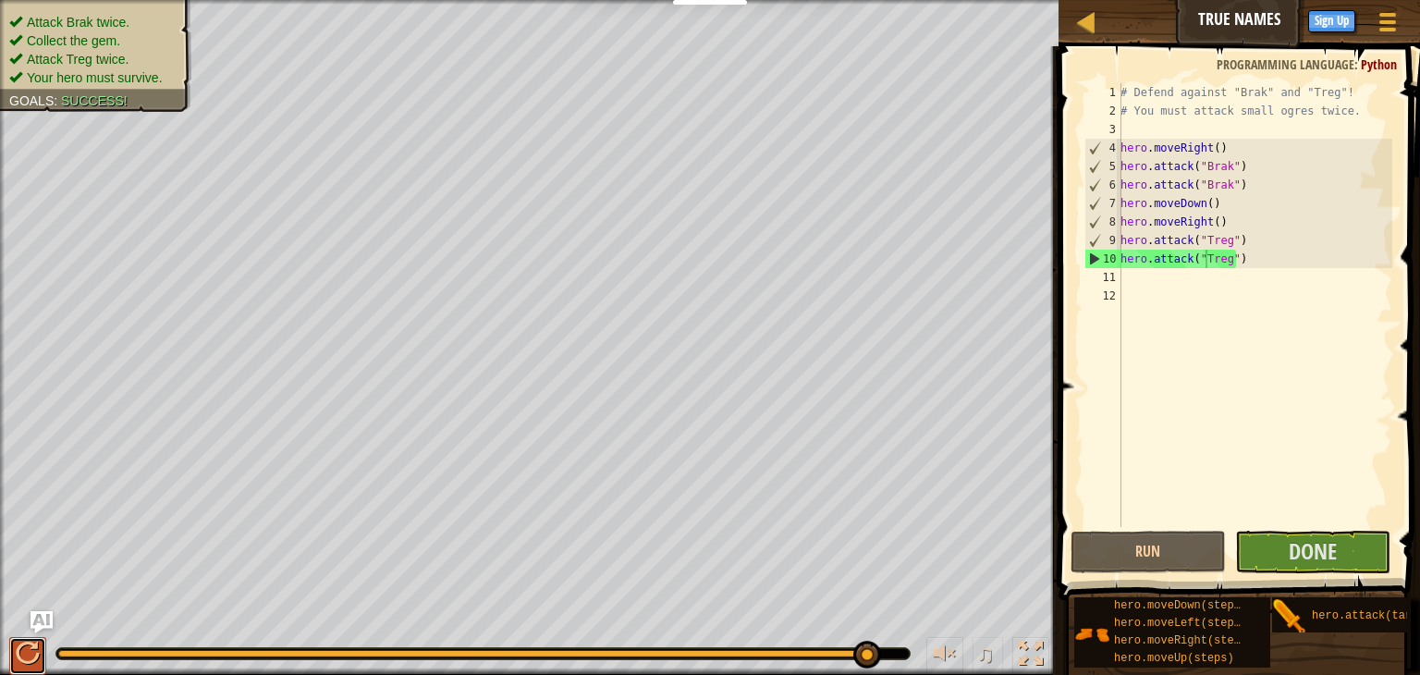
click at [43, 659] on button at bounding box center [27, 656] width 37 height 38
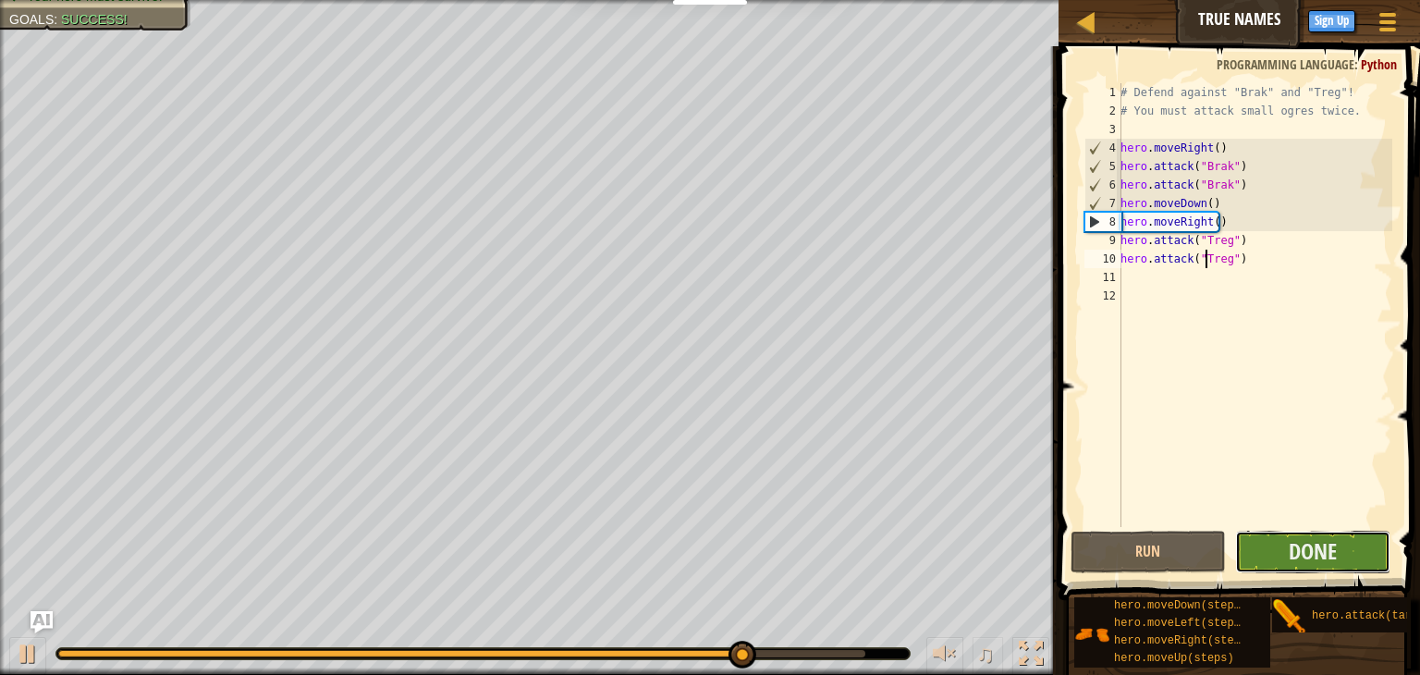
click at [1358, 563] on button "Done" at bounding box center [1312, 552] width 155 height 43
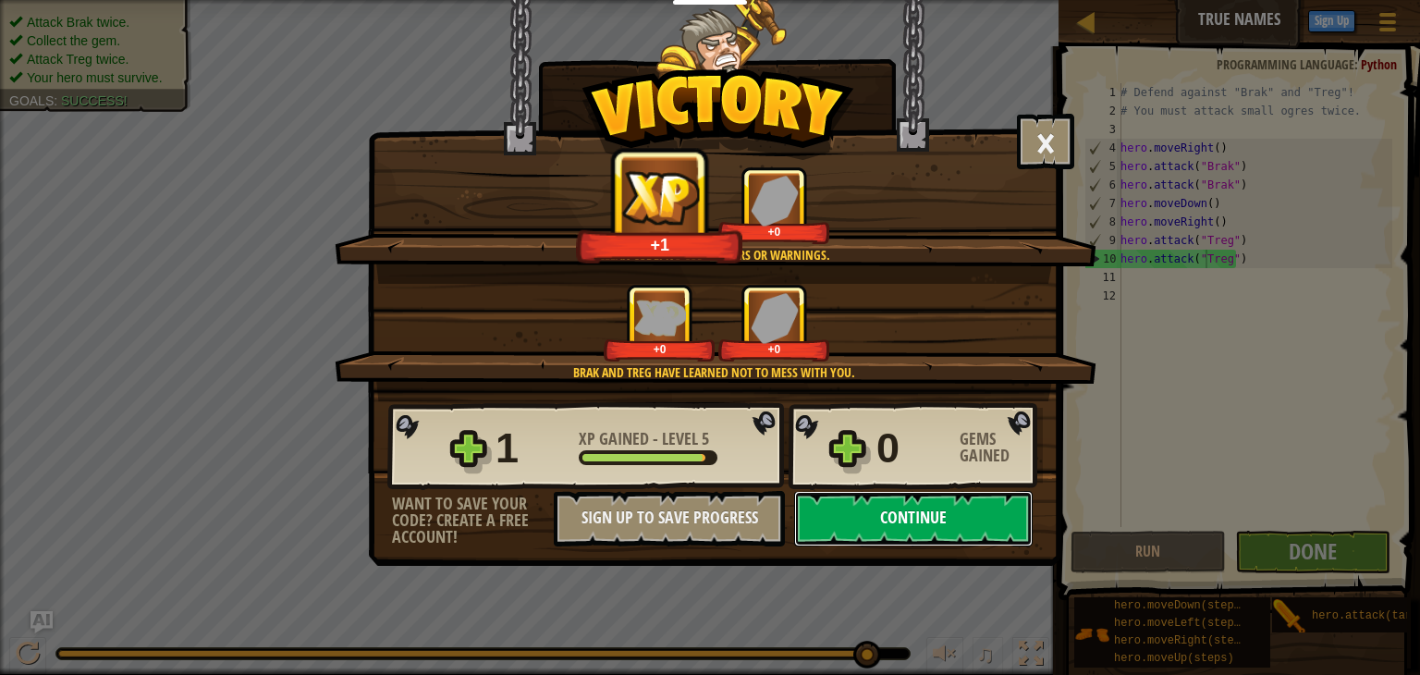
click at [862, 517] on button "Continue" at bounding box center [913, 518] width 239 height 55
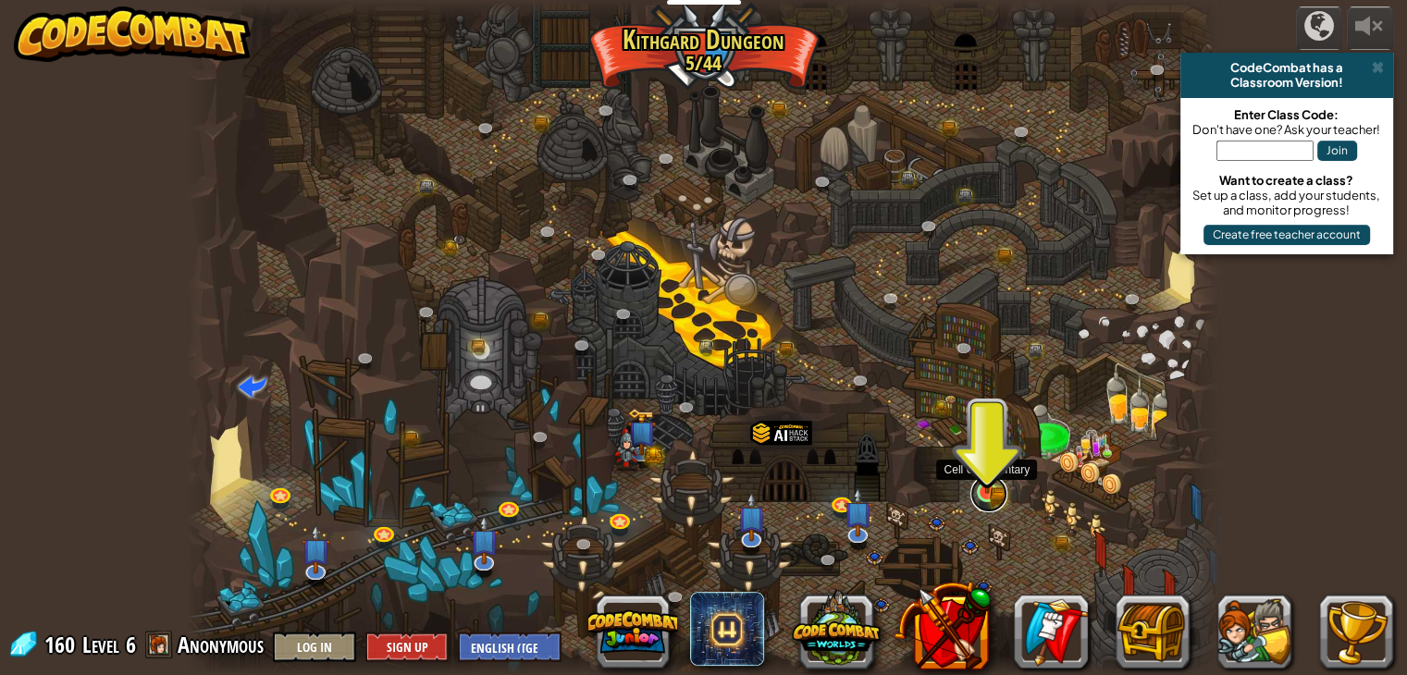
click at [995, 497] on link at bounding box center [988, 493] width 37 height 37
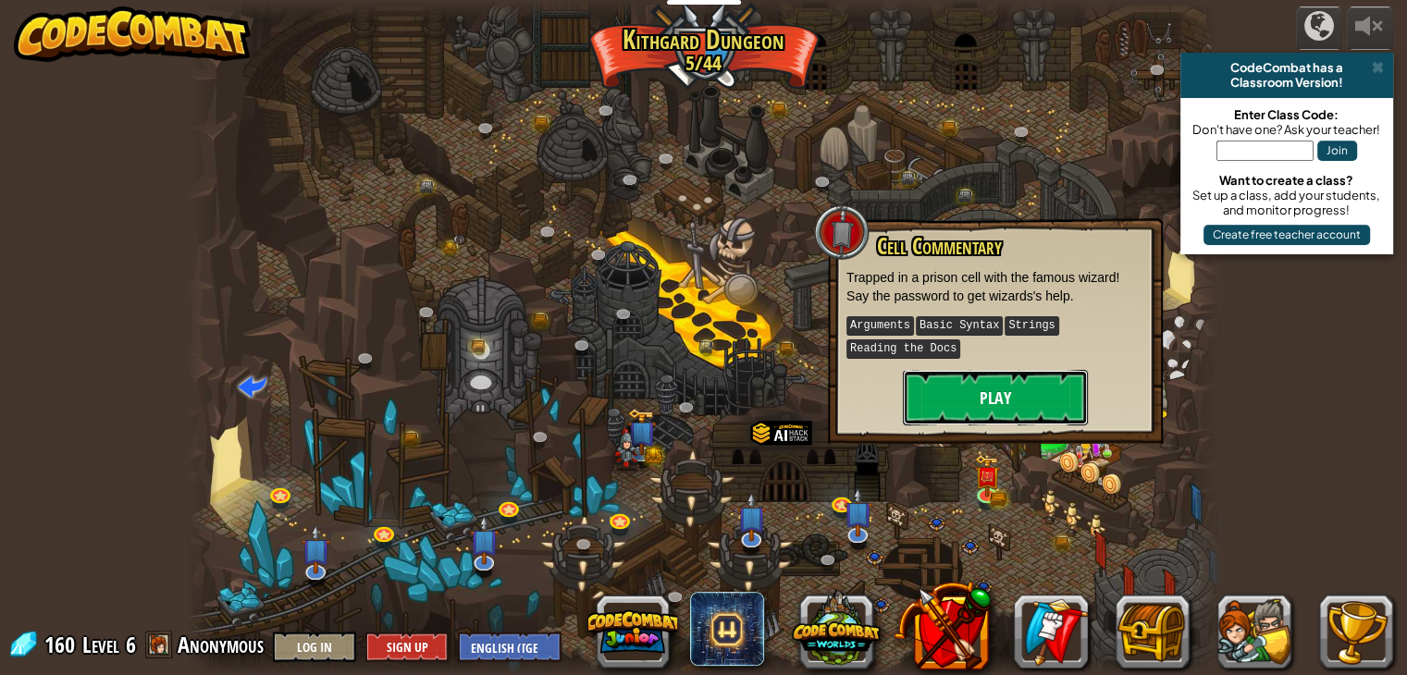
click at [963, 392] on button "Play" at bounding box center [995, 397] width 185 height 55
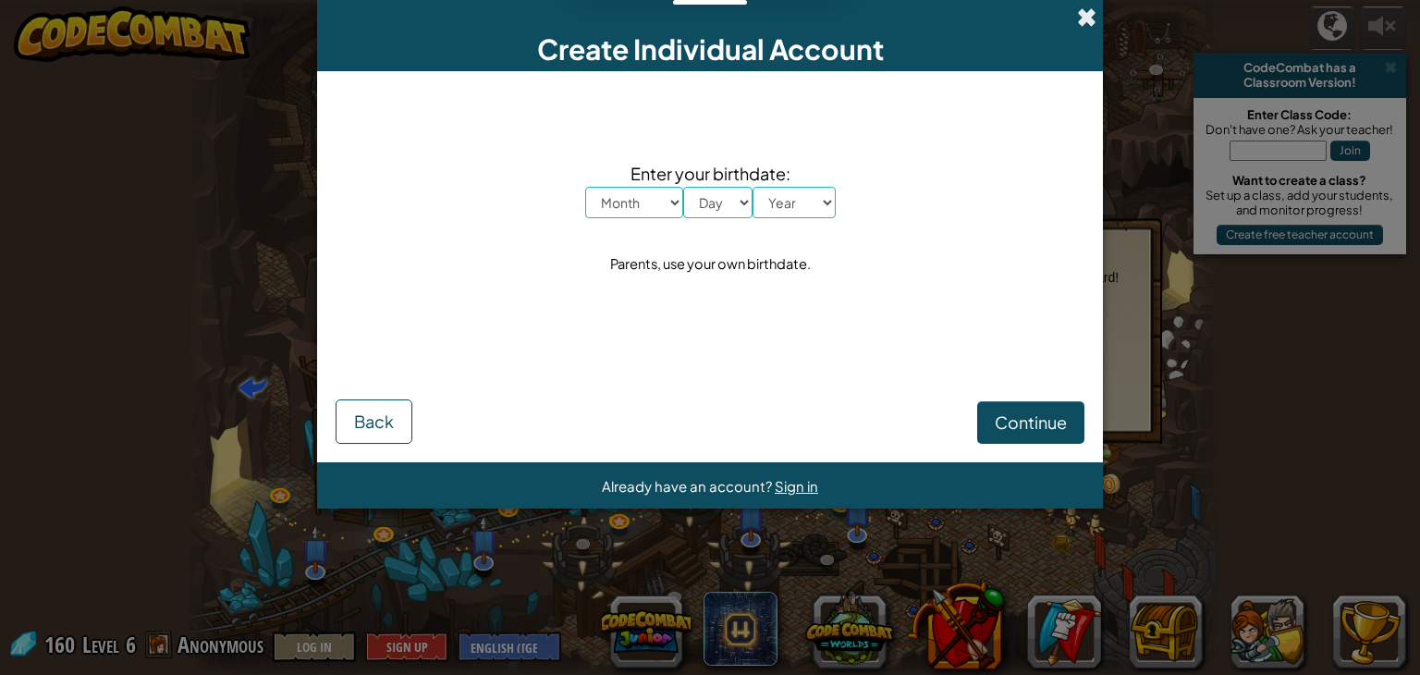
click at [1083, 10] on span at bounding box center [1086, 16] width 19 height 19
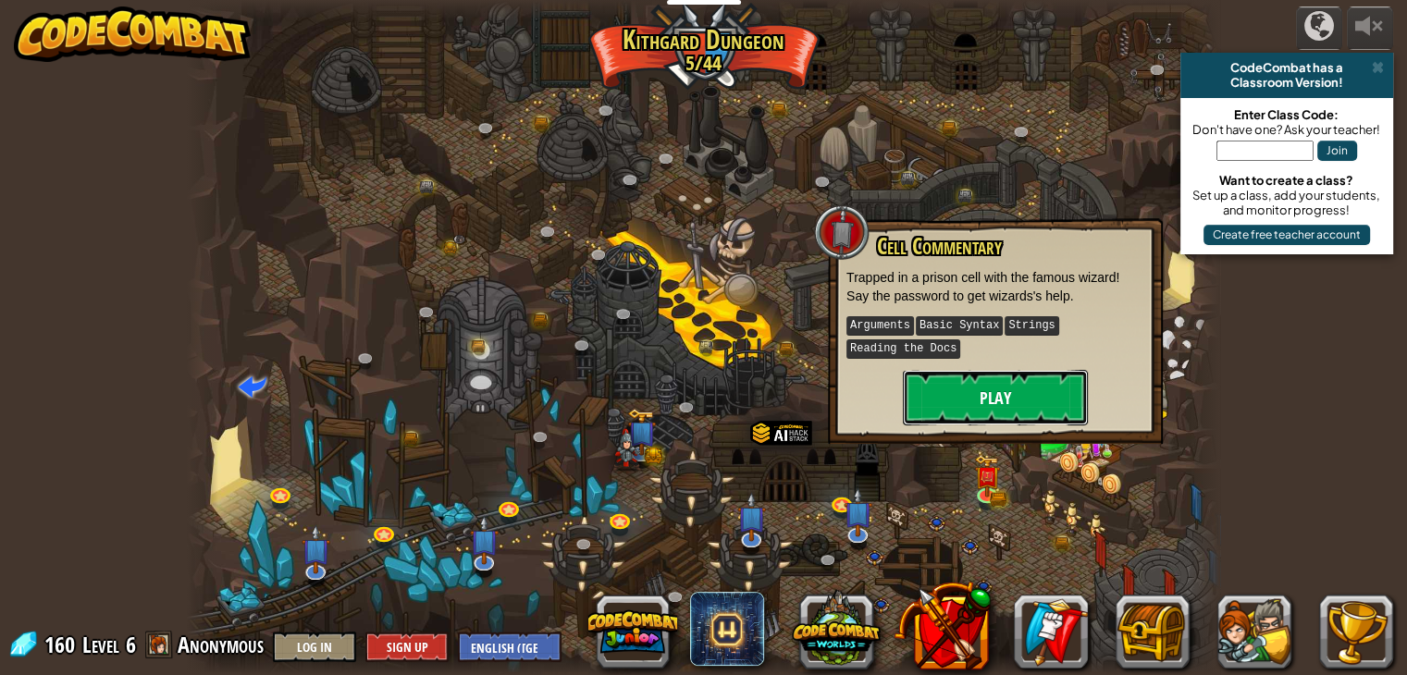
click at [1038, 412] on button "Play" at bounding box center [995, 397] width 185 height 55
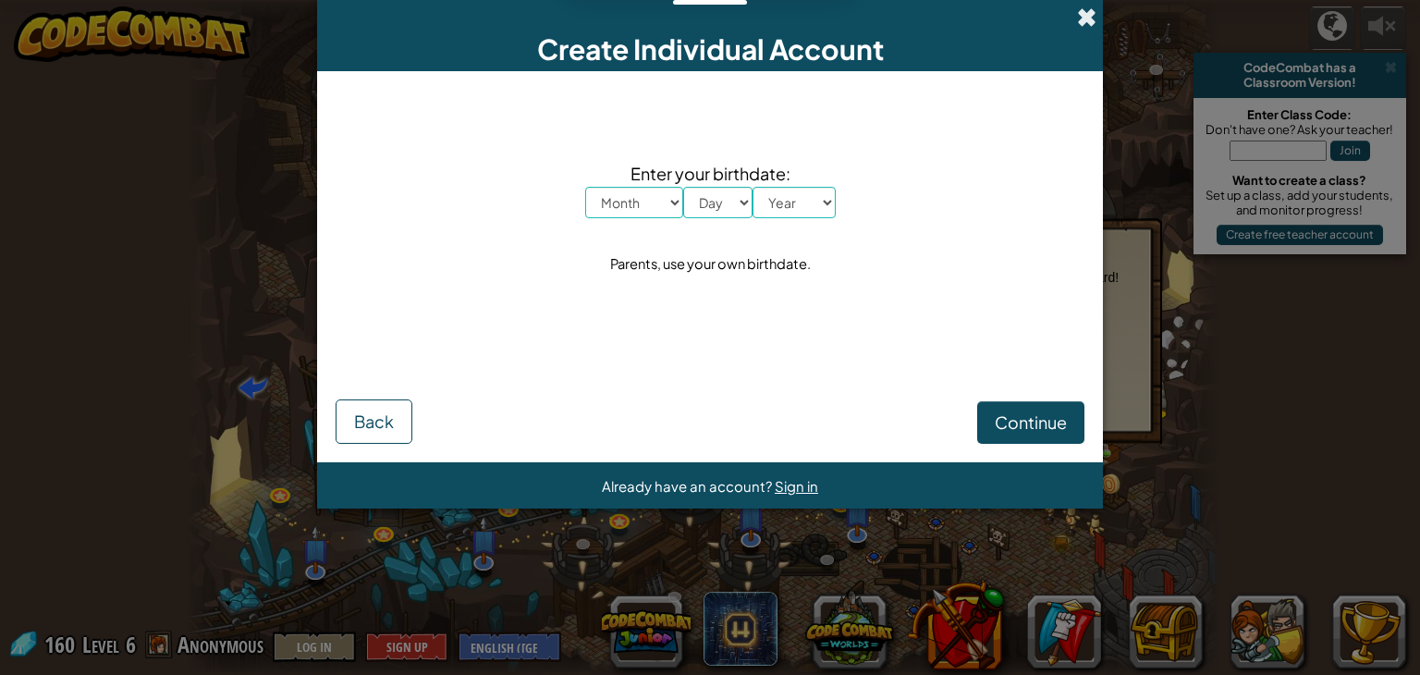
click at [1081, 22] on span at bounding box center [1086, 16] width 19 height 19
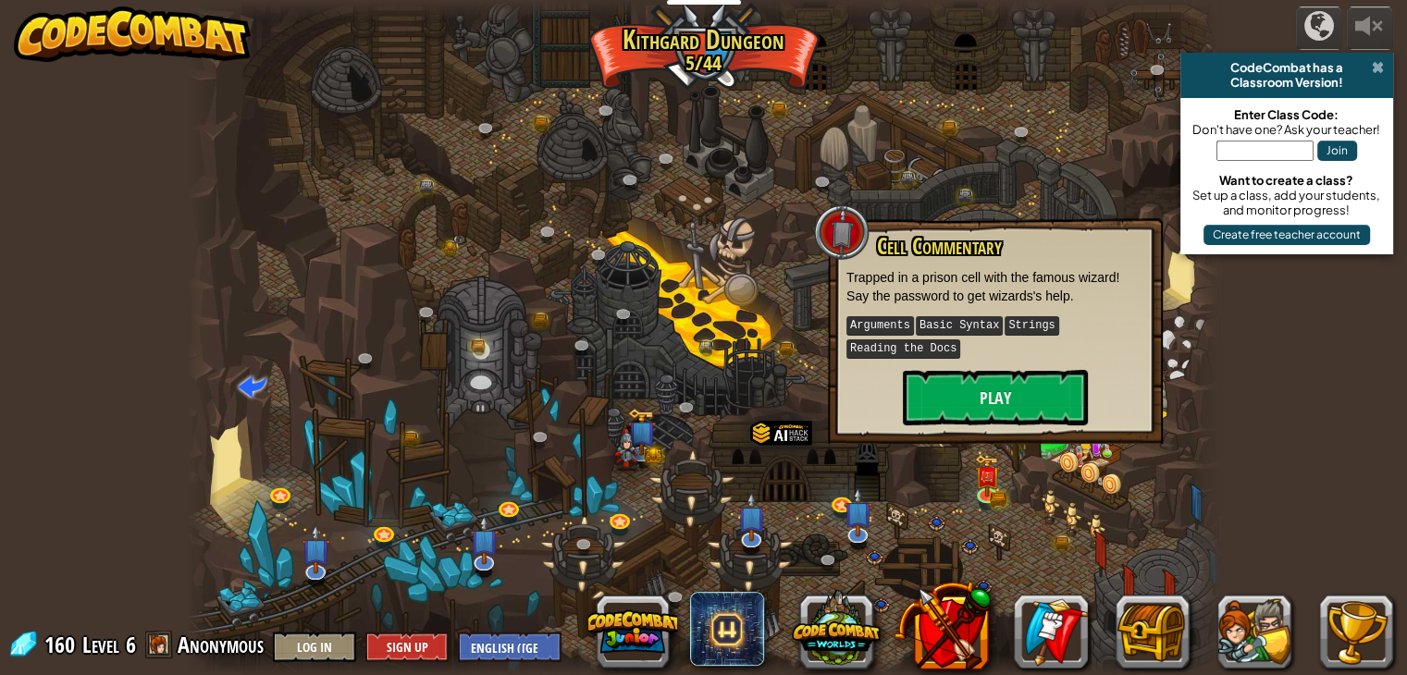
click at [1372, 65] on span at bounding box center [1377, 67] width 12 height 15
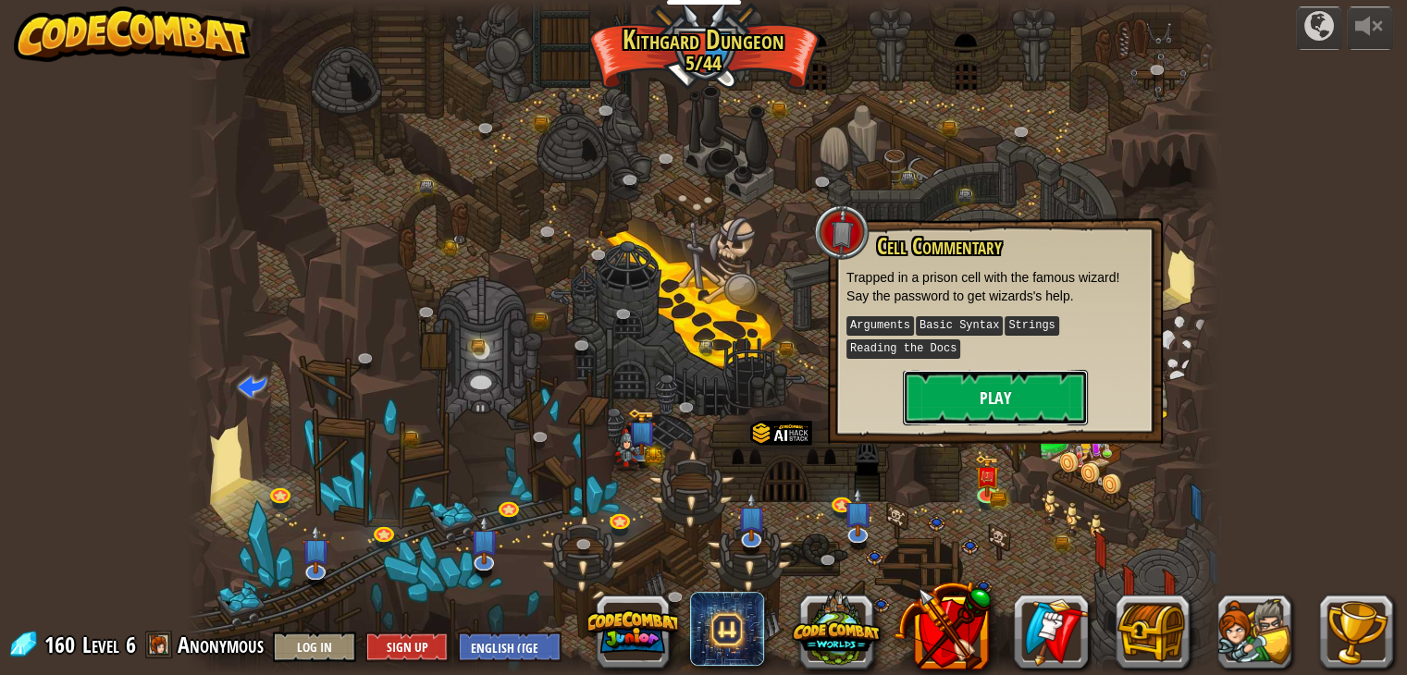
click at [1036, 403] on button "Play" at bounding box center [995, 397] width 185 height 55
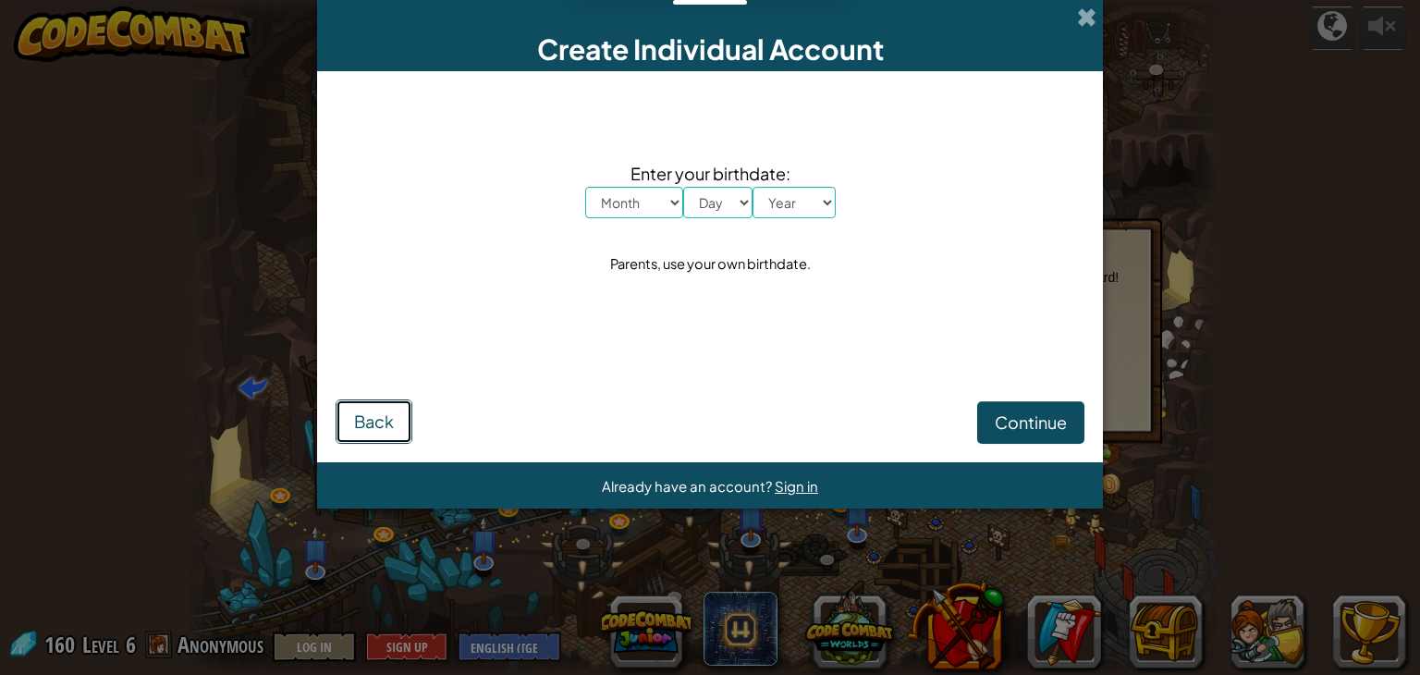
click at [389, 413] on span "Back" at bounding box center [374, 421] width 40 height 21
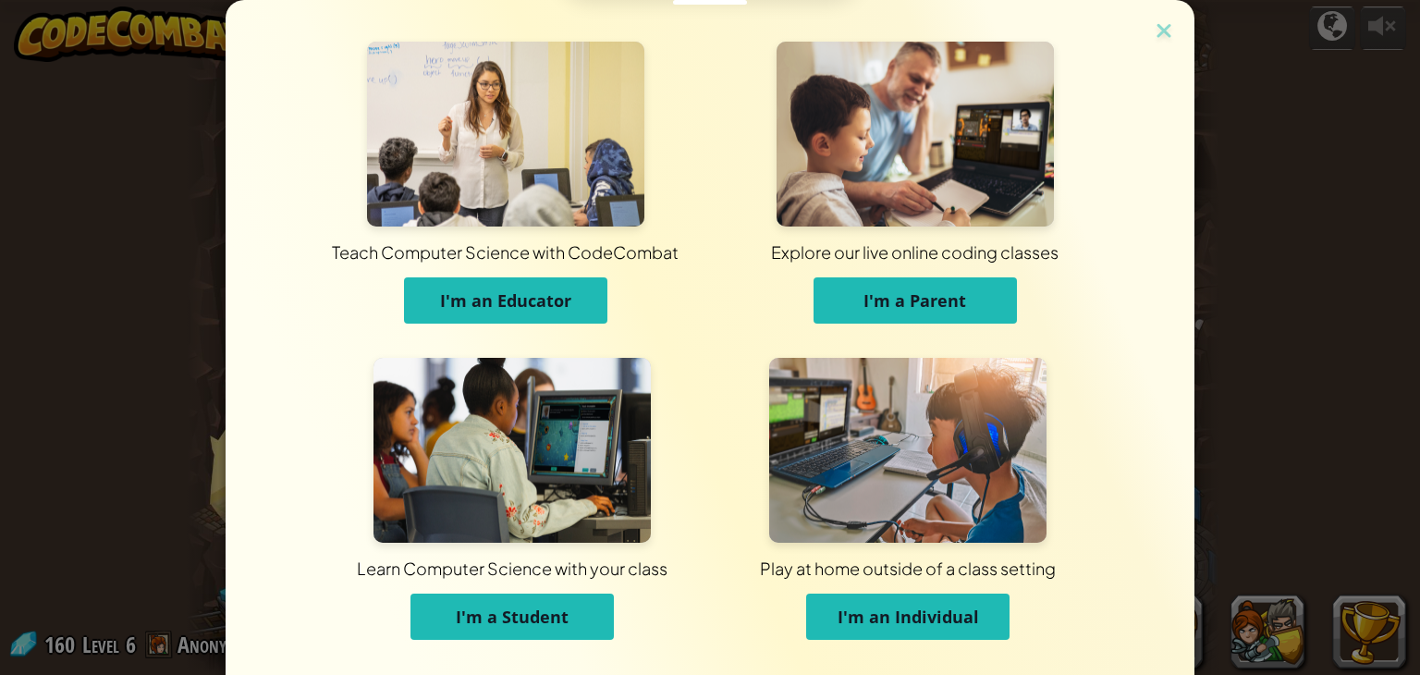
click at [577, 615] on button "I'm a Student" at bounding box center [512, 617] width 203 height 46
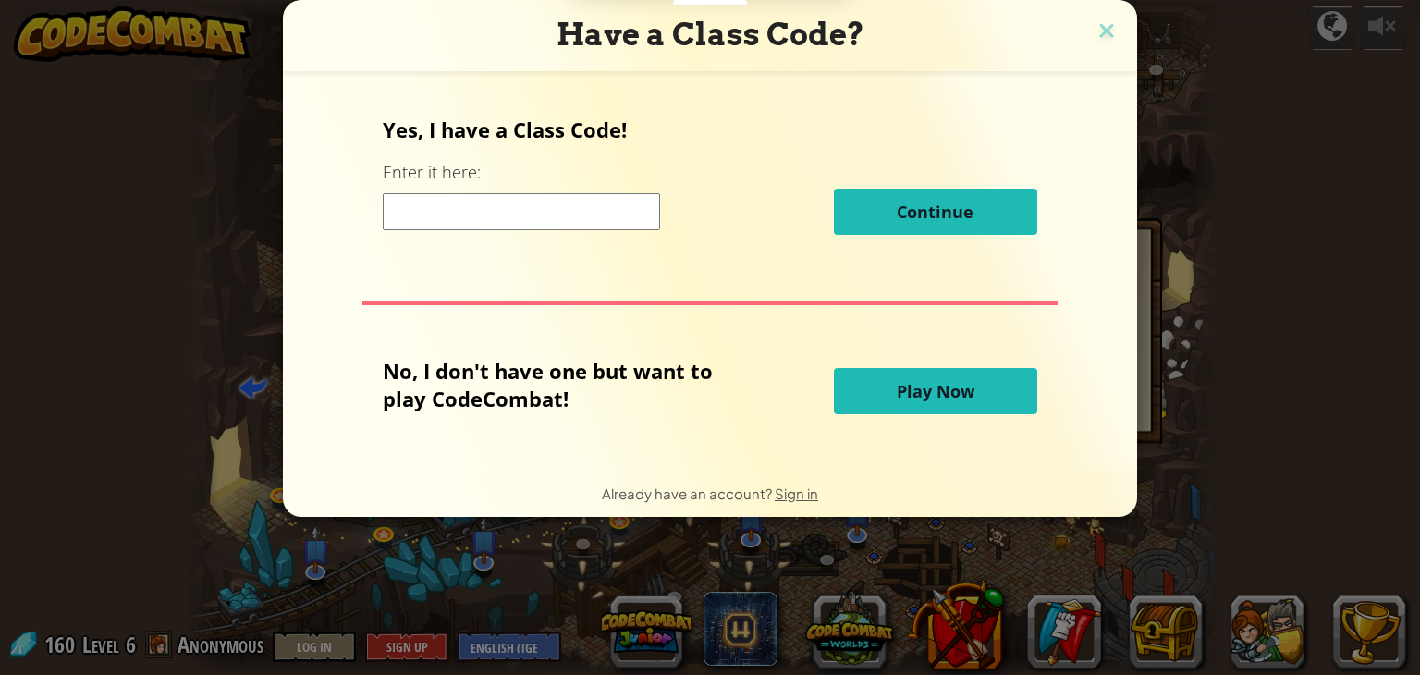
click at [904, 402] on button "Play Now" at bounding box center [935, 391] width 203 height 46
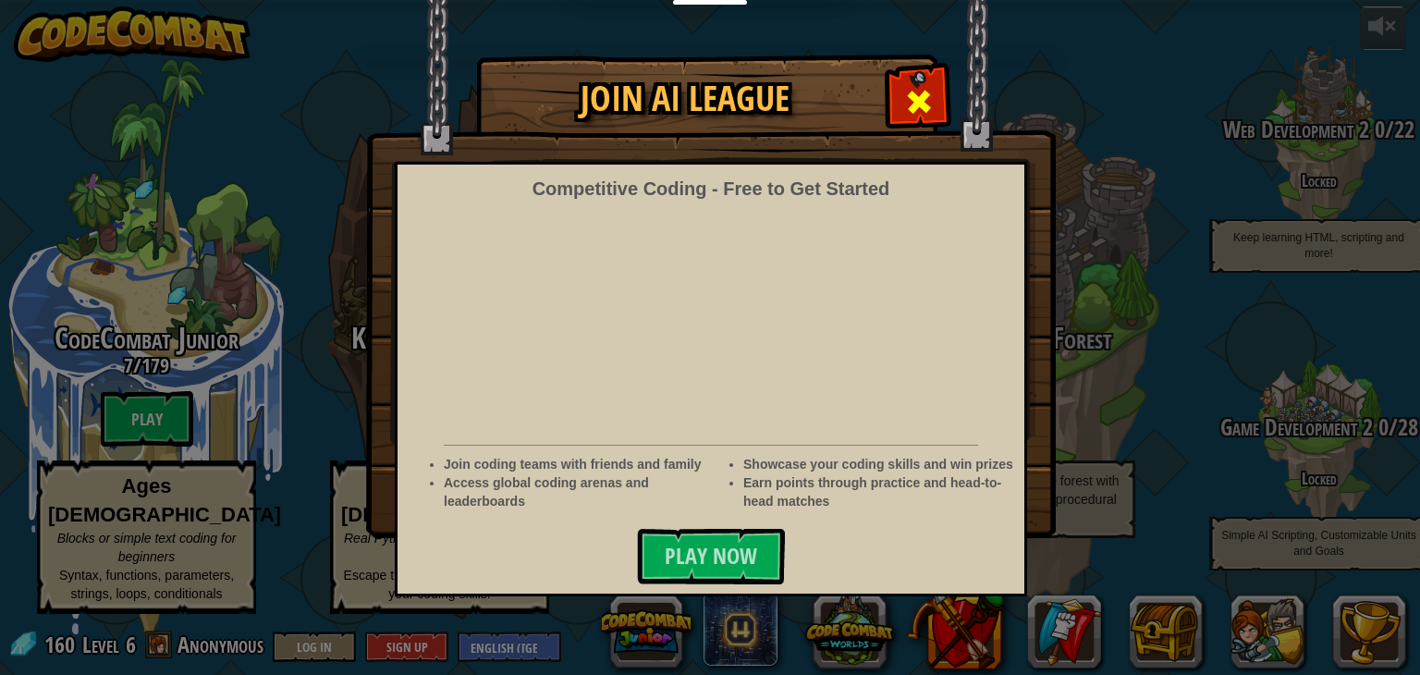
click at [938, 87] on div at bounding box center [919, 99] width 58 height 58
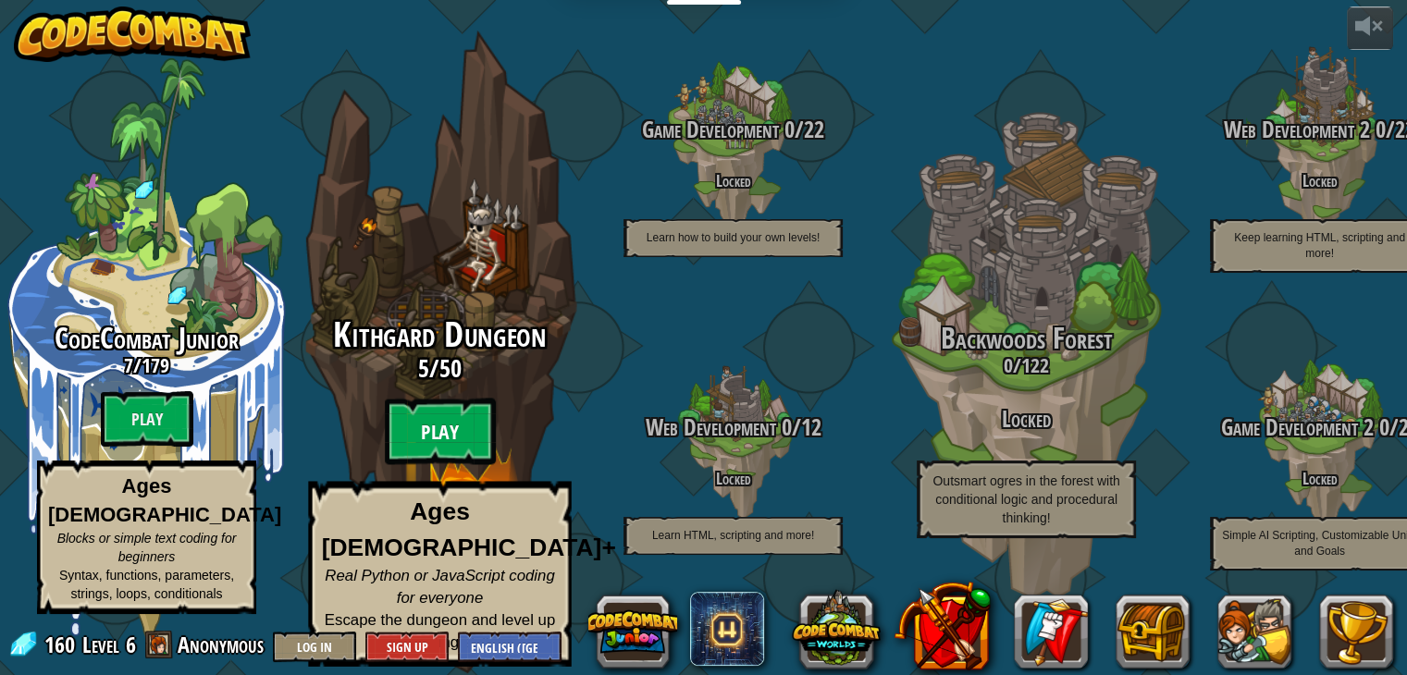
click at [408, 437] on btn "Play" at bounding box center [440, 432] width 111 height 67
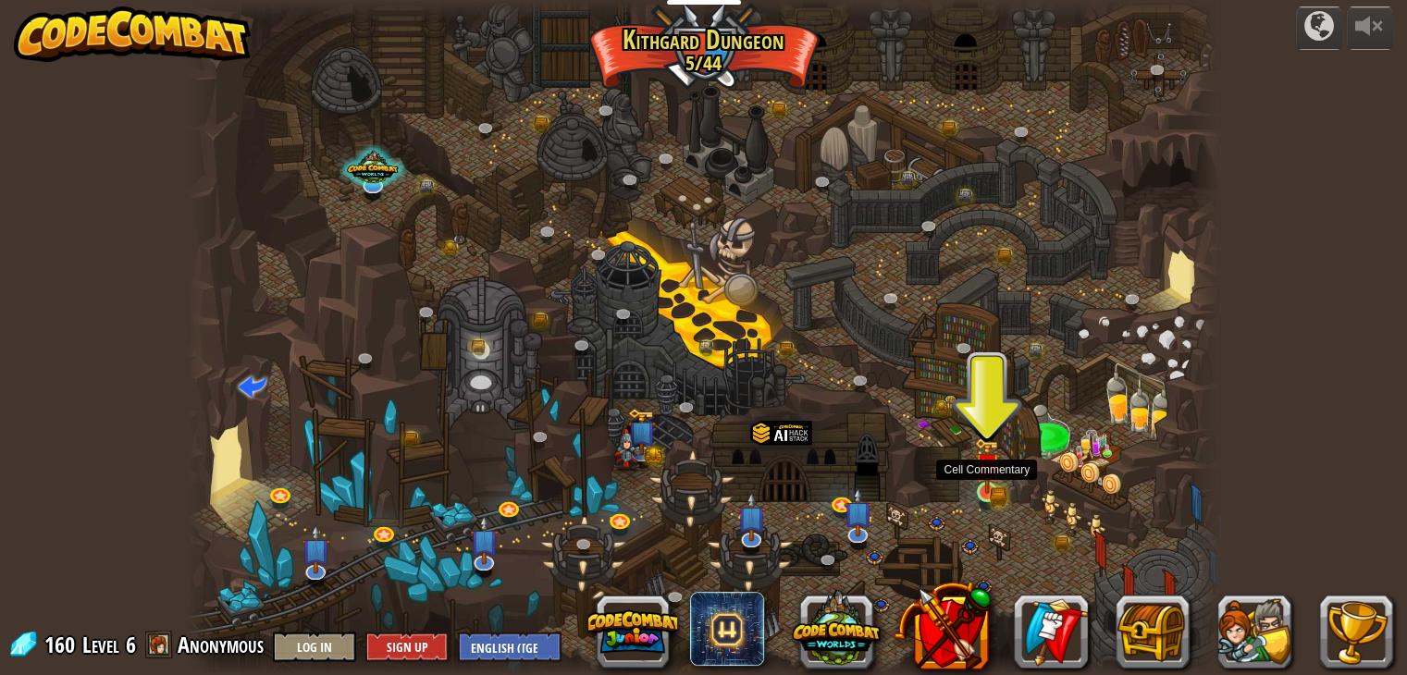
click at [995, 485] on img at bounding box center [987, 465] width 26 height 56
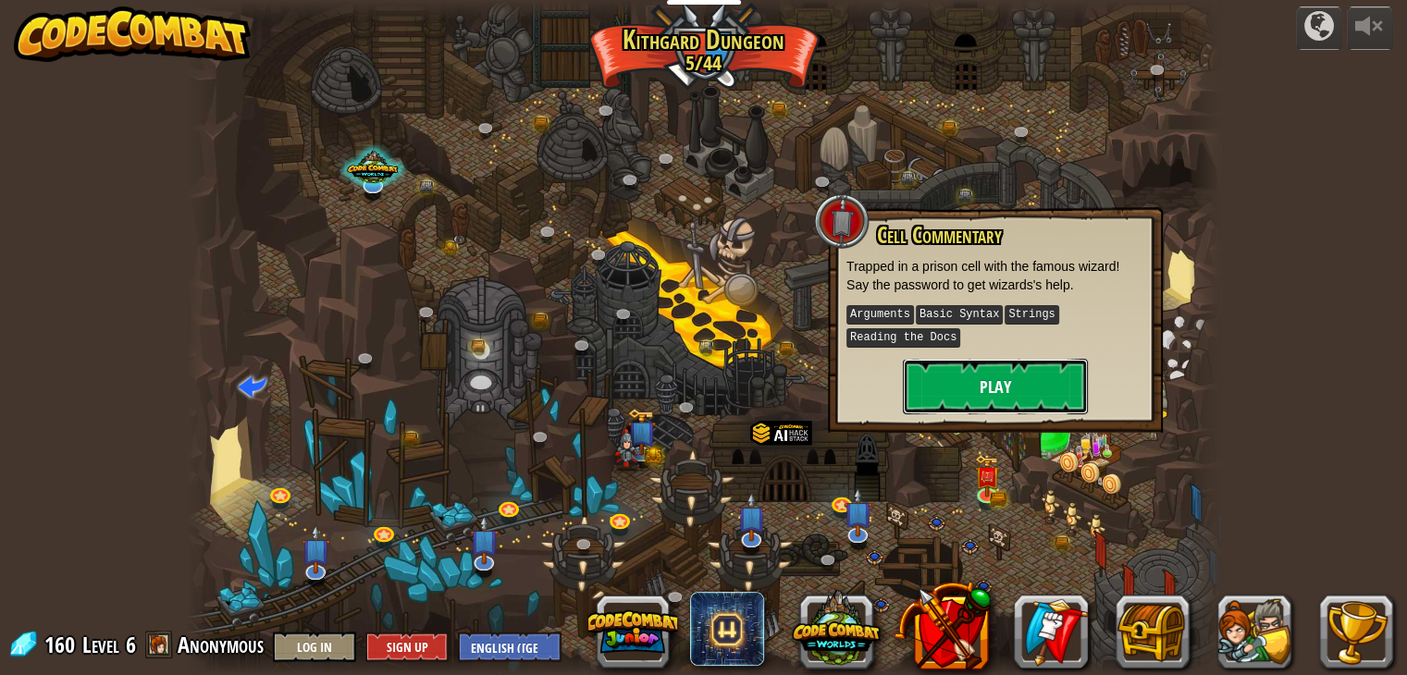
click at [1004, 389] on button "Play" at bounding box center [995, 386] width 185 height 55
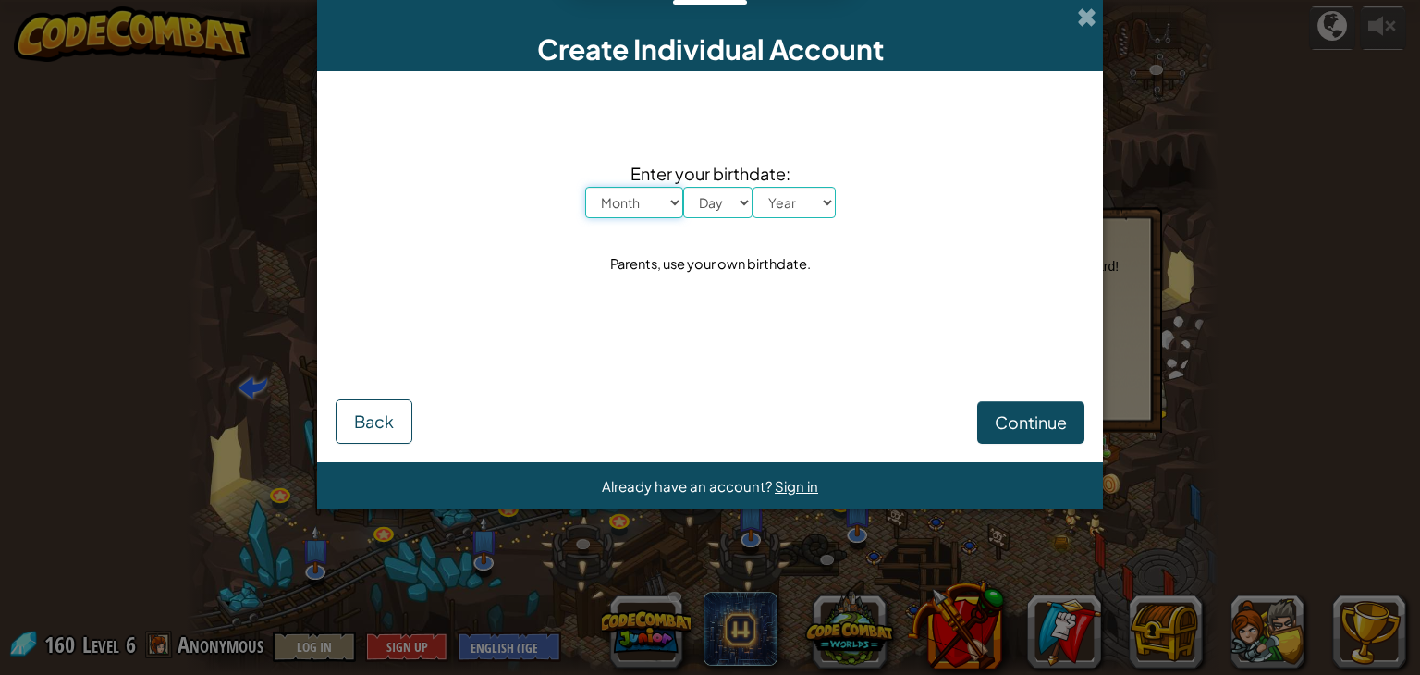
click at [670, 211] on select "Month January February March April May June July August September October Novem…" at bounding box center [634, 202] width 98 height 31
select select "6"
click at [585, 187] on select "Month January February March April May June July August September October Novem…" at bounding box center [634, 202] width 98 height 31
click at [725, 200] on select "Day 1 2 3 4 5 6 7 8 9 10 11 12 13 14 15 16 17 18 19 20 21 22 23 24 25 26 27 28 …" at bounding box center [717, 202] width 69 height 31
select select "3"
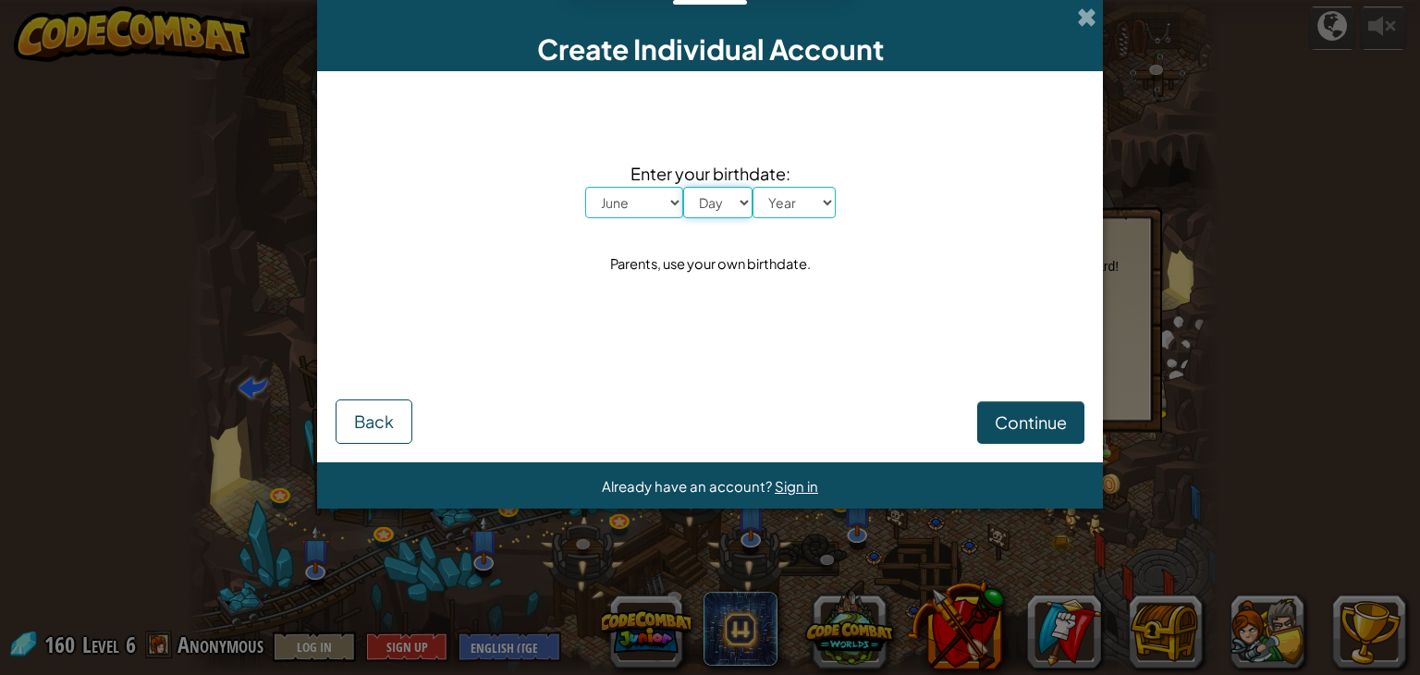
click at [683, 187] on select "Day 1 2 3 4 5 6 7 8 9 10 11 12 13 14 15 16 17 18 19 20 21 22 23 24 25 26 27 28 …" at bounding box center [717, 202] width 69 height 31
drag, startPoint x: 716, startPoint y: 292, endPoint x: 823, endPoint y: 206, distance: 137.5
click at [823, 206] on div "Enter your birthdate: Month January February March April May June July August S…" at bounding box center [710, 219] width 749 height 258
click at [823, 206] on select "Year [DATE] 2024 2023 2022 2021 2020 2019 2018 2017 2016 2015 2014 2013 2012 20…" at bounding box center [794, 202] width 83 height 31
click at [825, 200] on select "Year [DATE] 2024 2023 2022 2021 2020 2019 2018 2017 2016 2015 2014 2013 2012 20…" at bounding box center [794, 202] width 83 height 31
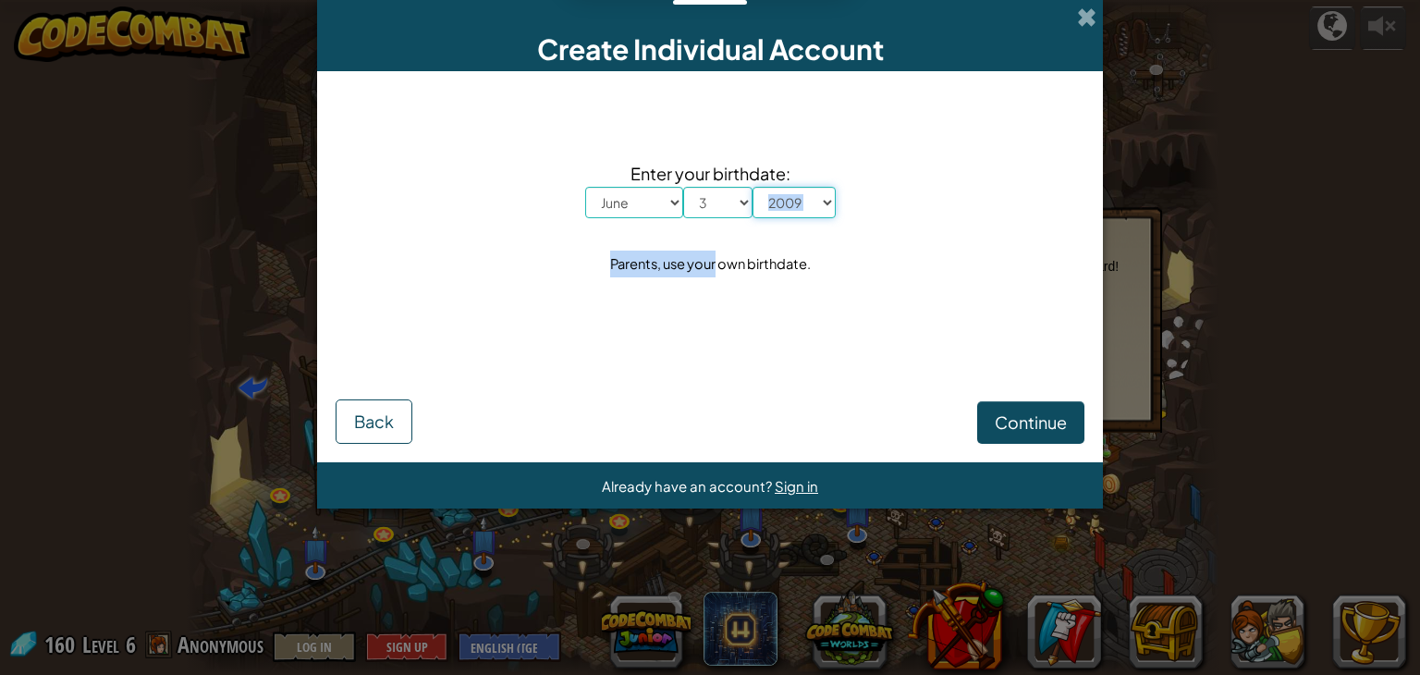
click at [753, 187] on select "Year [DATE] 2024 2023 2022 2021 2020 2019 2018 2017 2016 2015 2014 2013 2012 20…" at bounding box center [794, 202] width 83 height 31
click at [803, 190] on select "Year [DATE] 2024 2023 2022 2021 2020 2019 2018 2017 2016 2015 2014 2013 2012 20…" at bounding box center [794, 202] width 83 height 31
select select "2002"
click at [753, 187] on select "Year [DATE] 2024 2023 2022 2021 2020 2019 2018 2017 2016 2015 2014 2013 2012 20…" at bounding box center [794, 202] width 83 height 31
click at [777, 482] on span "Sign in" at bounding box center [796, 486] width 43 height 18
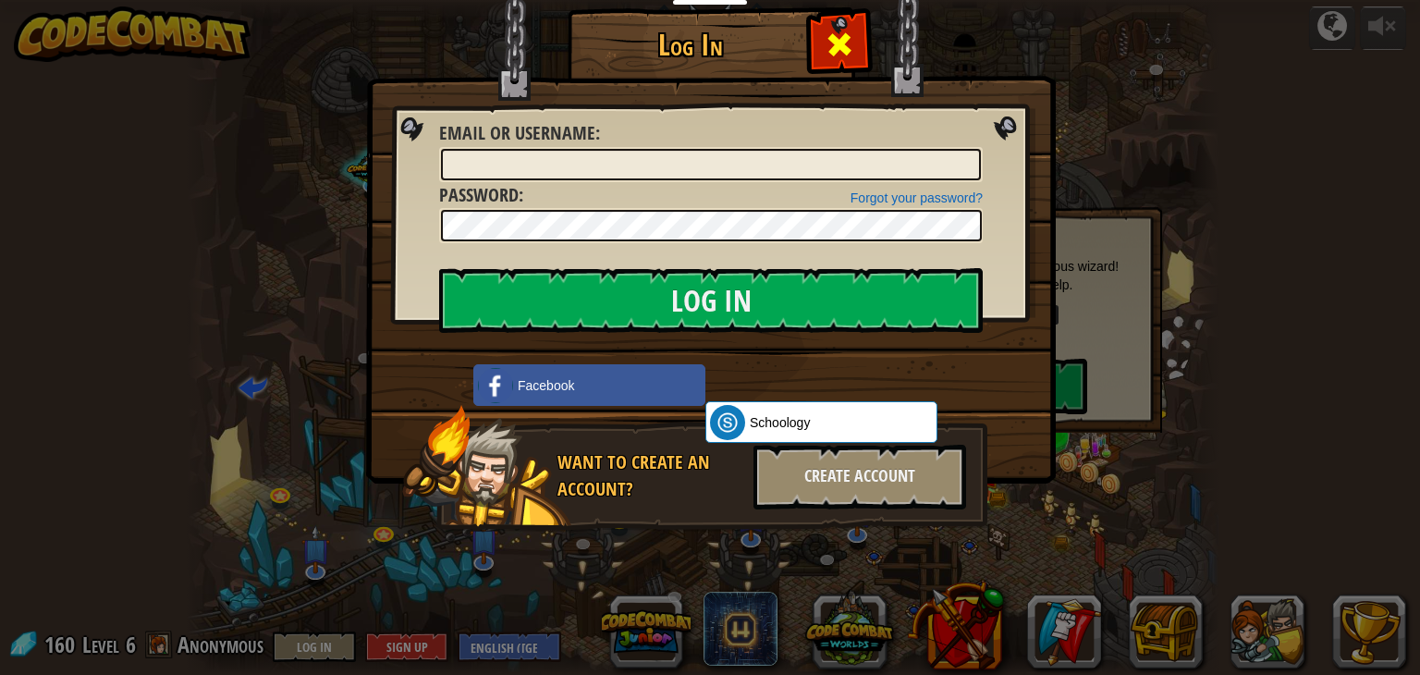
click at [842, 53] on span at bounding box center [840, 45] width 30 height 30
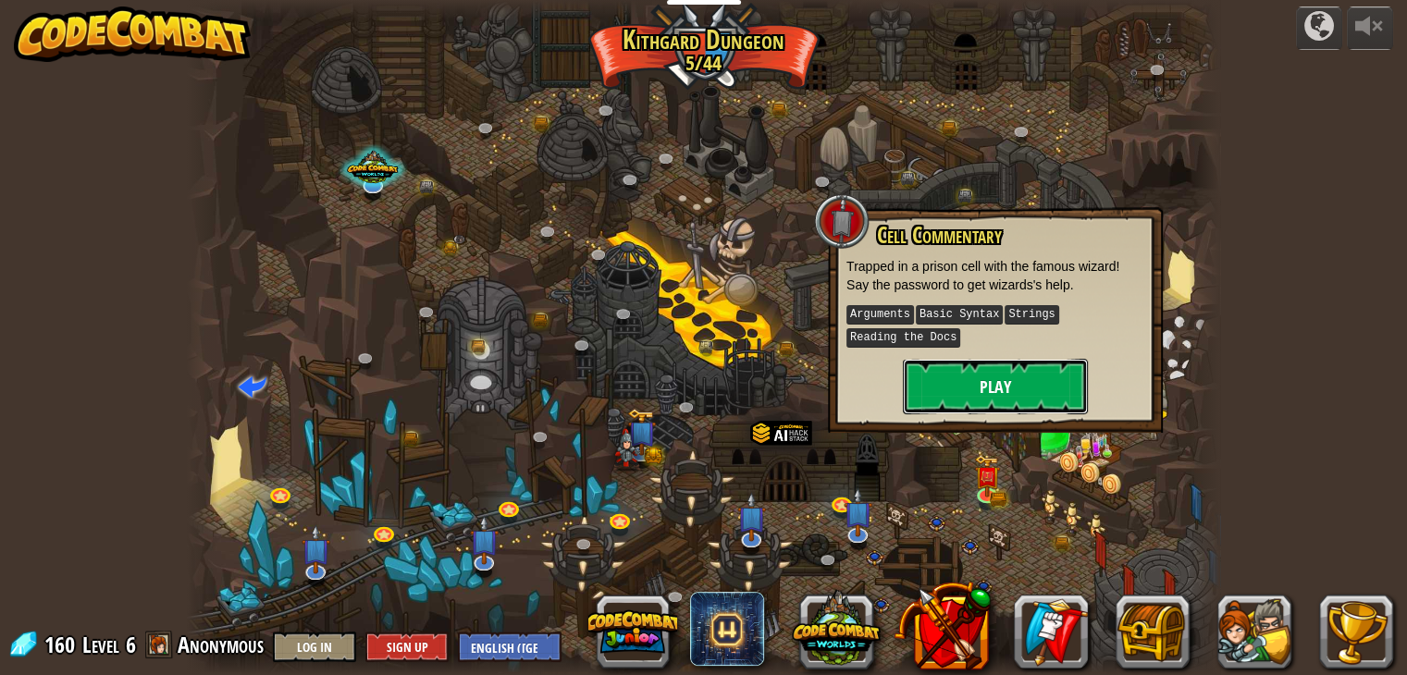
click at [984, 359] on button "Play" at bounding box center [995, 386] width 185 height 55
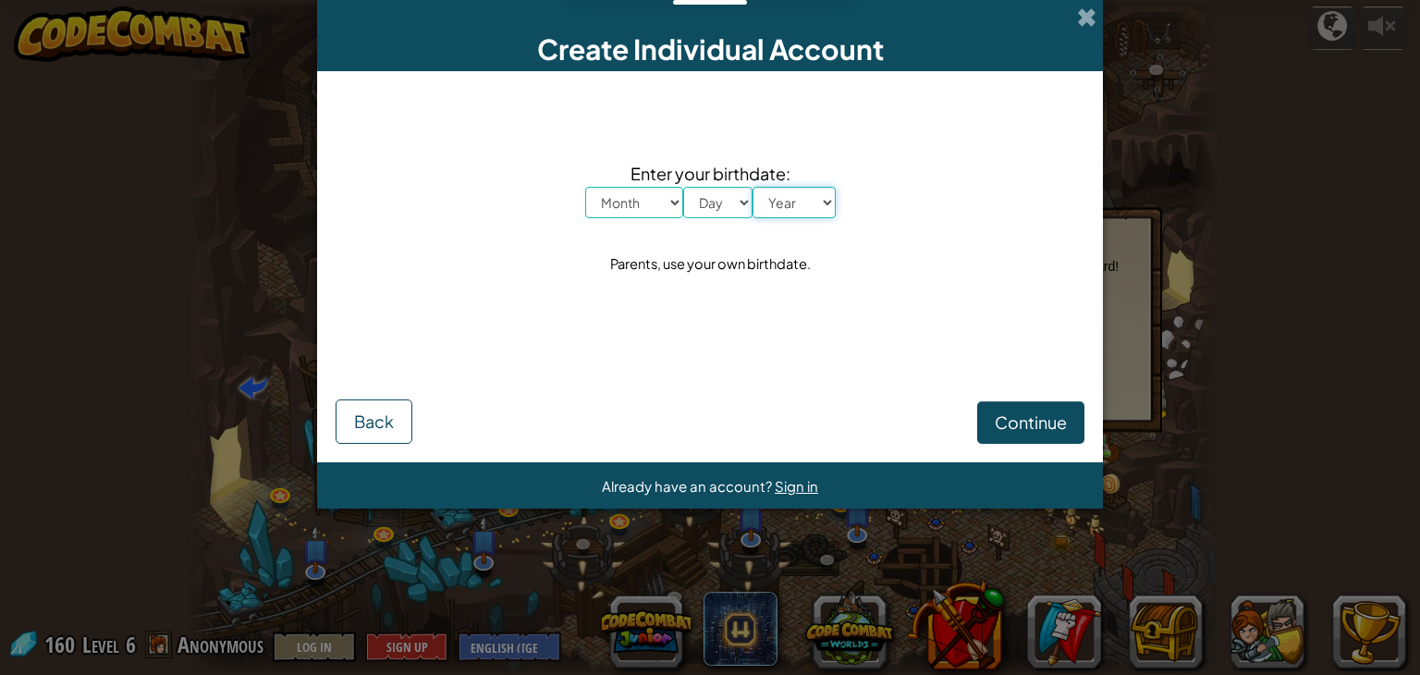
click at [797, 191] on select "Year [DATE] 2024 2023 2022 2021 2020 2019 2018 2017 2016 2015 2014 2013 2012 20…" at bounding box center [794, 202] width 83 height 31
select select "2004"
click at [753, 187] on select "Year [DATE] 2024 2023 2022 2021 2020 2019 2018 2017 2016 2015 2014 2013 2012 20…" at bounding box center [794, 202] width 83 height 31
click at [736, 208] on select "Day 1 2 3 4 5 6 7 8 9 10 11 12 13 14 15 16 17 18 19 20 21 22 23 24 25 26 27 28 …" at bounding box center [717, 202] width 69 height 31
select select "3"
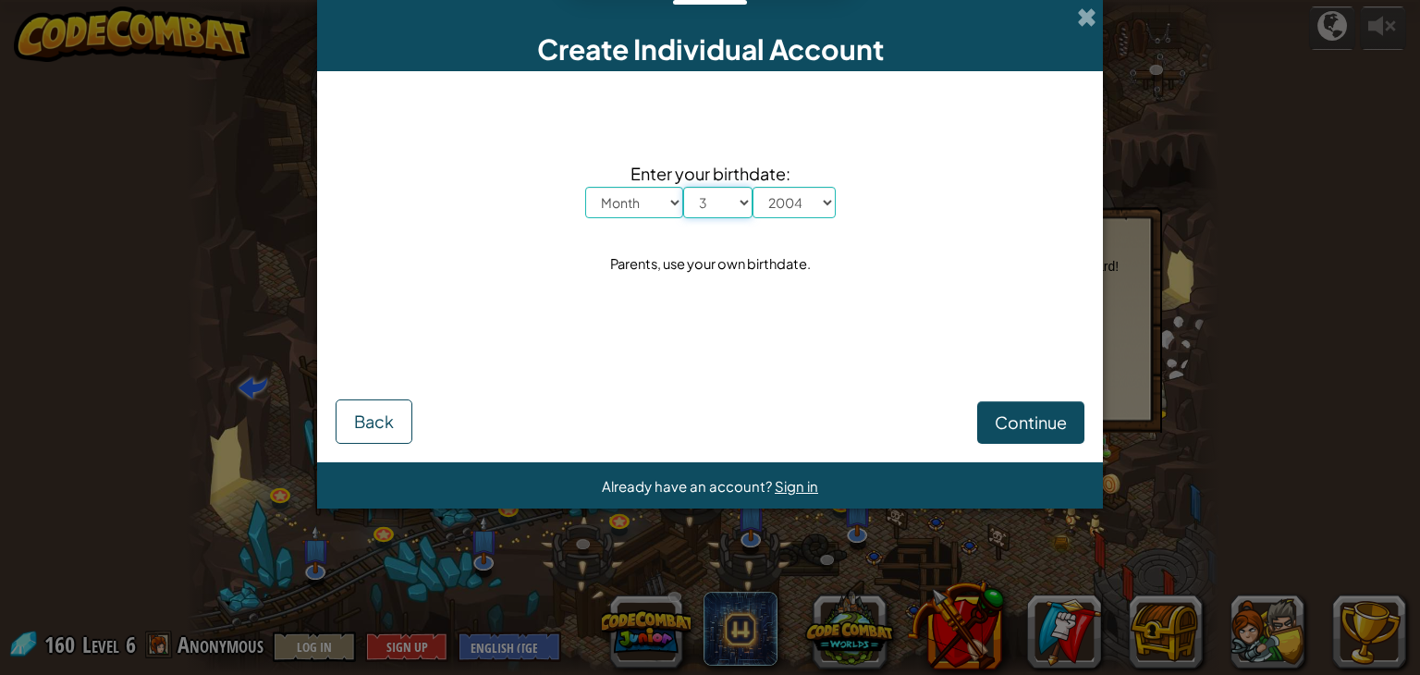
click at [683, 187] on select "Day 1 2 3 4 5 6 7 8 9 10 11 12 13 14 15 16 17 18 19 20 21 22 23 24 25 26 27 28 …" at bounding box center [717, 202] width 69 height 31
click at [652, 203] on select "Month January February March April May June July August September October Novem…" at bounding box center [634, 202] width 98 height 31
select select "3"
click at [585, 187] on select "Month January February March April May June July August September October Novem…" at bounding box center [634, 202] width 98 height 31
click at [1043, 412] on span "Continue" at bounding box center [1031, 422] width 72 height 21
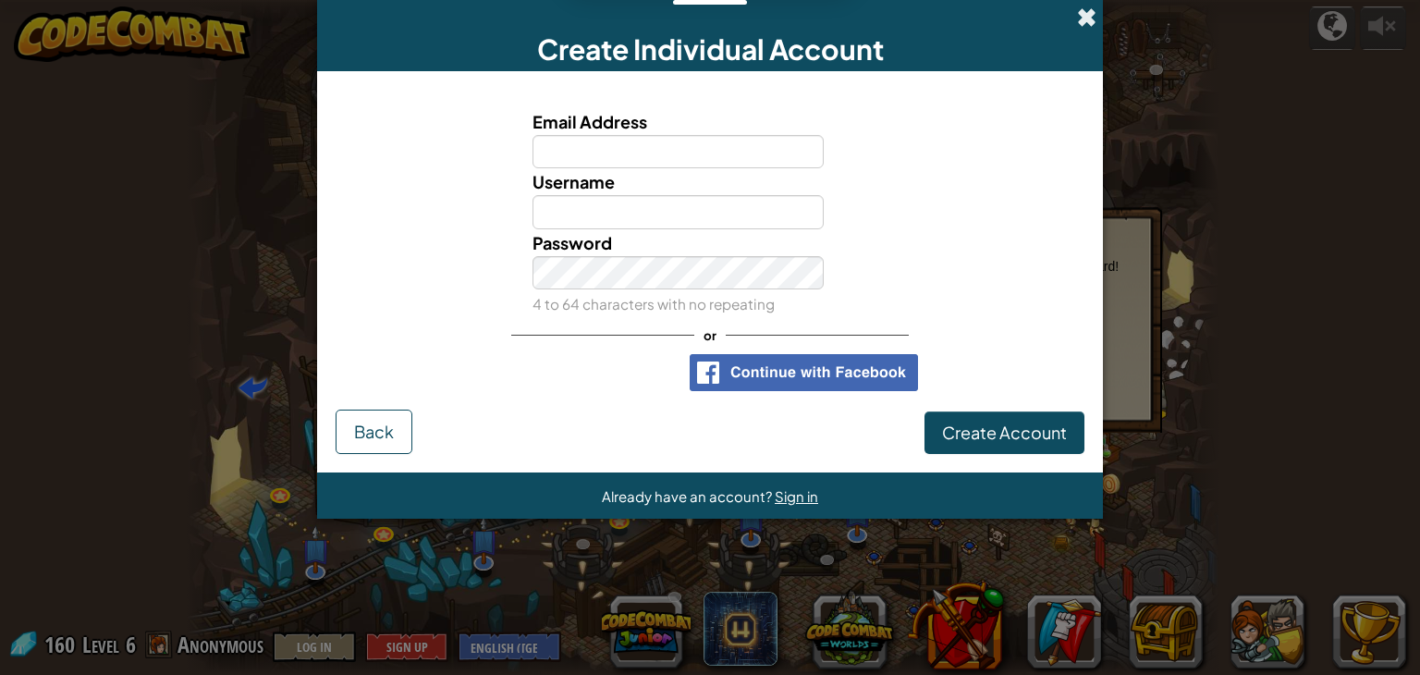
click at [1087, 23] on span at bounding box center [1086, 16] width 19 height 19
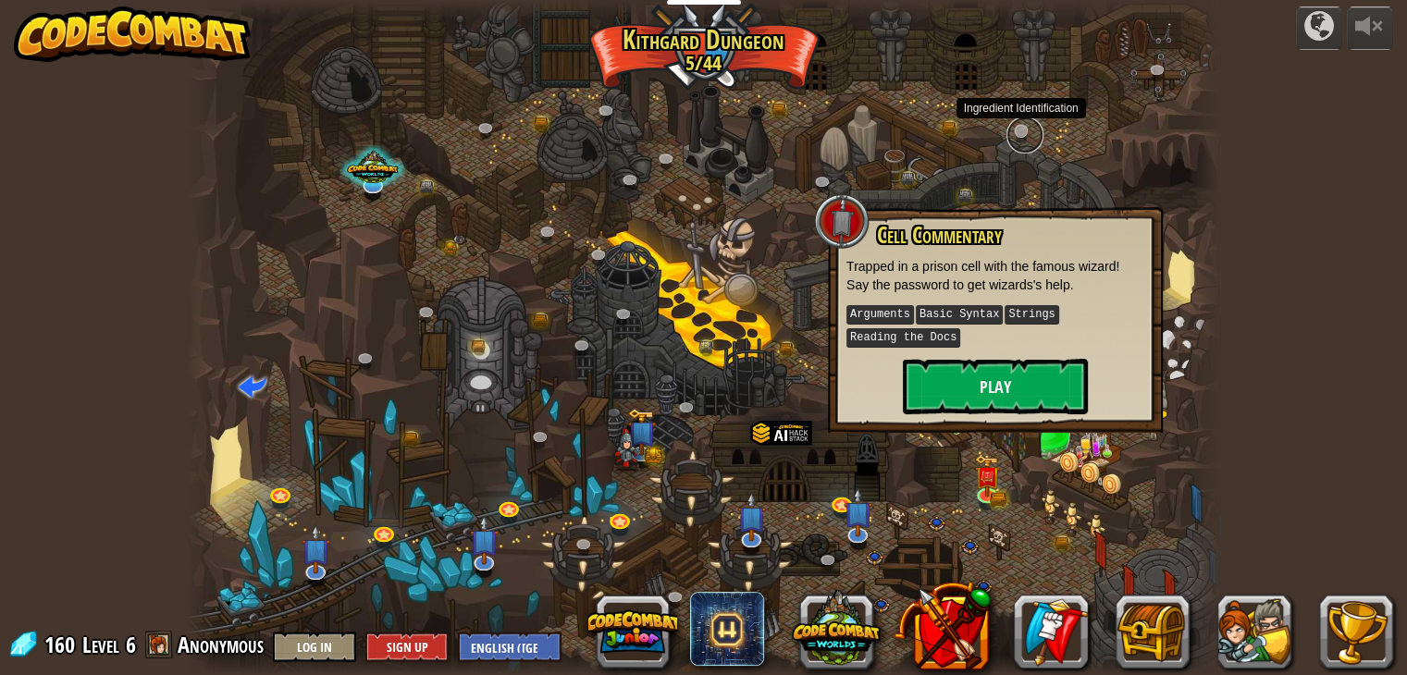
click at [1026, 120] on link at bounding box center [1024, 135] width 37 height 37
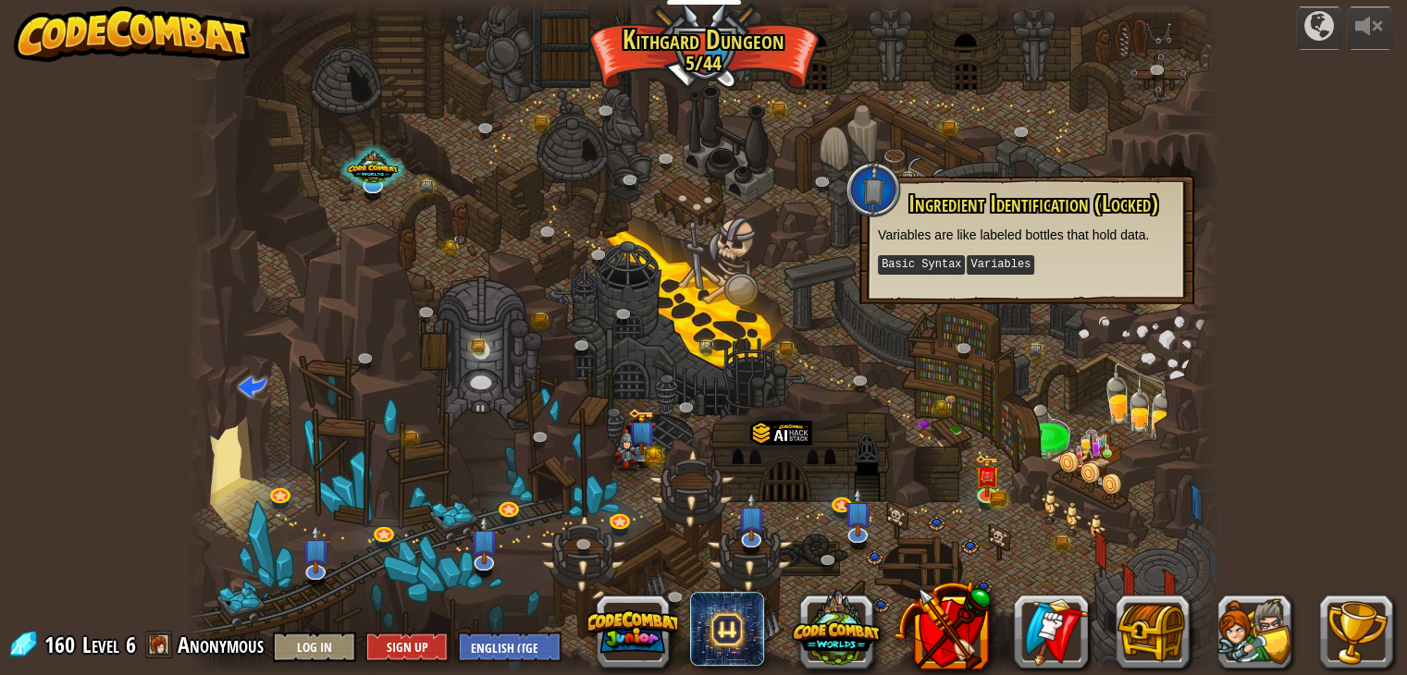
click at [1038, 423] on div at bounding box center [703, 337] width 1033 height 675
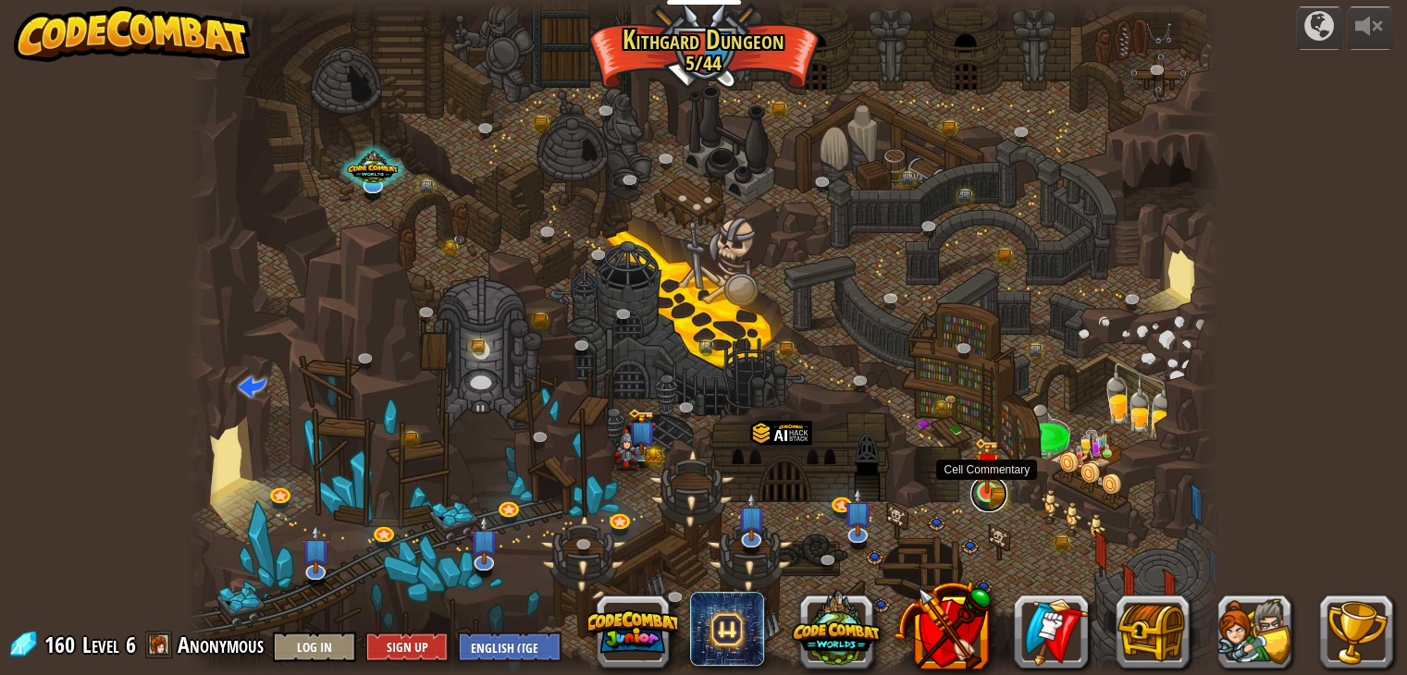
click at [993, 495] on link at bounding box center [988, 493] width 37 height 37
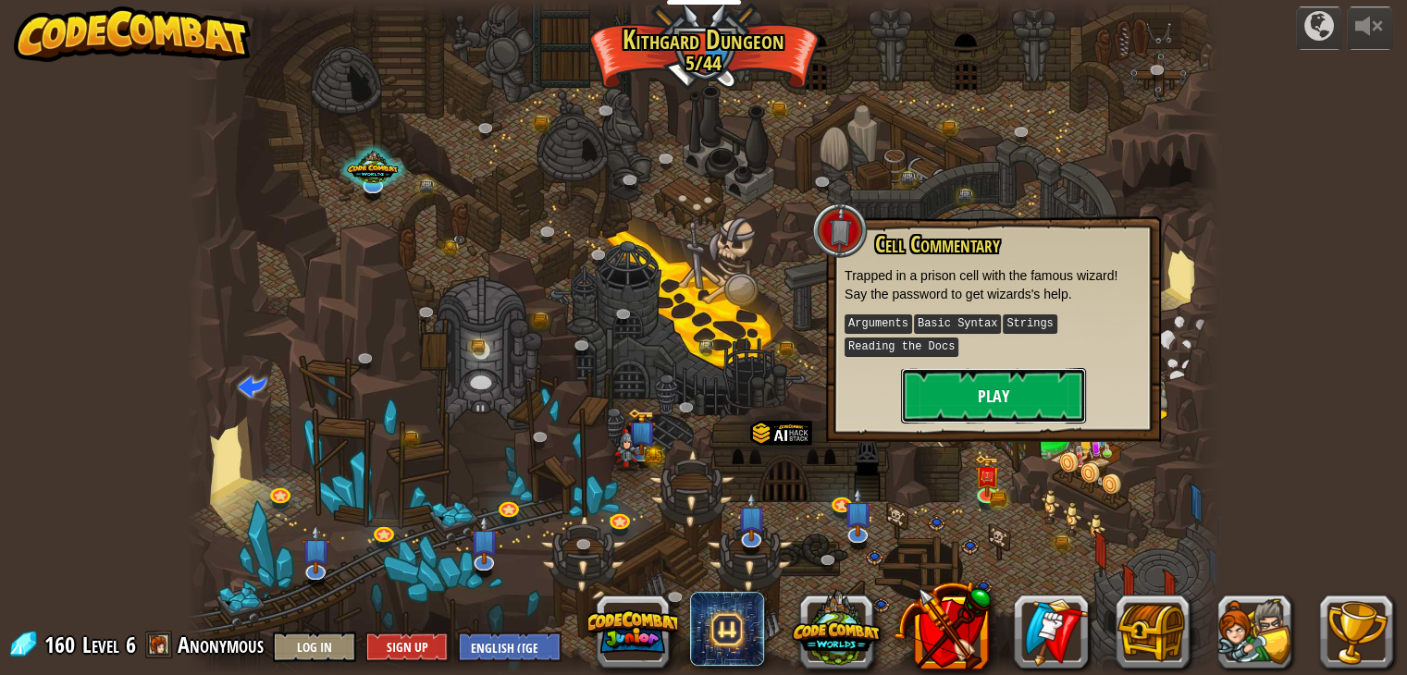
click at [963, 396] on button "Play" at bounding box center [993, 395] width 185 height 55
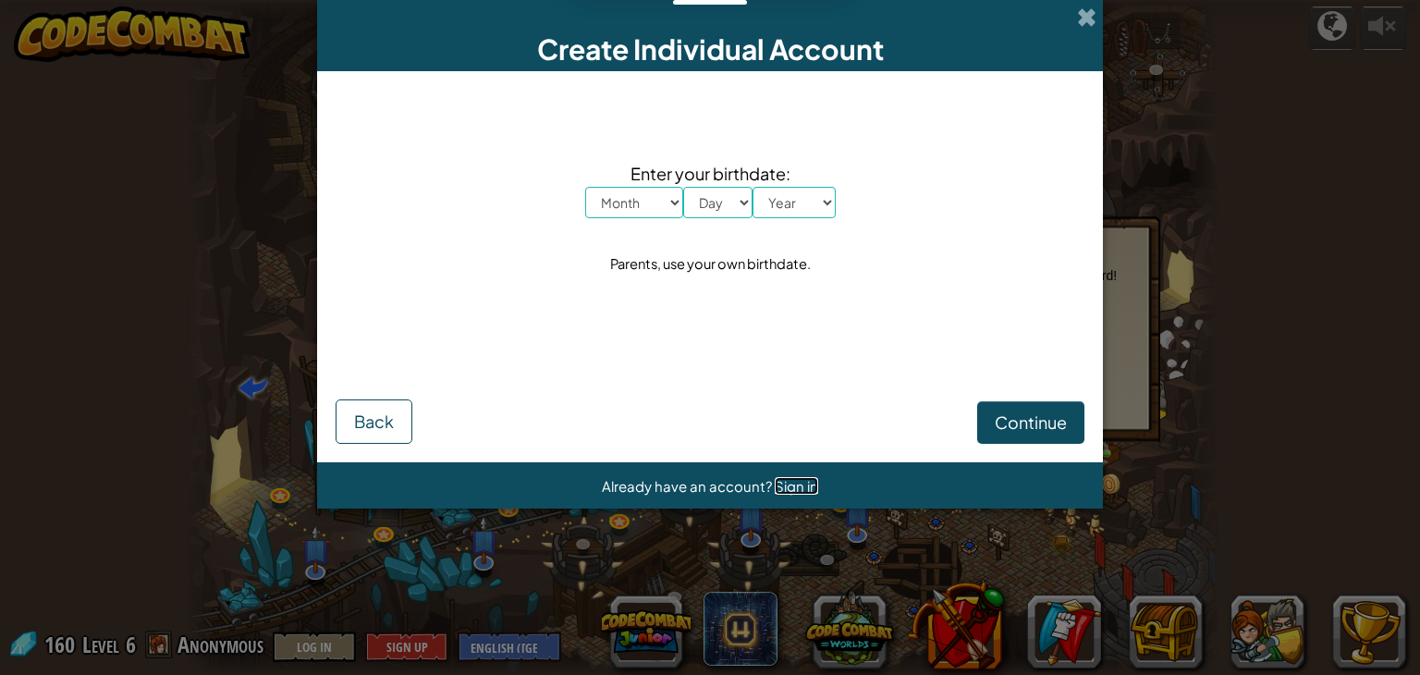
click at [776, 485] on span "Sign in" at bounding box center [796, 486] width 43 height 18
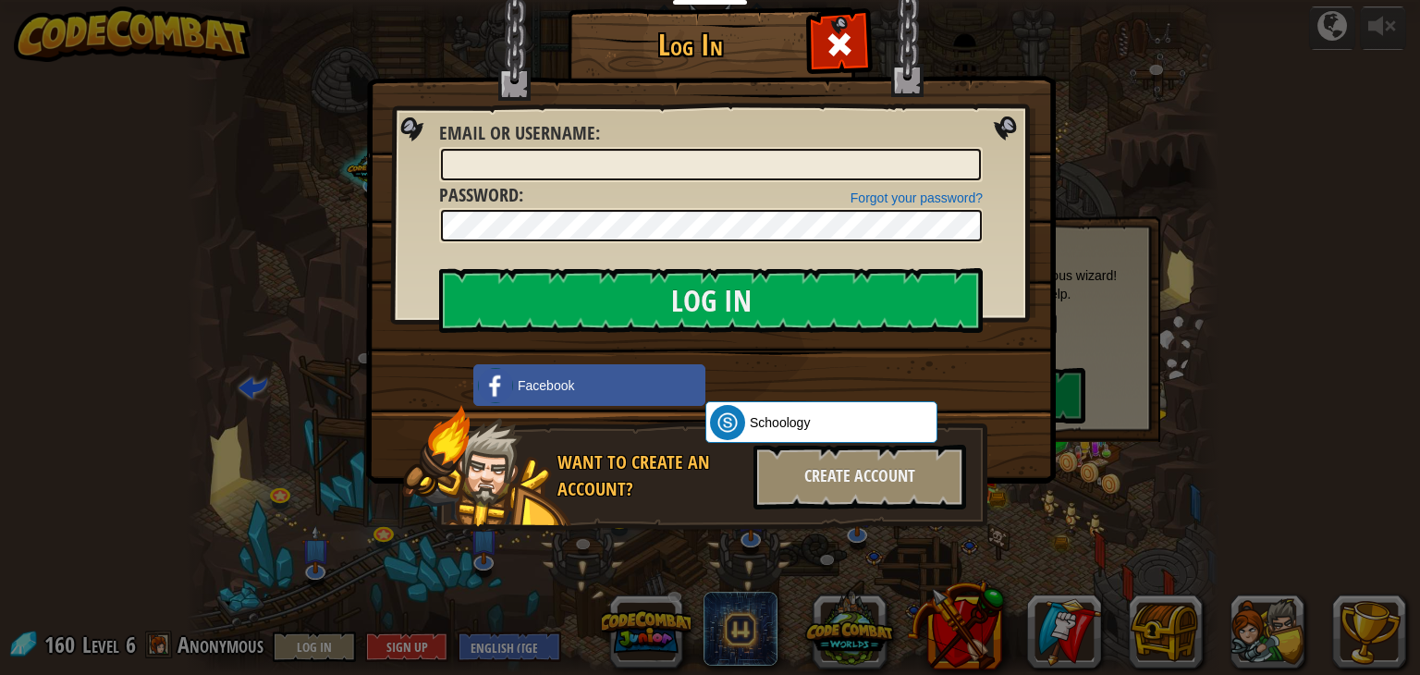
click at [1220, 478] on div "Log In Unknown Error Email or Username : Forgot your password? Password : Log I…" at bounding box center [710, 337] width 1420 height 675
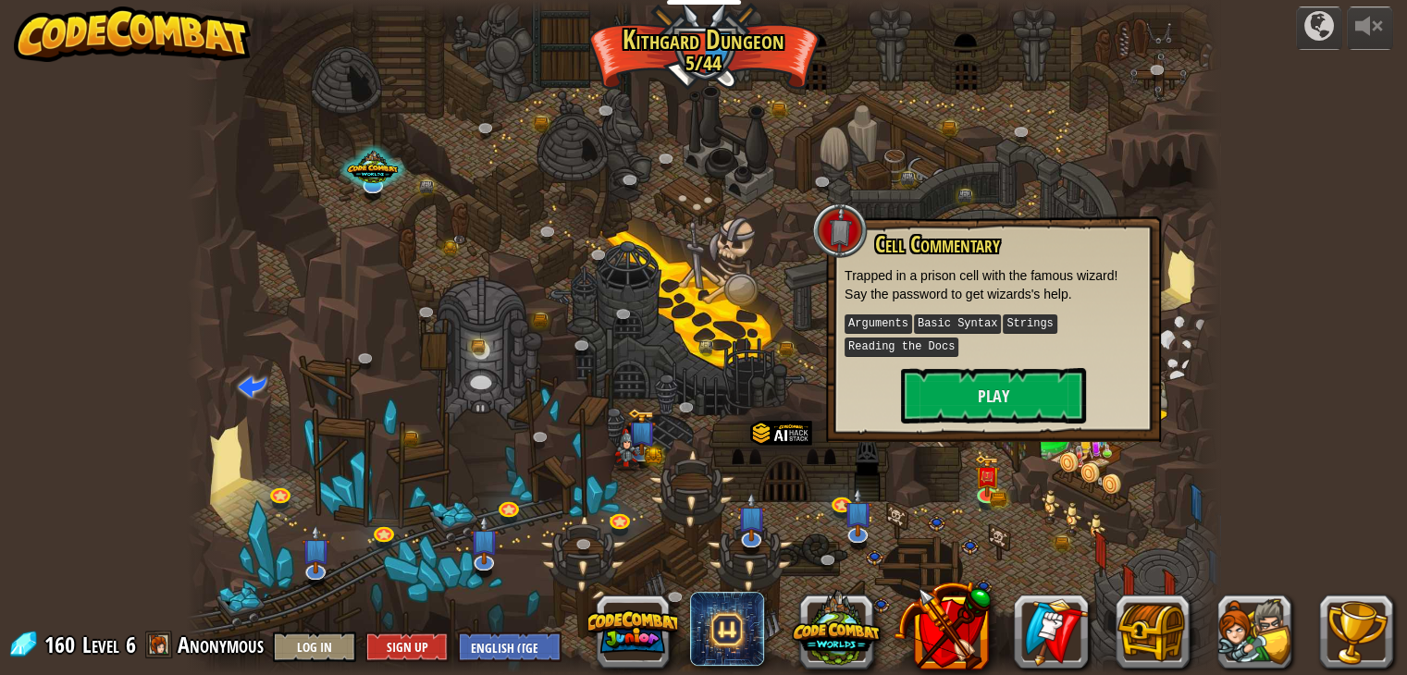
click at [853, 240] on div at bounding box center [839, 230] width 55 height 55
click at [929, 389] on button "Play" at bounding box center [993, 395] width 185 height 55
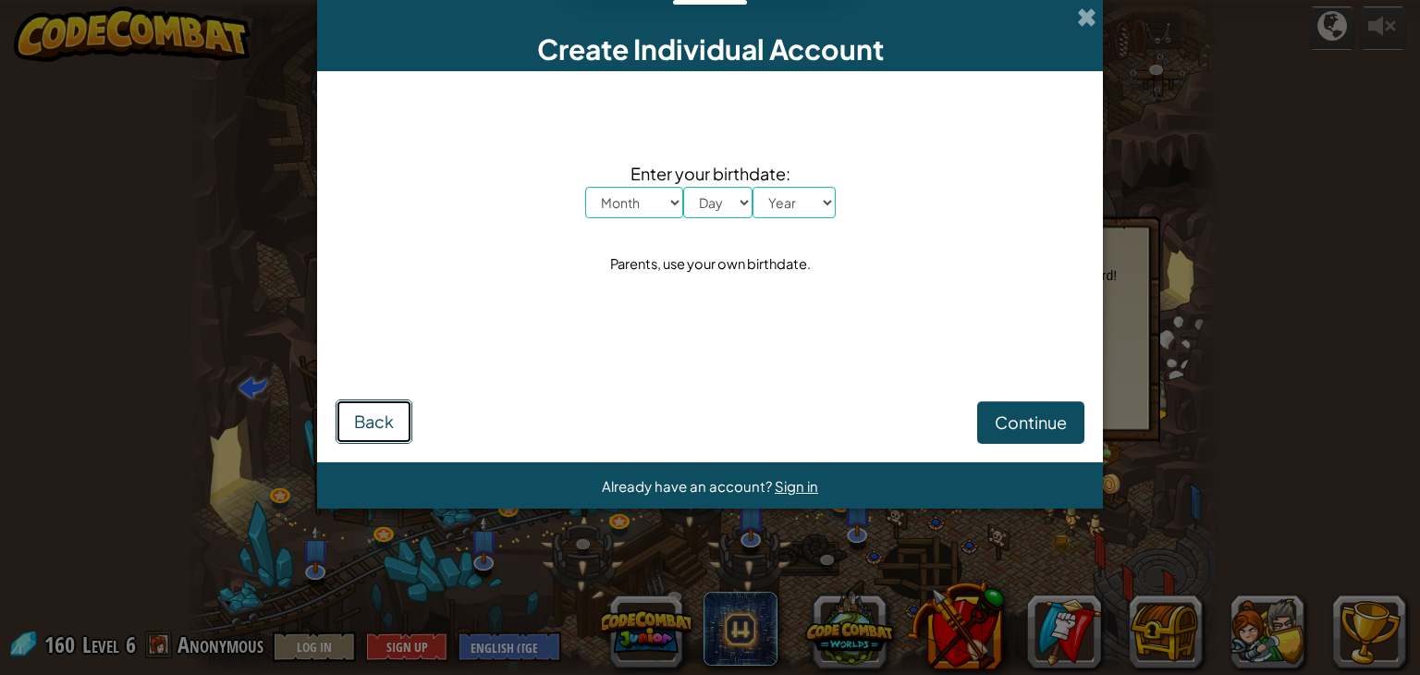
click at [386, 420] on span "Back" at bounding box center [374, 421] width 40 height 21
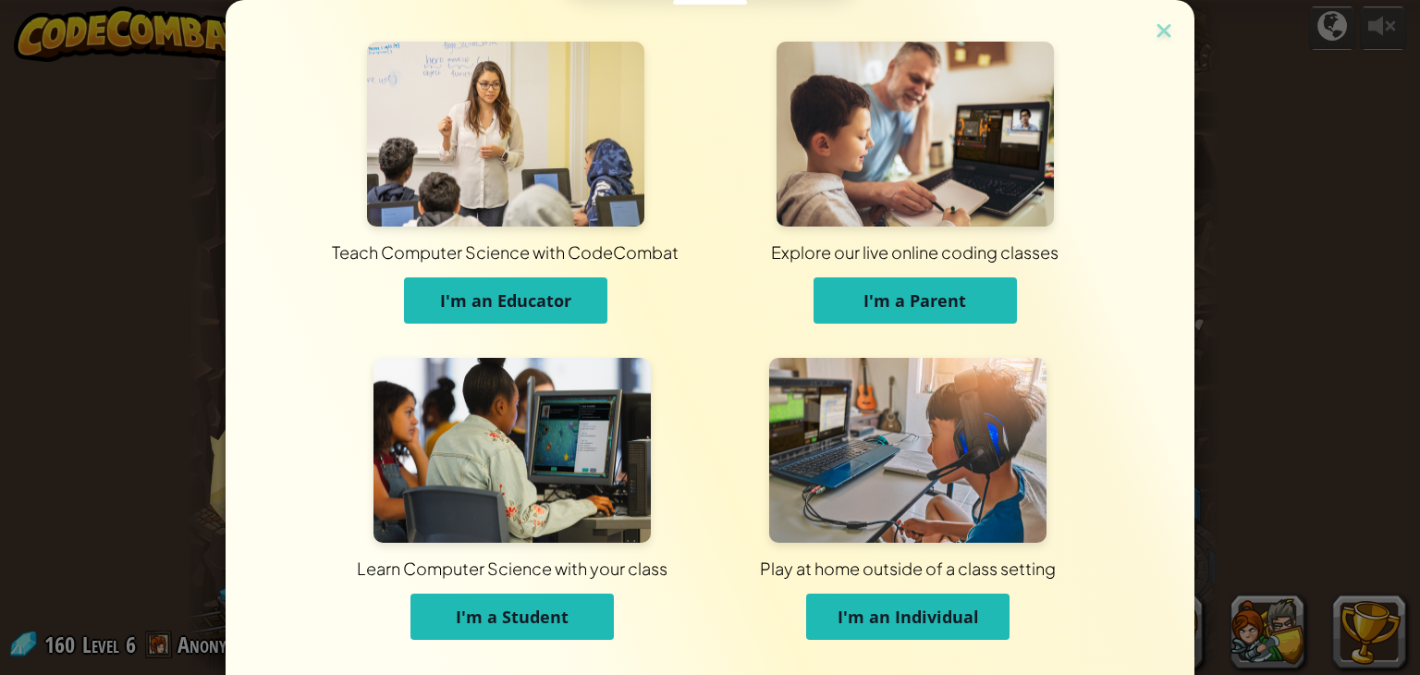
click at [507, 616] on span "I'm a Student" at bounding box center [512, 617] width 113 height 22
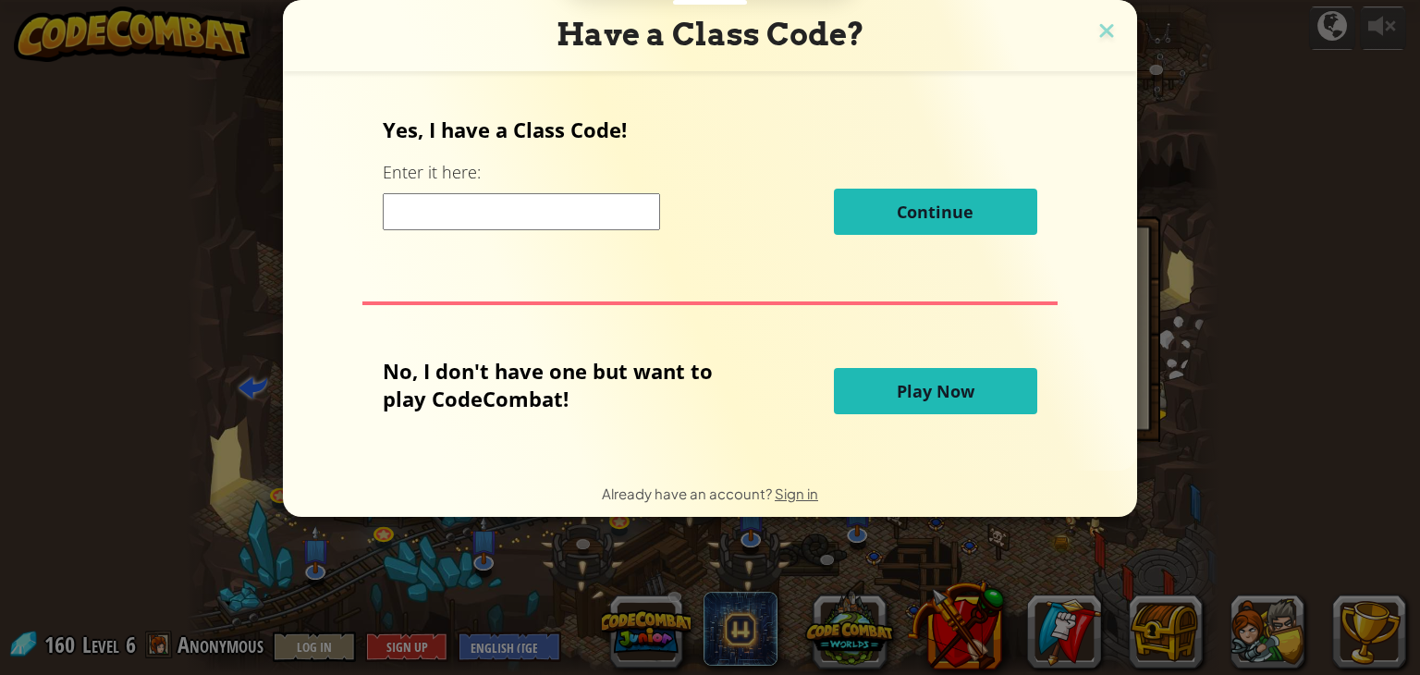
click at [869, 375] on button "Play Now" at bounding box center [935, 391] width 203 height 46
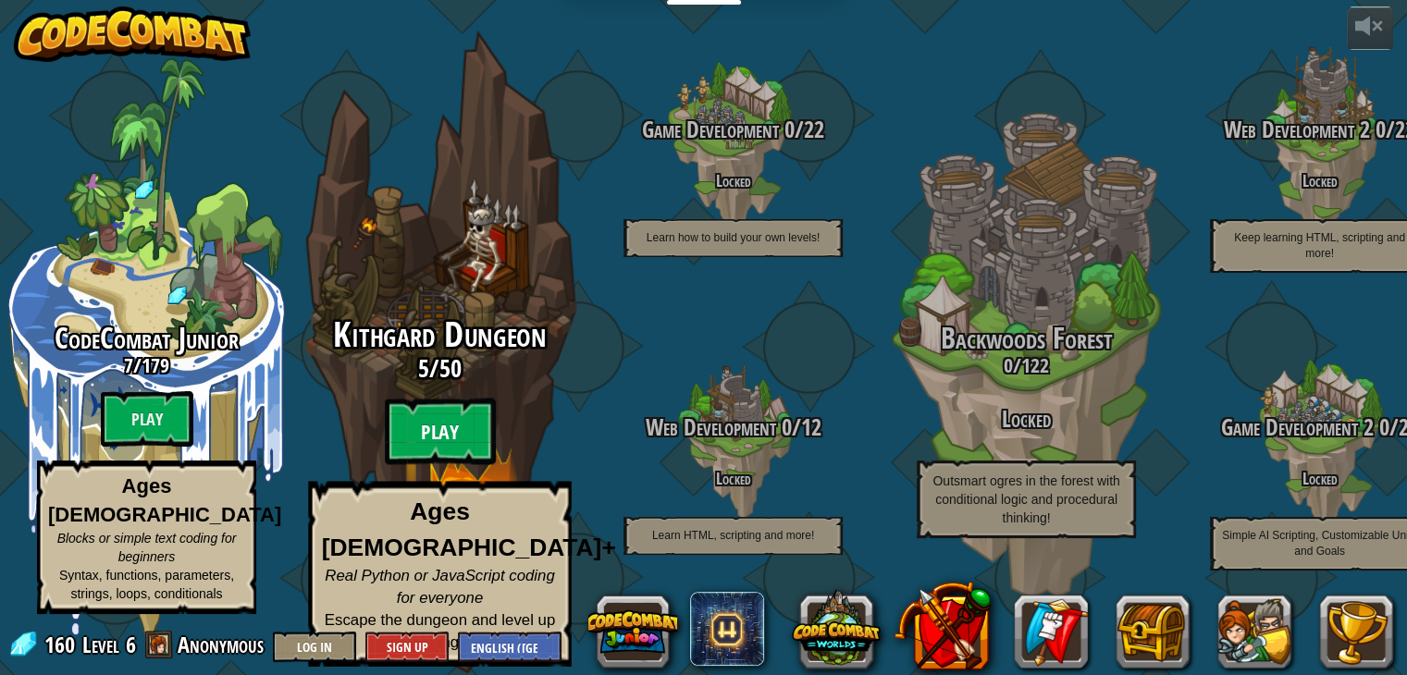
click at [467, 426] on btn "Play" at bounding box center [440, 432] width 111 height 67
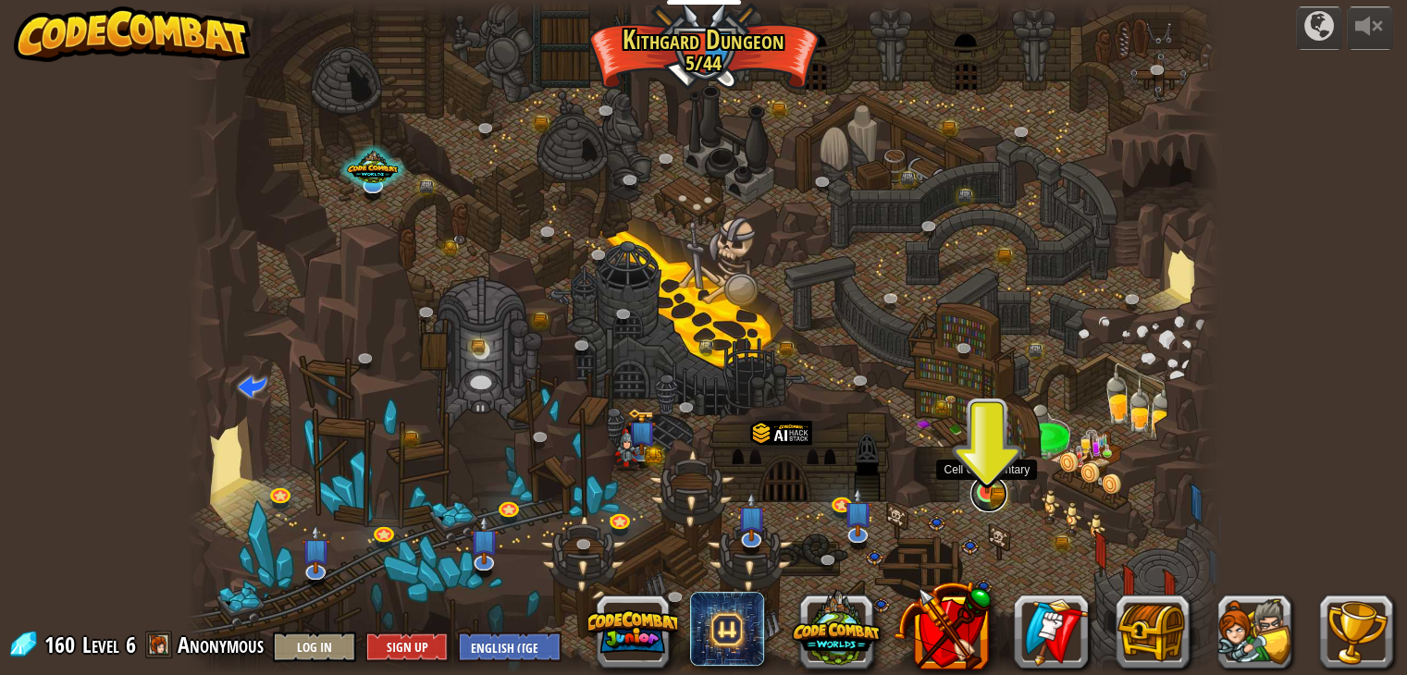
click at [991, 494] on link at bounding box center [988, 493] width 37 height 37
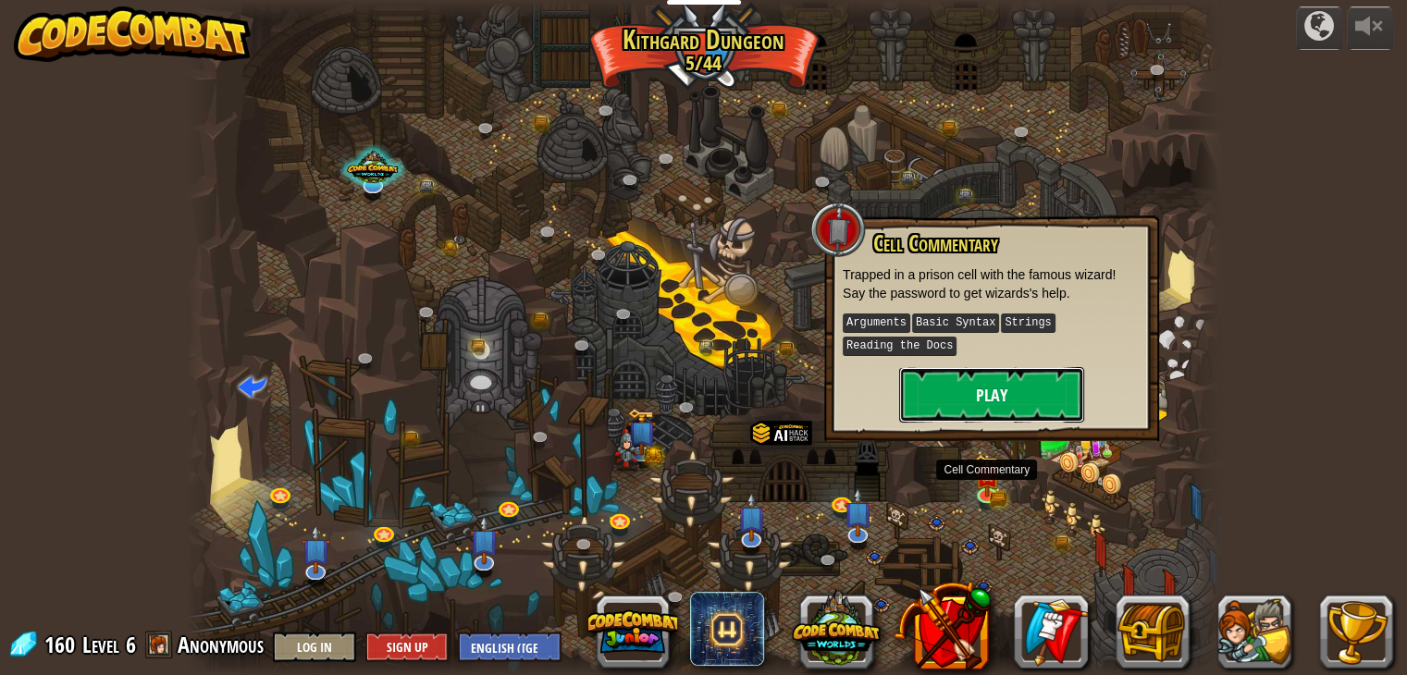
click at [1013, 400] on button "Play" at bounding box center [991, 394] width 185 height 55
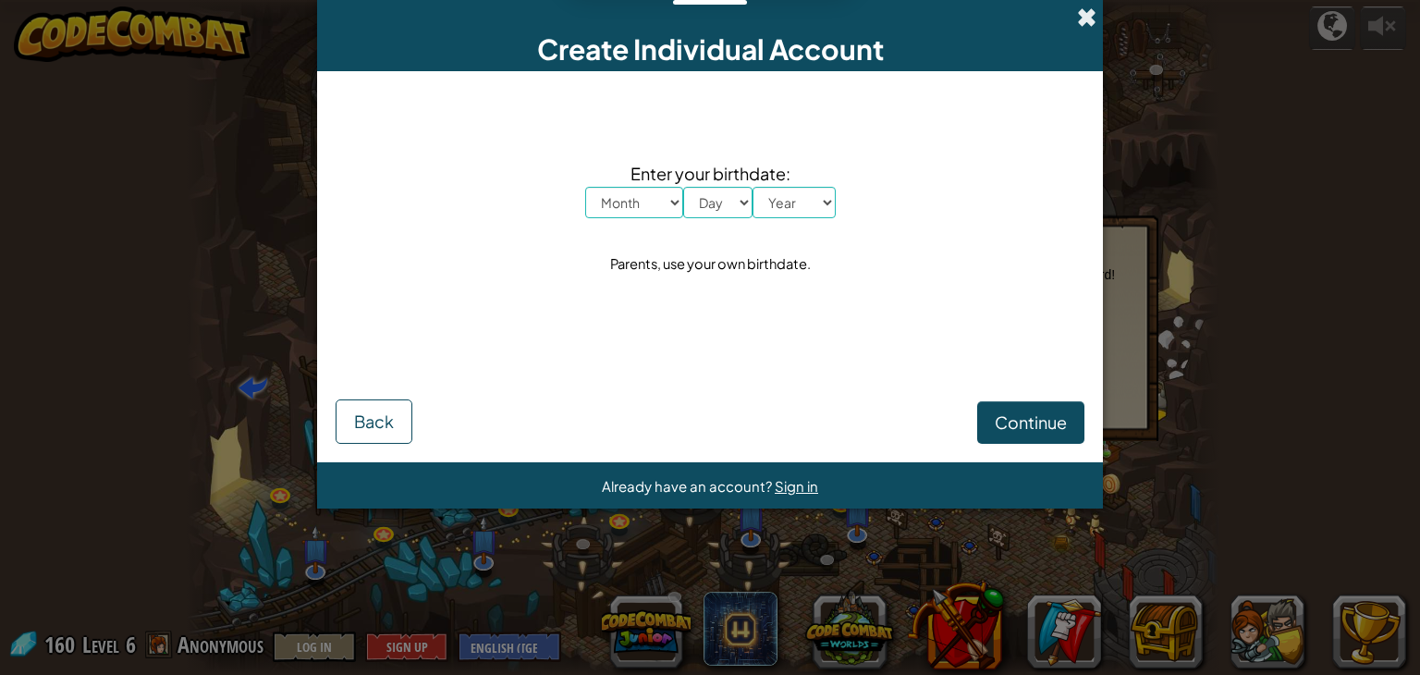
click at [1091, 23] on span at bounding box center [1086, 16] width 19 height 19
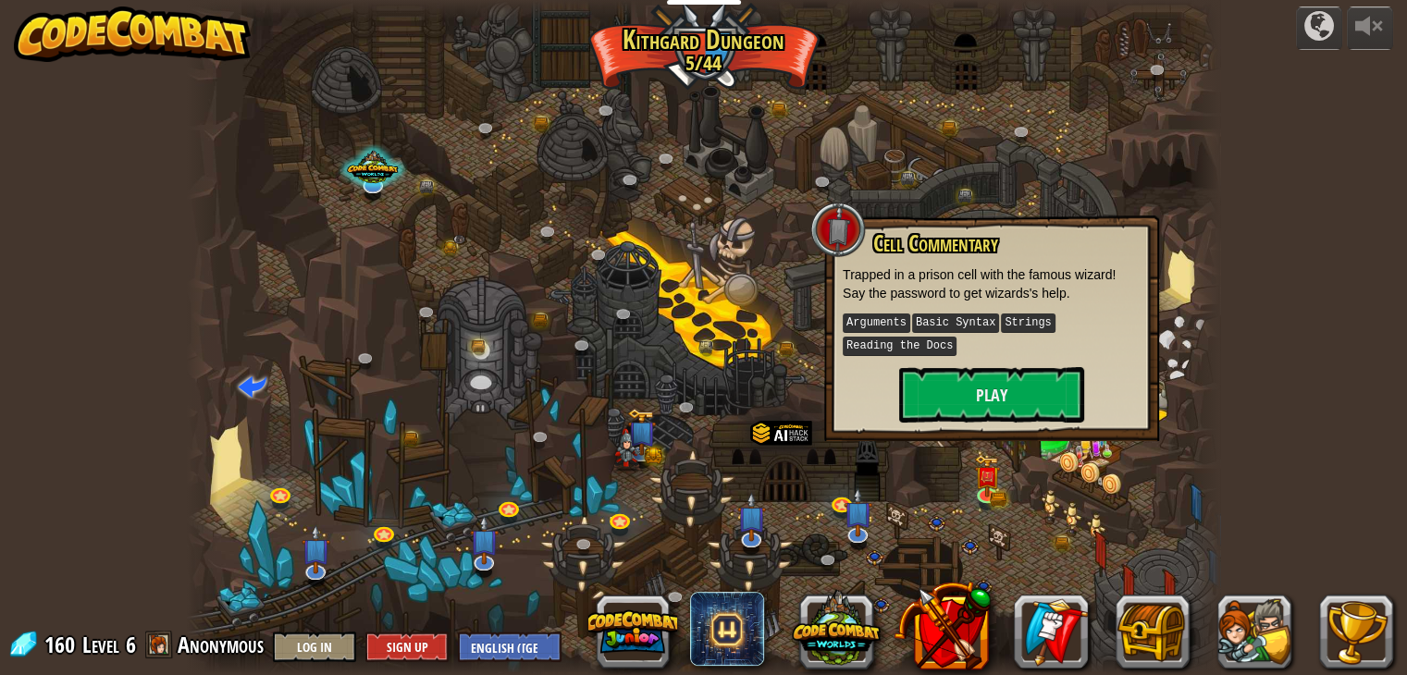
click at [1136, 516] on div at bounding box center [703, 337] width 1033 height 675
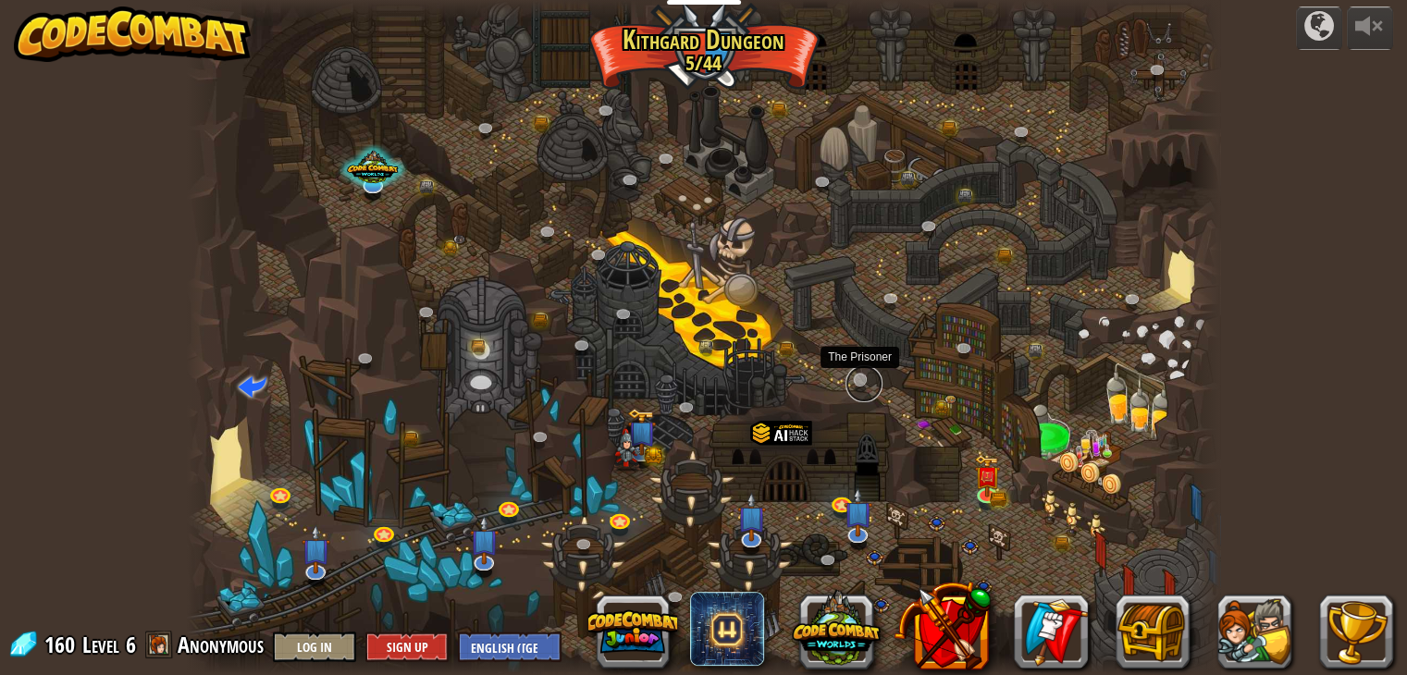
click at [855, 382] on link at bounding box center [863, 383] width 37 height 37
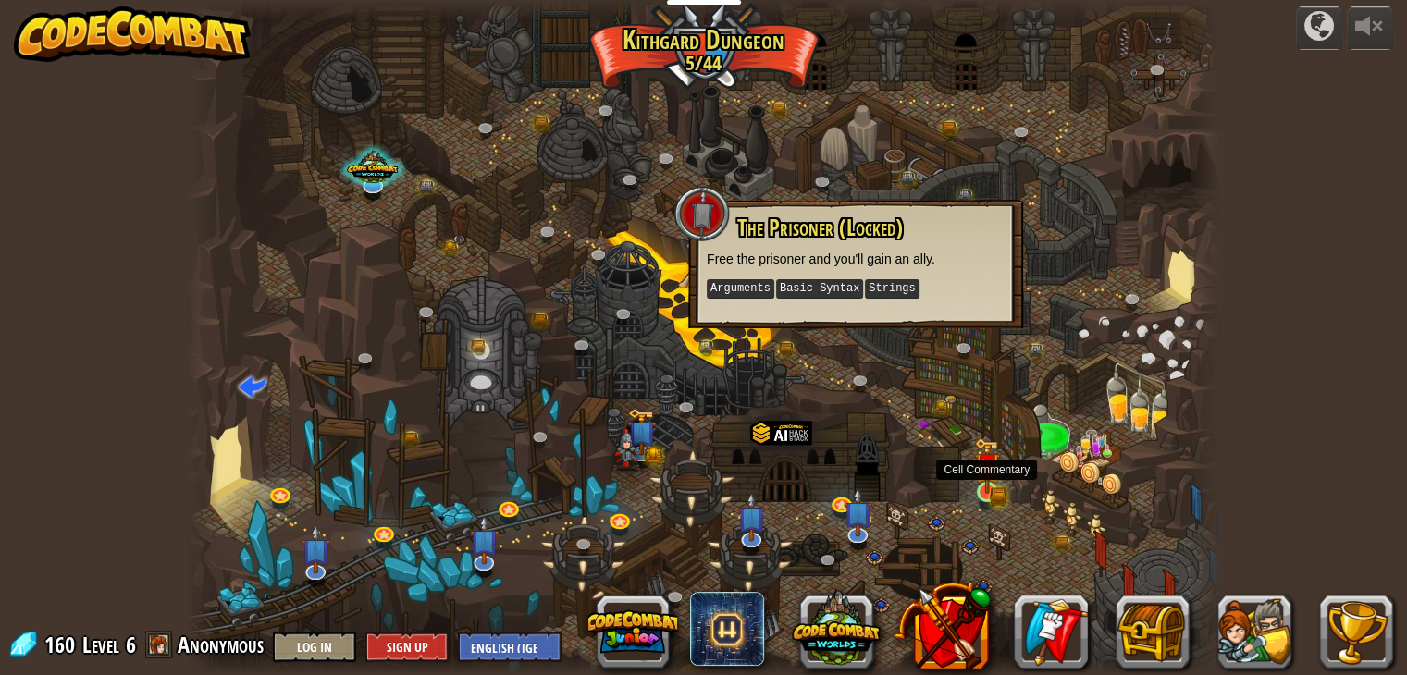
click at [999, 477] on img at bounding box center [987, 465] width 26 height 56
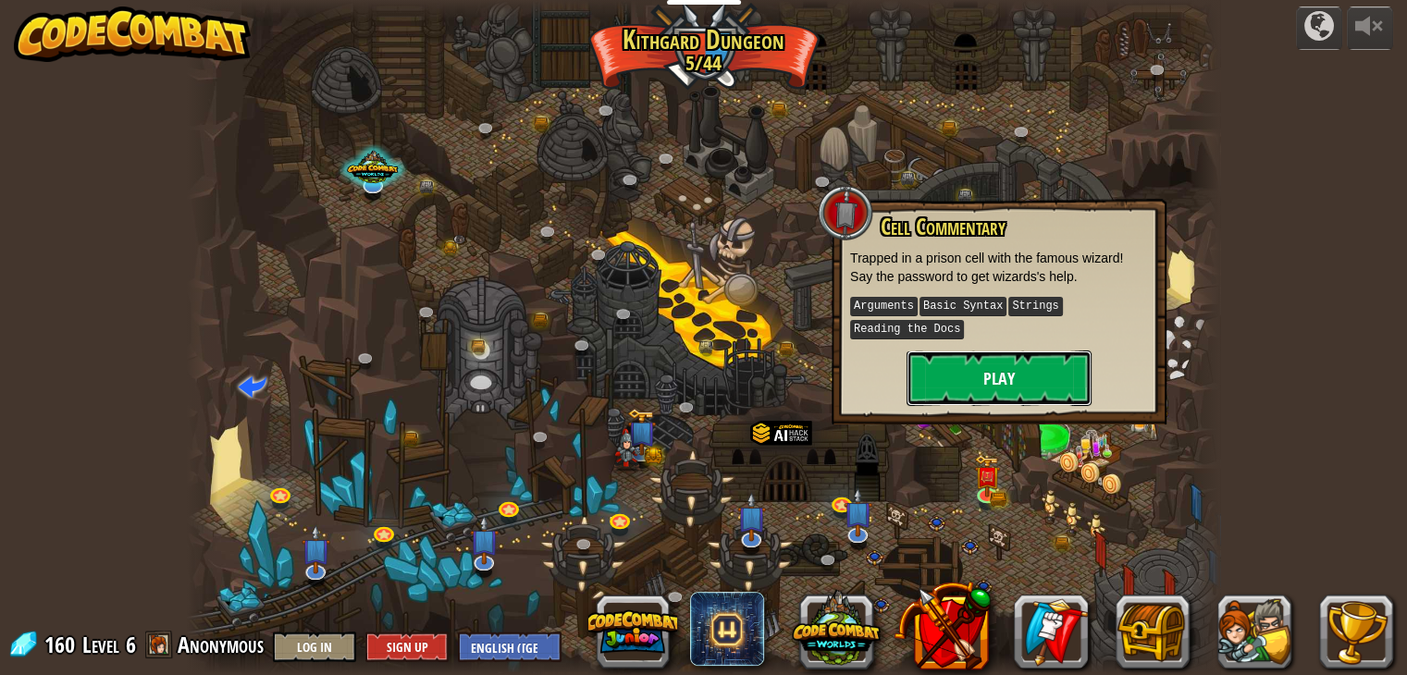
click at [980, 388] on button "Play" at bounding box center [998, 377] width 185 height 55
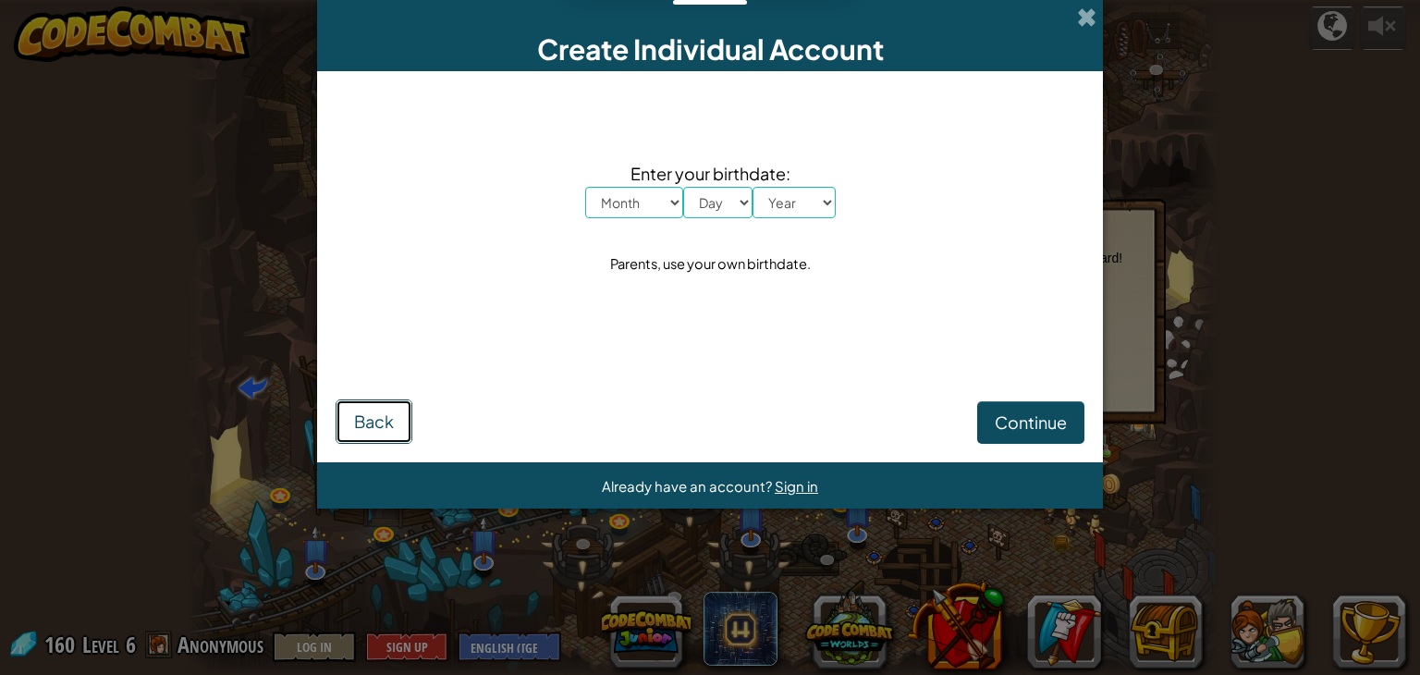
click at [395, 434] on button "Back" at bounding box center [374, 421] width 77 height 44
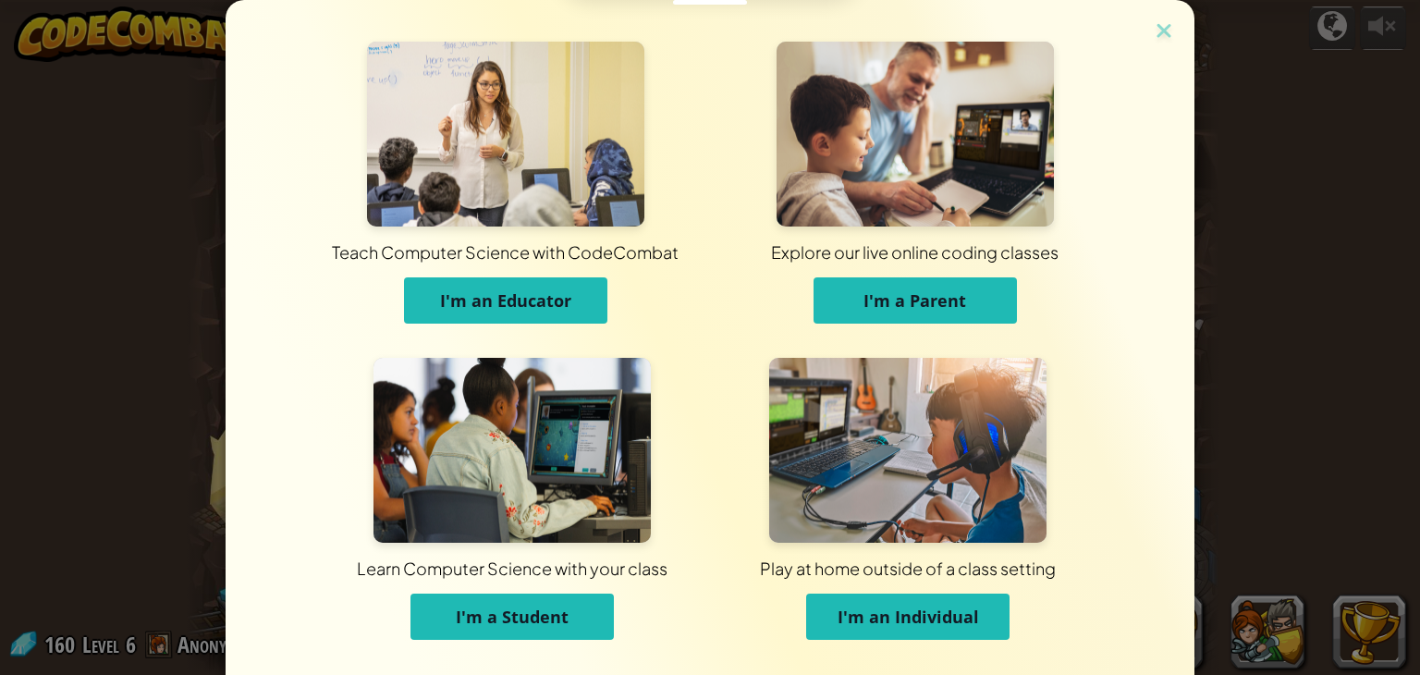
click at [451, 604] on button "I'm a Student" at bounding box center [512, 617] width 203 height 46
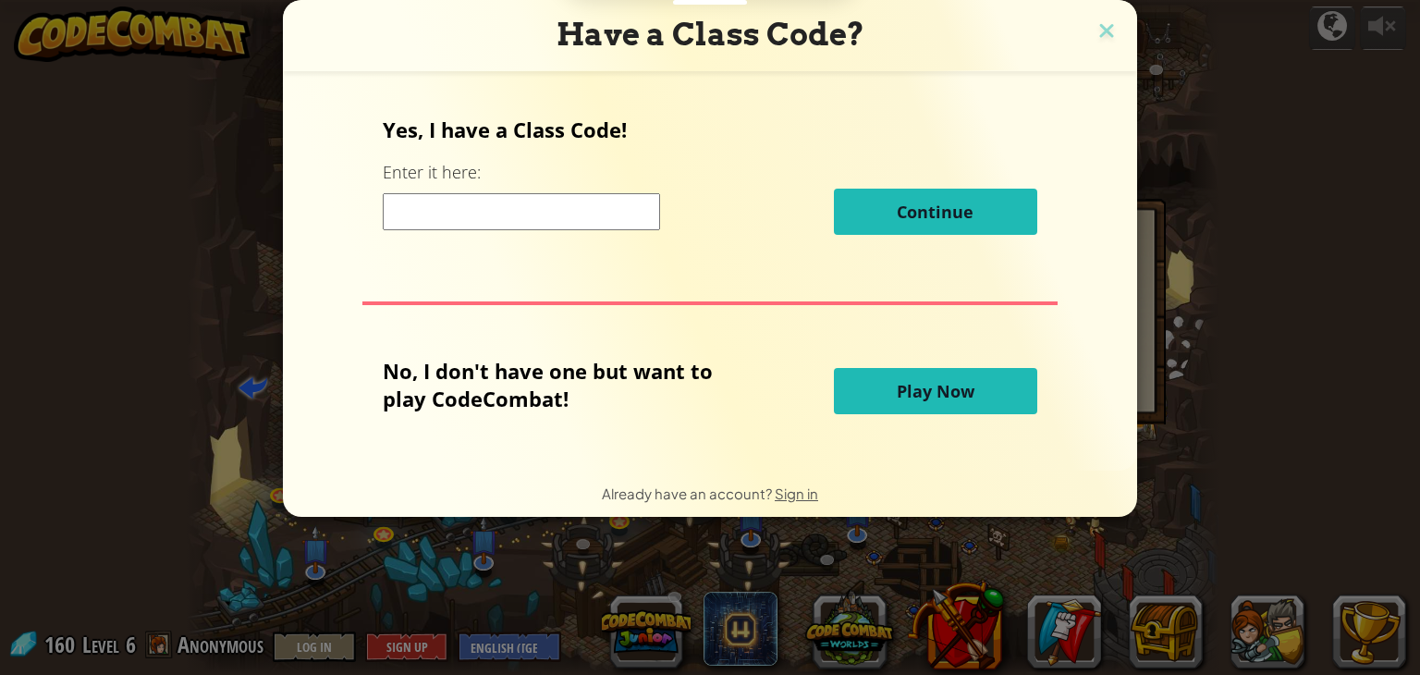
click at [984, 380] on button "Play Now" at bounding box center [935, 391] width 203 height 46
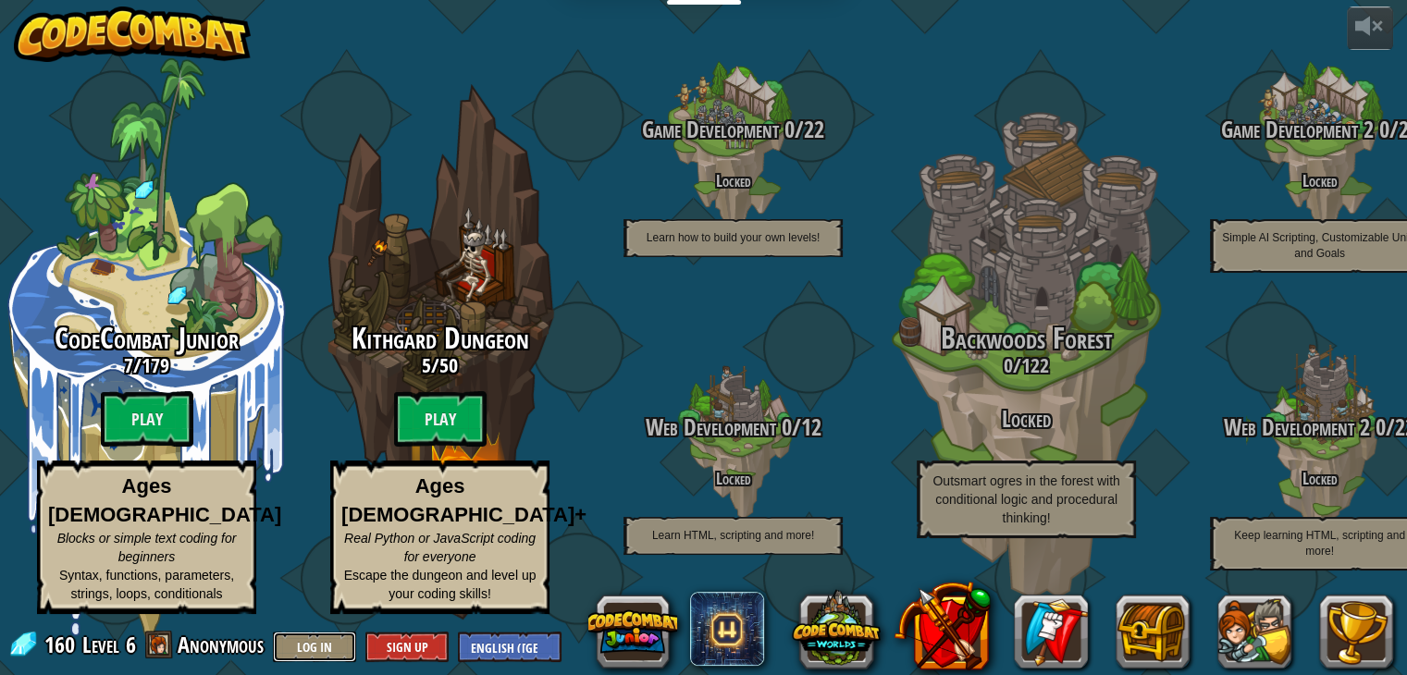
click at [304, 646] on button "Log In" at bounding box center [314, 647] width 83 height 31
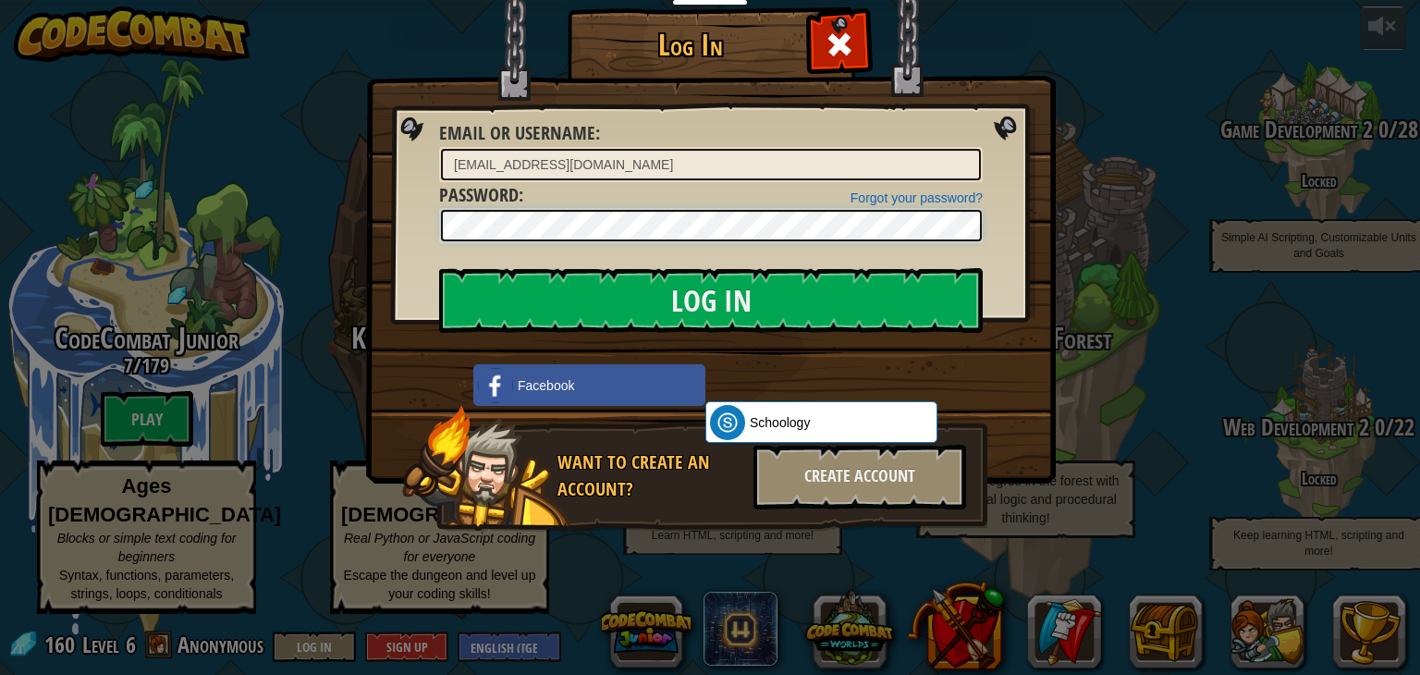
click at [439, 268] on input "Log In" at bounding box center [711, 300] width 544 height 65
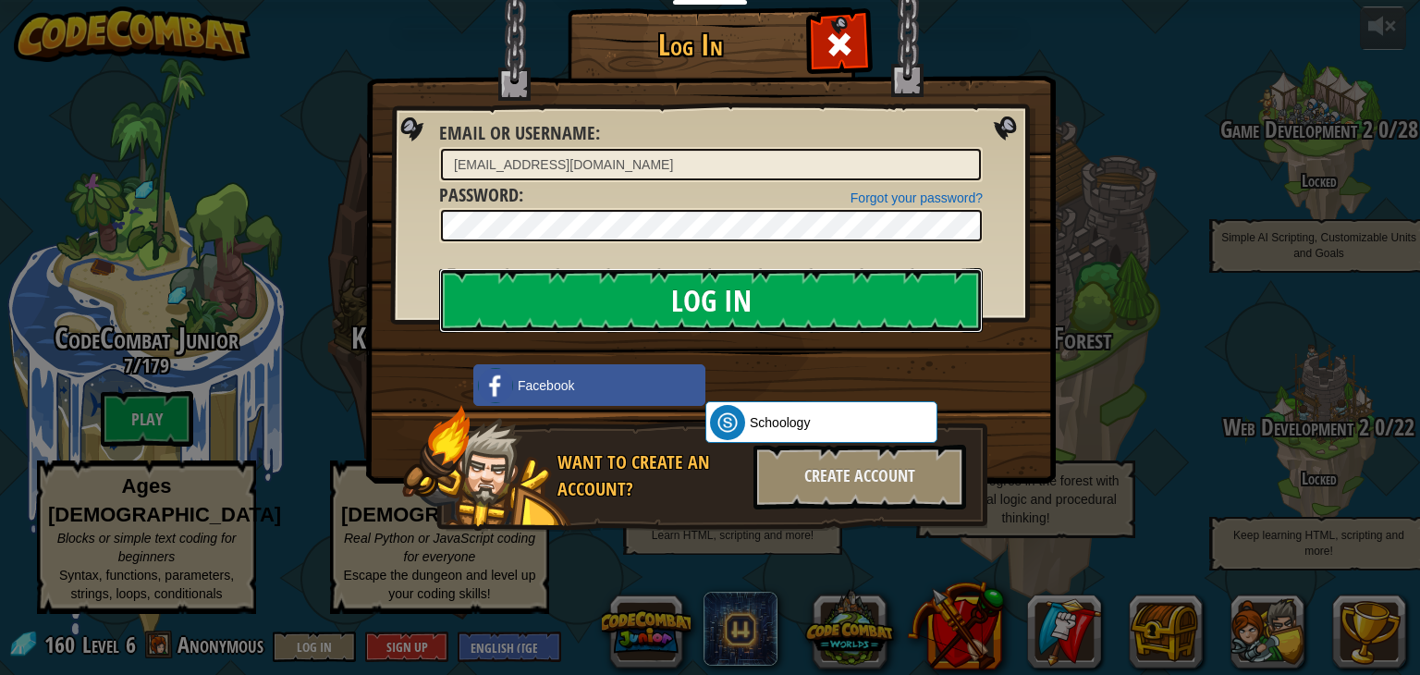
click at [692, 308] on input "Log In" at bounding box center [711, 300] width 544 height 65
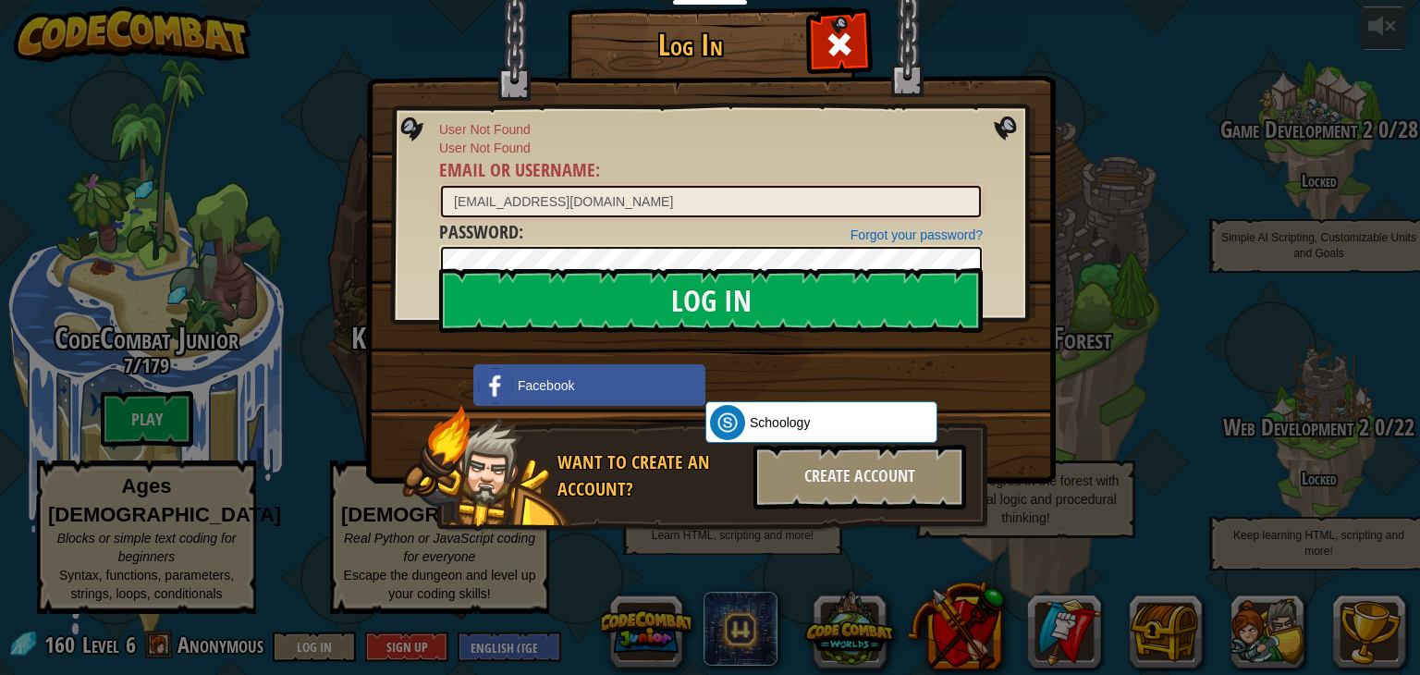
click at [524, 201] on input "widemeplayy124@gmail.com" at bounding box center [711, 201] width 540 height 31
click at [439, 268] on input "Log In" at bounding box center [711, 300] width 544 height 65
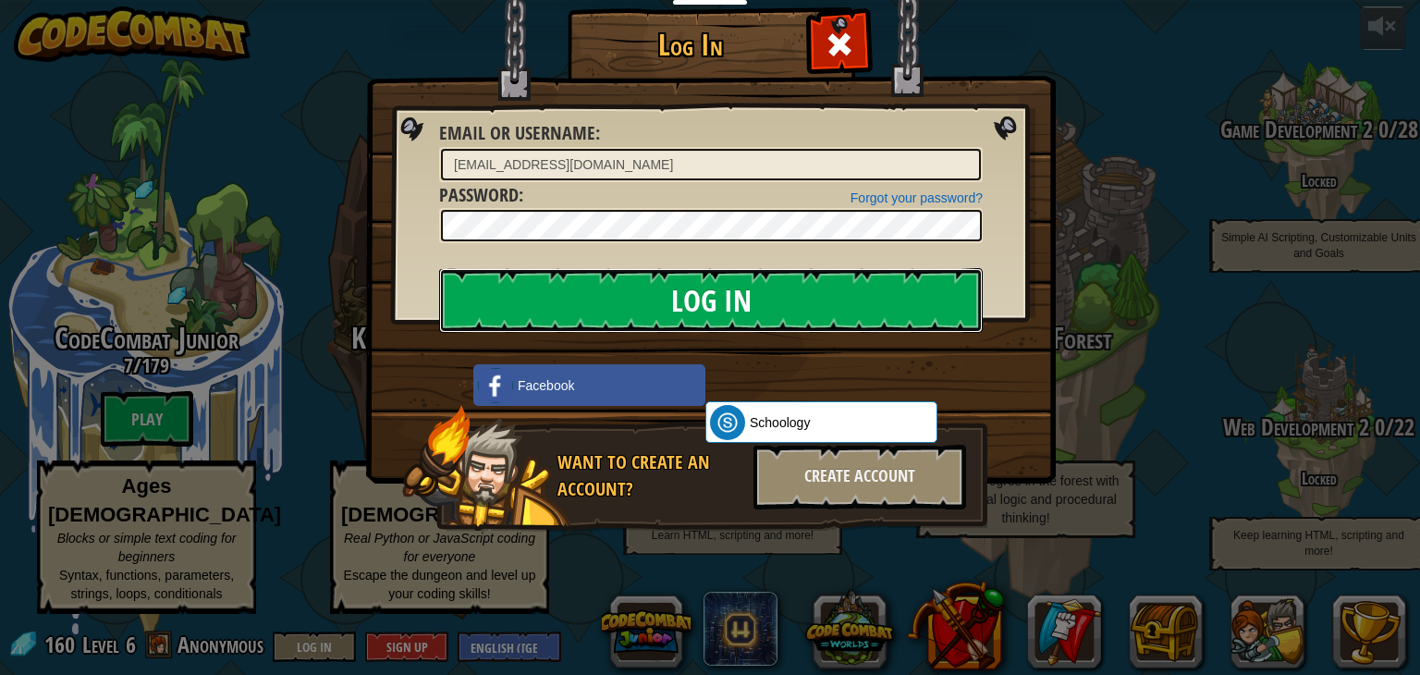
click at [558, 278] on input "Log In" at bounding box center [711, 300] width 544 height 65
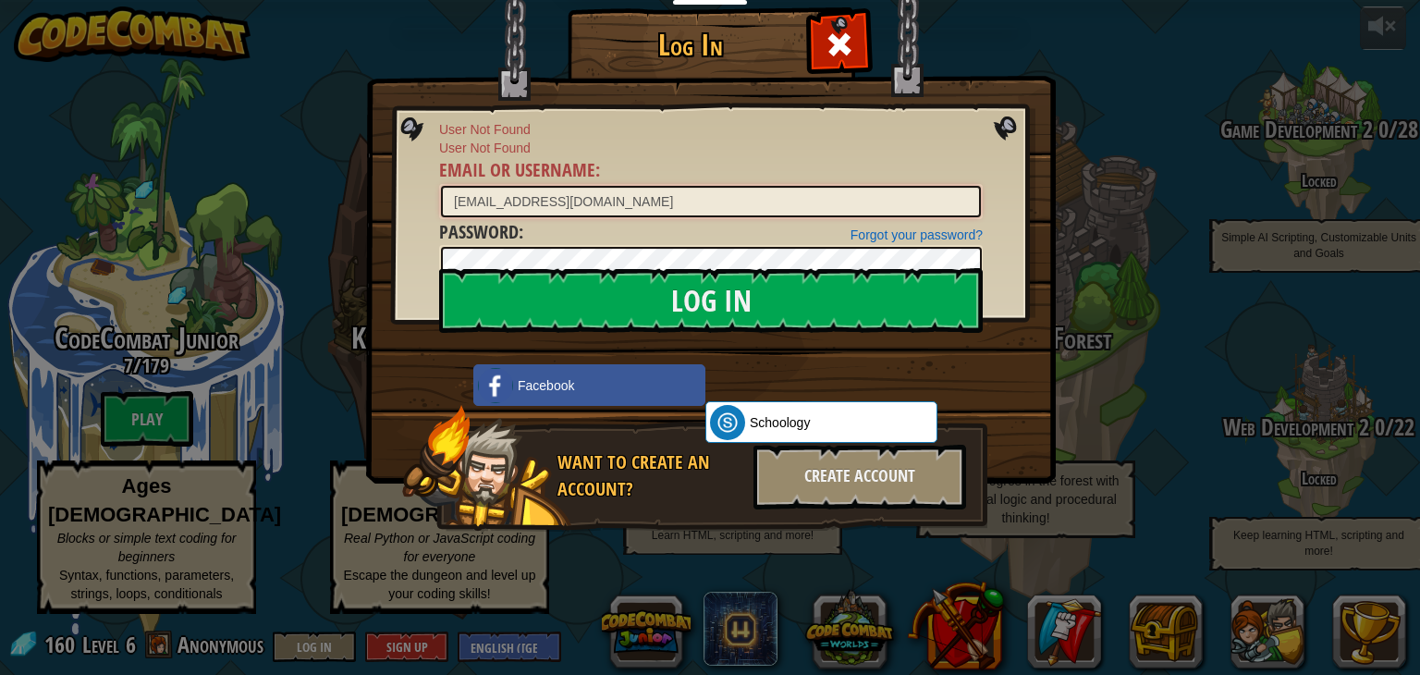
click at [534, 204] on input "widemeplayyy124@gmail.com" at bounding box center [711, 201] width 540 height 31
click at [439, 268] on input "Log In" at bounding box center [711, 300] width 544 height 65
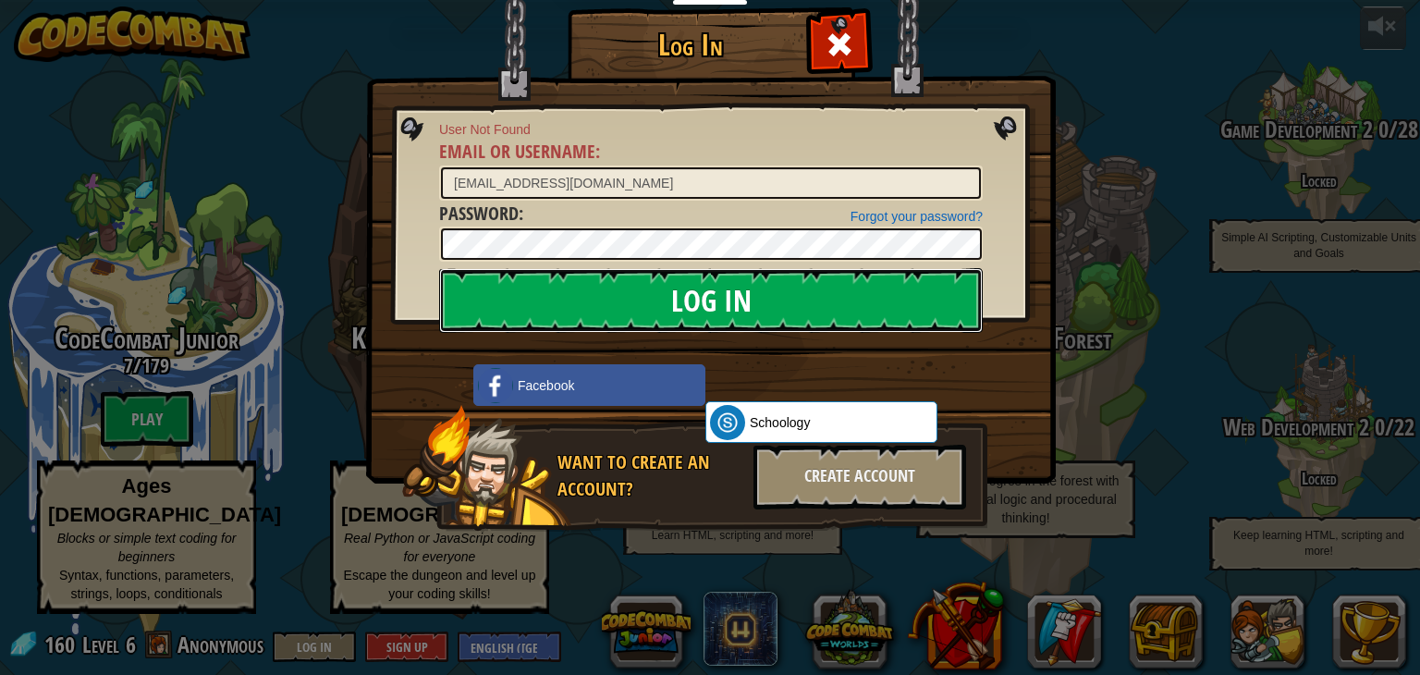
click at [522, 283] on input "Log In" at bounding box center [711, 300] width 544 height 65
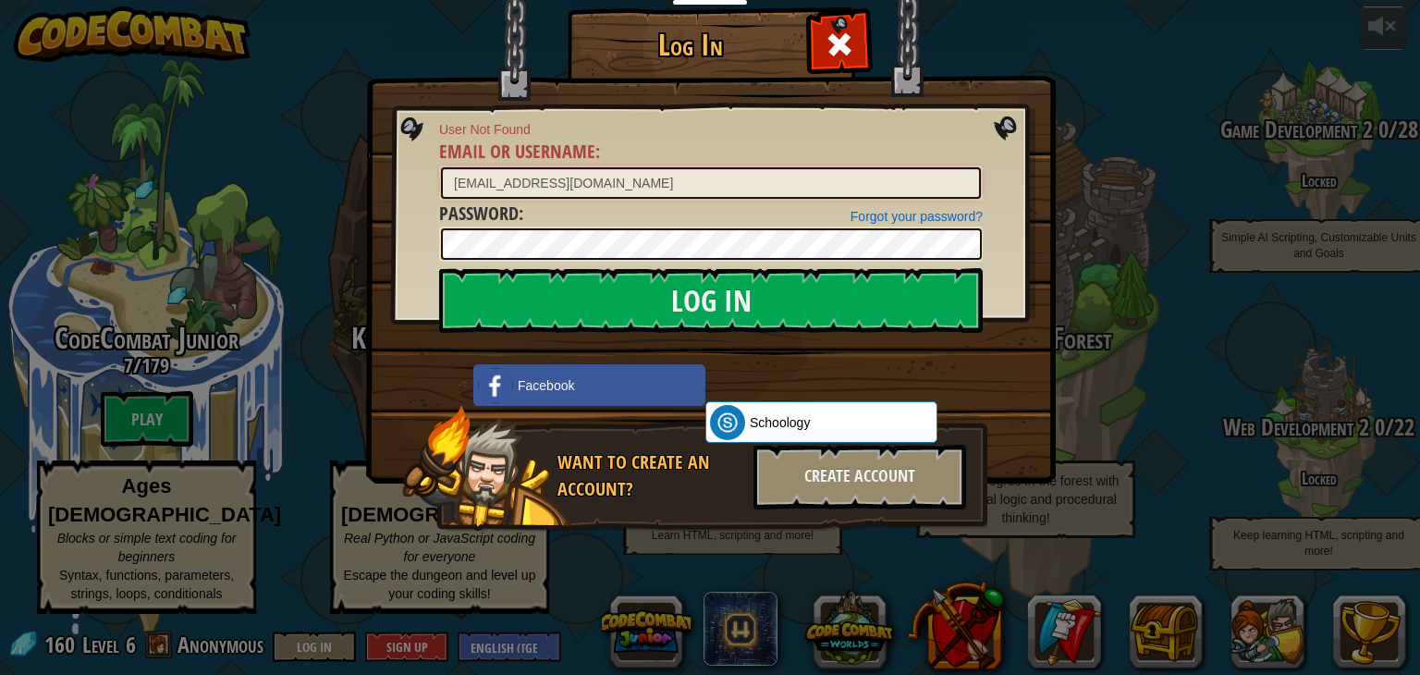
click at [833, 189] on input "widemeplay124@gmail.com" at bounding box center [711, 182] width 540 height 31
type input "w"
click at [1069, 33] on div "Log In User Not Found Email or Username : Forgot your password? Password : Log …" at bounding box center [710, 337] width 1420 height 675
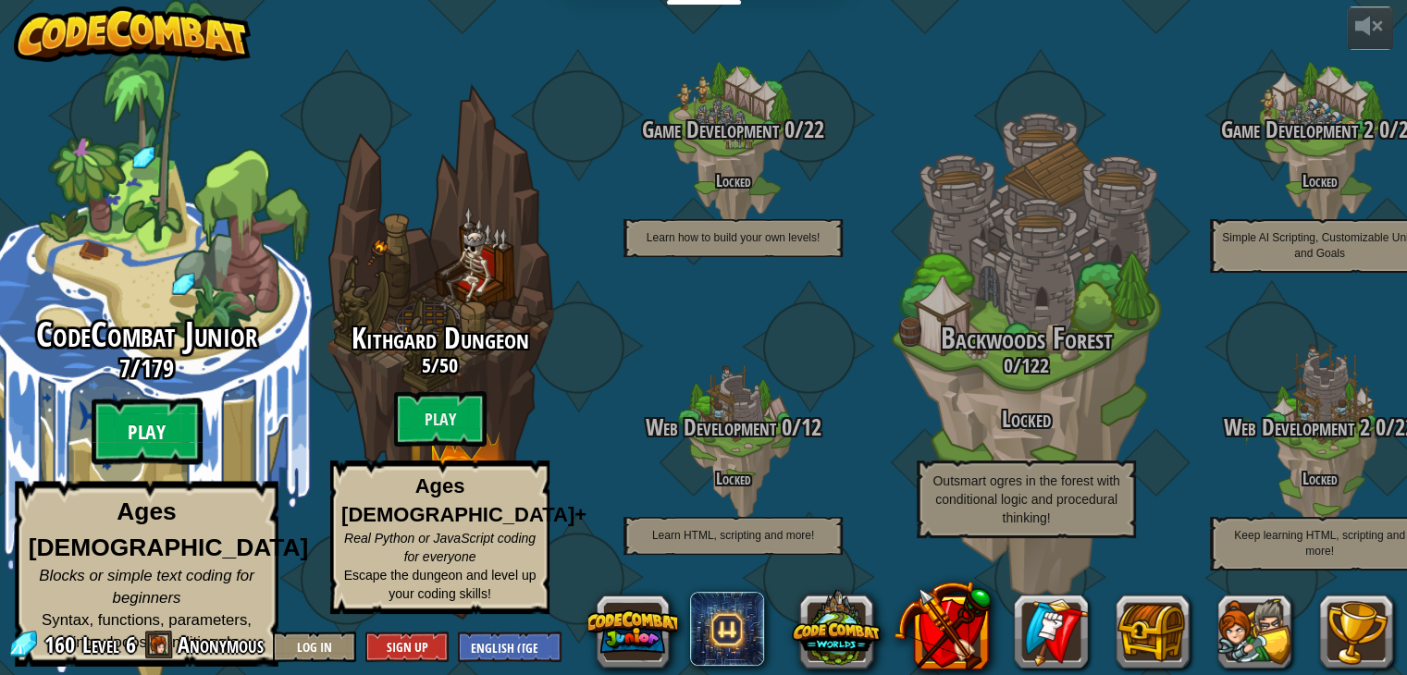
click at [126, 419] on btn "Play" at bounding box center [147, 432] width 111 height 67
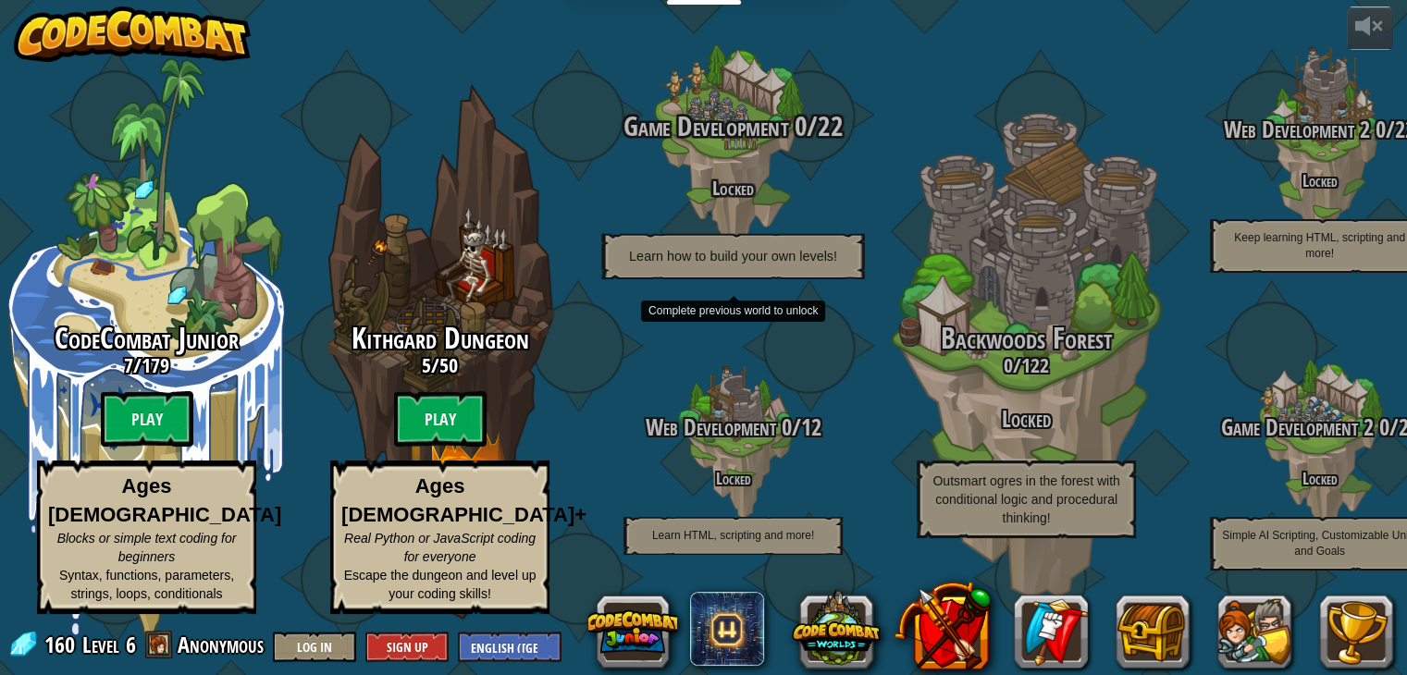
click at [701, 279] on p "Learn how to build your own levels!" at bounding box center [732, 256] width 263 height 45
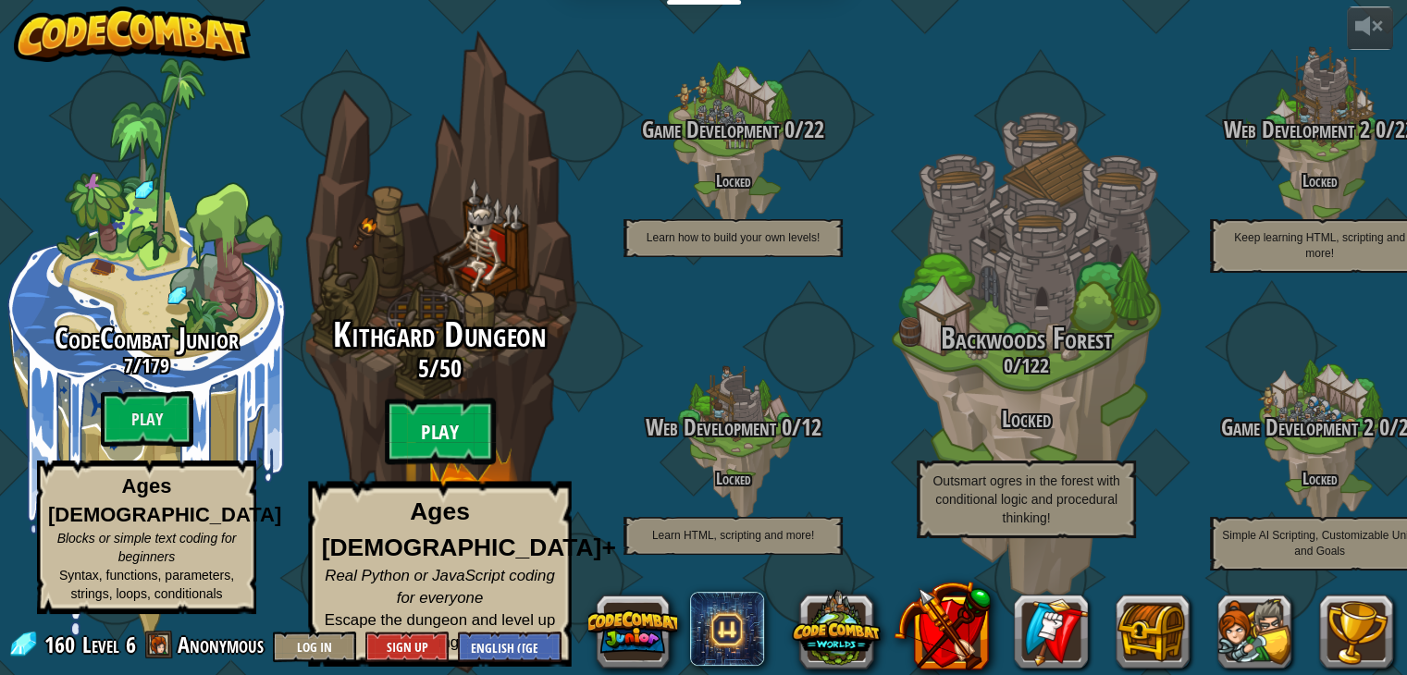
drag, startPoint x: 484, startPoint y: 431, endPoint x: 459, endPoint y: 447, distance: 29.5
click at [459, 447] on btn "Play" at bounding box center [440, 432] width 111 height 67
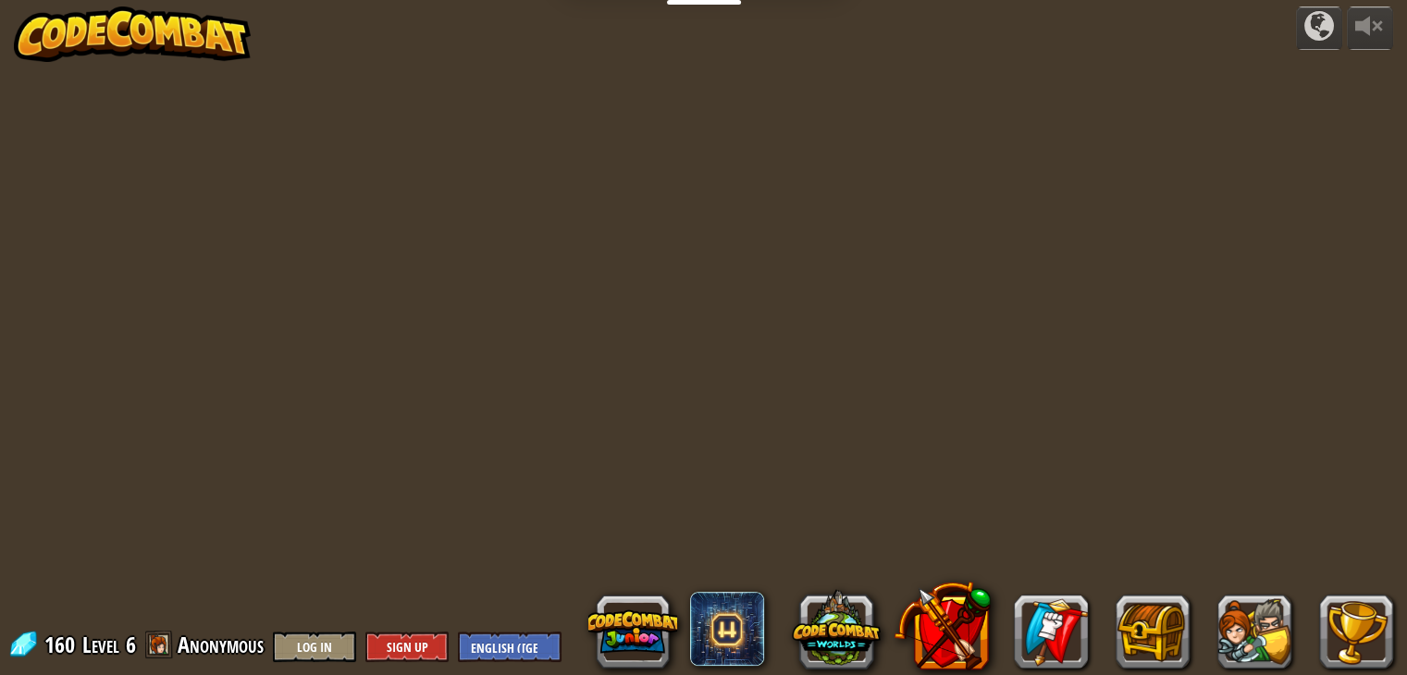
click at [459, 447] on div "powered by 160 Level 6 Anonymous Log In Sign Up English (US) English (UK) 简体中文 …" at bounding box center [703, 337] width 1407 height 675
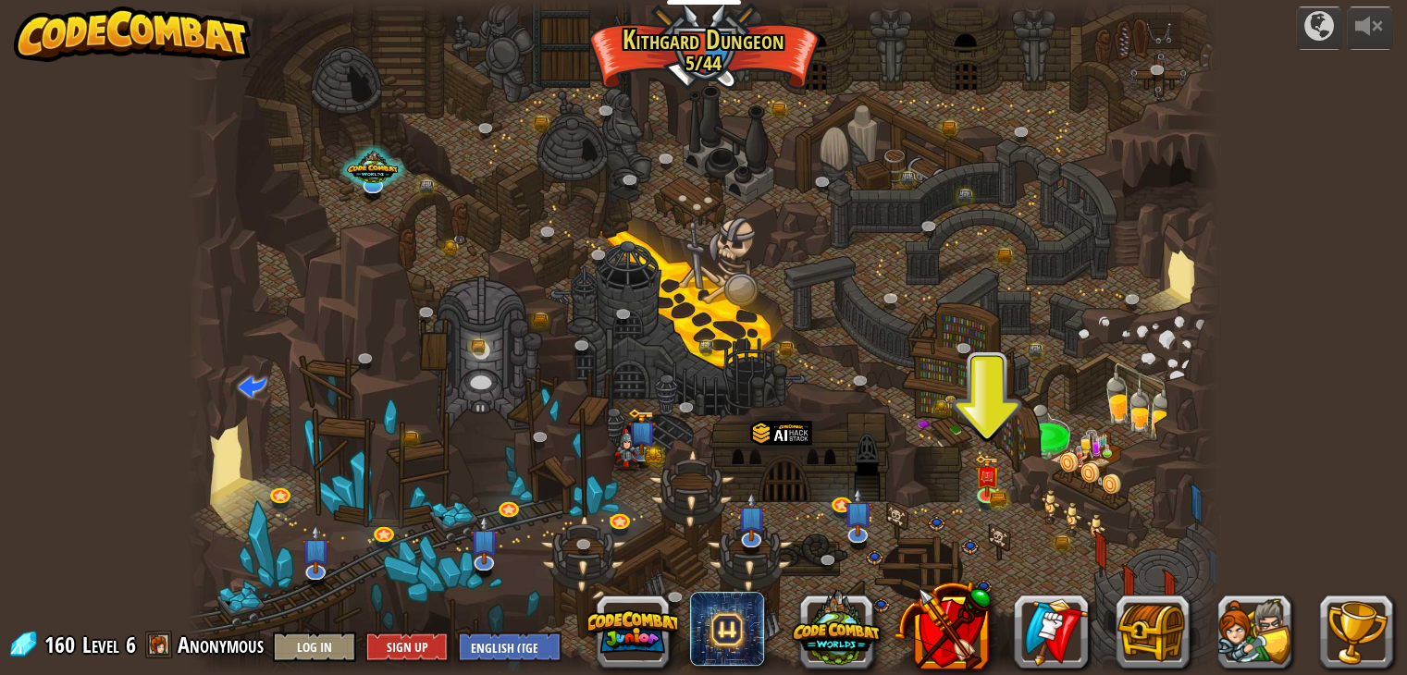
click at [984, 403] on div at bounding box center [703, 337] width 1033 height 675
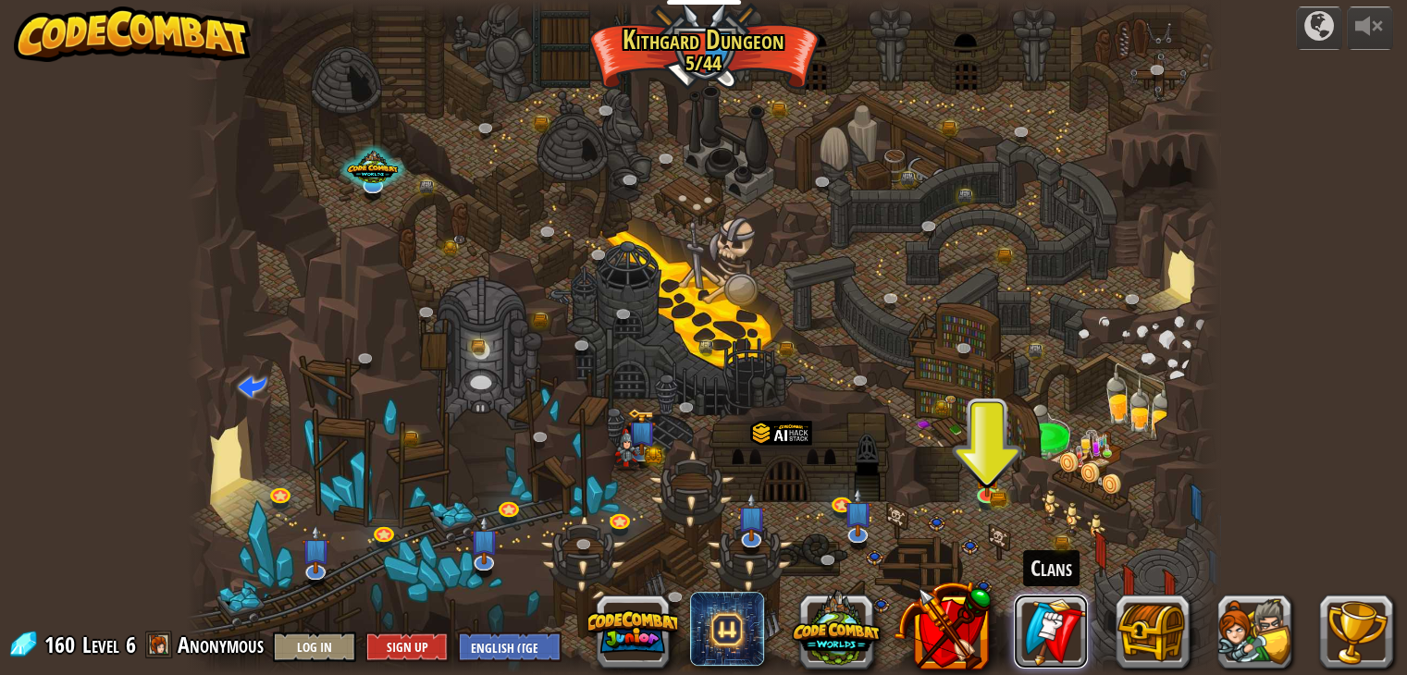
click at [1055, 650] on link at bounding box center [1051, 632] width 74 height 74
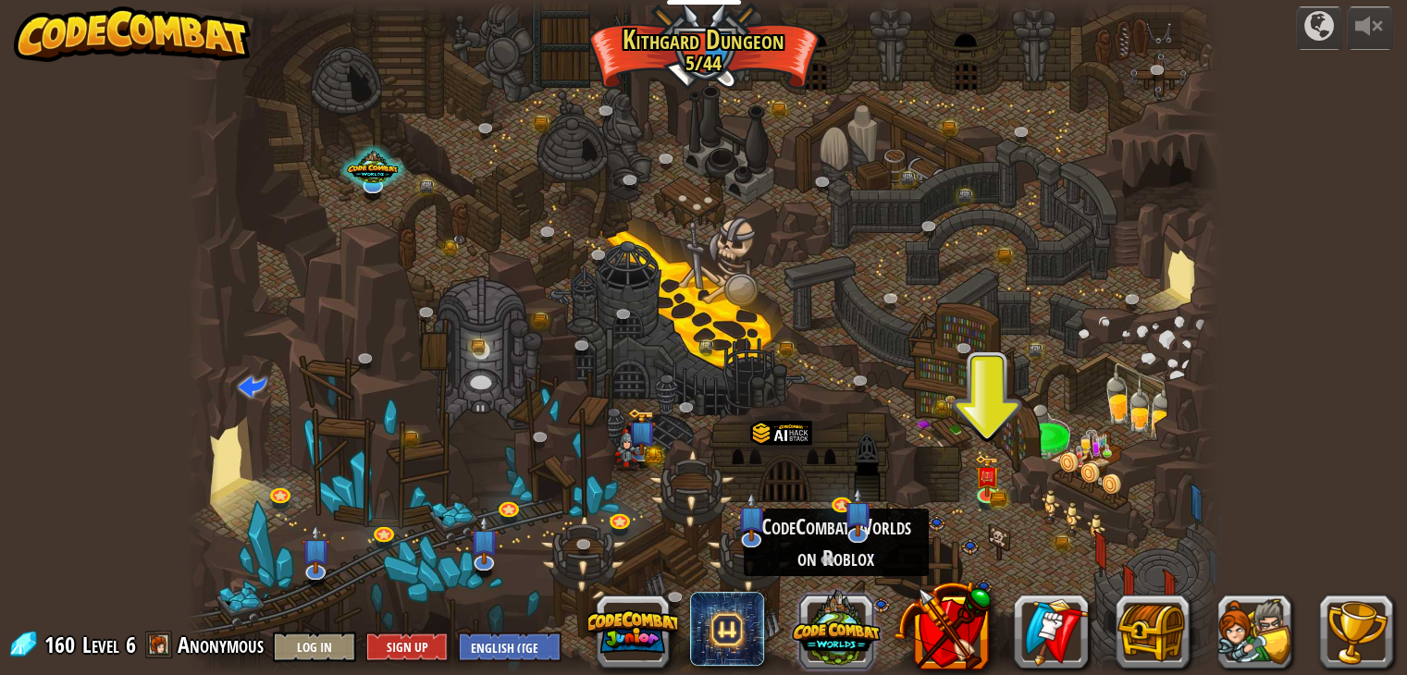
click at [823, 642] on button at bounding box center [836, 628] width 89 height 89
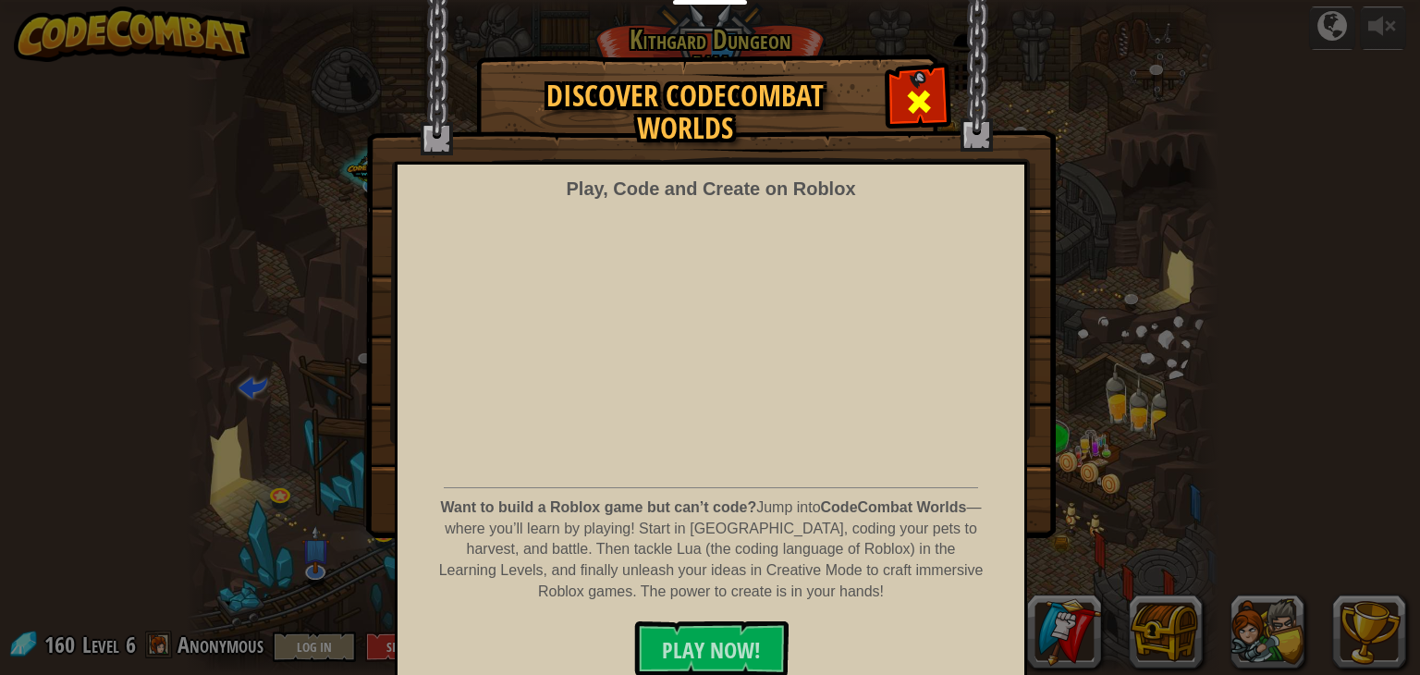
click at [928, 112] on div at bounding box center [919, 99] width 58 height 58
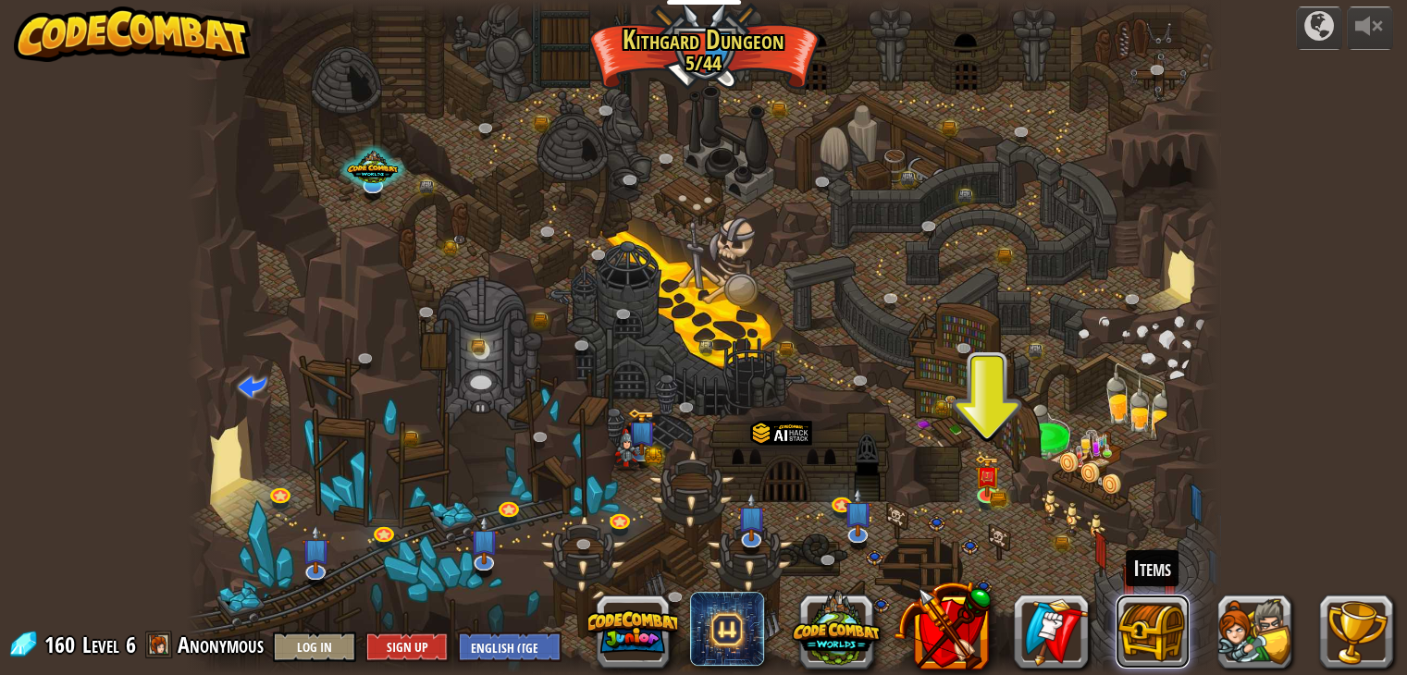
click at [1150, 616] on button at bounding box center [1152, 632] width 74 height 74
